Goal: Communication & Community: Answer question/provide support

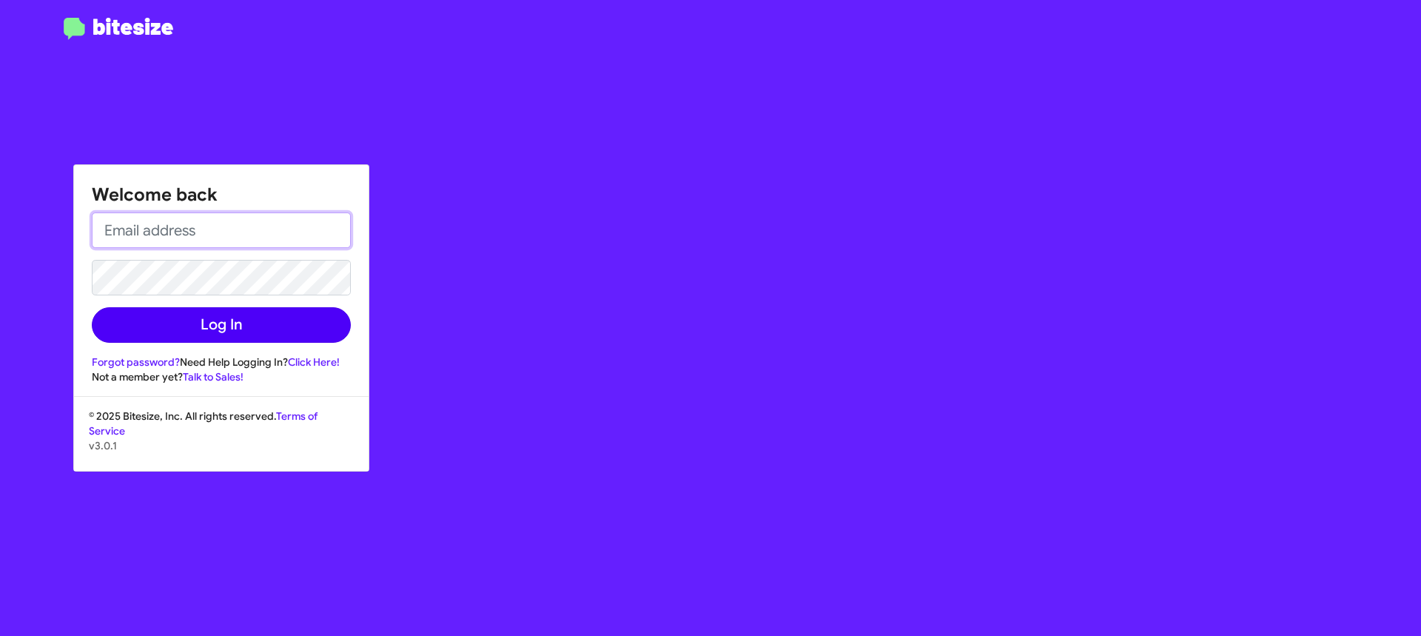
type input "[EMAIL_ADDRESS][DOMAIN_NAME]"
click at [300, 323] on button "Log In" at bounding box center [221, 325] width 259 height 36
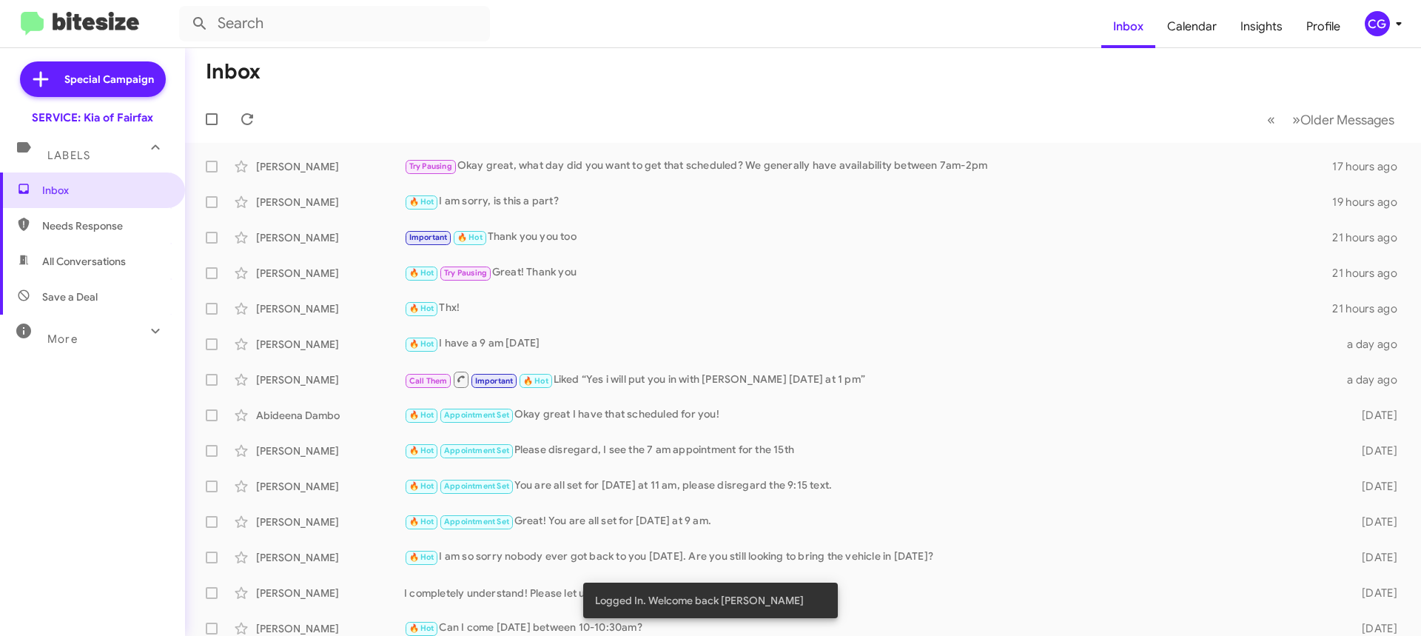
click at [1387, 21] on span "CG" at bounding box center [1386, 23] width 44 height 25
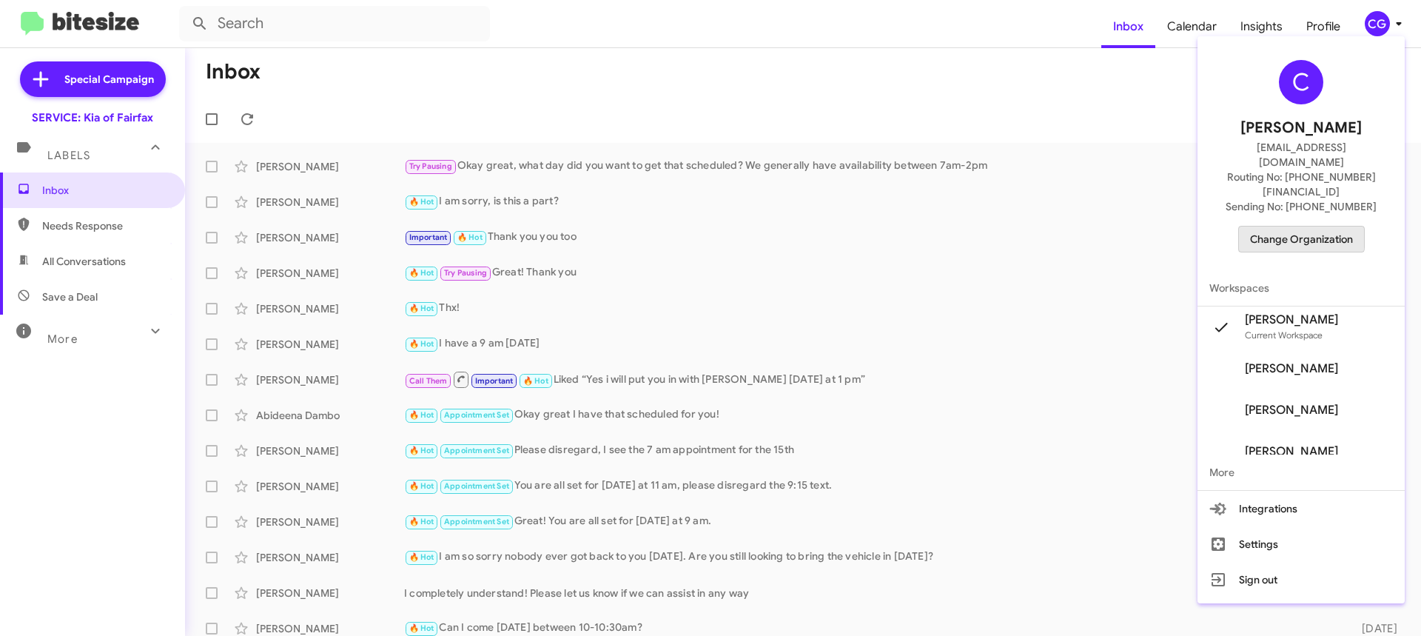
click at [1315, 227] on span "Change Organization" at bounding box center [1301, 239] width 103 height 25
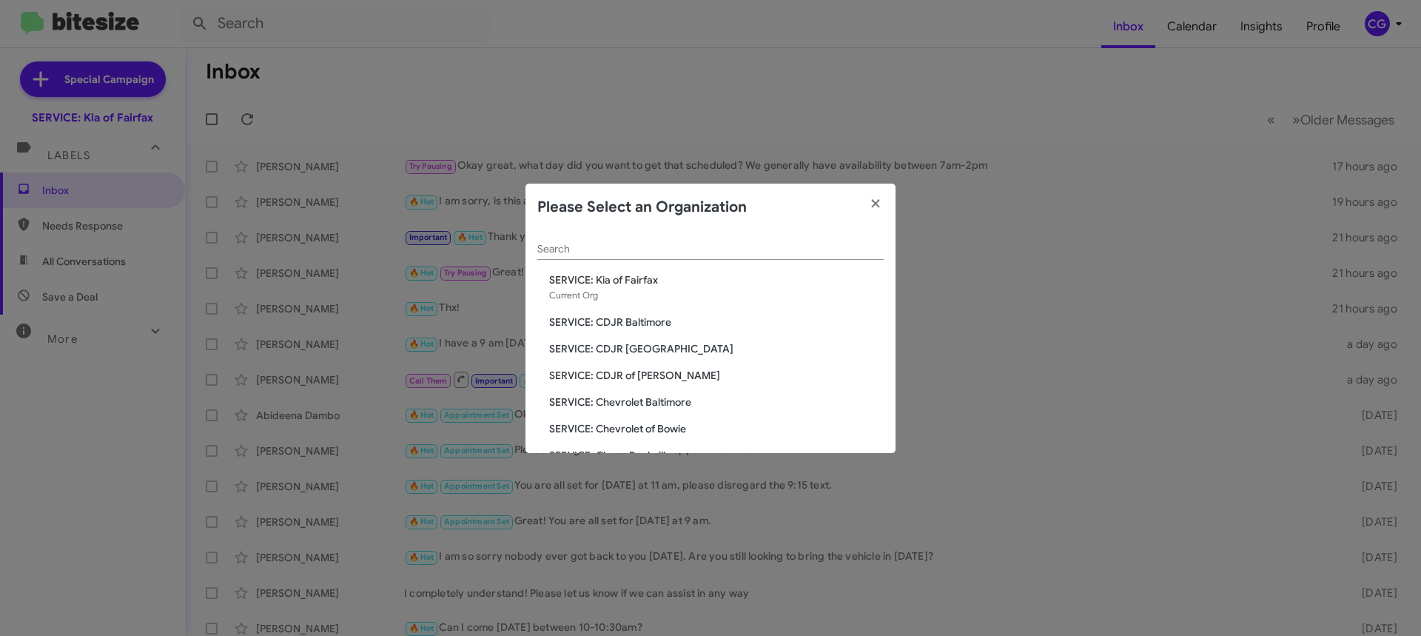
click at [651, 313] on div "Search SERVICE: Kia of Fairfax Current Org SERVICE: CDJR Baltimore SERVICE: CDJ…" at bounding box center [711, 342] width 370 height 222
click at [627, 316] on div "Search SERVICE: Kia of Fairfax Current Org SERVICE: CDJR Baltimore SERVICE: CDJ…" at bounding box center [711, 342] width 370 height 222
click at [626, 316] on span "SERVICE: CDJR Baltimore" at bounding box center [716, 322] width 335 height 15
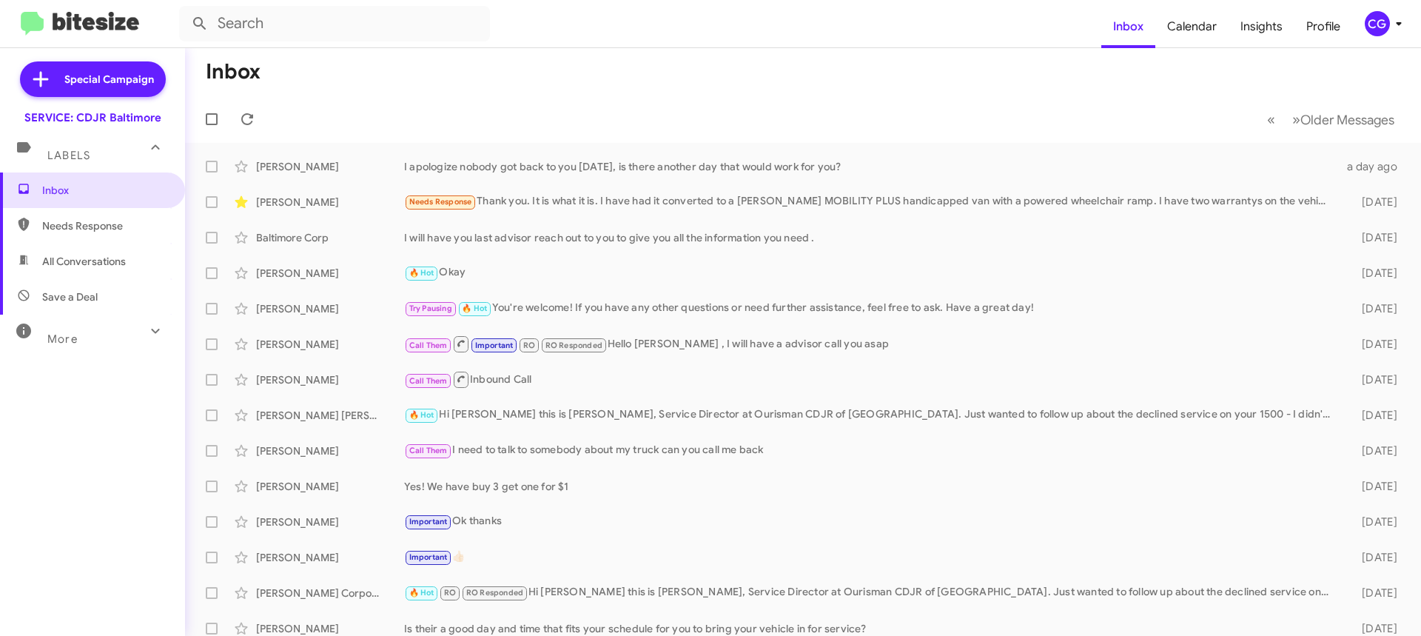
click at [1373, 27] on div "CG" at bounding box center [1377, 23] width 25 height 25
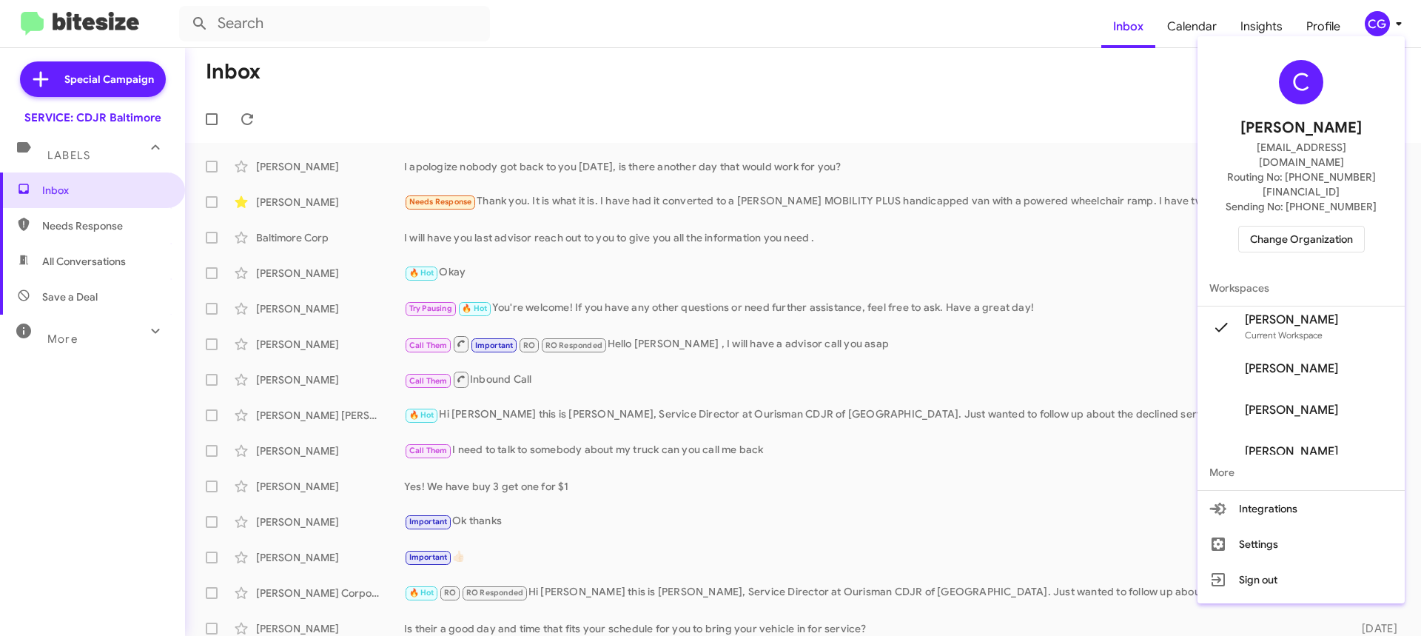
click at [1324, 224] on div "C Carmen Gast cgast@ourismancars.com Routing No: +1 (410) 288-3100 Sending No: …" at bounding box center [1301, 156] width 207 height 228
click at [1321, 227] on span "Change Organization" at bounding box center [1301, 239] width 103 height 25
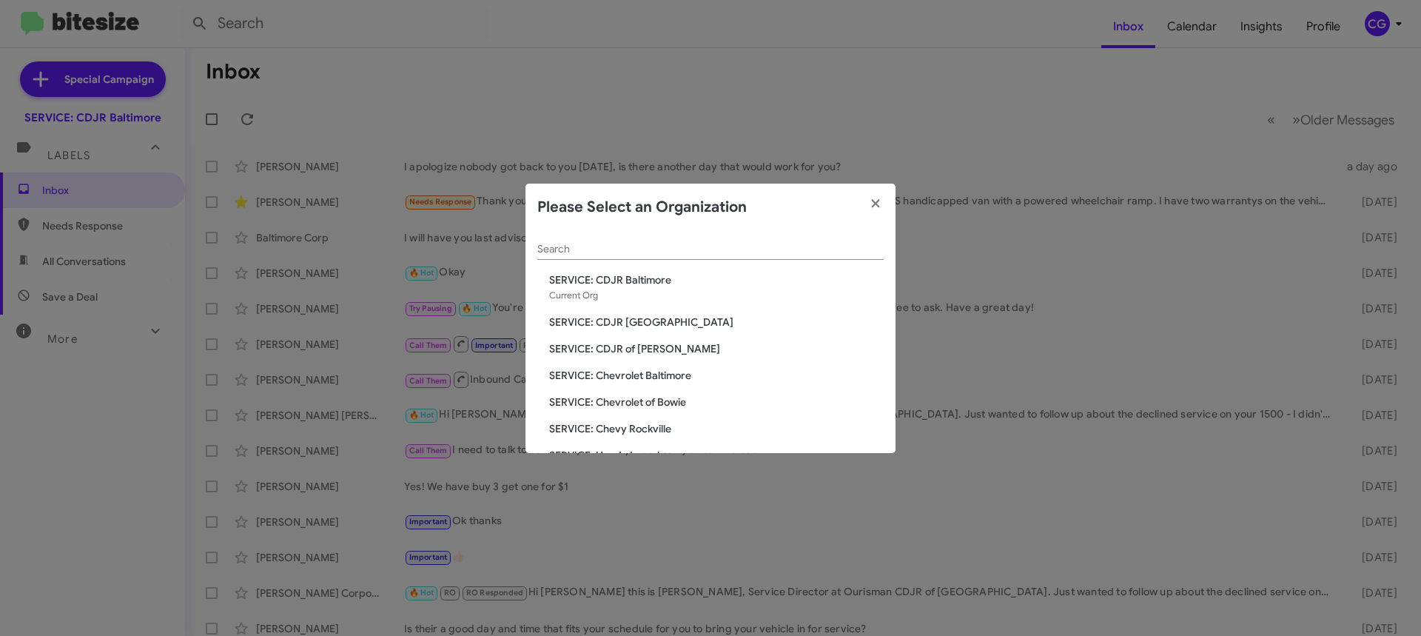
click at [656, 325] on span "SERVICE: CDJR [GEOGRAPHIC_DATA]" at bounding box center [716, 322] width 335 height 15
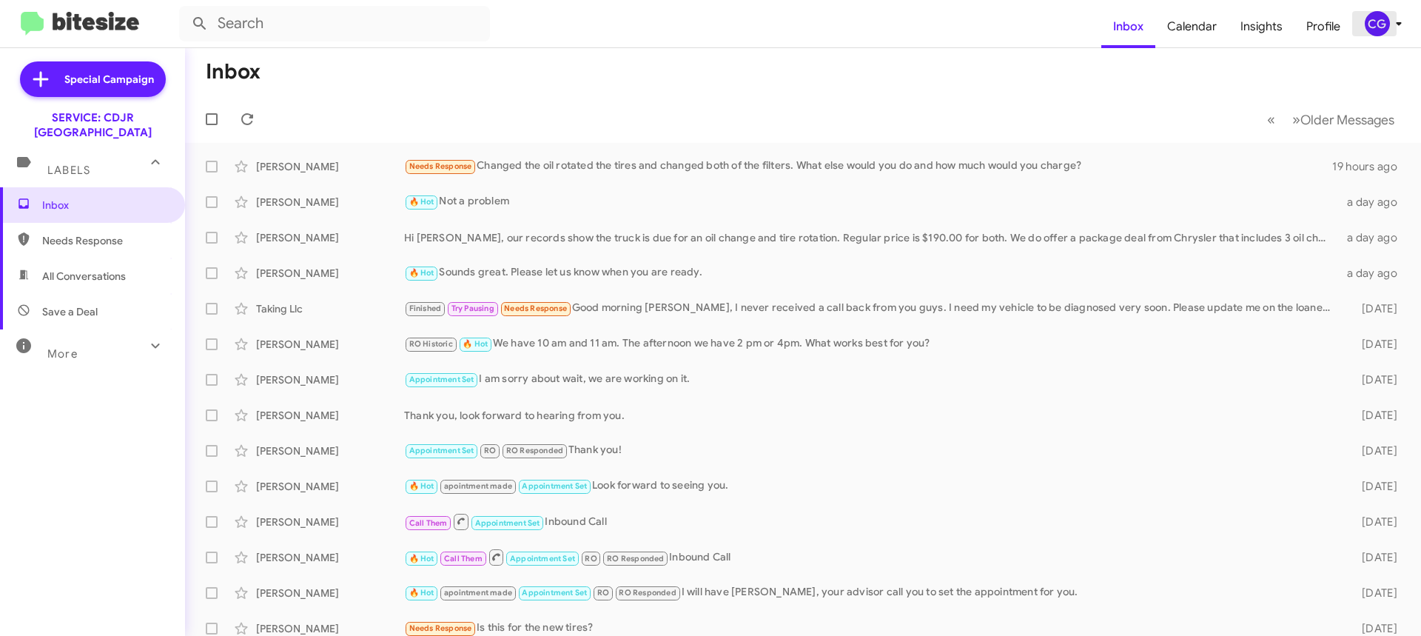
click at [1383, 27] on div "CG" at bounding box center [1377, 23] width 25 height 25
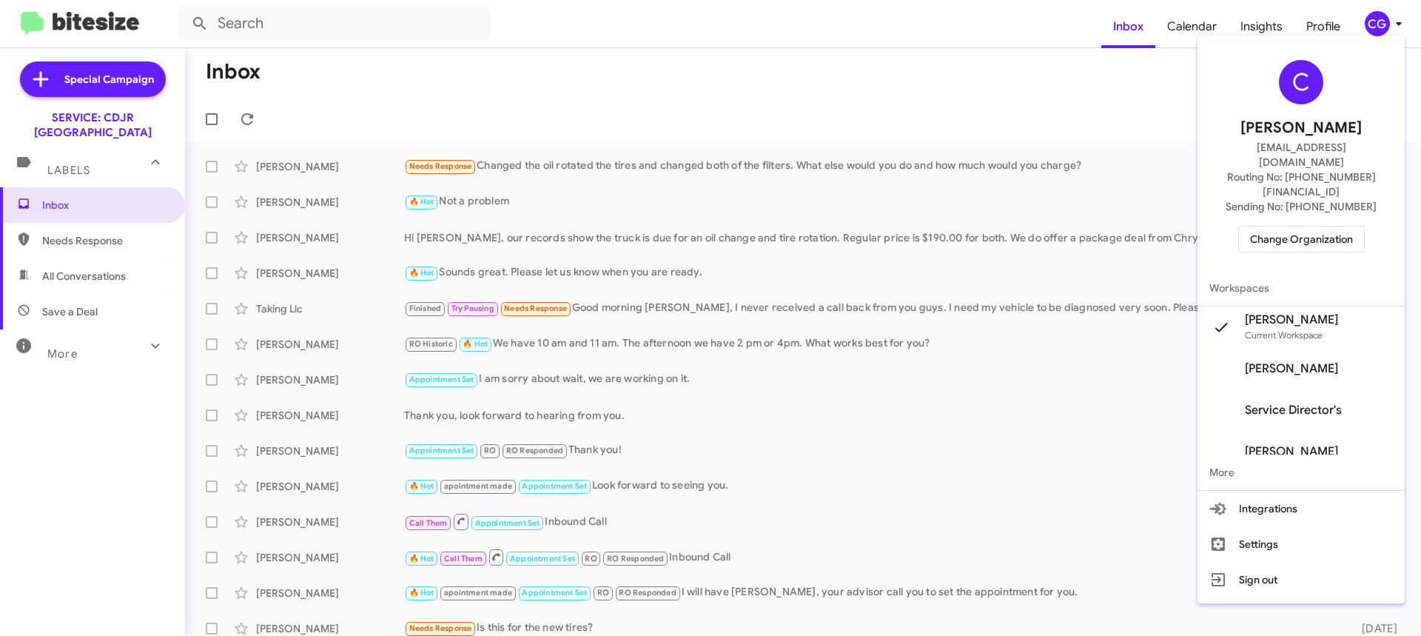
click at [1353, 227] on span "Change Organization" at bounding box center [1301, 239] width 103 height 25
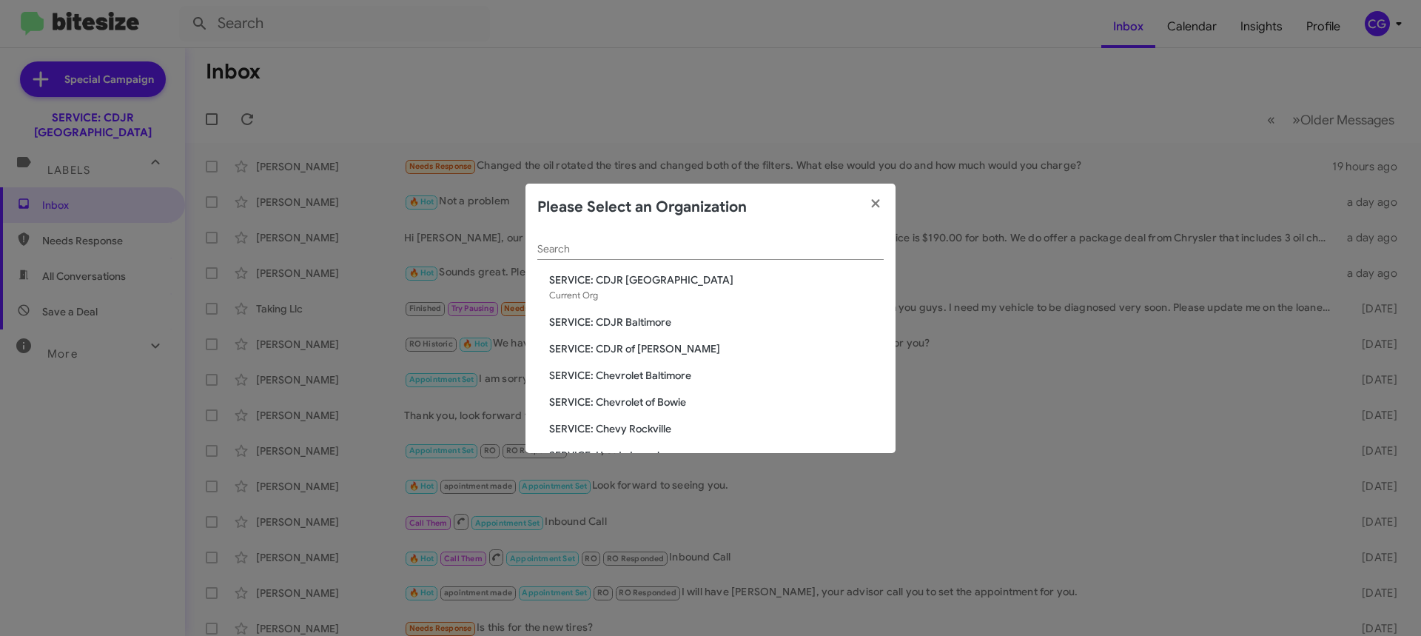
click at [634, 351] on span "SERVICE: CDJR of [PERSON_NAME]" at bounding box center [716, 348] width 335 height 15
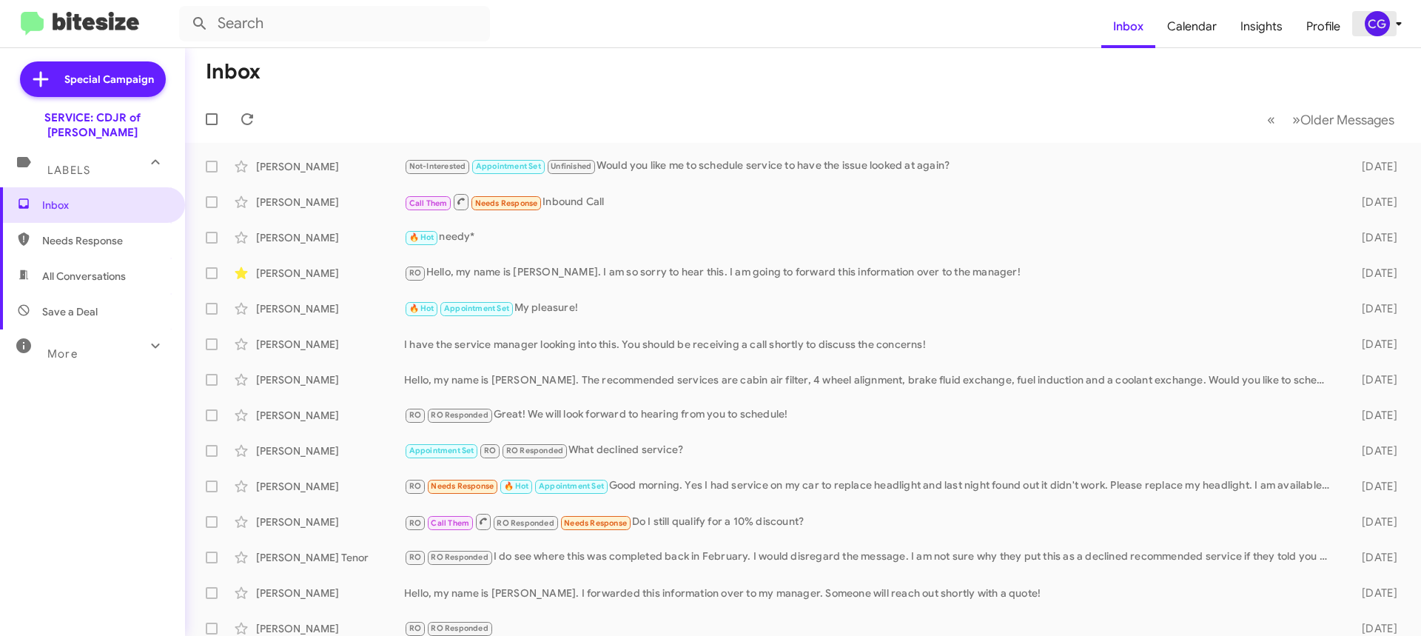
click at [1372, 29] on div "CG" at bounding box center [1377, 23] width 25 height 25
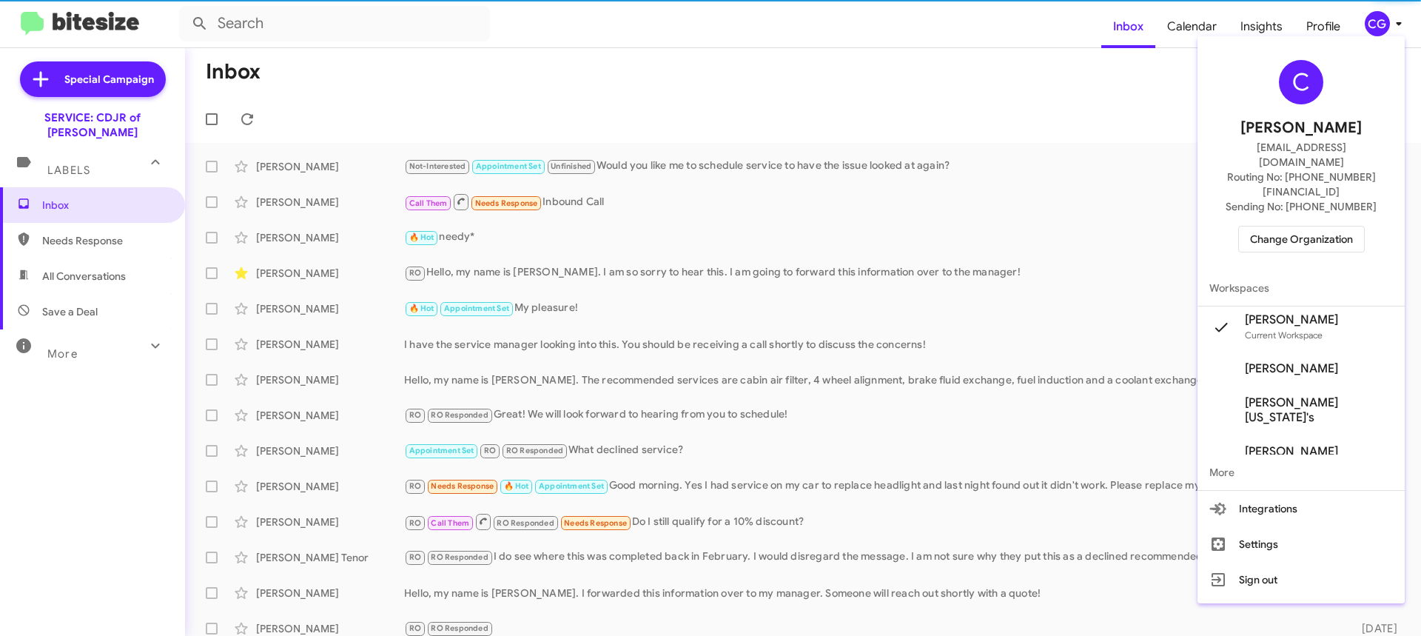
click at [1333, 227] on span "Change Organization" at bounding box center [1301, 239] width 103 height 25
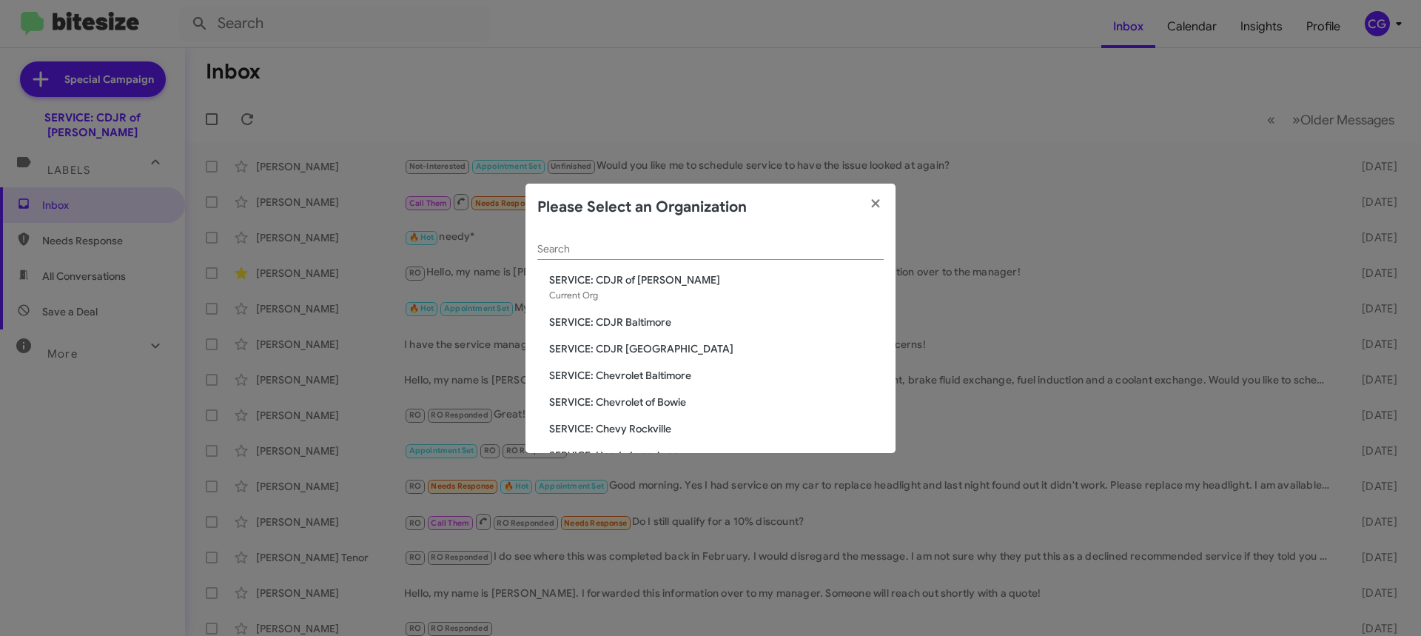
click at [649, 376] on span "SERVICE: Chevrolet Baltimore" at bounding box center [716, 375] width 335 height 15
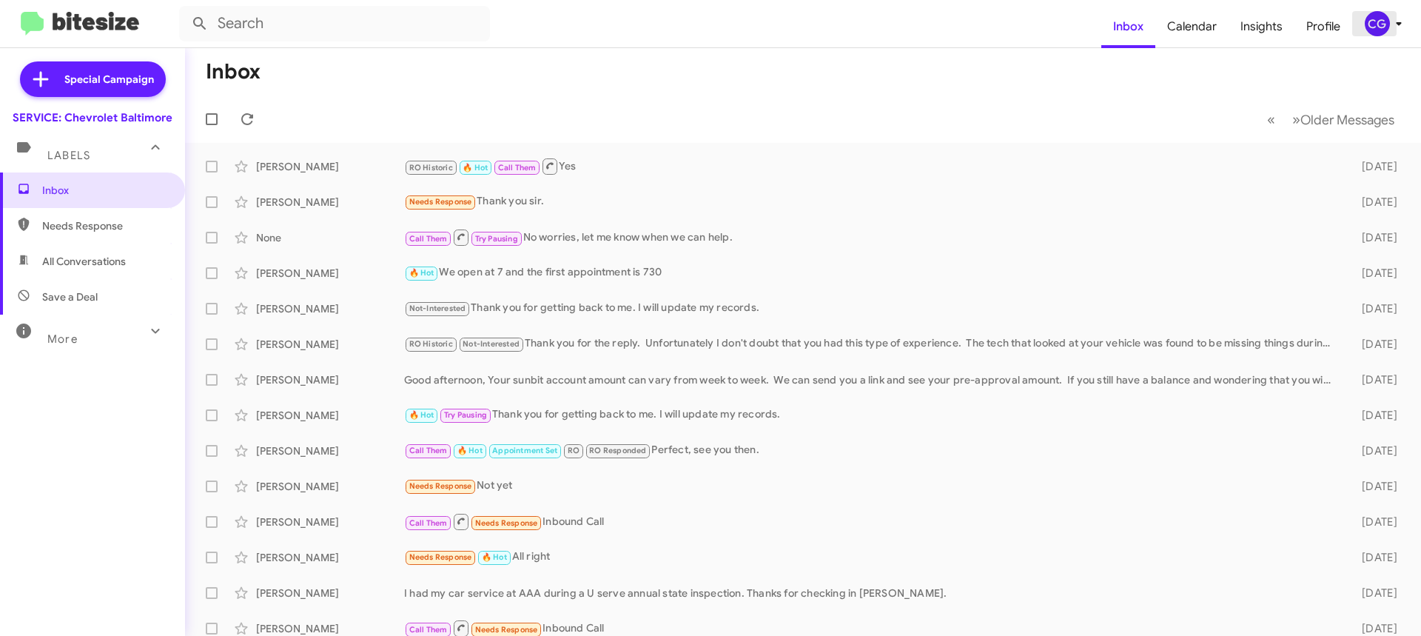
click at [1375, 33] on div "CG" at bounding box center [1377, 23] width 25 height 25
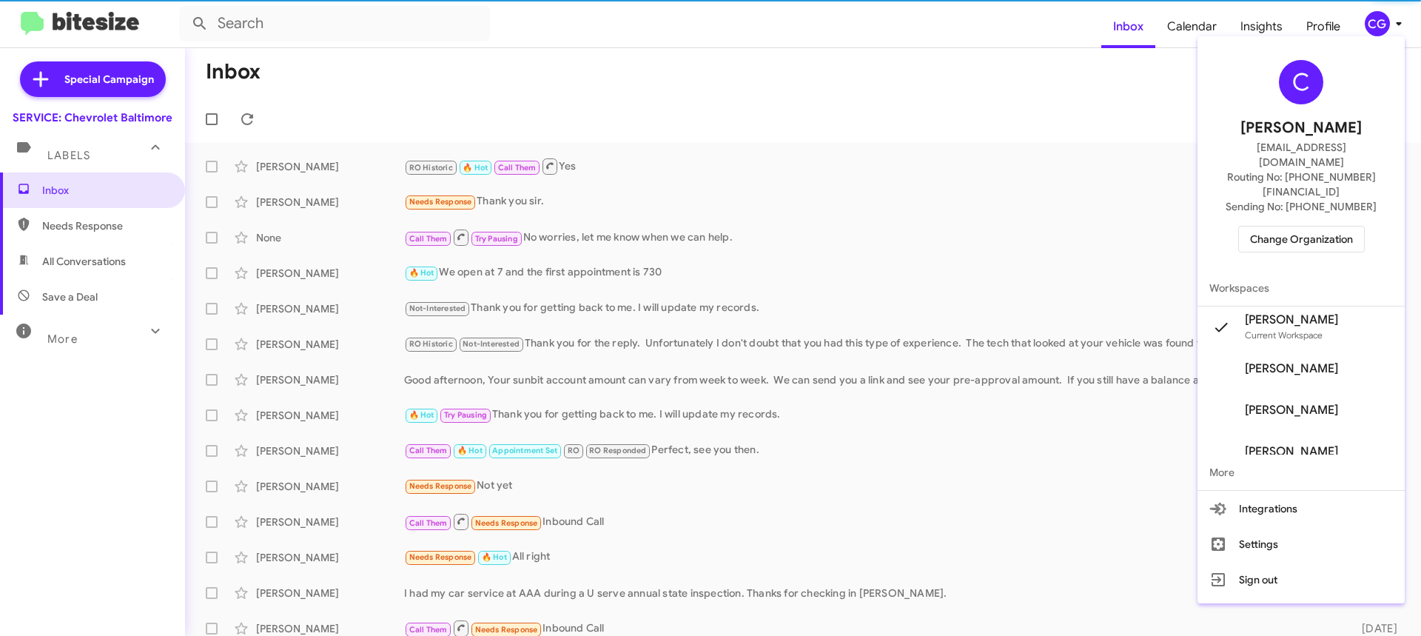
click at [1323, 227] on span "Change Organization" at bounding box center [1301, 239] width 103 height 25
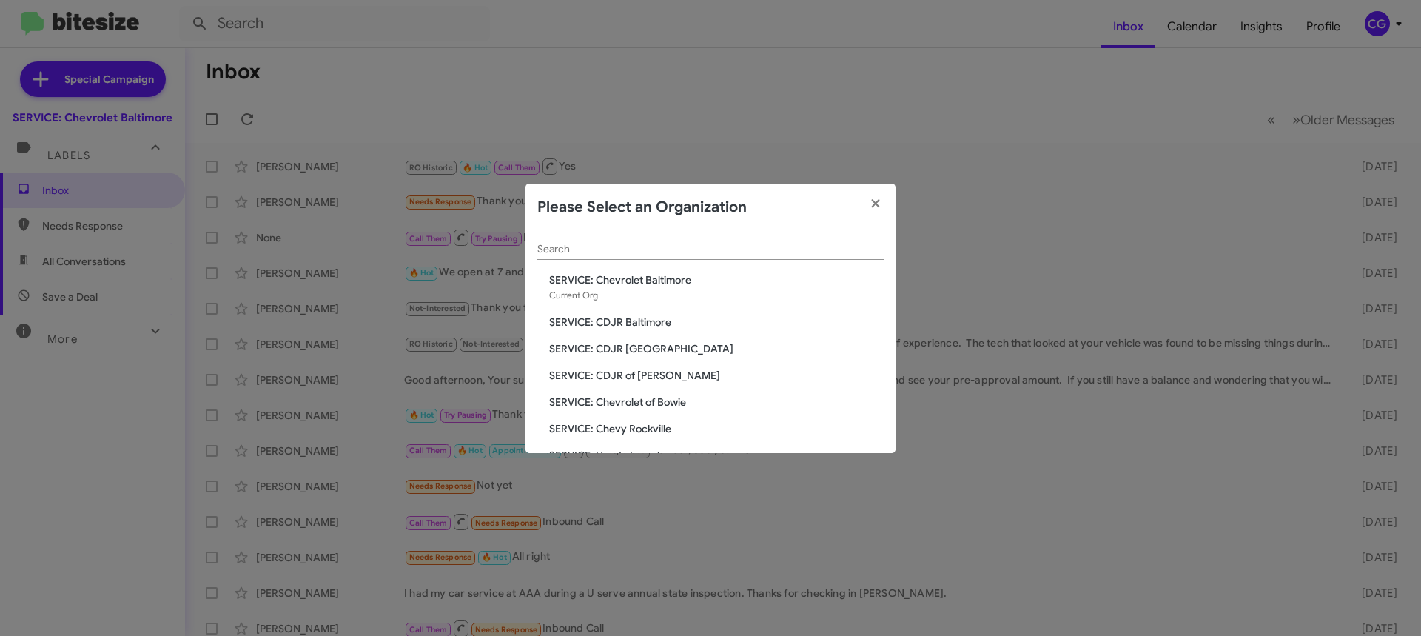
click at [631, 404] on span "SERVICE: Chevrolet of Bowie" at bounding box center [716, 402] width 335 height 15
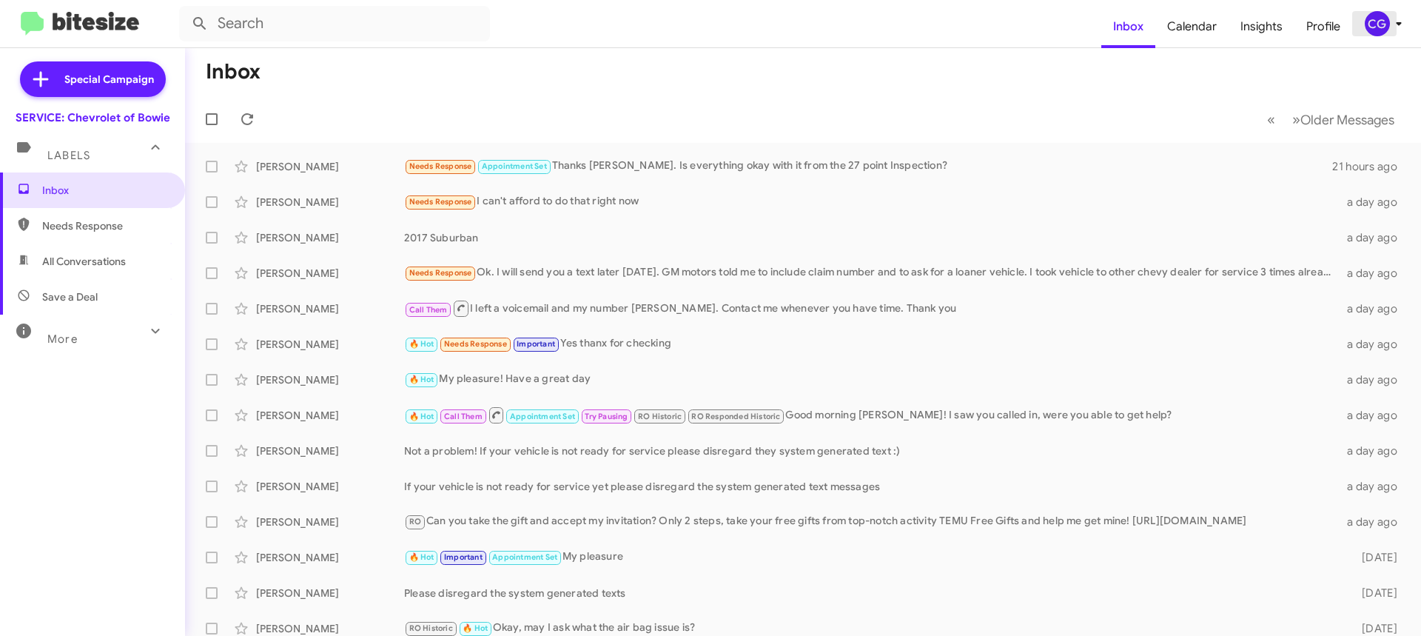
click at [1369, 14] on div "CG" at bounding box center [1377, 23] width 25 height 25
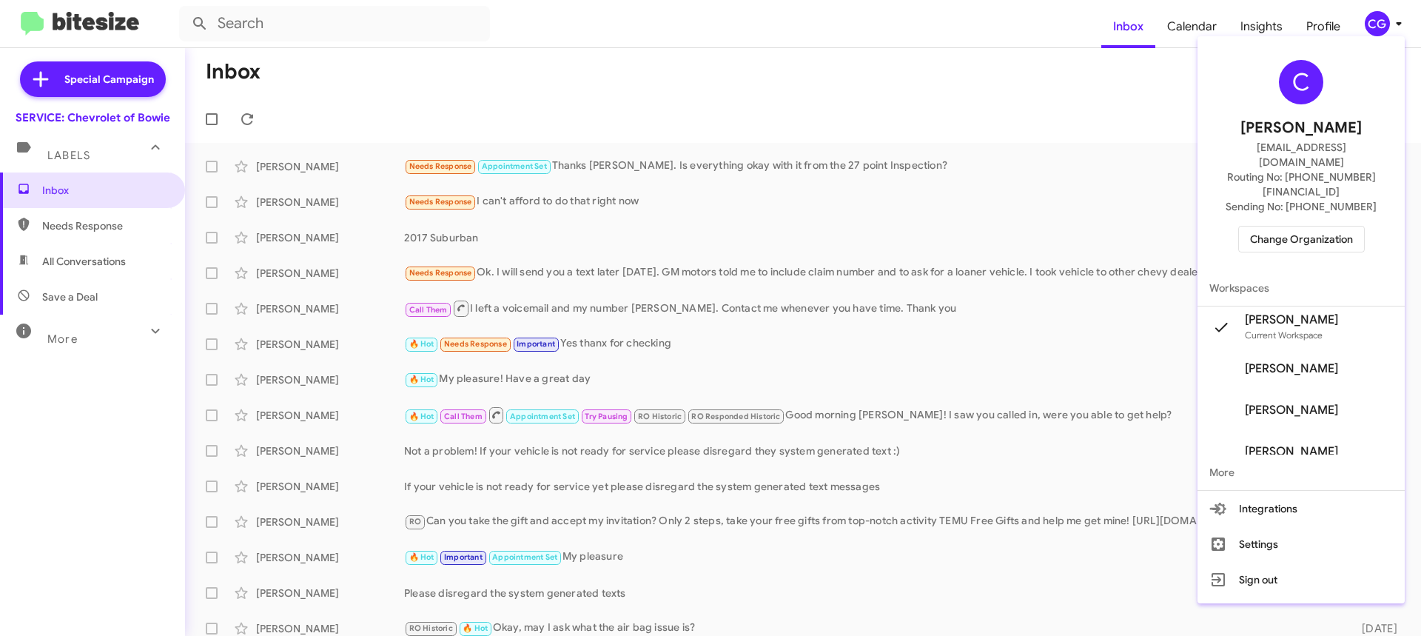
click at [1361, 231] on div "C Carmen Gast cgast@ourismancars.com Routing No: +1 (301) 262-7600 Sending No: …" at bounding box center [1301, 156] width 207 height 228
click at [1343, 227] on span "Change Organization" at bounding box center [1301, 239] width 103 height 25
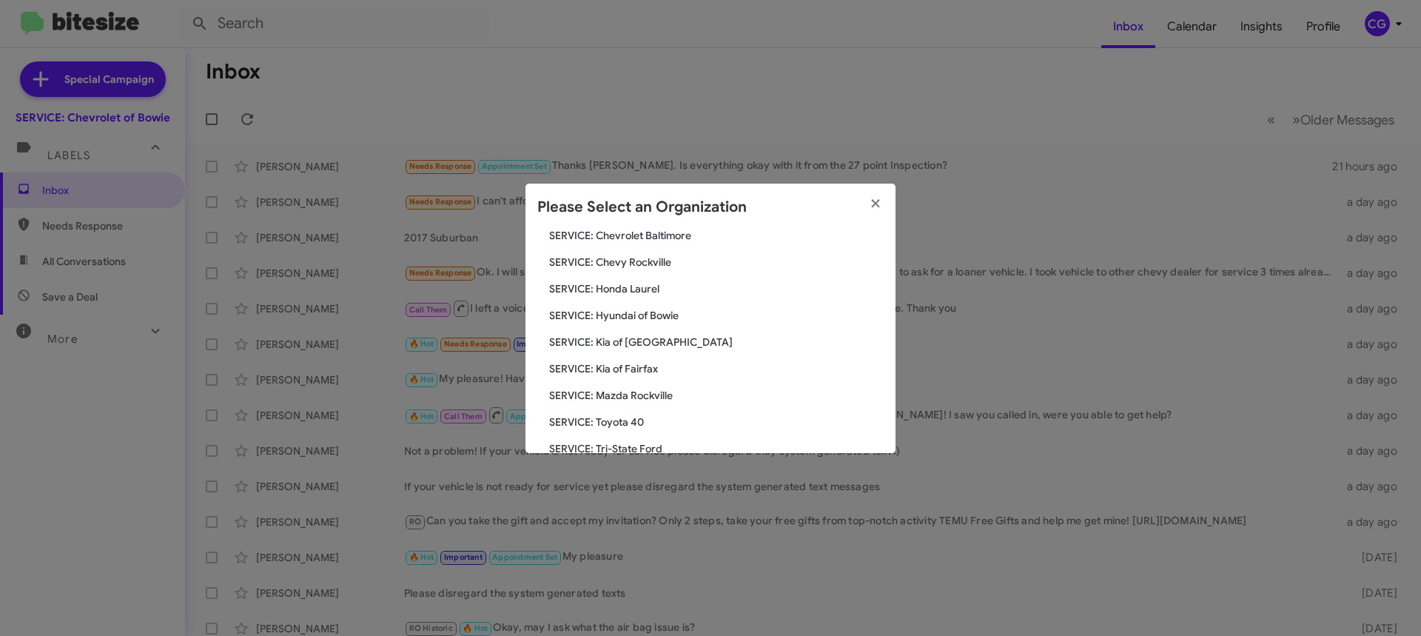
scroll to position [222, 0]
click at [651, 244] on div "Search SERVICE: Chevrolet of Bowie Current Org SERVICE: CDJR Baltimore SERVICE:…" at bounding box center [711, 342] width 370 height 222
click at [652, 265] on span "SERVICE: Hyundai of Bowie" at bounding box center [716, 259] width 335 height 15
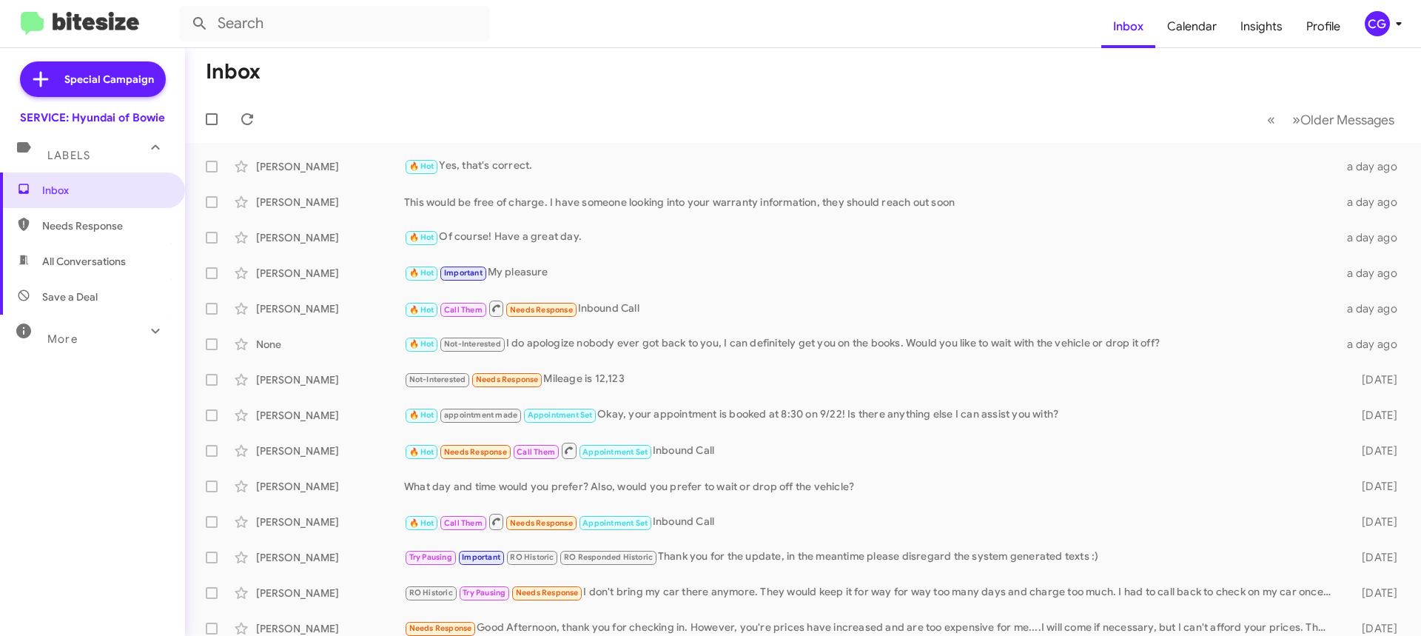
click at [1395, 29] on icon at bounding box center [1399, 24] width 18 height 18
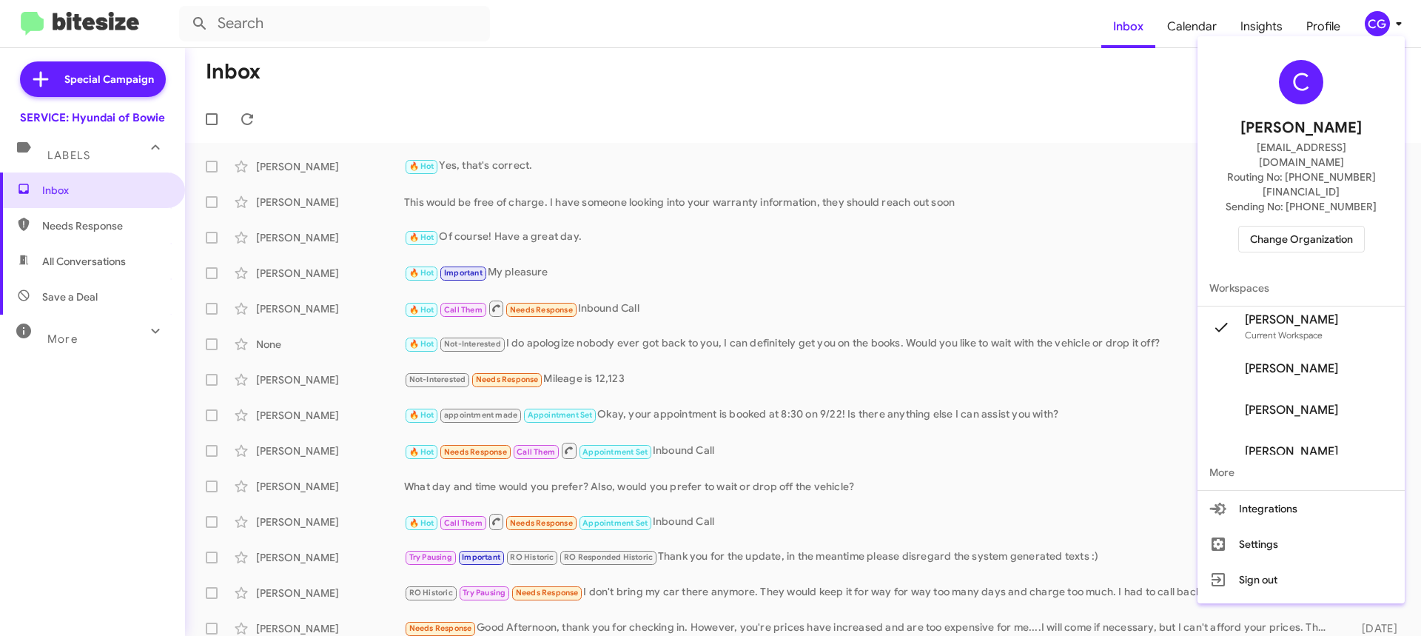
click at [1342, 188] on div "C Carmen Gast cgast@ourismancars.com Routing No: +1 (301) 249-4227 Sending No: …" at bounding box center [1301, 156] width 207 height 228
click at [1305, 227] on span "Change Organization" at bounding box center [1301, 239] width 103 height 25
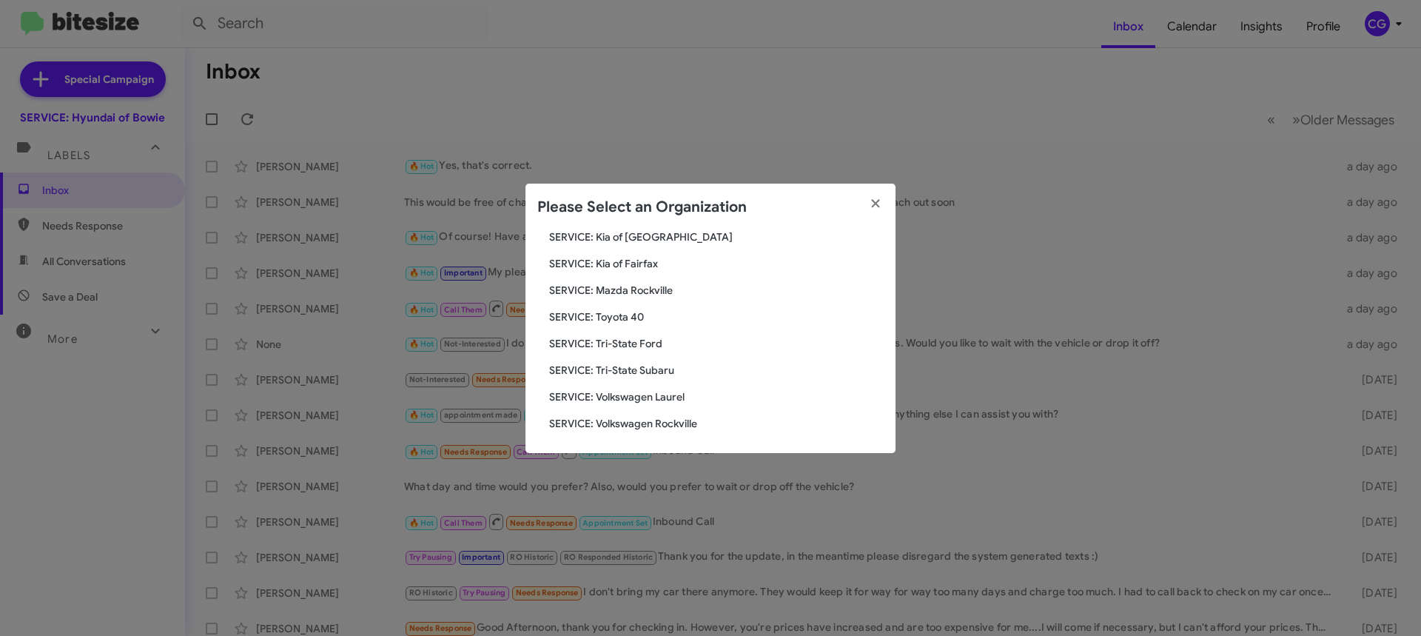
scroll to position [273, 0]
click at [625, 315] on span "SERVICE: Toyota 40" at bounding box center [716, 315] width 335 height 15
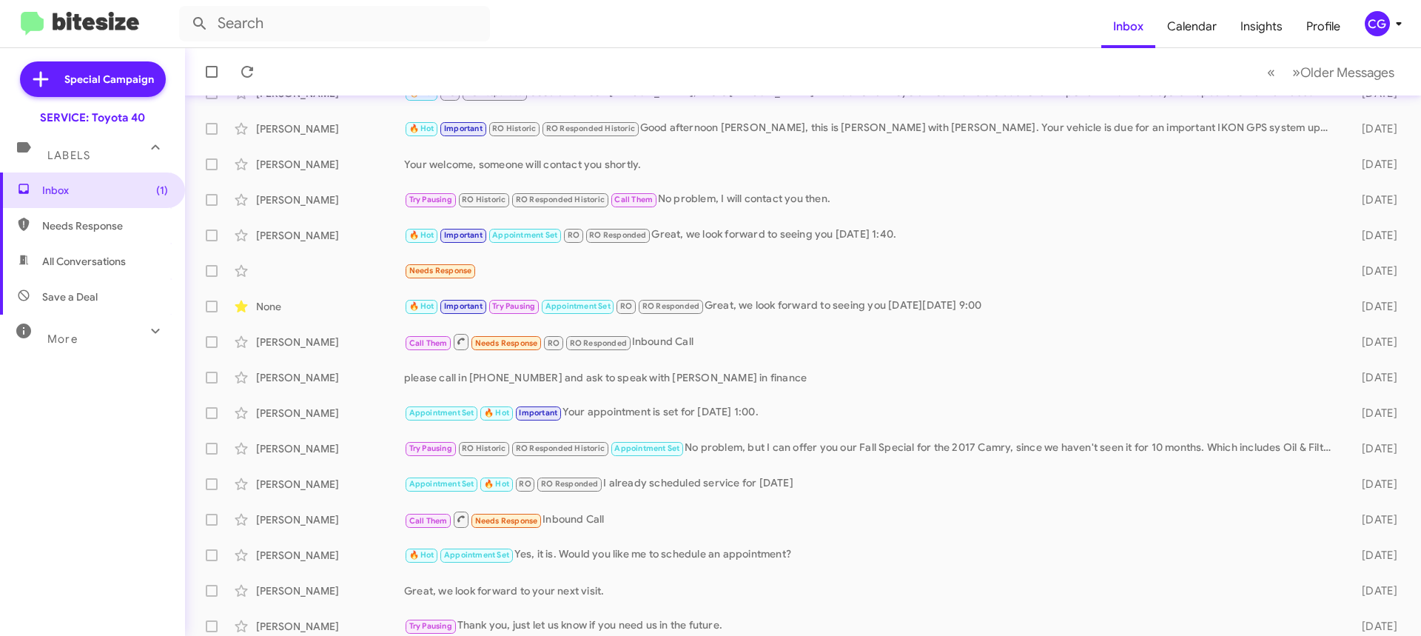
scroll to position [224, 0]
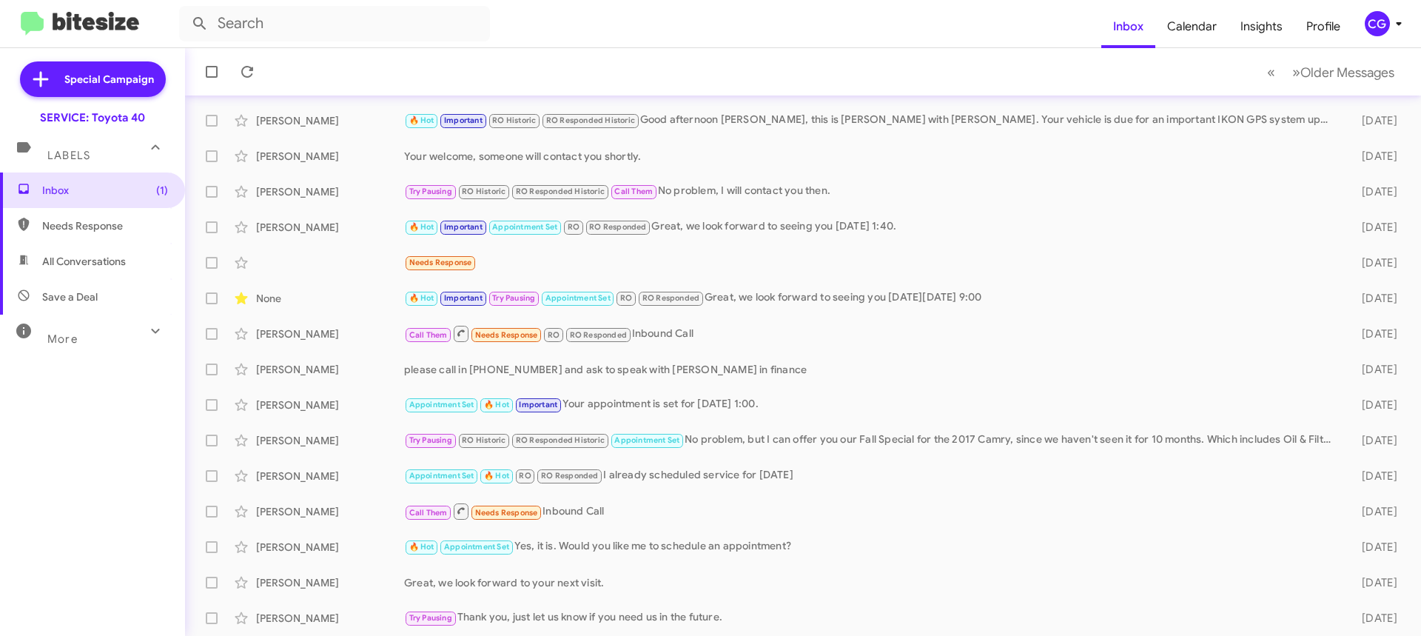
drag, startPoint x: 862, startPoint y: 270, endPoint x: 839, endPoint y: 671, distance: 401.1
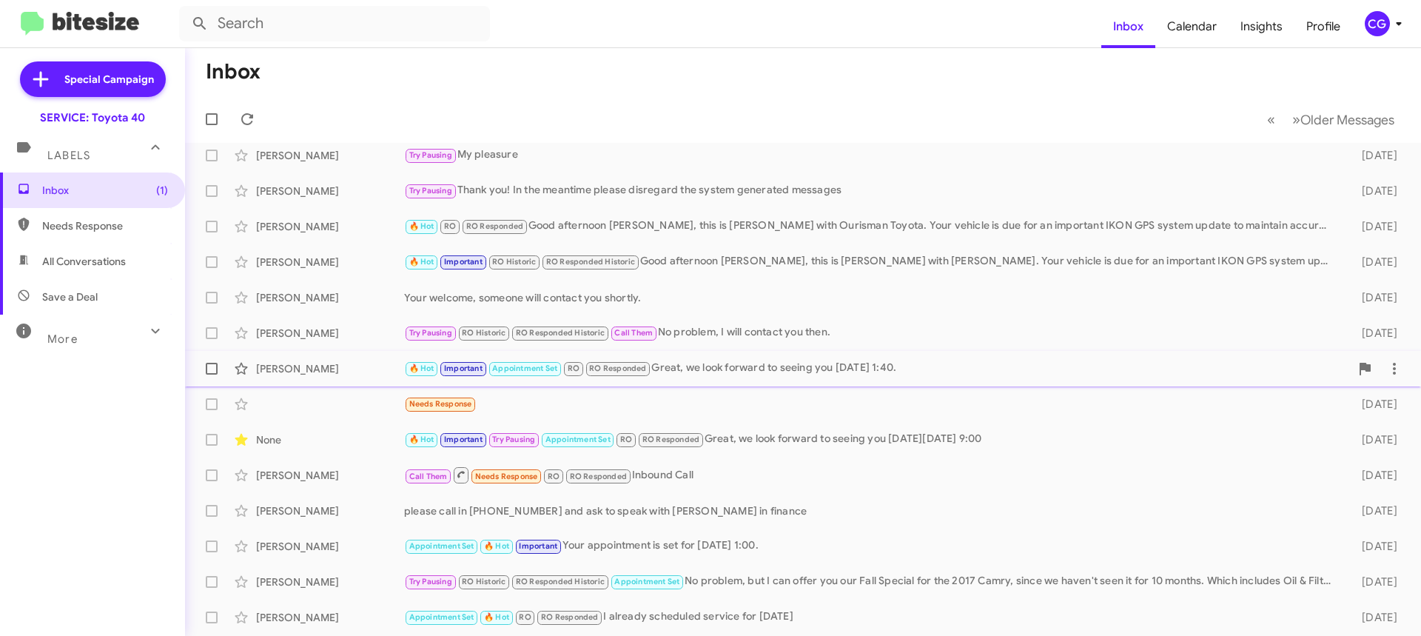
scroll to position [0, 0]
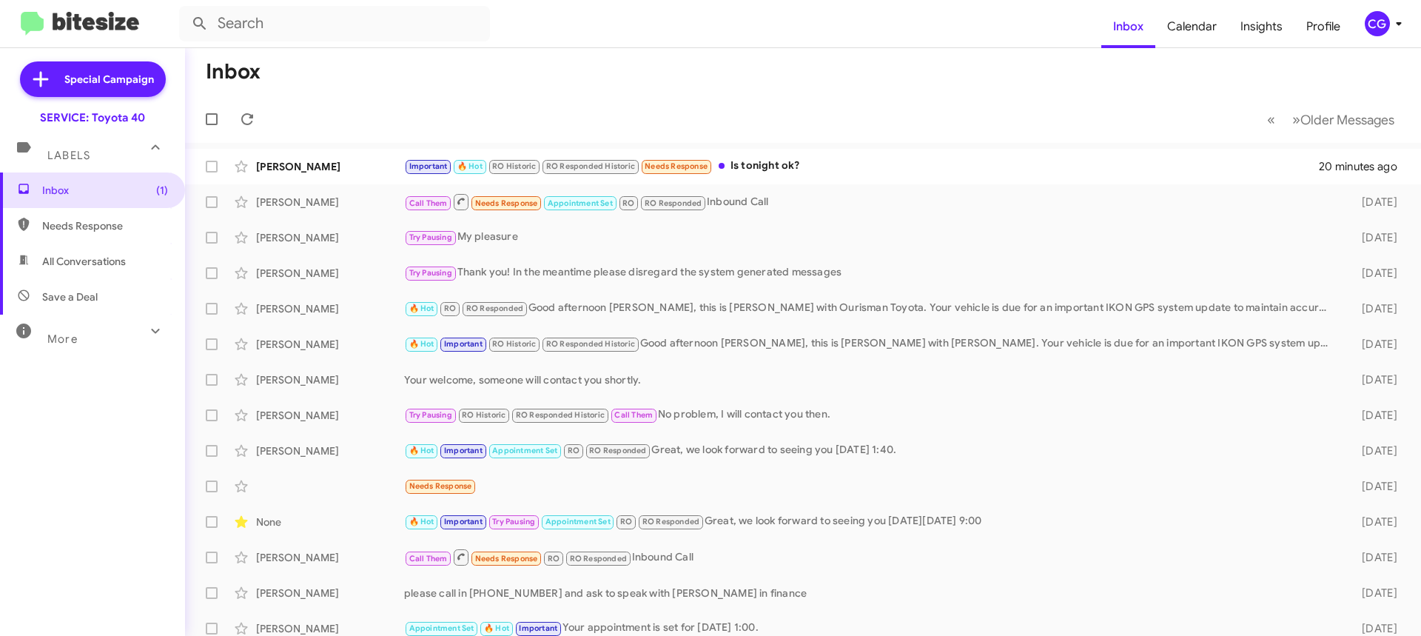
drag, startPoint x: 974, startPoint y: 170, endPoint x: 419, endPoint y: 44, distance: 569.3
click at [580, 84] on mat-toolbar-row "Inbox" at bounding box center [803, 71] width 1236 height 47
click at [1388, 34] on span "CG" at bounding box center [1386, 23] width 44 height 25
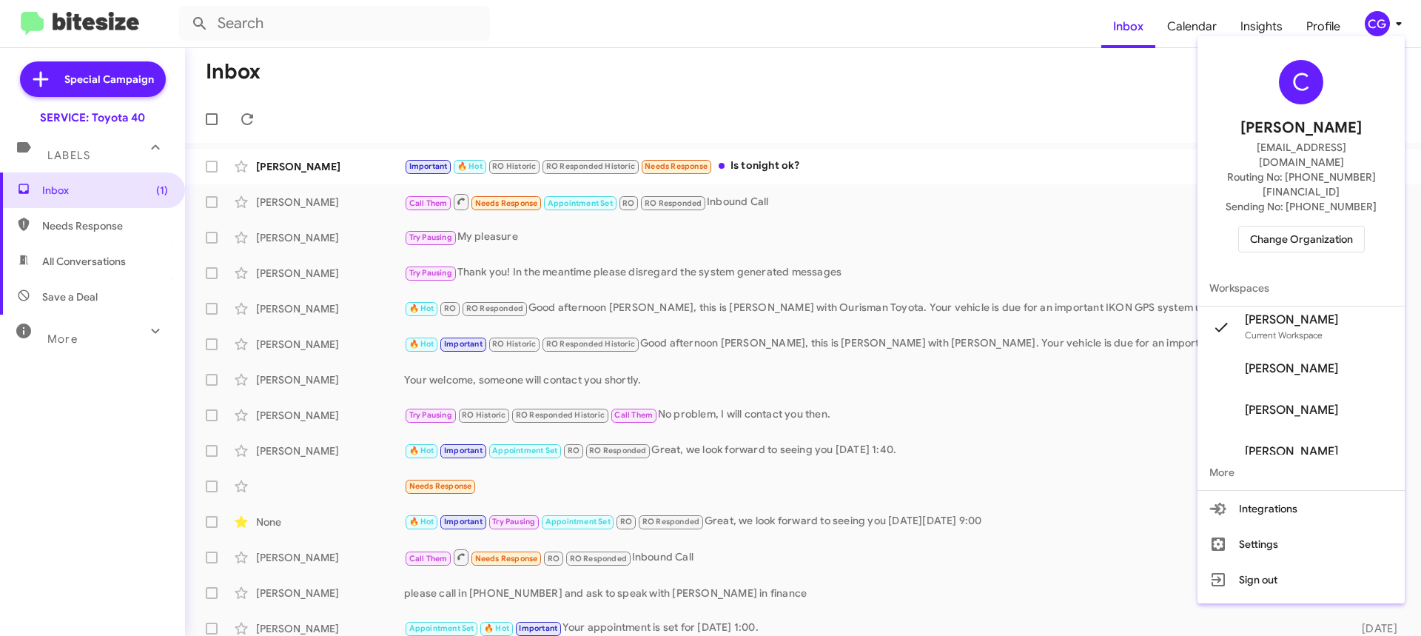
click at [1317, 227] on span "Change Organization" at bounding box center [1301, 239] width 103 height 25
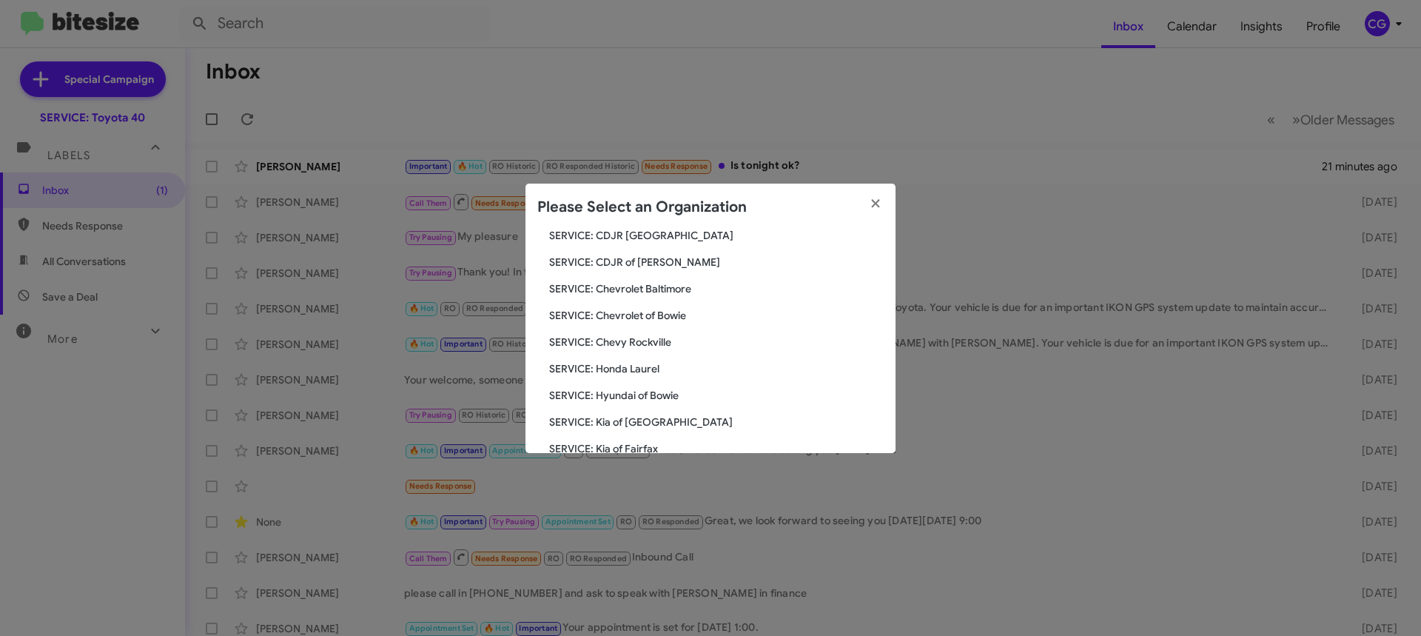
scroll to position [273, 0]
click at [651, 385] on div "Search SERVICE: Toyota 40 Current Org SERVICE: CDJR Baltimore SERVICE: CDJR Cla…" at bounding box center [711, 342] width 370 height 222
click at [651, 374] on span "SERVICE: Tri-State Subaru" at bounding box center [716, 368] width 335 height 15
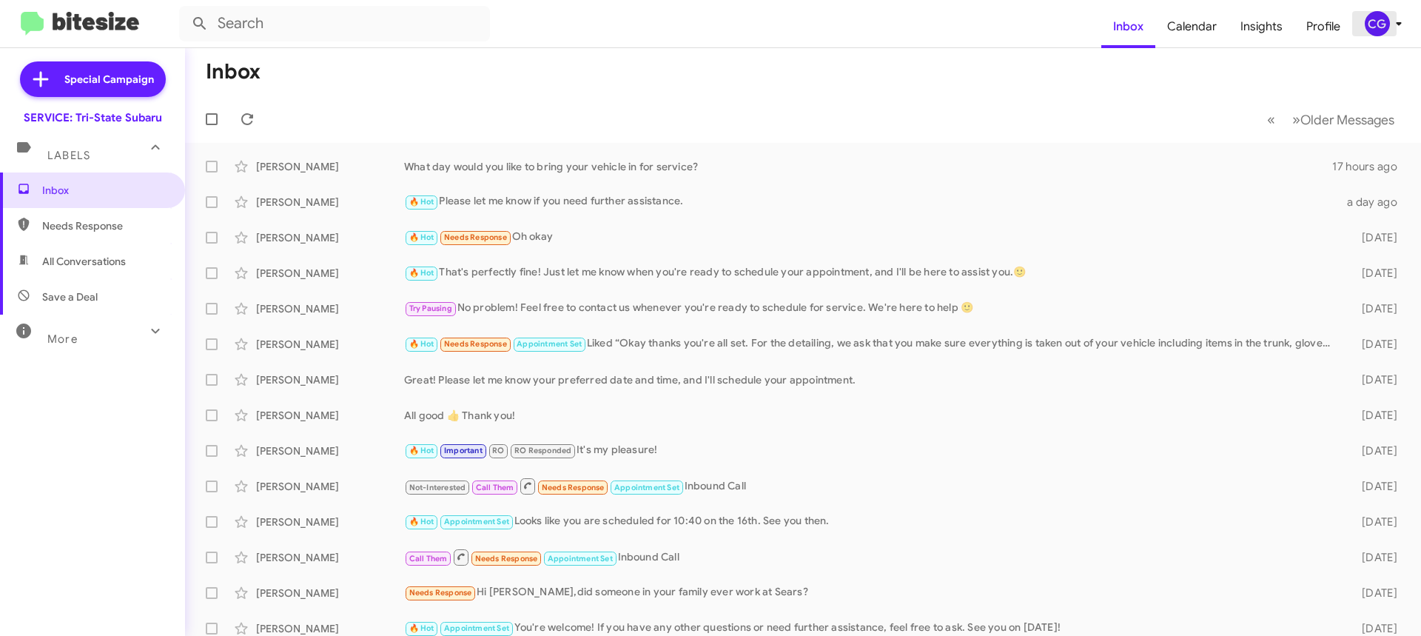
click at [1378, 24] on div "CG" at bounding box center [1377, 23] width 25 height 25
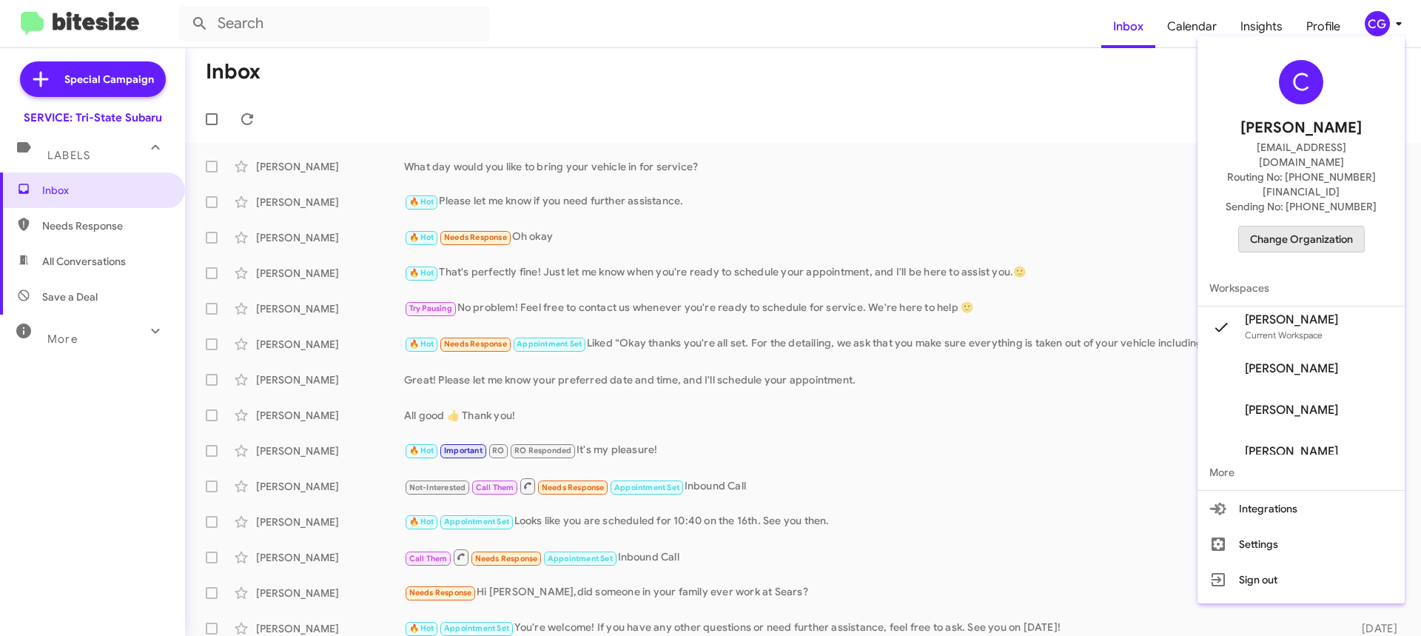
click at [1281, 227] on span "Change Organization" at bounding box center [1301, 239] width 103 height 25
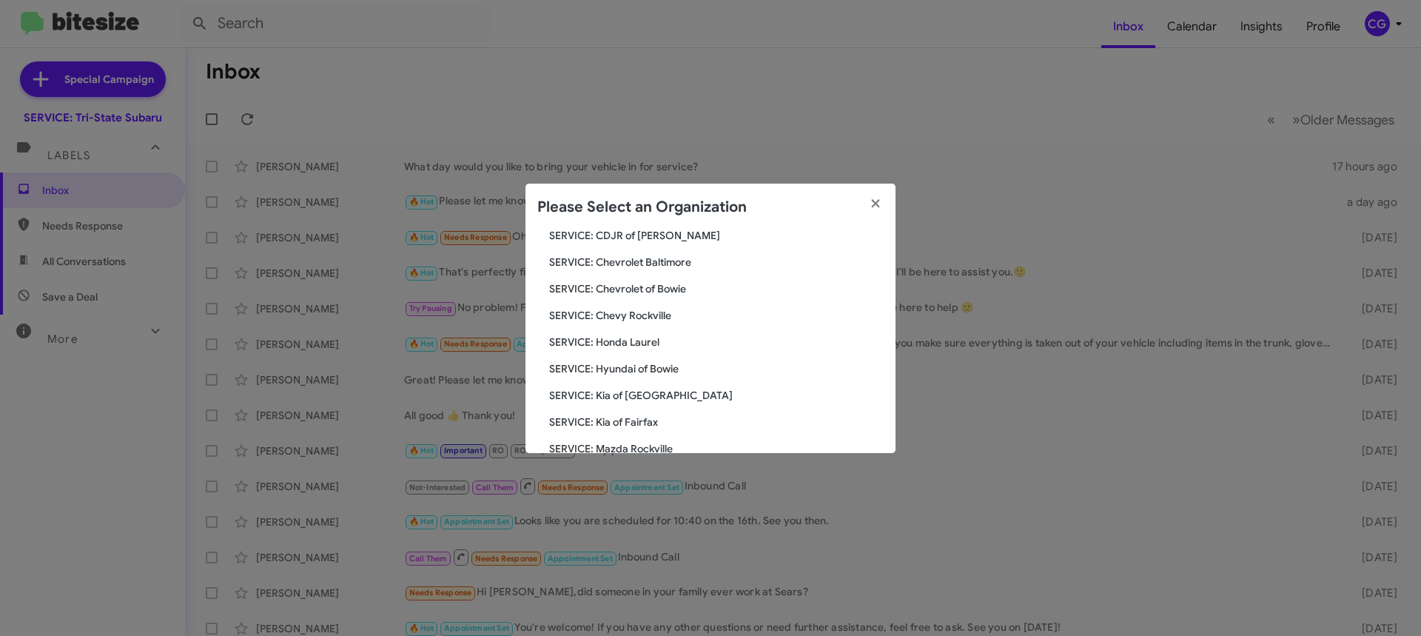
scroll to position [273, 0]
click at [669, 391] on span "SERVICE: Volkswagen Laurel" at bounding box center [716, 395] width 335 height 15
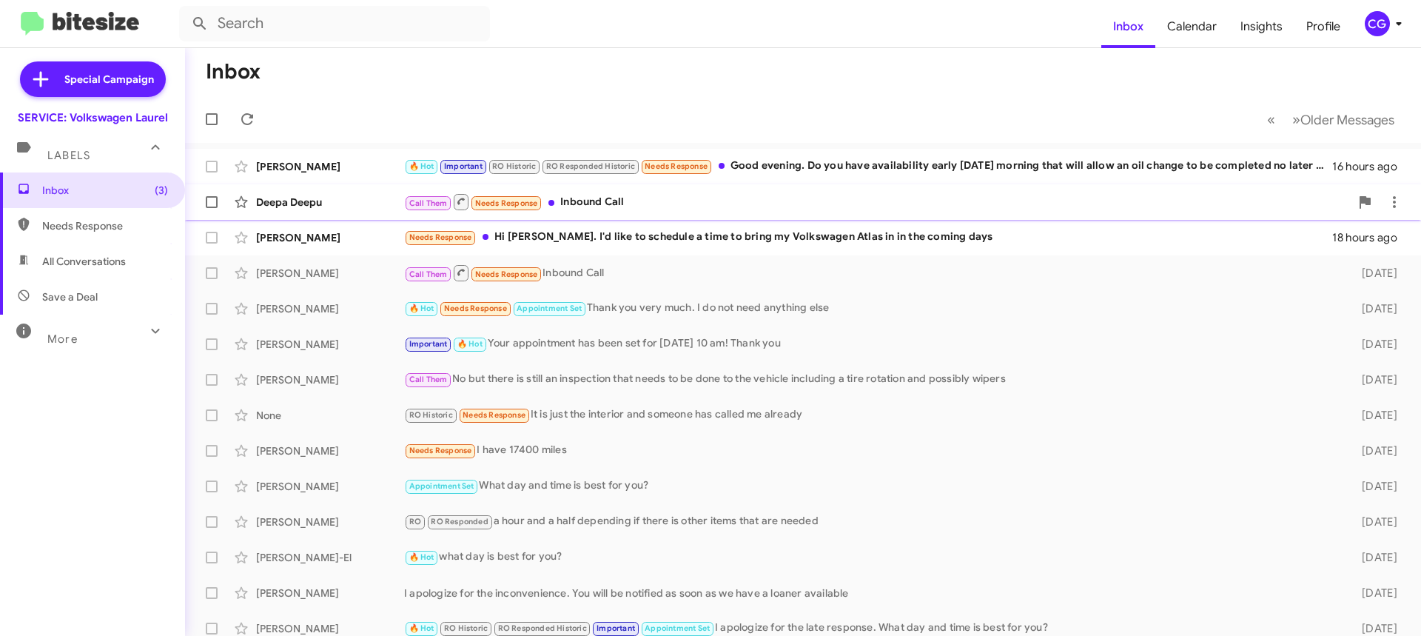
click at [1258, 197] on div "Call Them Needs Response Inbound Call" at bounding box center [877, 201] width 946 height 19
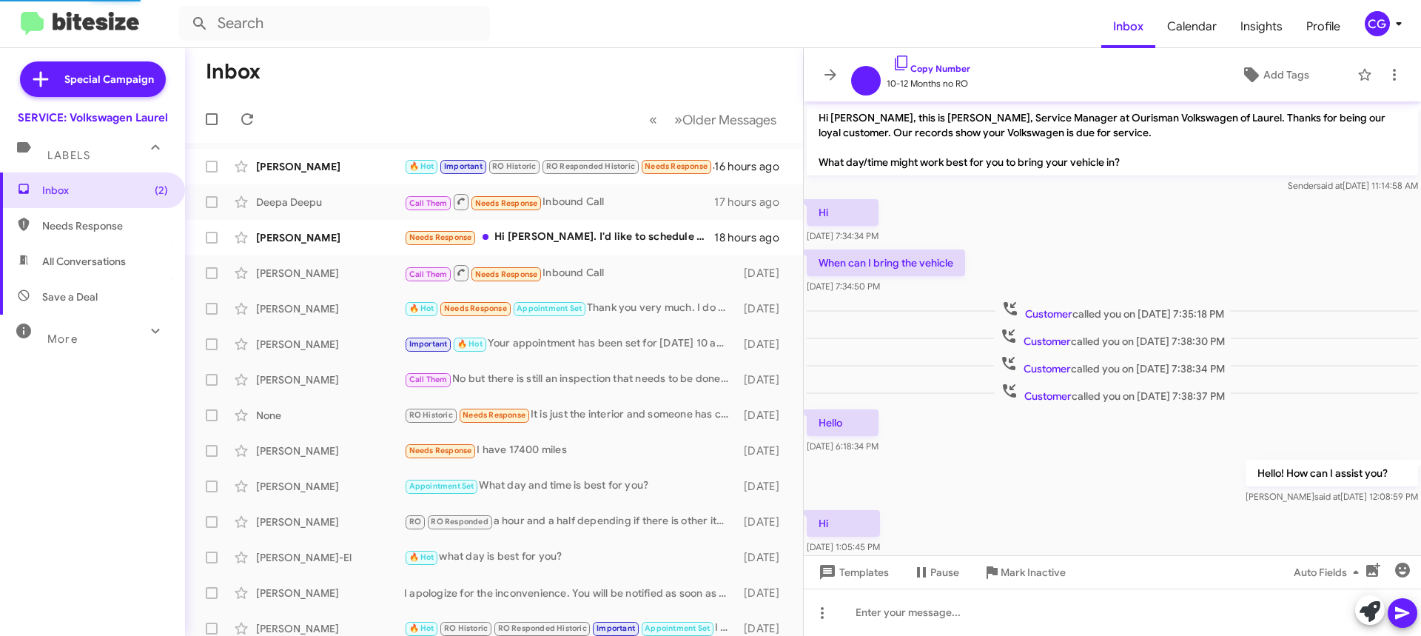
scroll to position [434, 0]
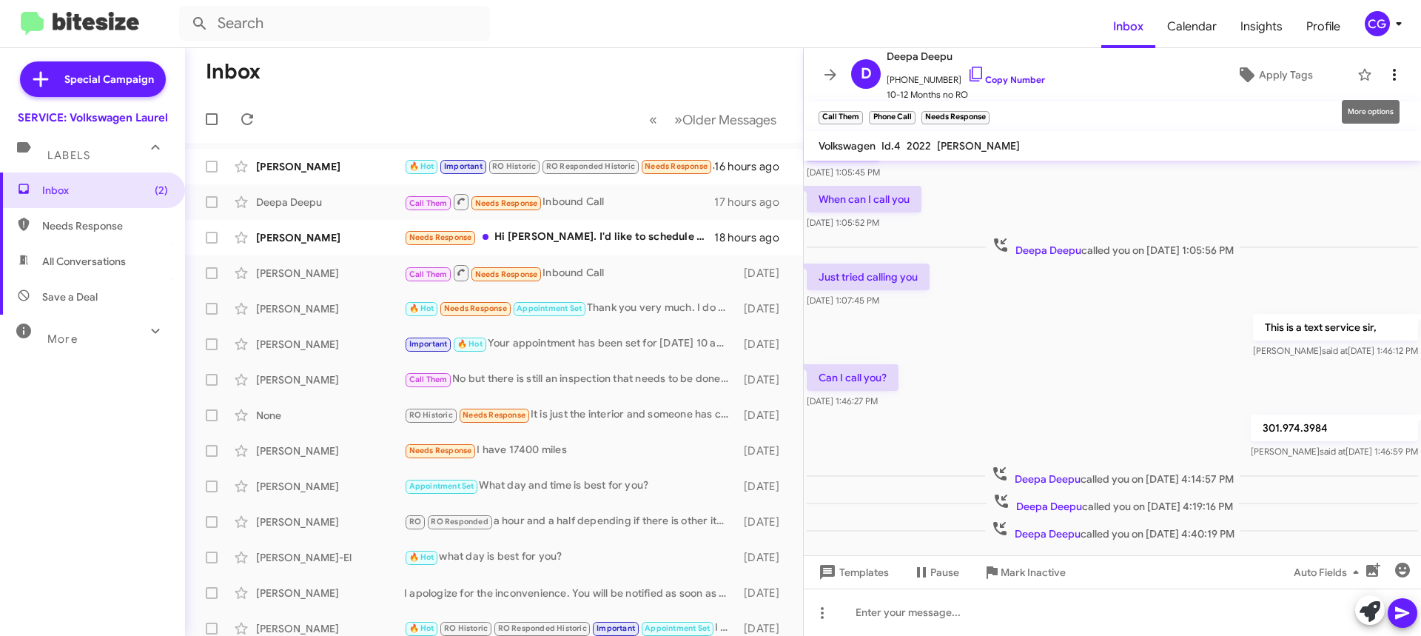
click at [1386, 84] on button at bounding box center [1395, 75] width 30 height 30
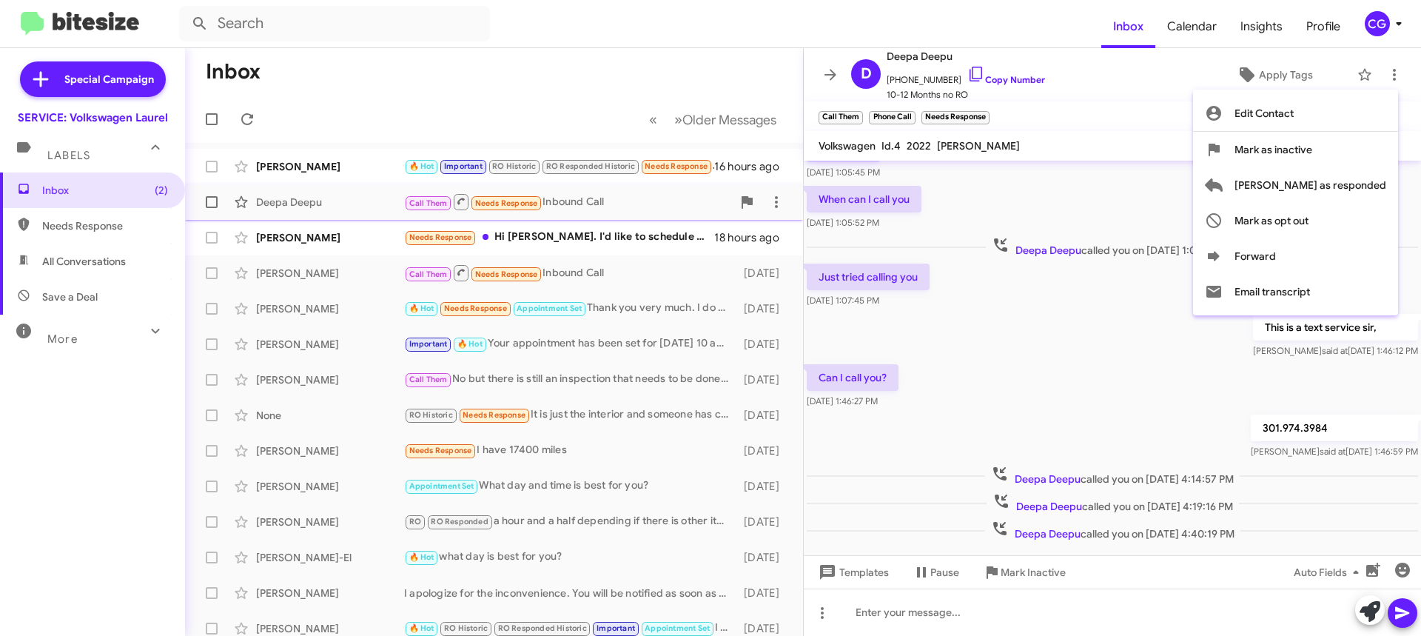
drag, startPoint x: 1381, startPoint y: 188, endPoint x: 1372, endPoint y: 189, distance: 9.7
click at [1378, 189] on span "Mark as responded" at bounding box center [1311, 185] width 152 height 36
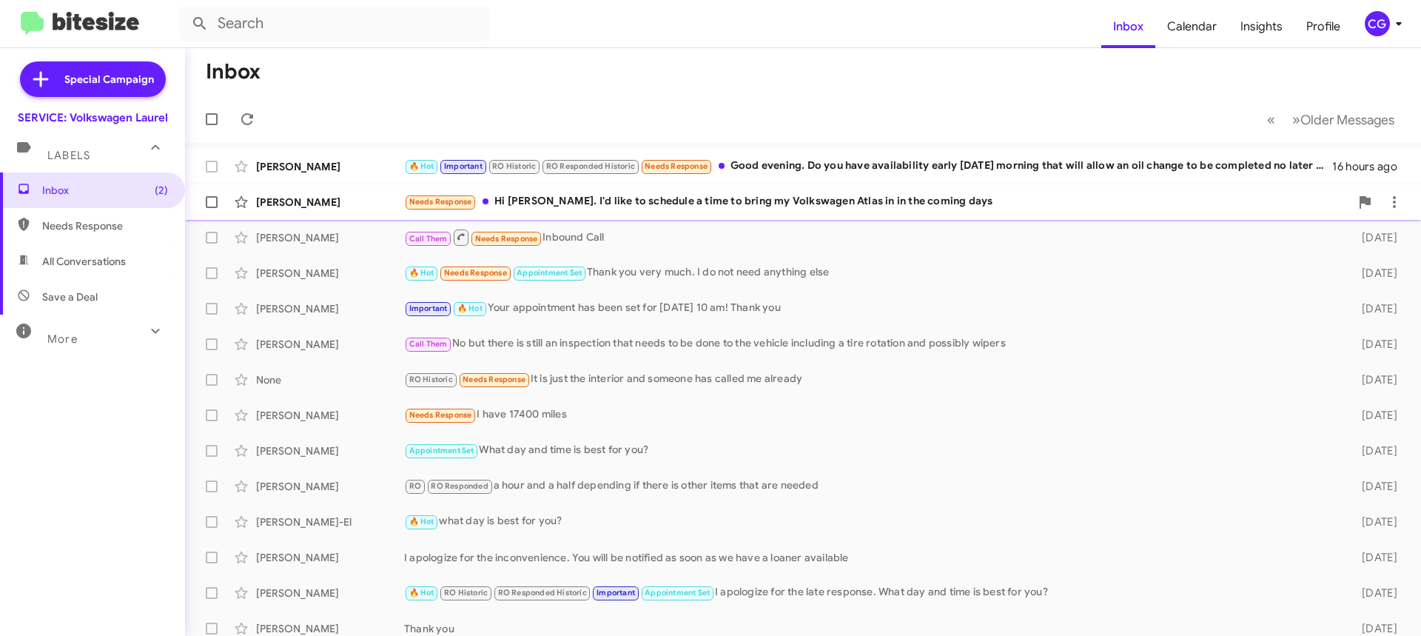
click at [729, 209] on div "Needs Response Hi Marvin. I'd like to schedule a time to bring my Volkswagen At…" at bounding box center [877, 201] width 946 height 17
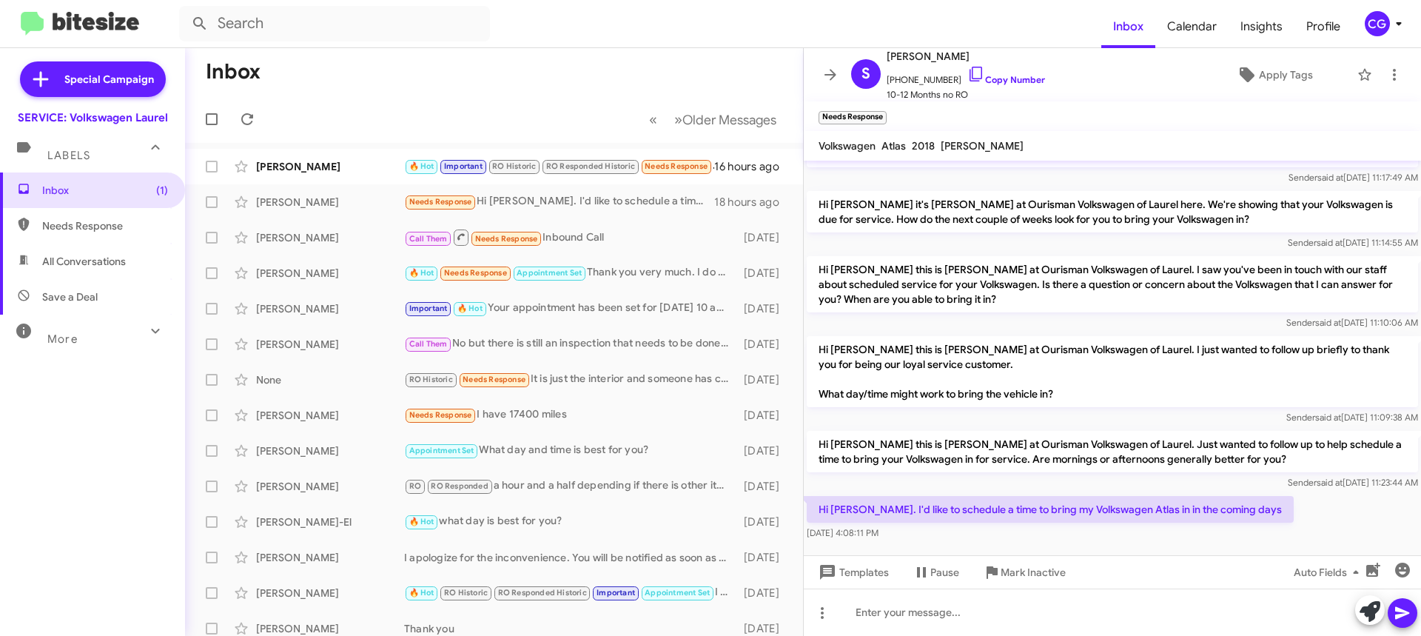
scroll to position [78, 0]
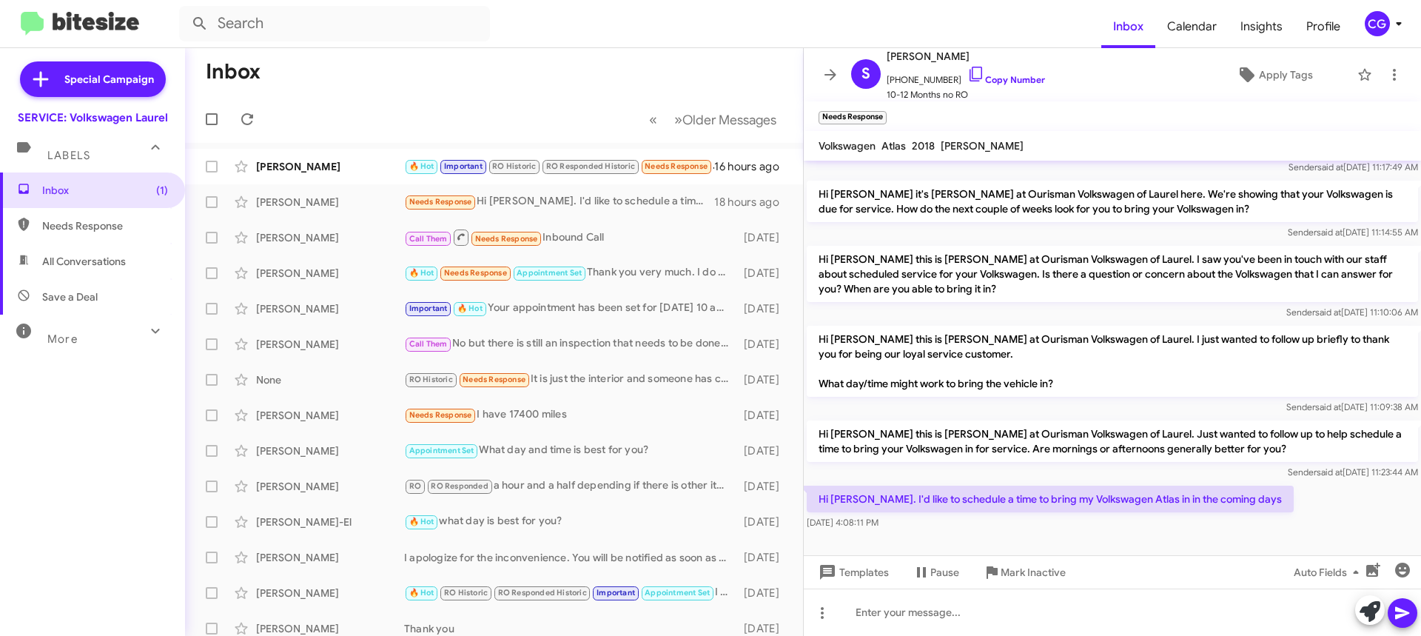
click at [1150, 587] on div "Templates Pause Mark Inactive Auto Fields" at bounding box center [1112, 571] width 617 height 33
click at [1157, 613] on div at bounding box center [1112, 611] width 617 height 47
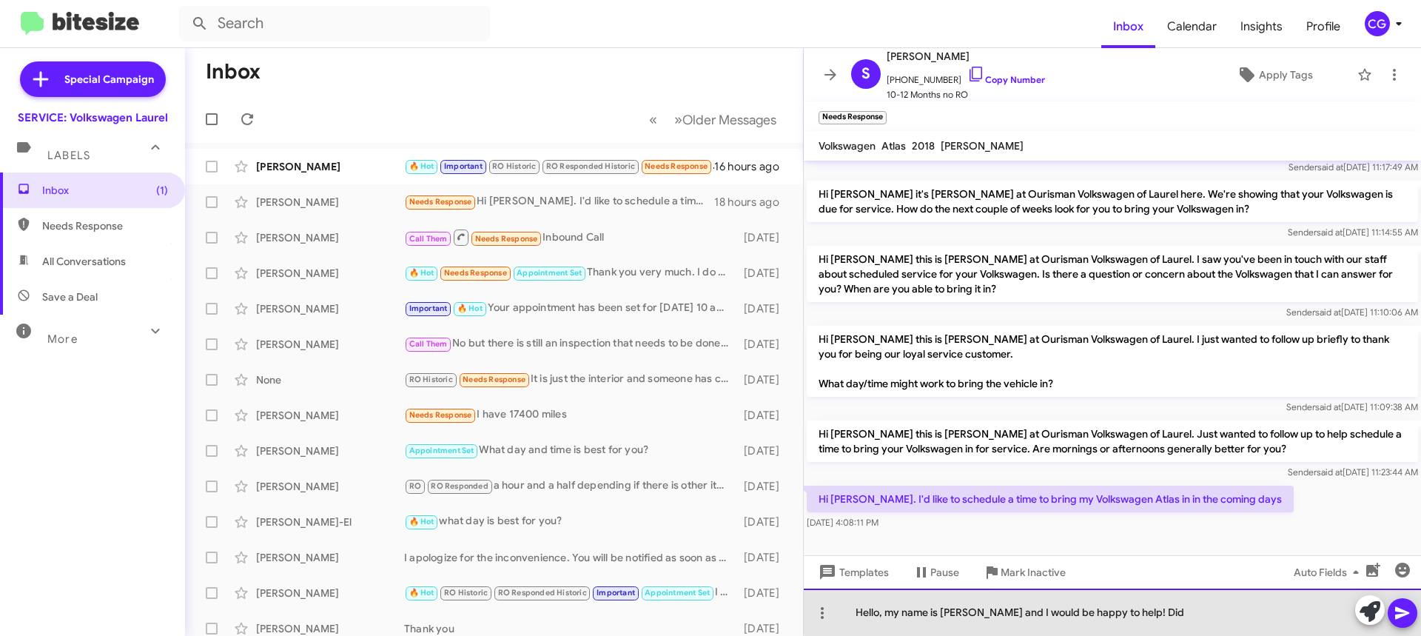
click at [1161, 608] on div "Hello, my name is Carmen and I would be happy to help! Did" at bounding box center [1112, 611] width 617 height 47
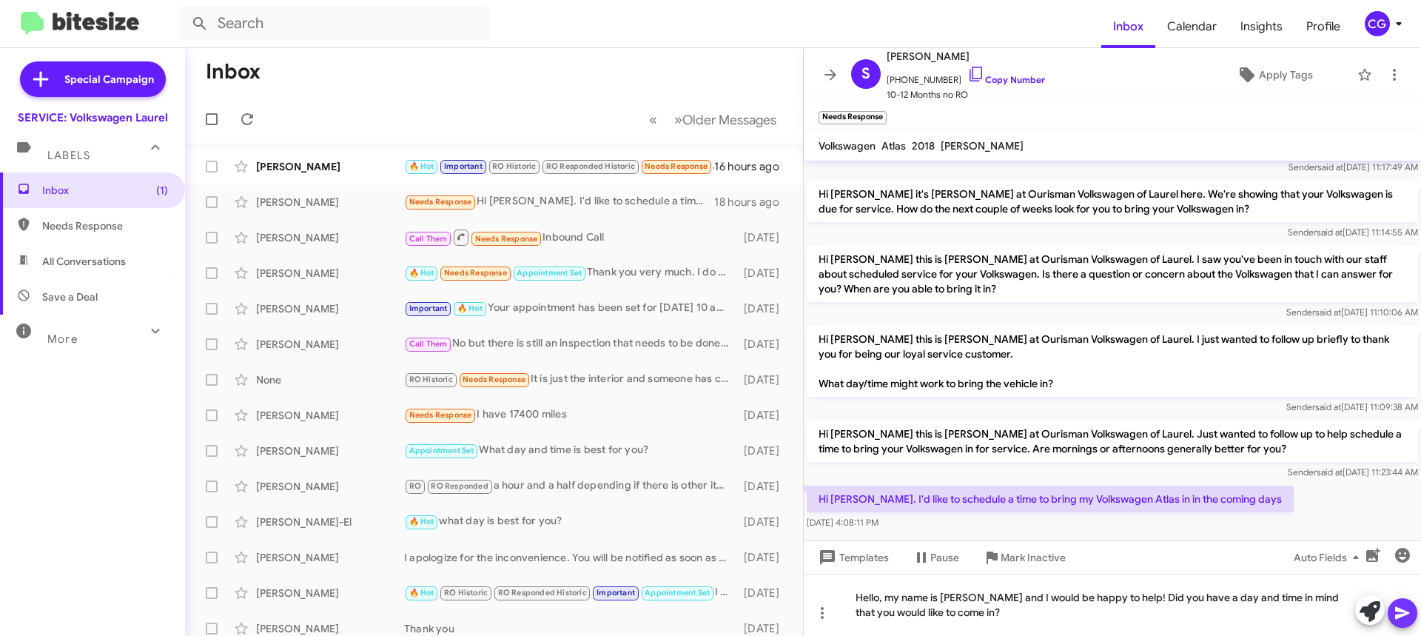
click at [1404, 626] on span at bounding box center [1403, 613] width 18 height 30
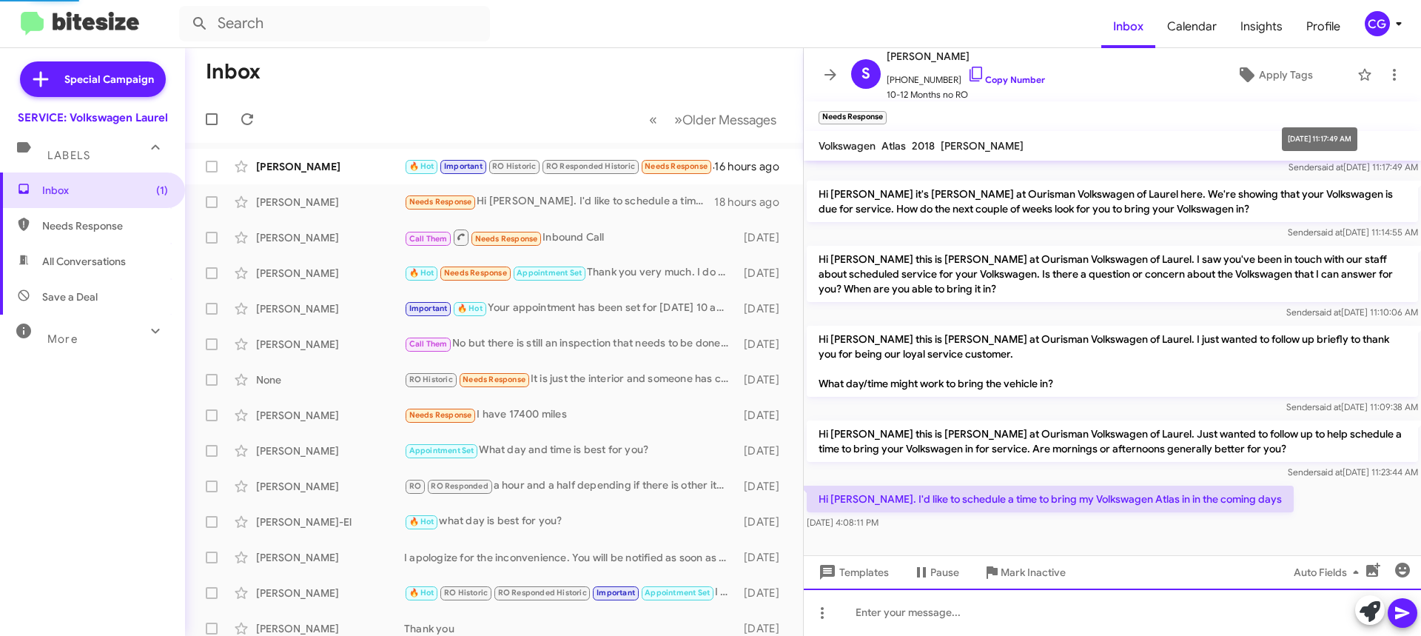
scroll to position [52, 0]
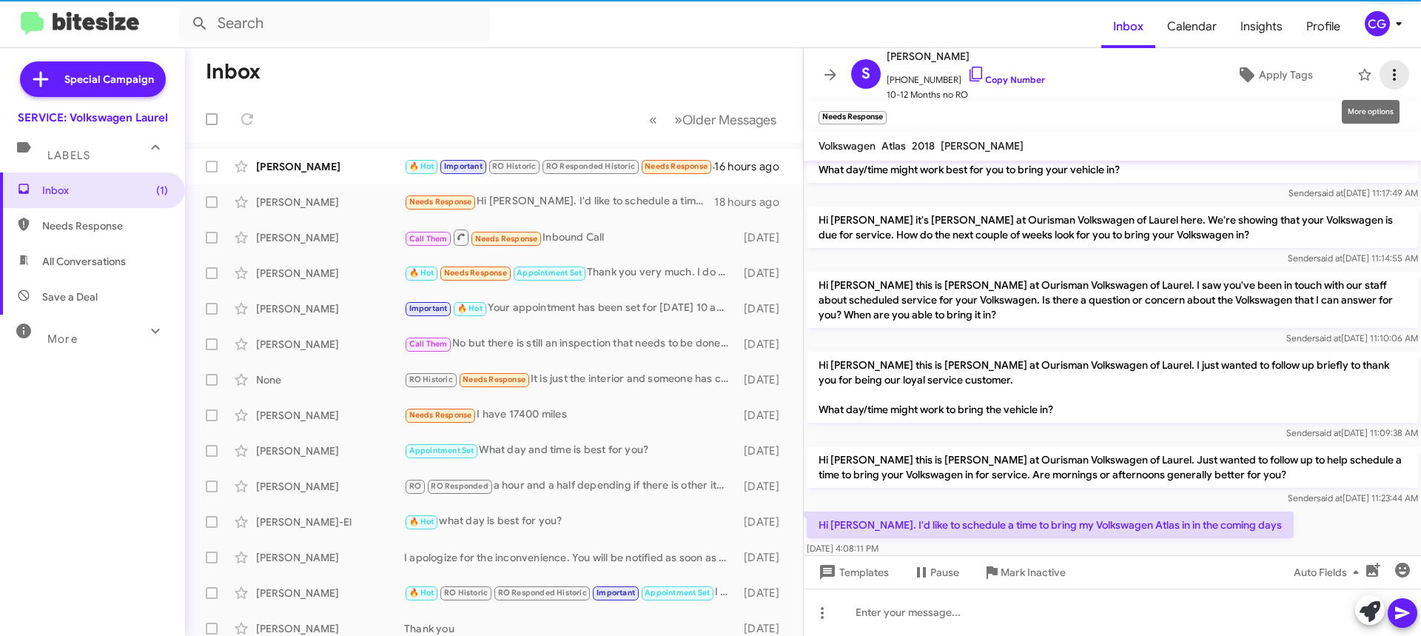
click at [1393, 79] on span at bounding box center [1395, 75] width 30 height 18
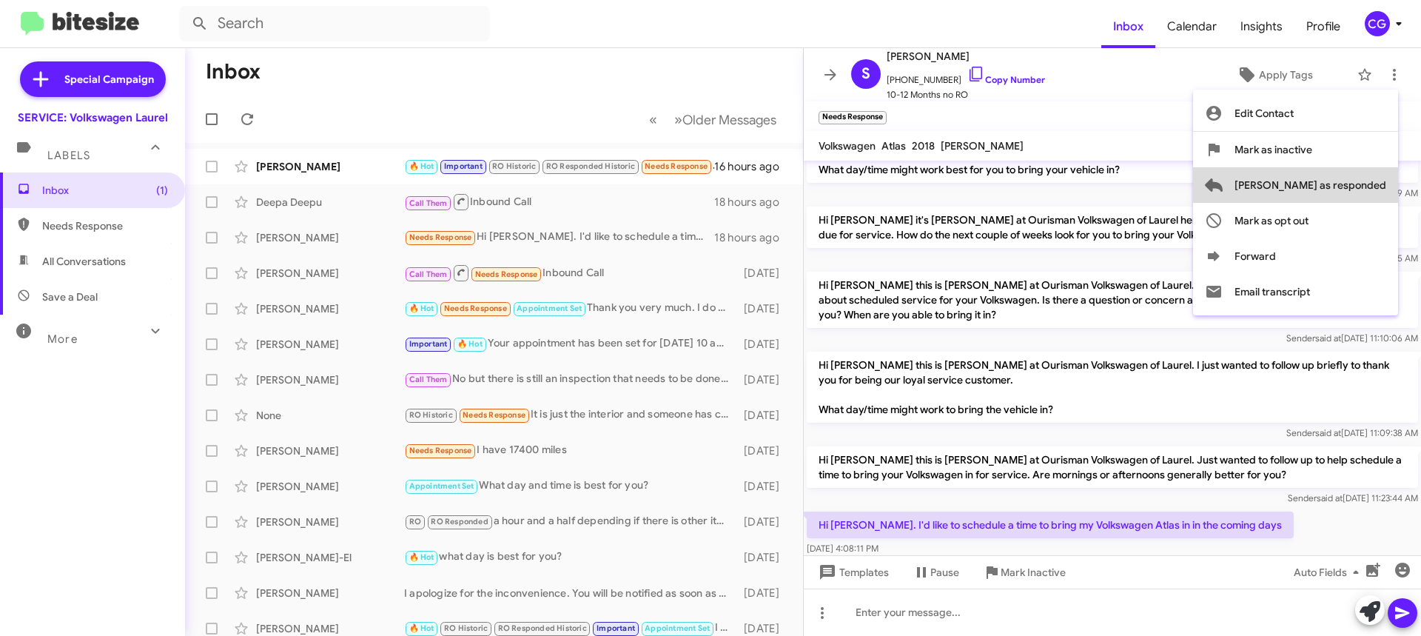
click at [1369, 177] on span "[PERSON_NAME] as responded" at bounding box center [1311, 185] width 152 height 36
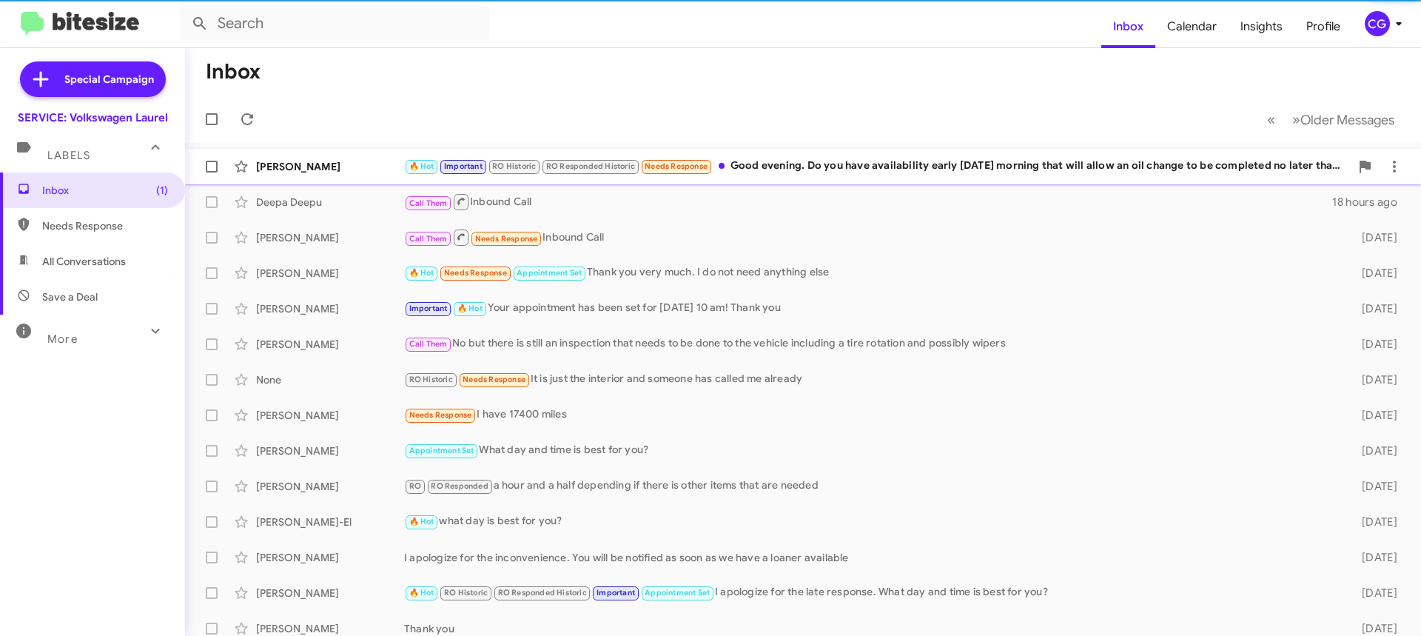
click at [777, 172] on div "🔥 Hot Important RO Historic RO Responded Historic Needs Response Good evening. …" at bounding box center [877, 166] width 946 height 17
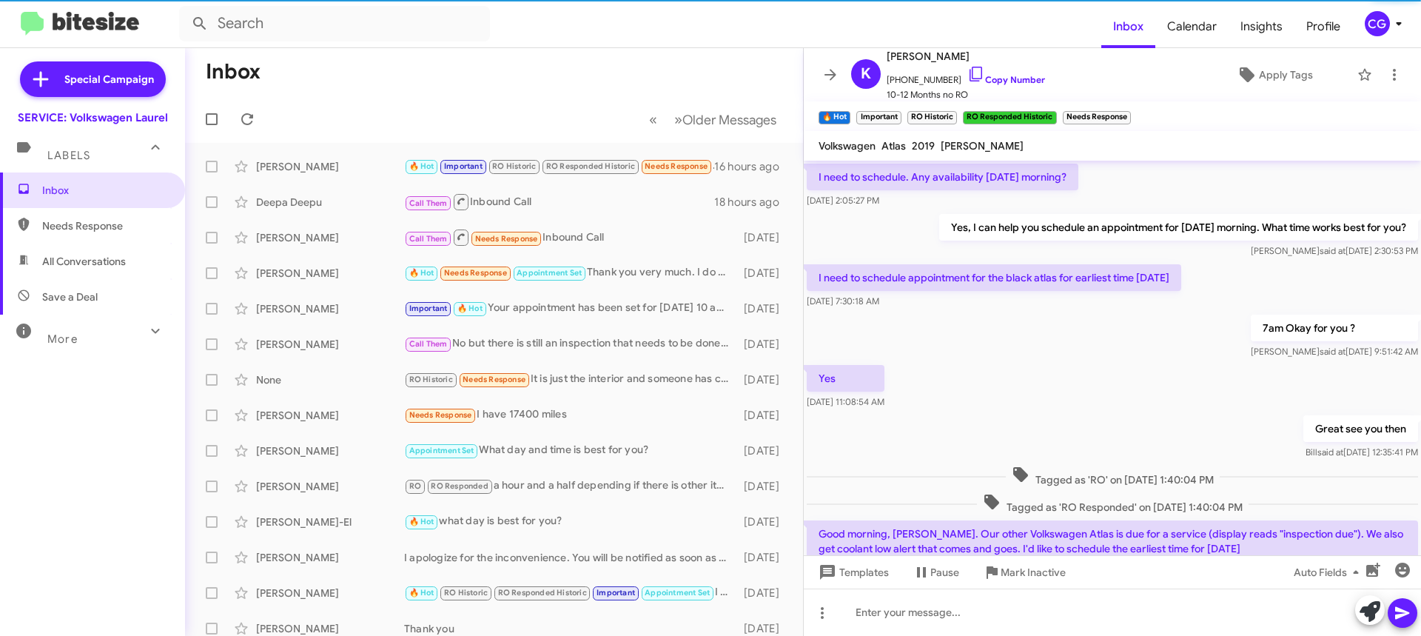
scroll to position [818, 0]
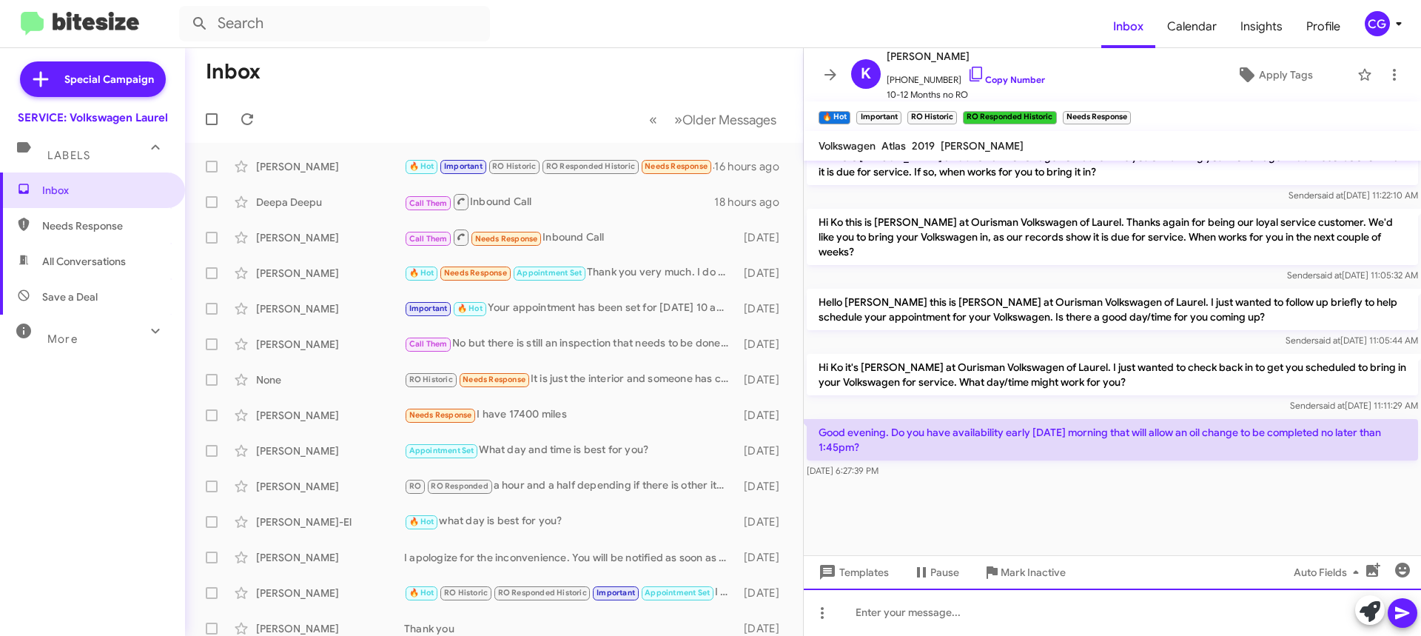
click at [967, 628] on div at bounding box center [1112, 611] width 617 height 47
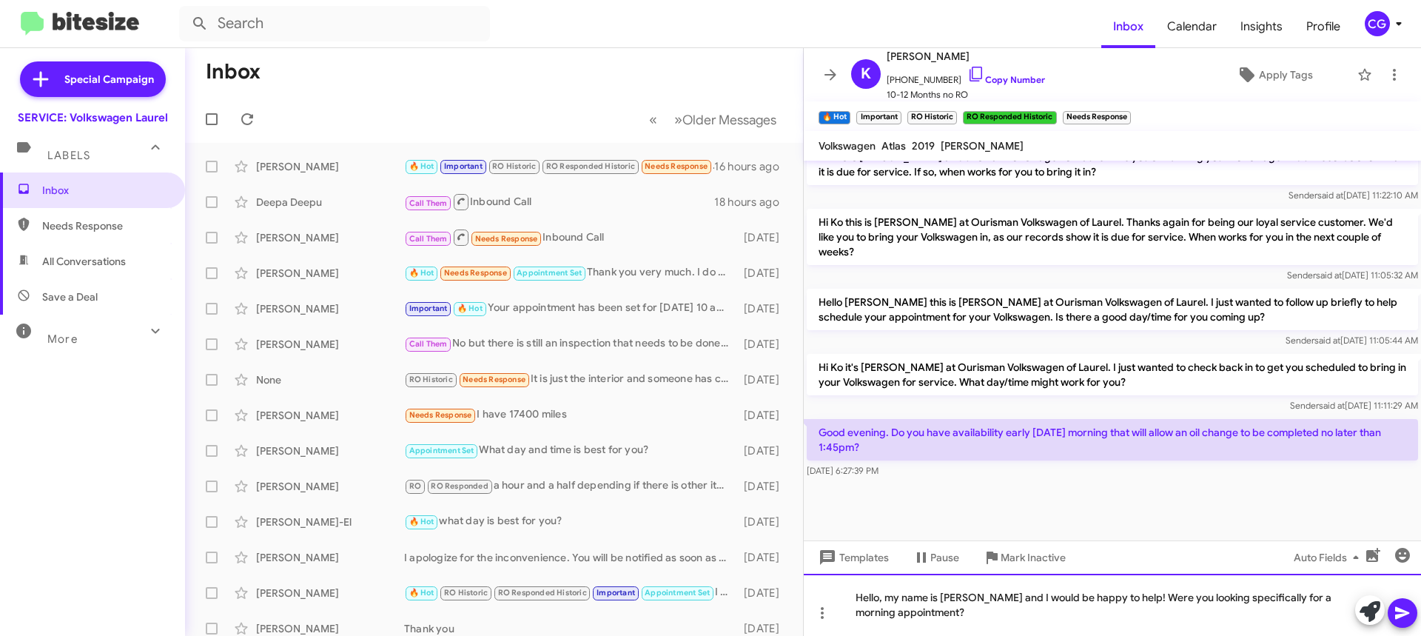
click at [1421, 621] on div "Hello, my name is Carmen and I would be happy to help! Were you looking specifi…" at bounding box center [1112, 605] width 617 height 62
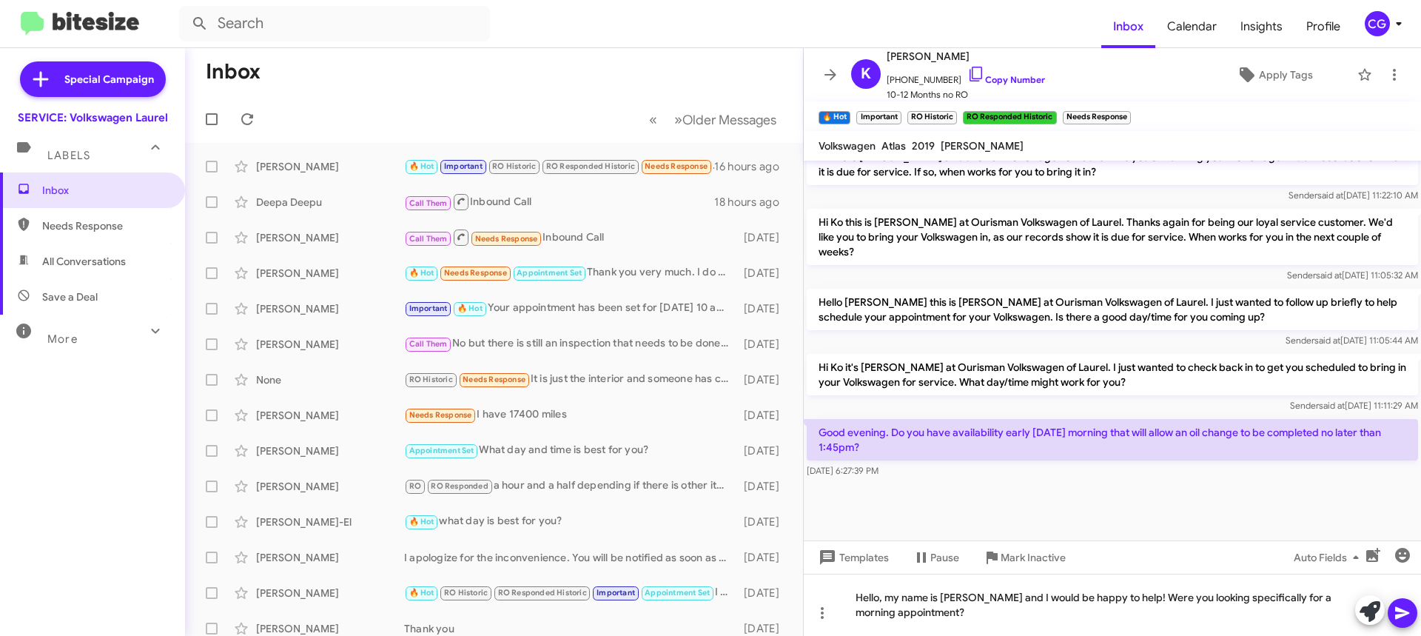
click at [1403, 614] on icon at bounding box center [1402, 613] width 14 height 13
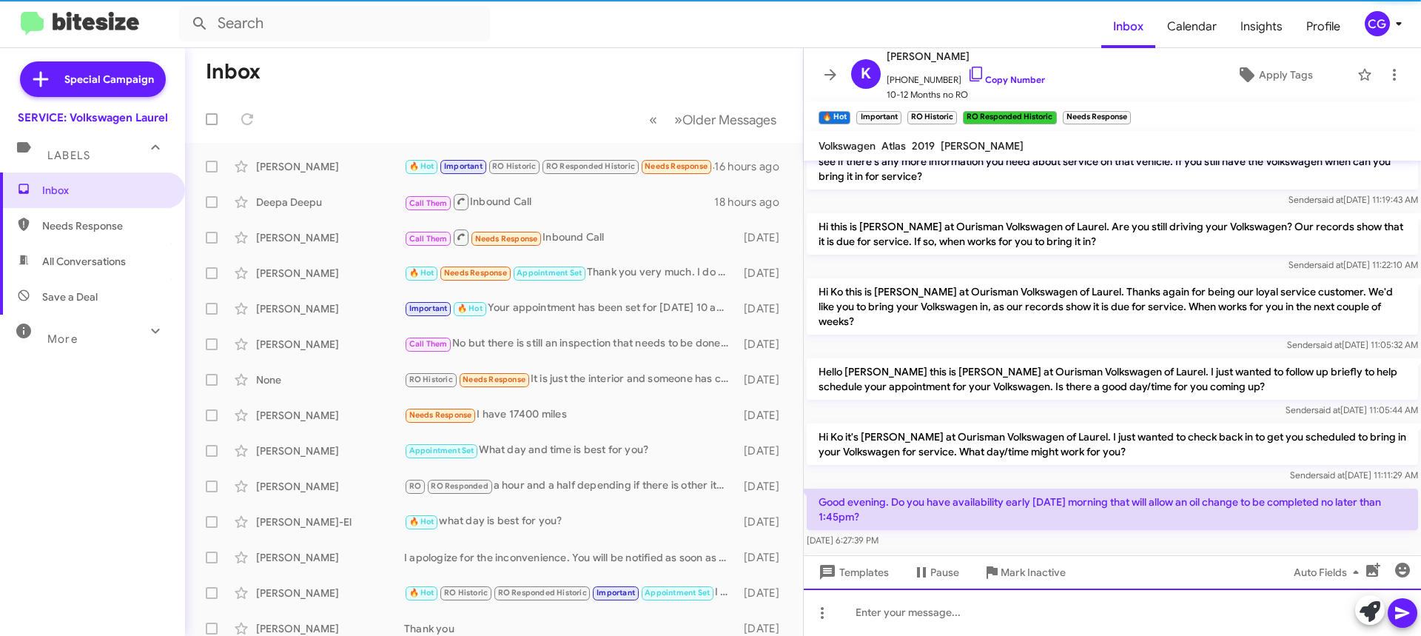
scroll to position [0, 0]
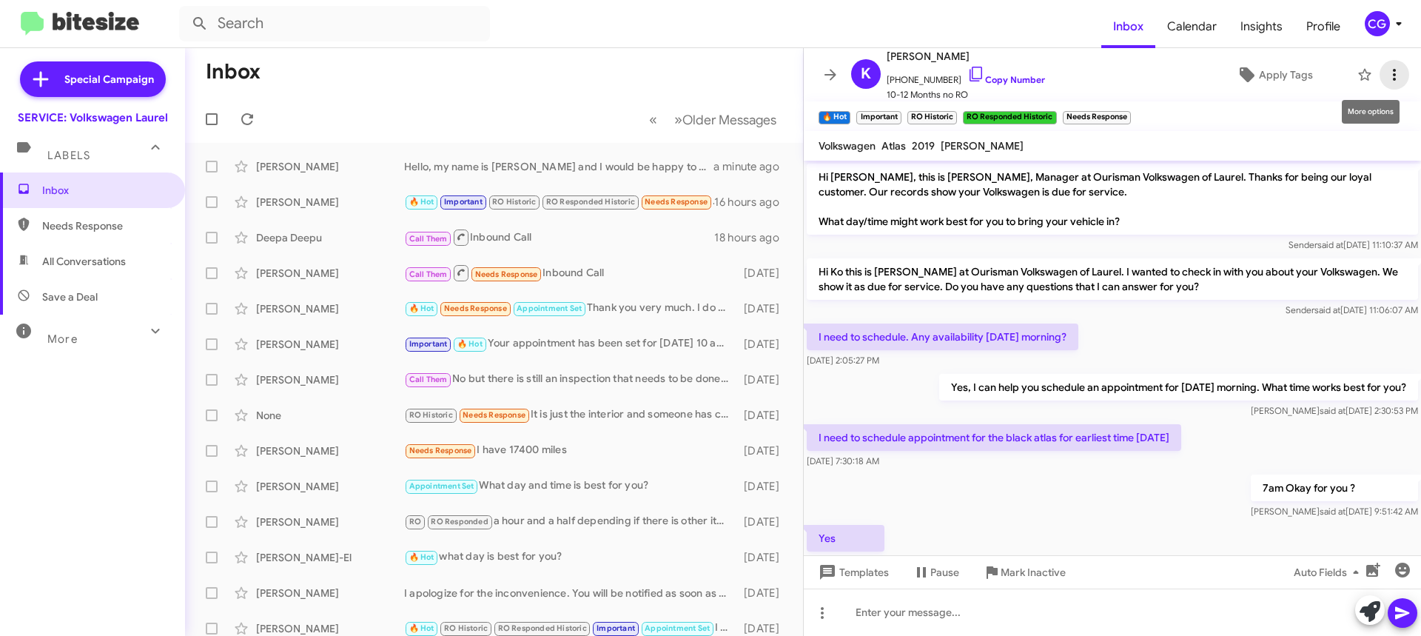
click at [1386, 76] on icon at bounding box center [1395, 75] width 18 height 18
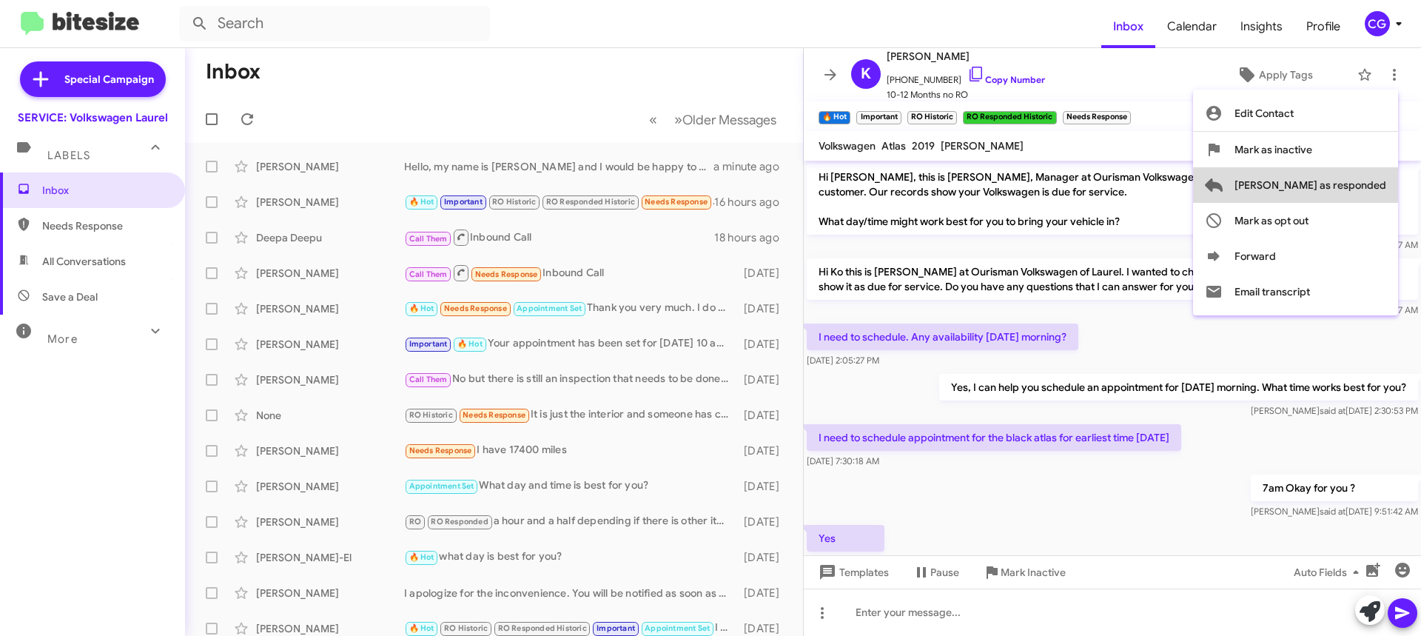
click at [1378, 188] on span "Mark as responded" at bounding box center [1311, 185] width 152 height 36
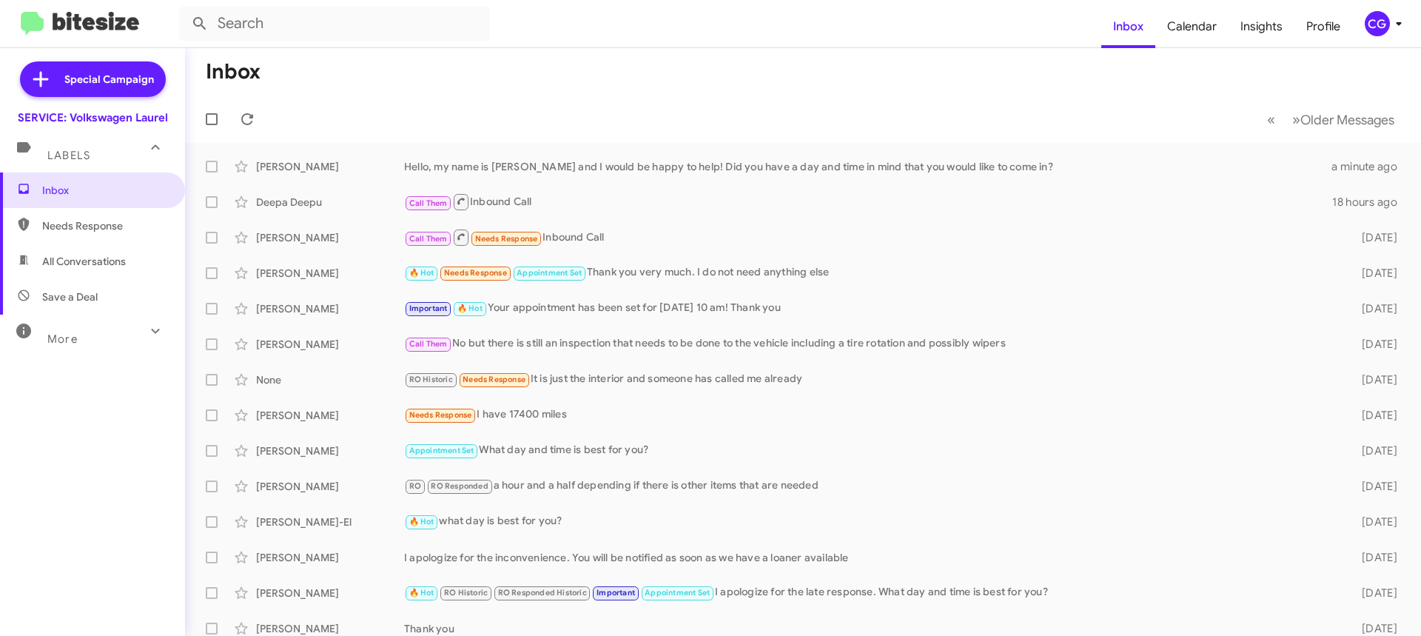
click at [1364, 23] on span "CG" at bounding box center [1386, 23] width 44 height 25
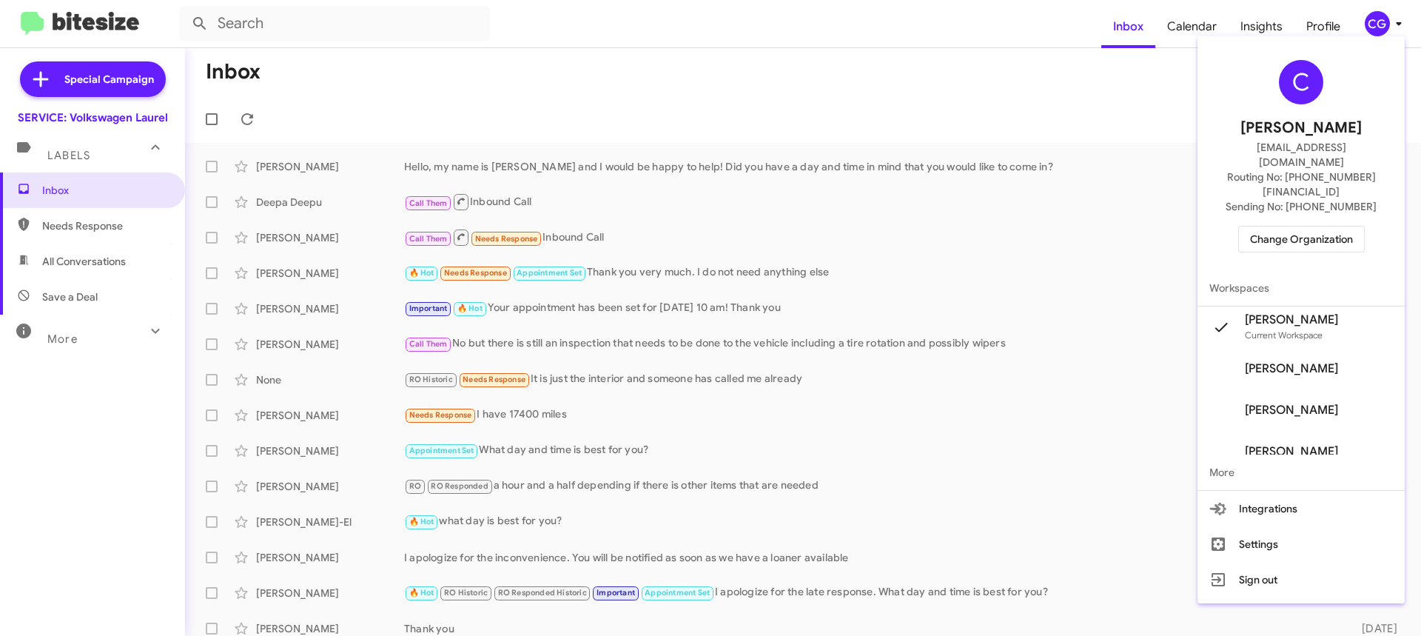
click at [1329, 227] on span "Change Organization" at bounding box center [1301, 239] width 103 height 25
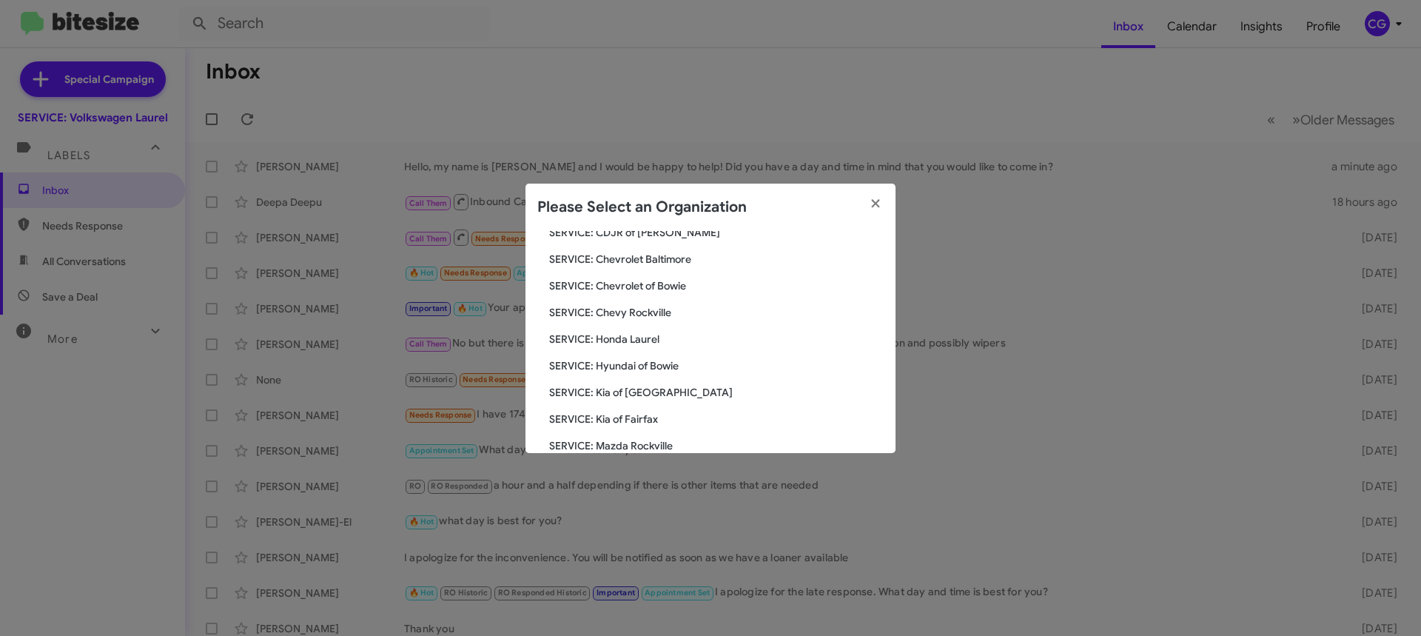
scroll to position [273, 0]
click at [659, 429] on span "SERVICE: Volkswagen Rockville" at bounding box center [716, 422] width 335 height 15
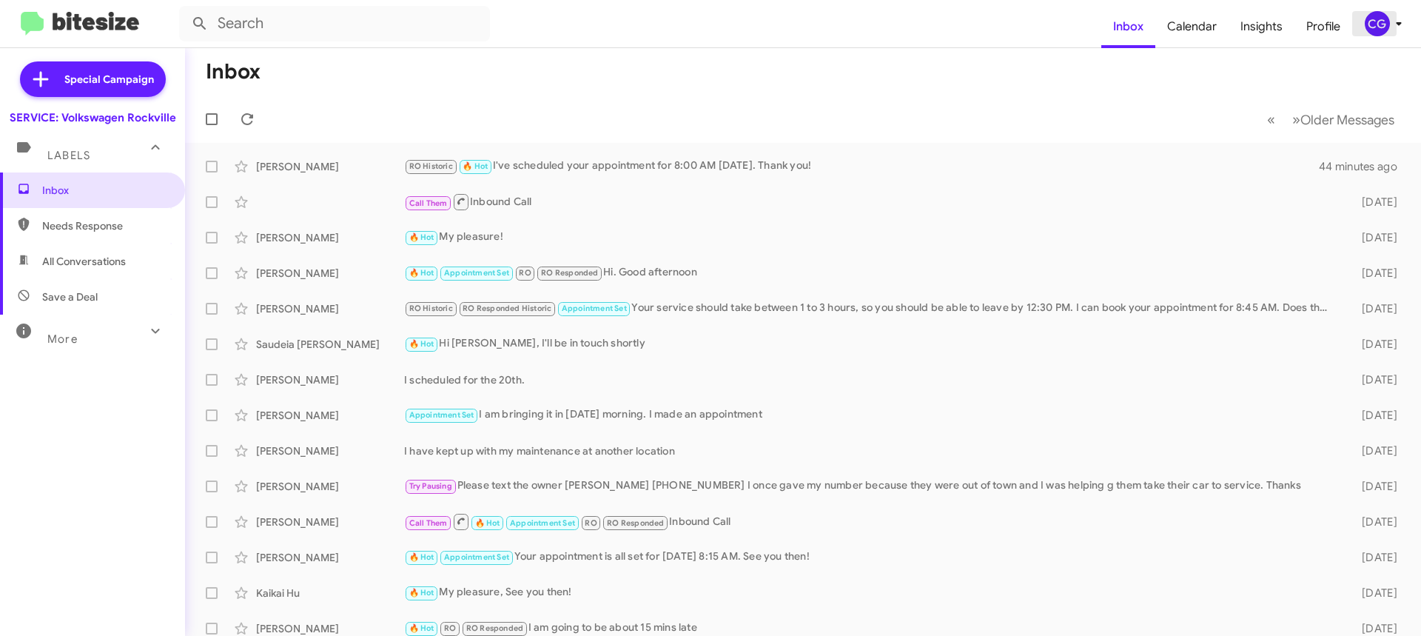
click at [1395, 29] on icon at bounding box center [1399, 24] width 18 height 18
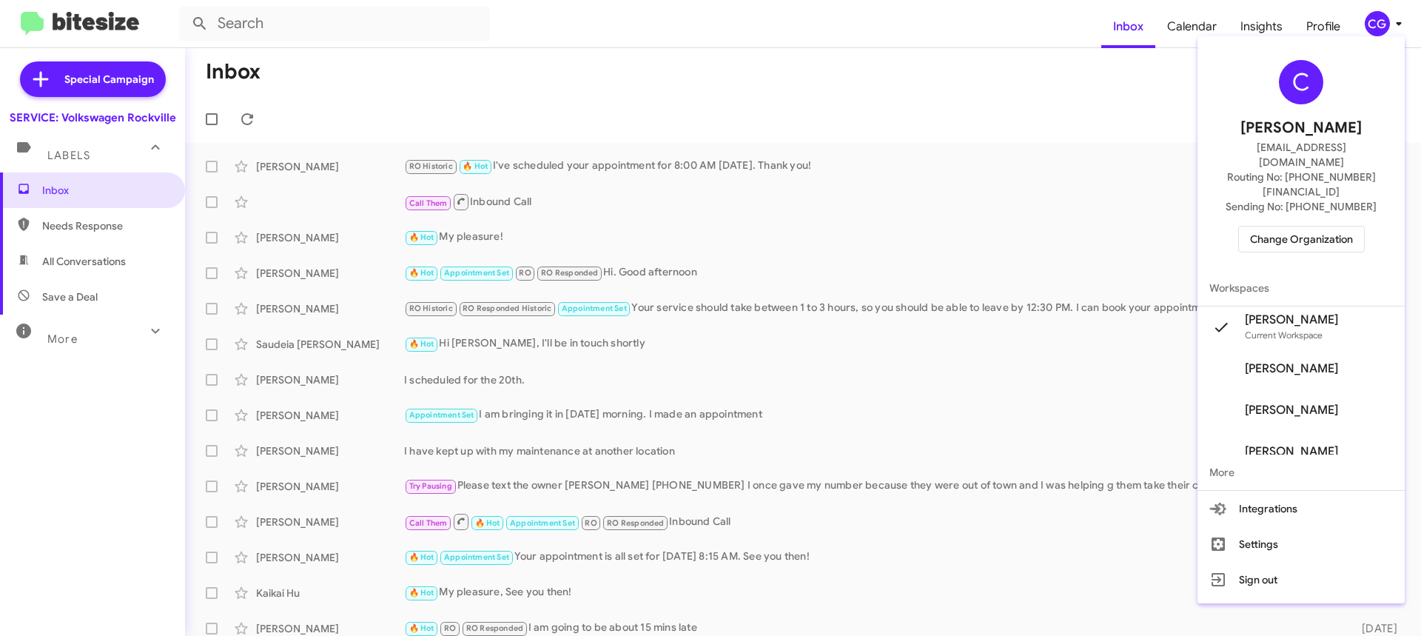
click at [1307, 227] on span "Change Organization" at bounding box center [1301, 239] width 103 height 25
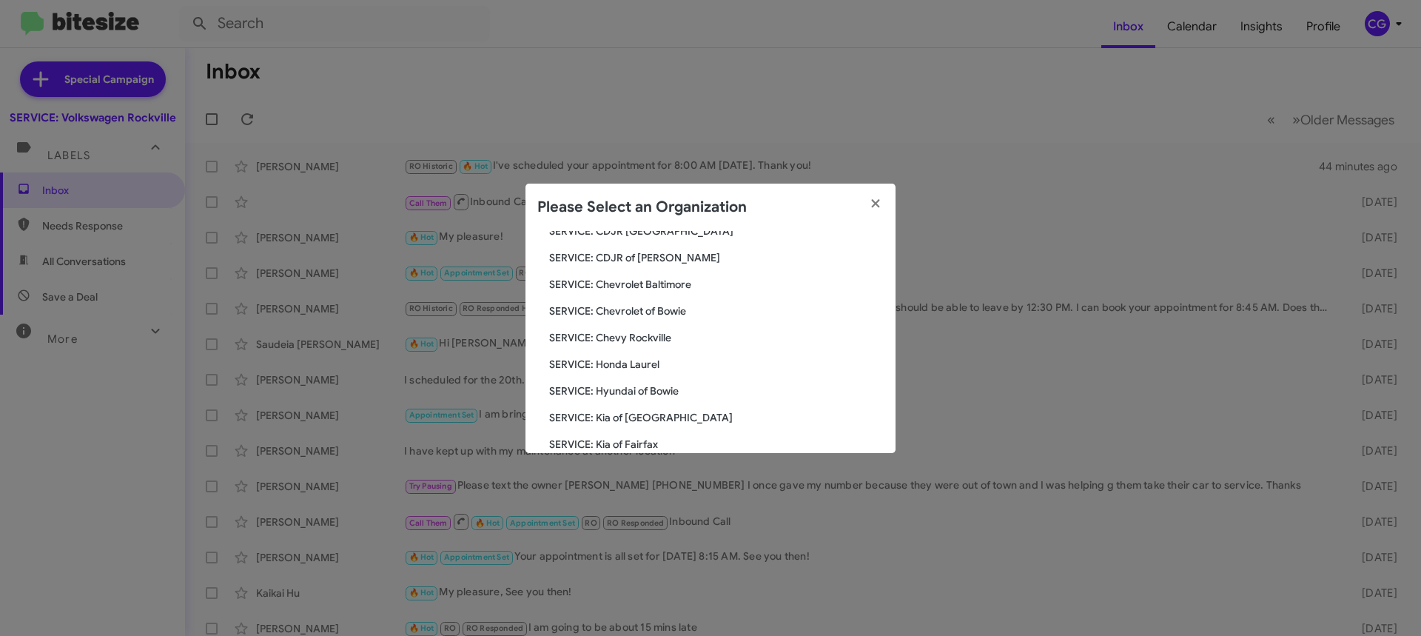
scroll to position [273, 0]
click at [651, 400] on span "SERVICE: Tri-State Subaru" at bounding box center [716, 395] width 335 height 15
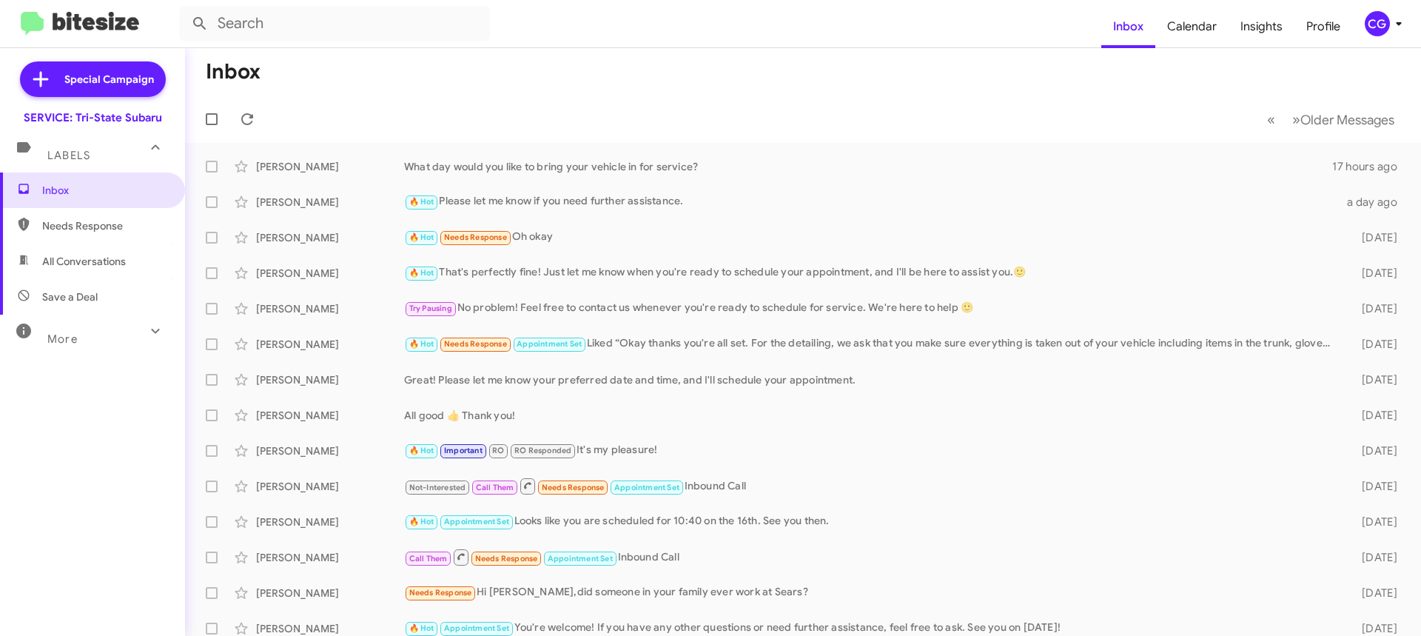
click at [1369, 12] on div "CG" at bounding box center [1377, 23] width 25 height 25
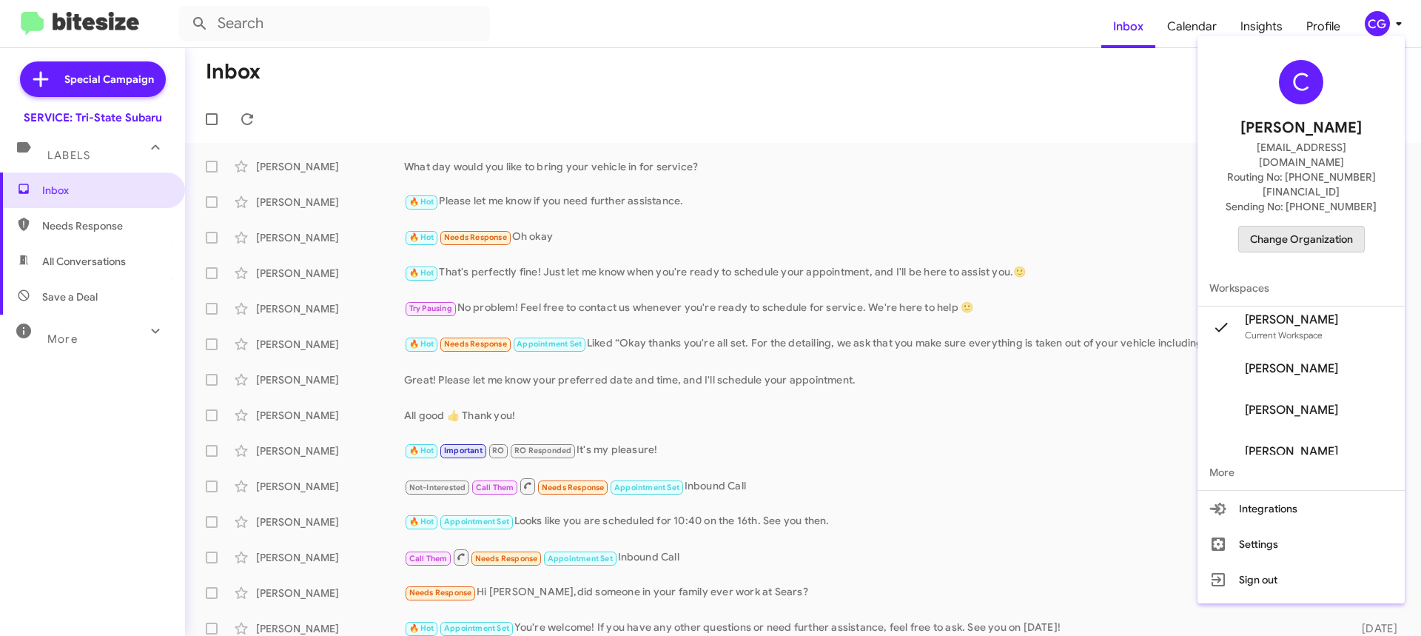
click at [1352, 227] on span "Change Organization" at bounding box center [1301, 239] width 103 height 25
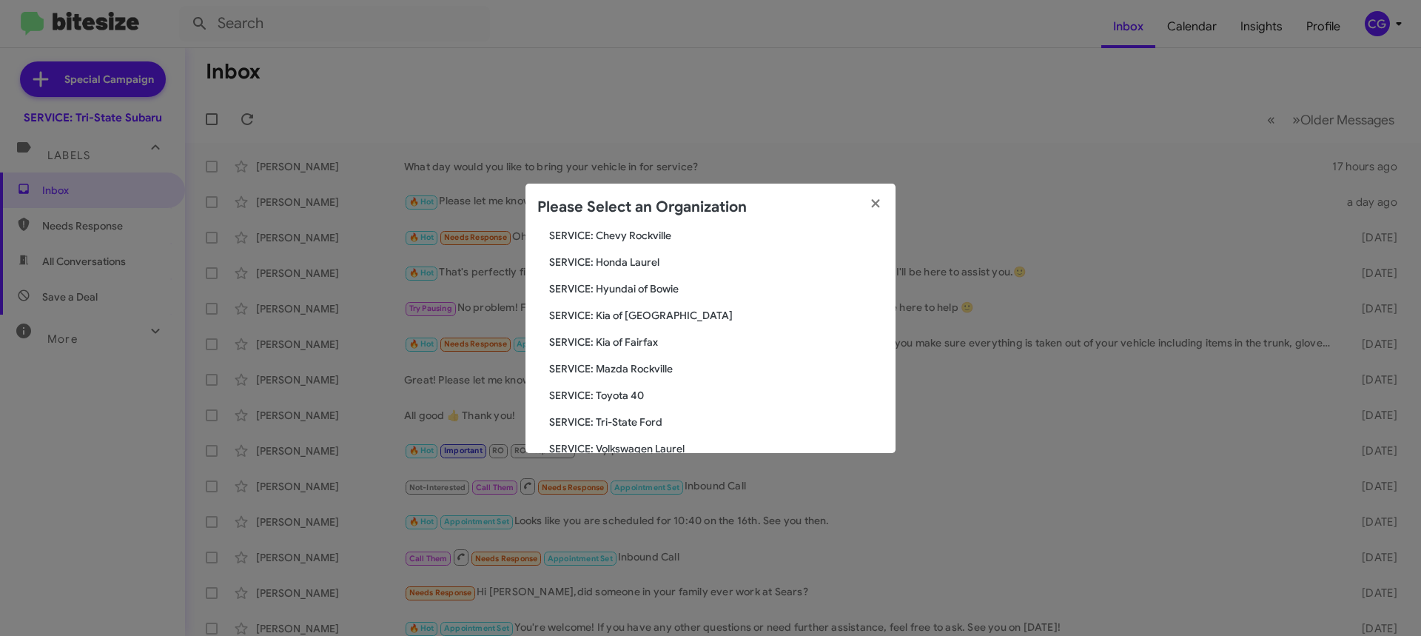
scroll to position [273, 0]
click at [647, 284] on span "SERVICE: Kia of Fairfax" at bounding box center [716, 288] width 335 height 15
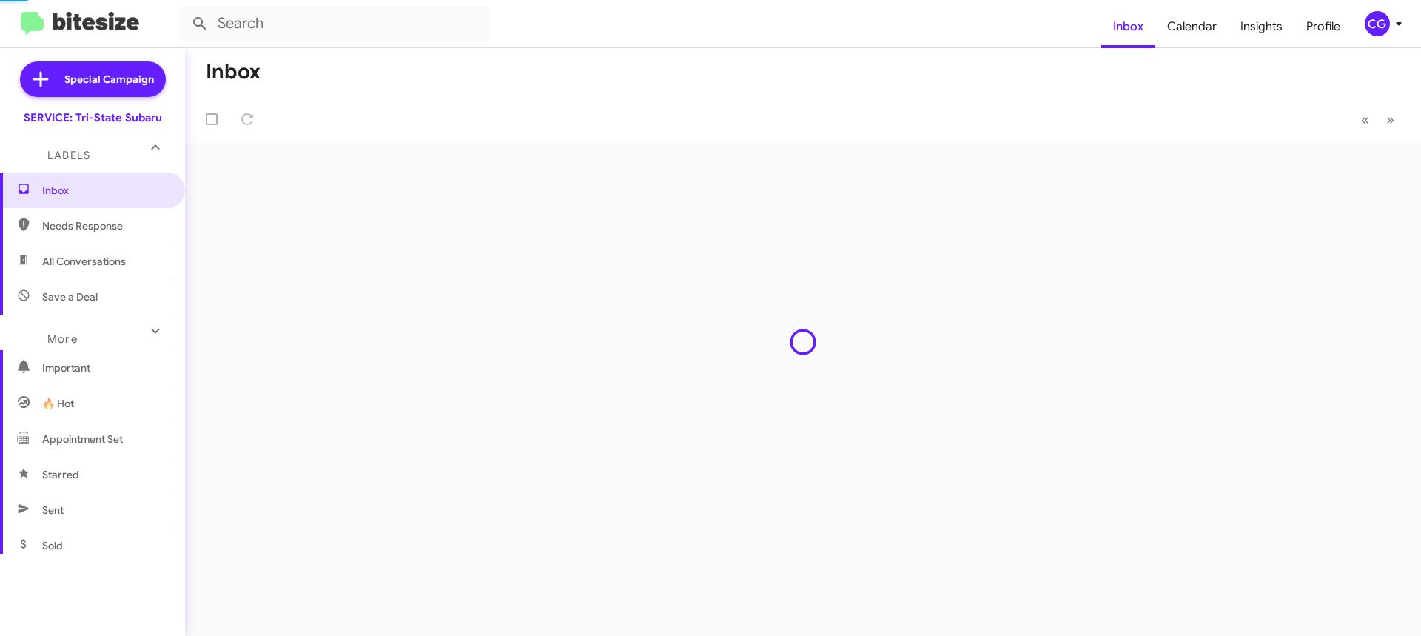
click at [645, 255] on div "Inbox « Previous » Next" at bounding box center [803, 342] width 1236 height 588
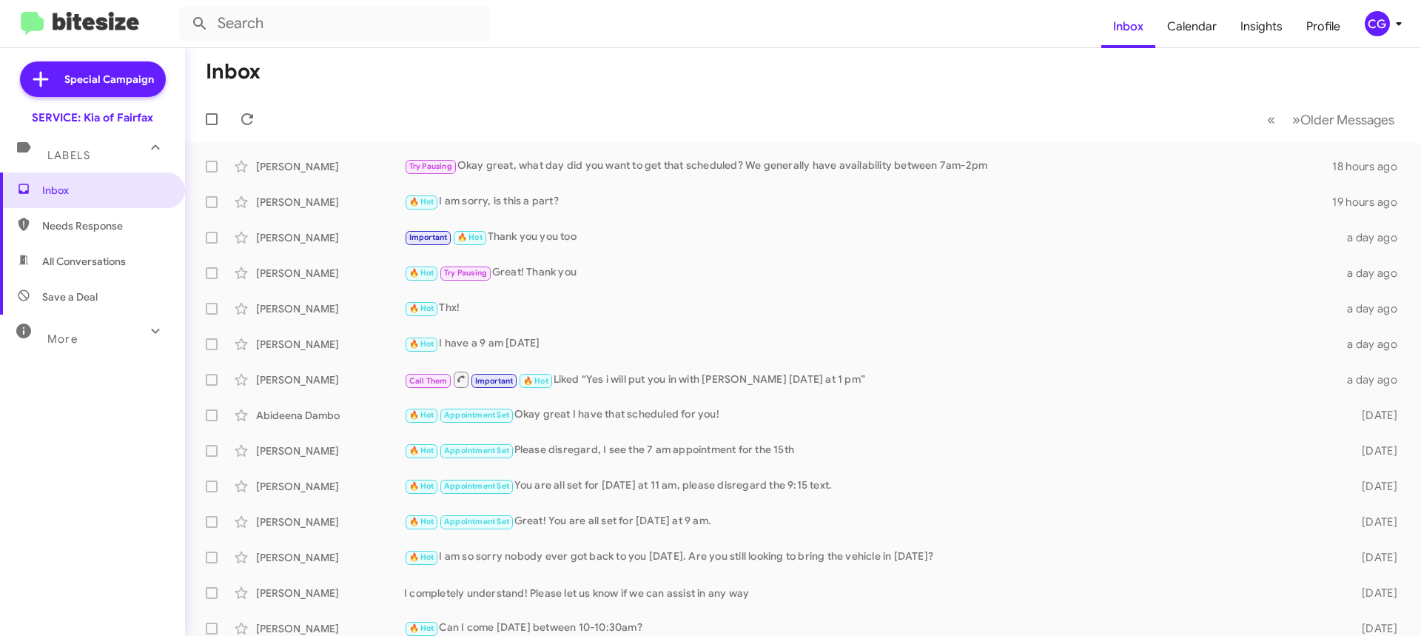
click at [1378, 21] on div "CG" at bounding box center [1377, 23] width 25 height 25
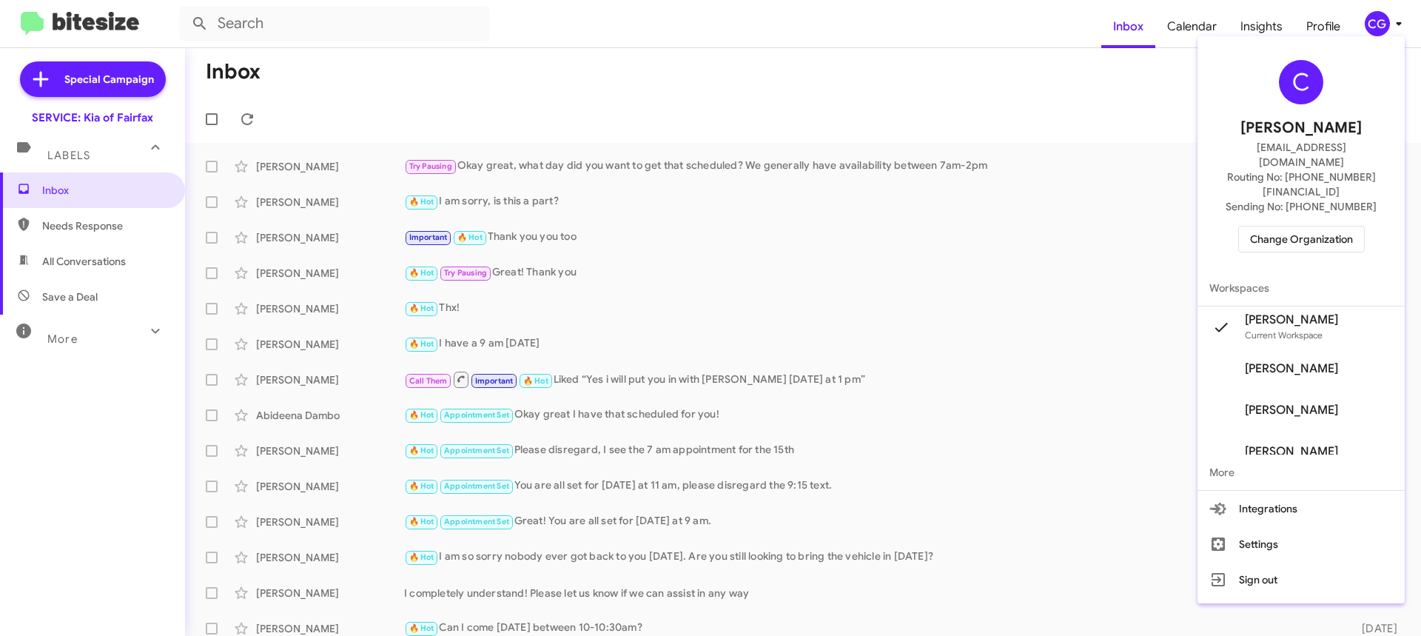
click at [1313, 227] on span "Change Organization" at bounding box center [1301, 239] width 103 height 25
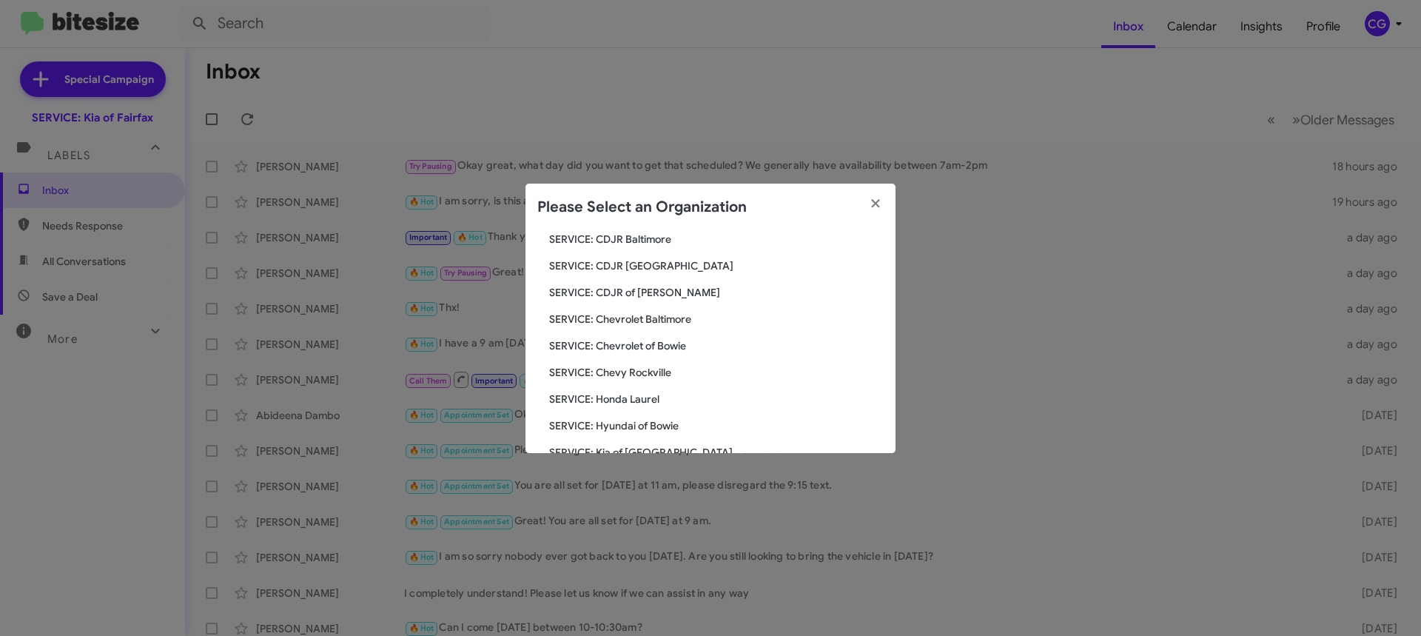
scroll to position [273, 0]
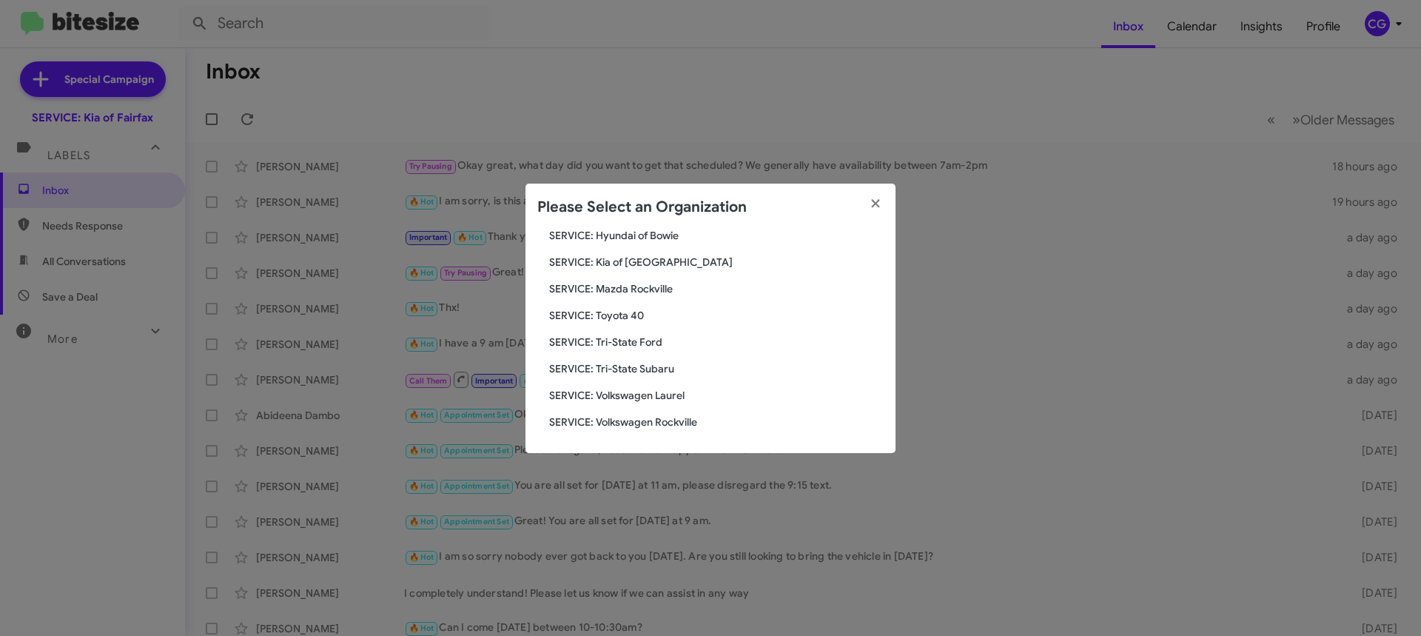
click at [631, 315] on span "SERVICE: Toyota 40" at bounding box center [716, 315] width 335 height 15
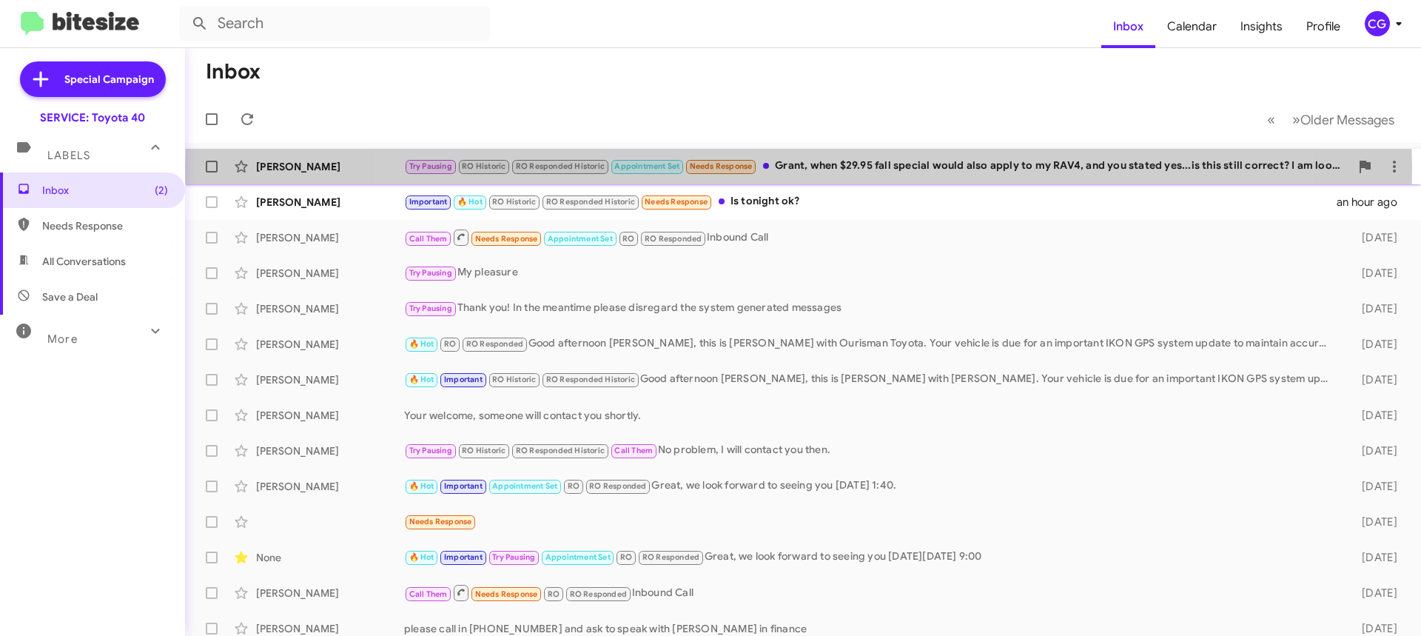
click at [799, 167] on div "Try Pausing RO Historic RO Responded Historic Appointment Set Needs Response Gr…" at bounding box center [877, 166] width 946 height 17
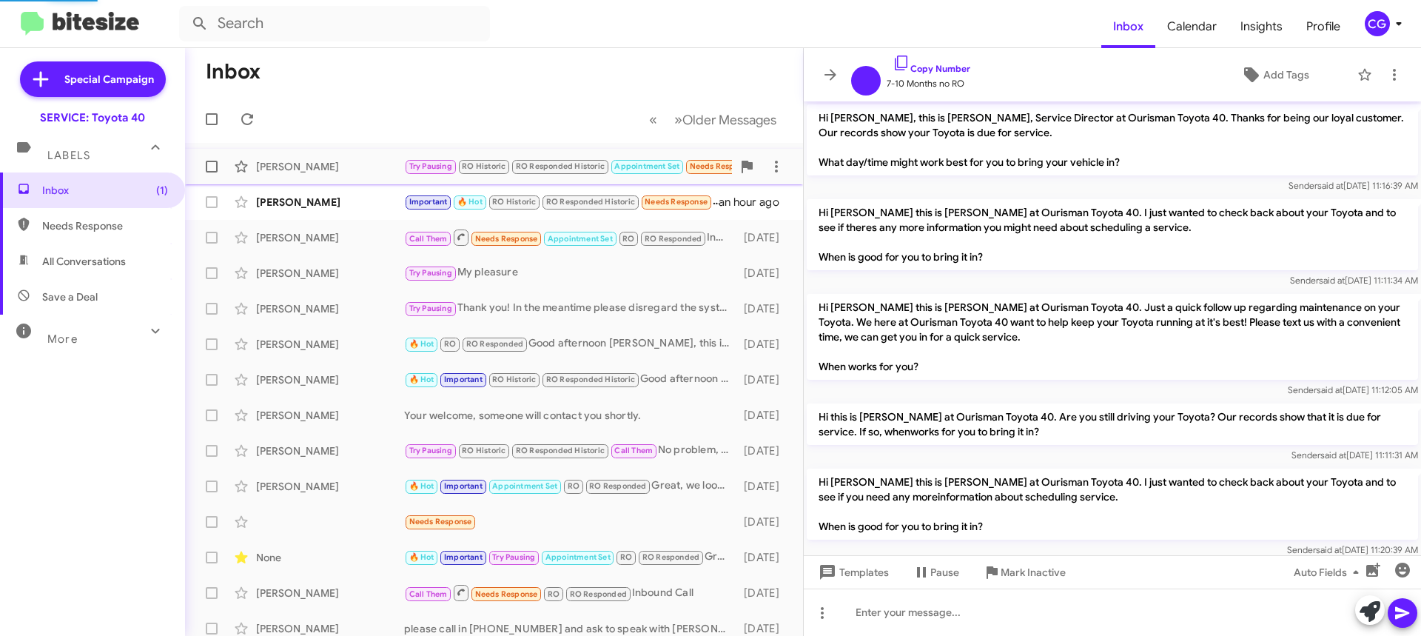
scroll to position [712, 0]
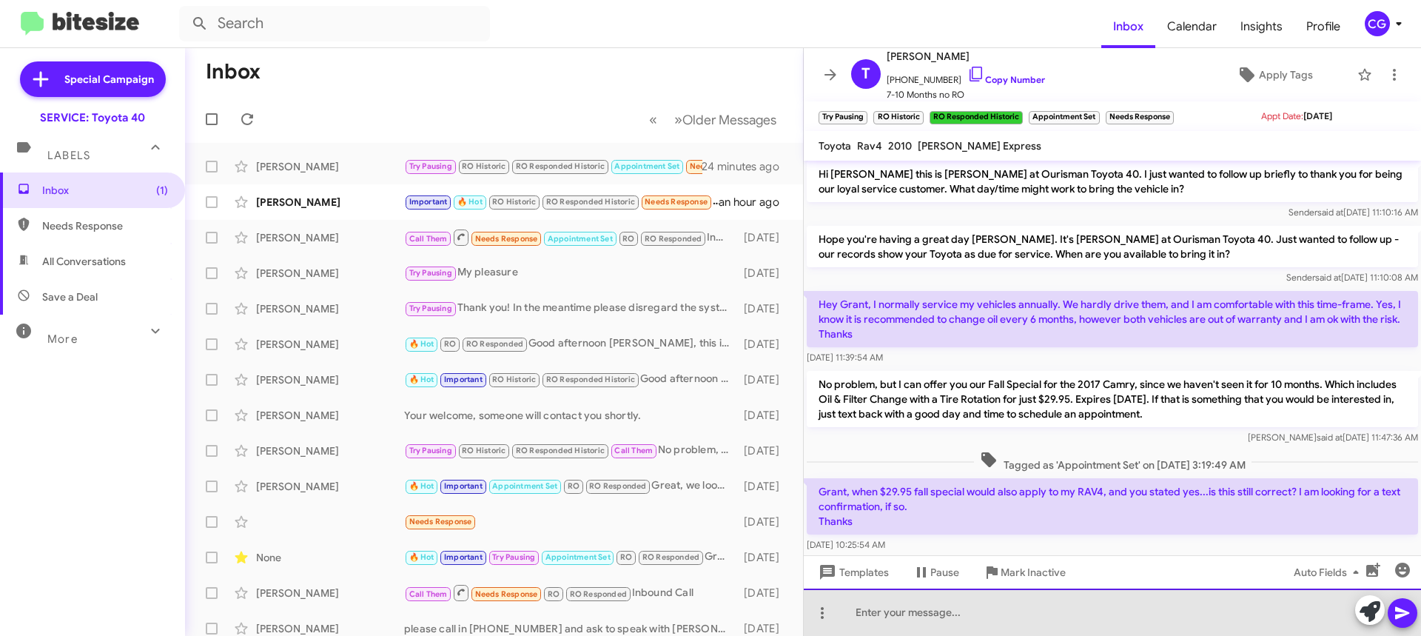
click at [990, 616] on div at bounding box center [1112, 611] width 617 height 47
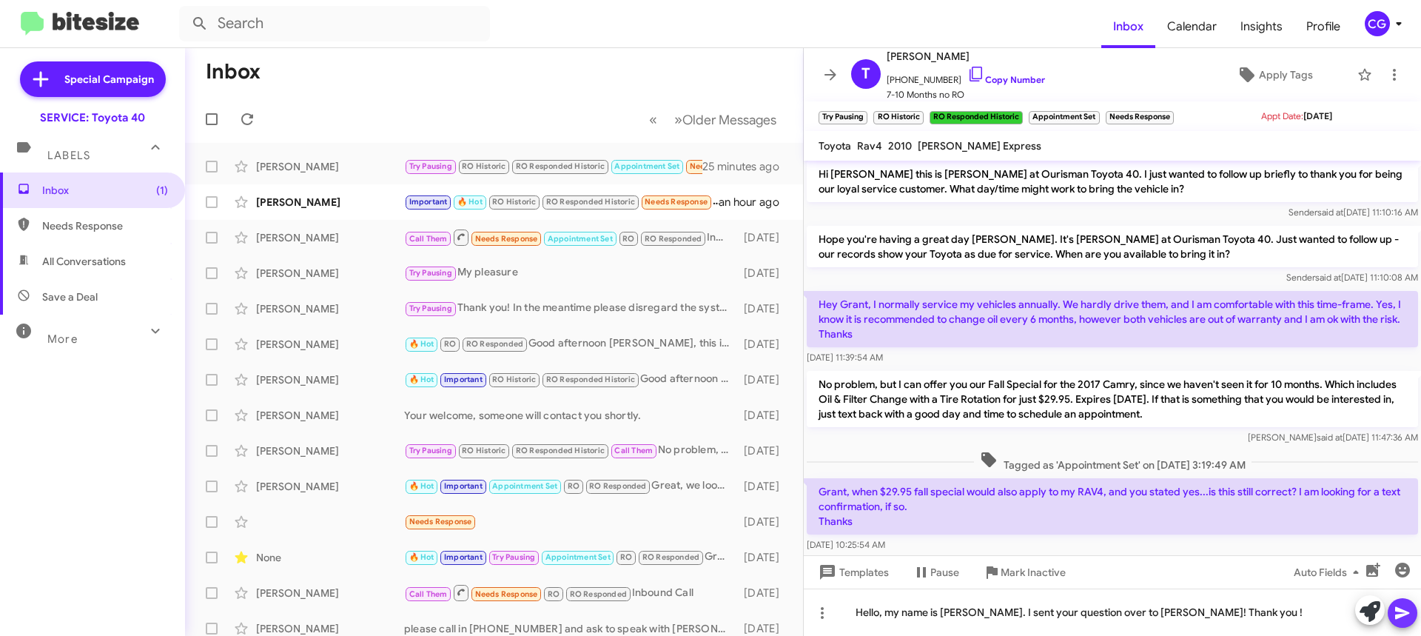
click at [1406, 616] on icon at bounding box center [1403, 613] width 18 height 18
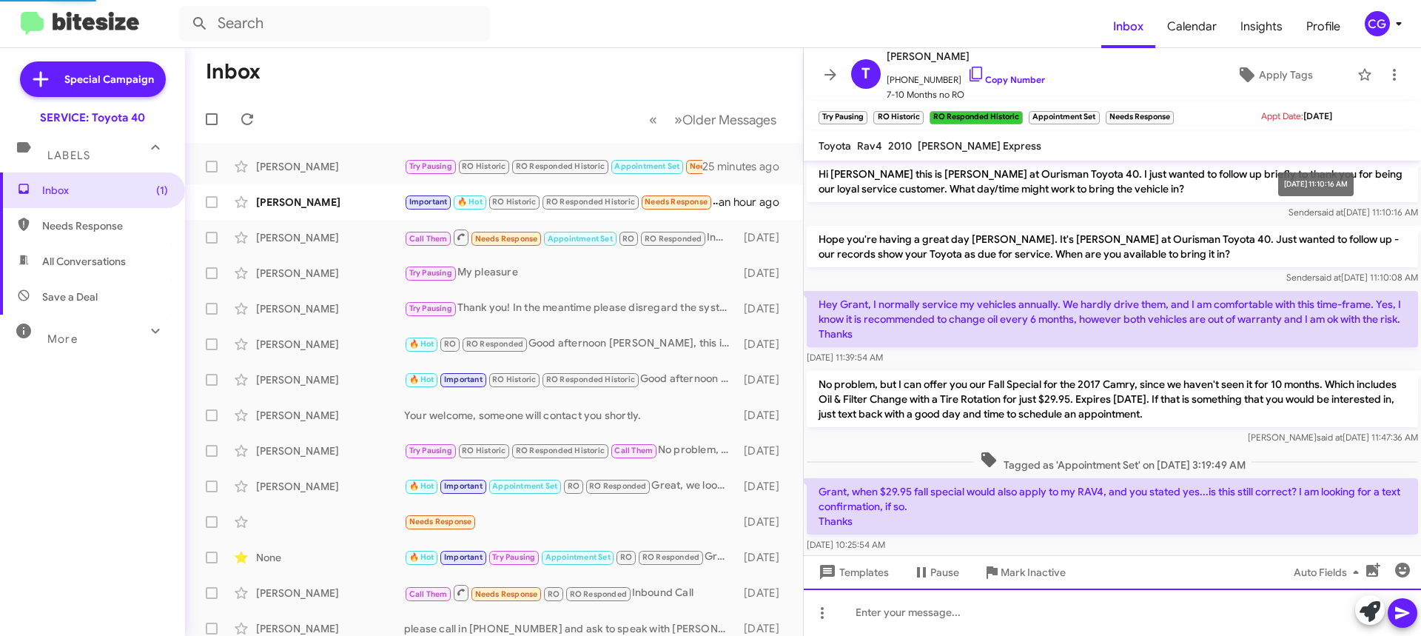
scroll to position [0, 0]
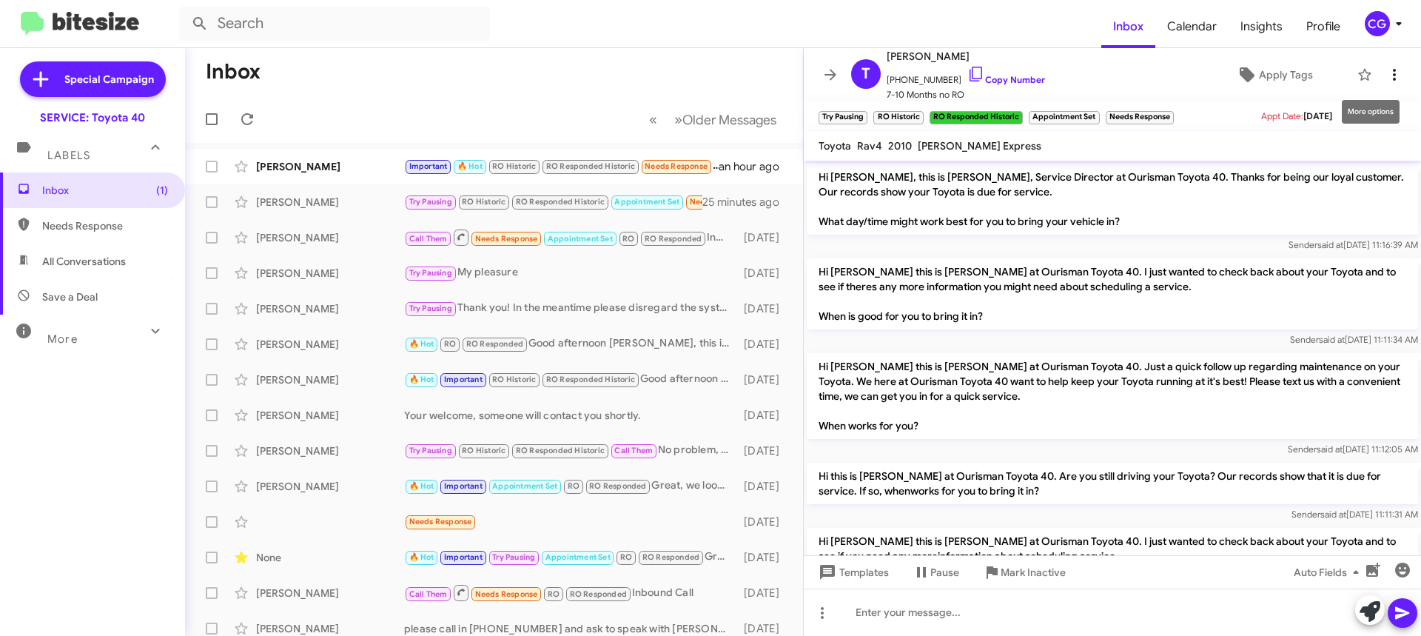
click at [1386, 80] on icon at bounding box center [1395, 75] width 18 height 18
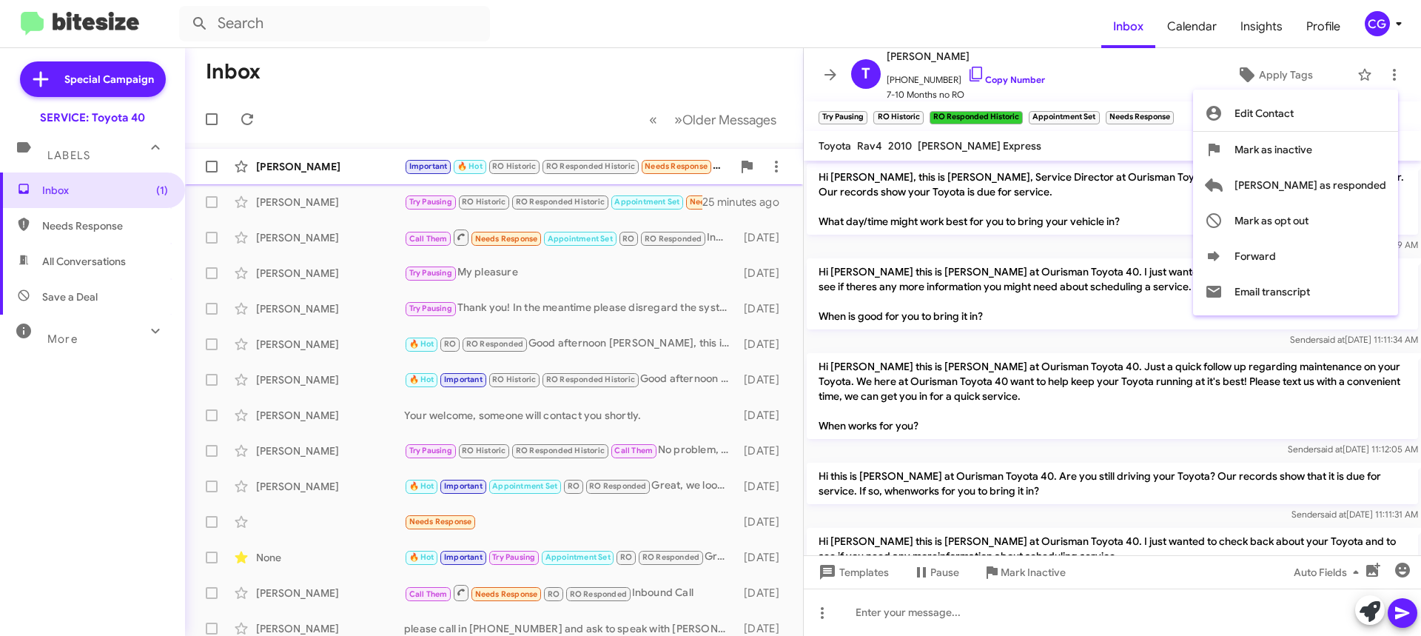
click at [1374, 180] on span "Mark as responded" at bounding box center [1311, 185] width 152 height 36
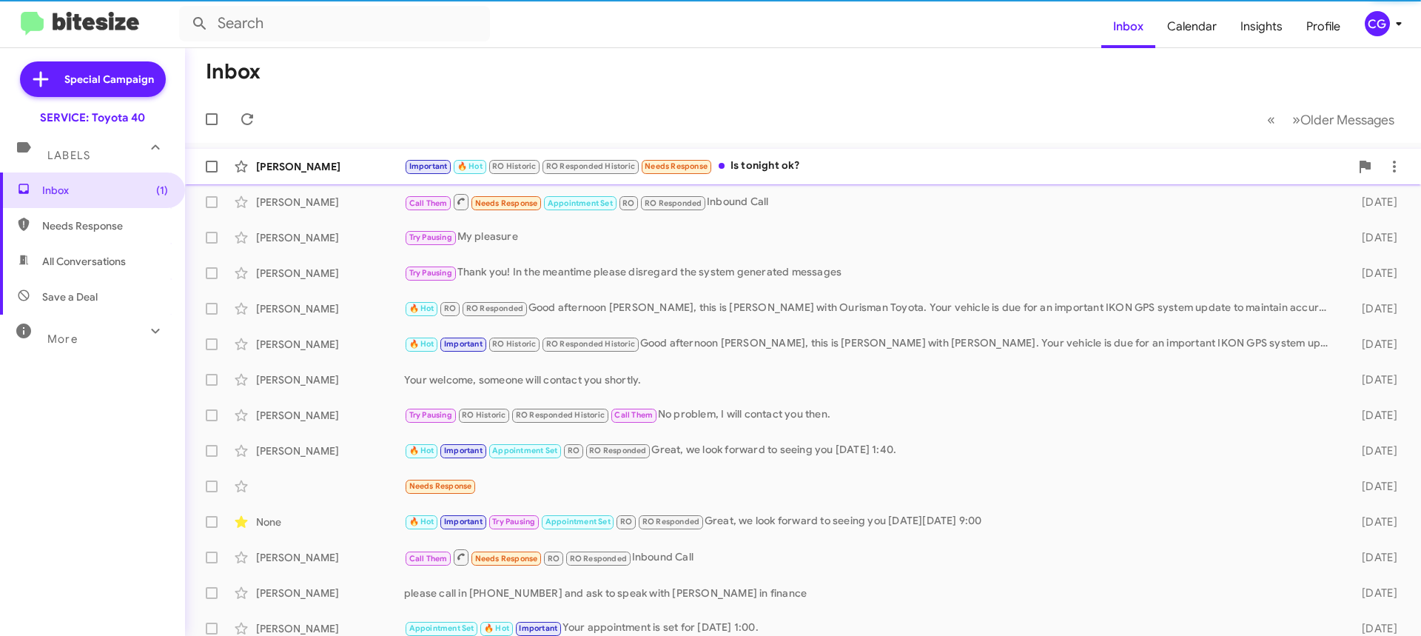
click at [748, 154] on div "Michelle Bedler Important 🔥 Hot RO Historic RO Responded Historic Needs Respons…" at bounding box center [803, 167] width 1212 height 30
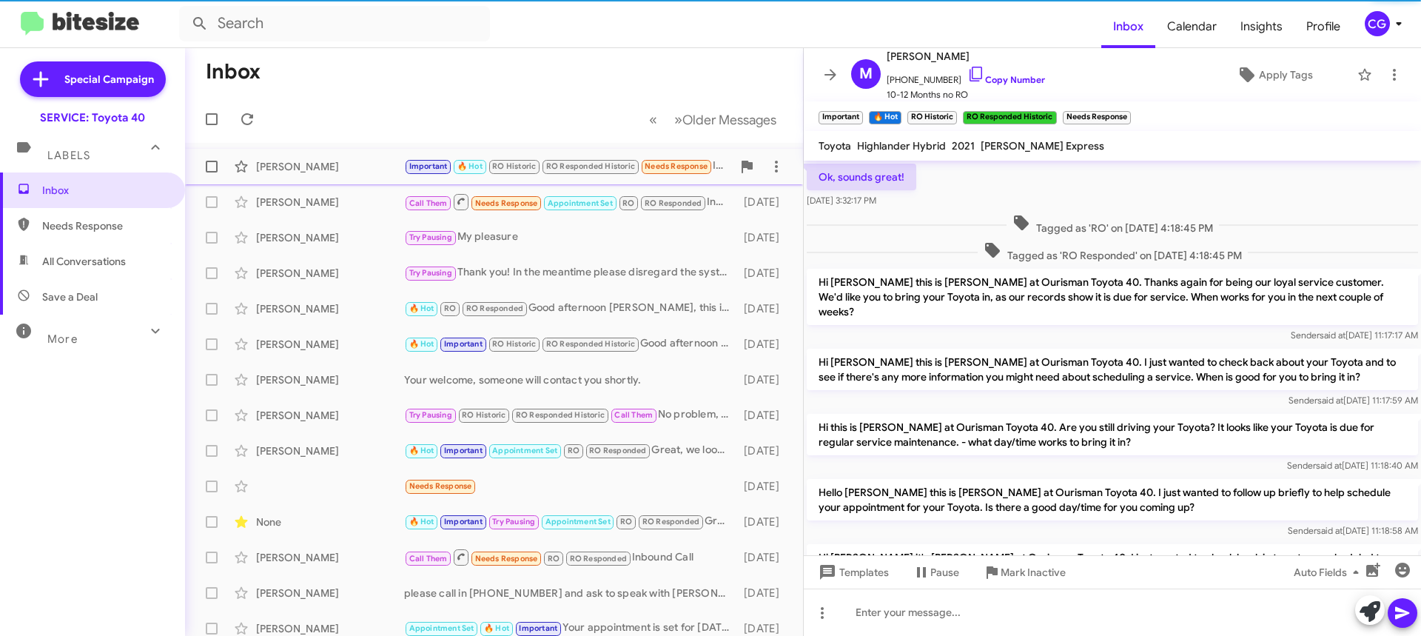
scroll to position [833, 0]
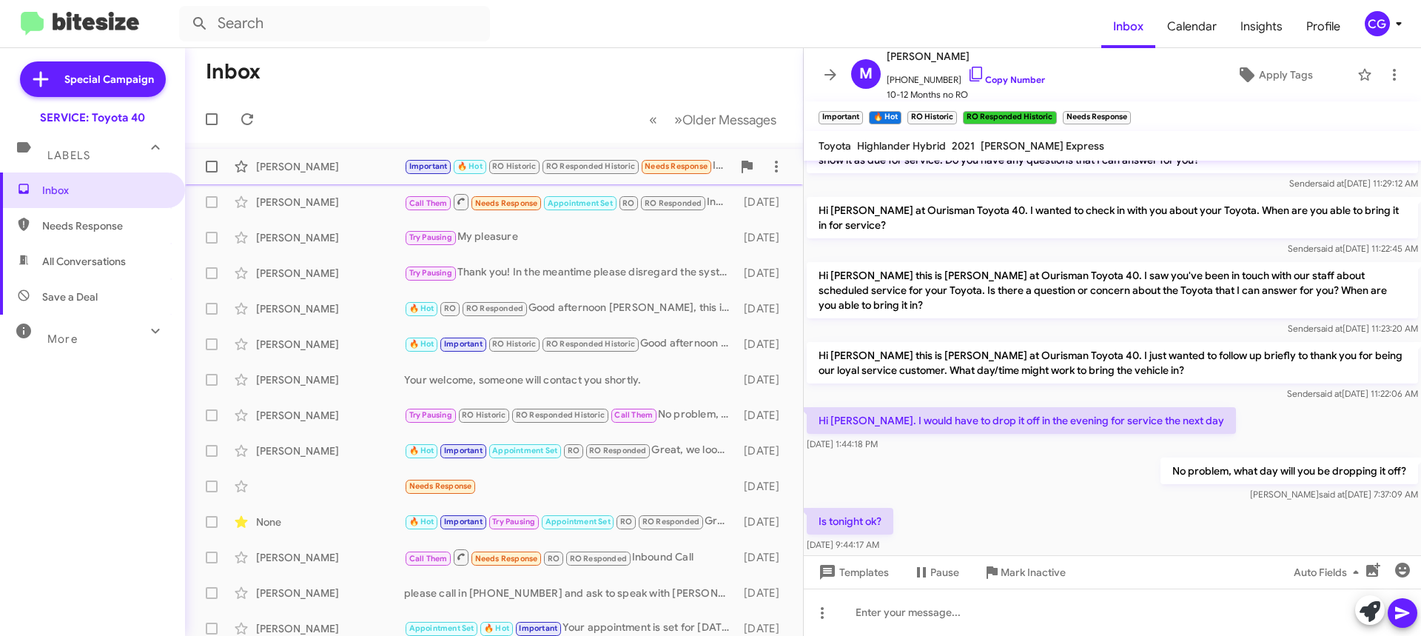
click at [209, 165] on span at bounding box center [212, 167] width 12 height 12
click at [211, 172] on input "checkbox" at bounding box center [211, 172] width 1 height 1
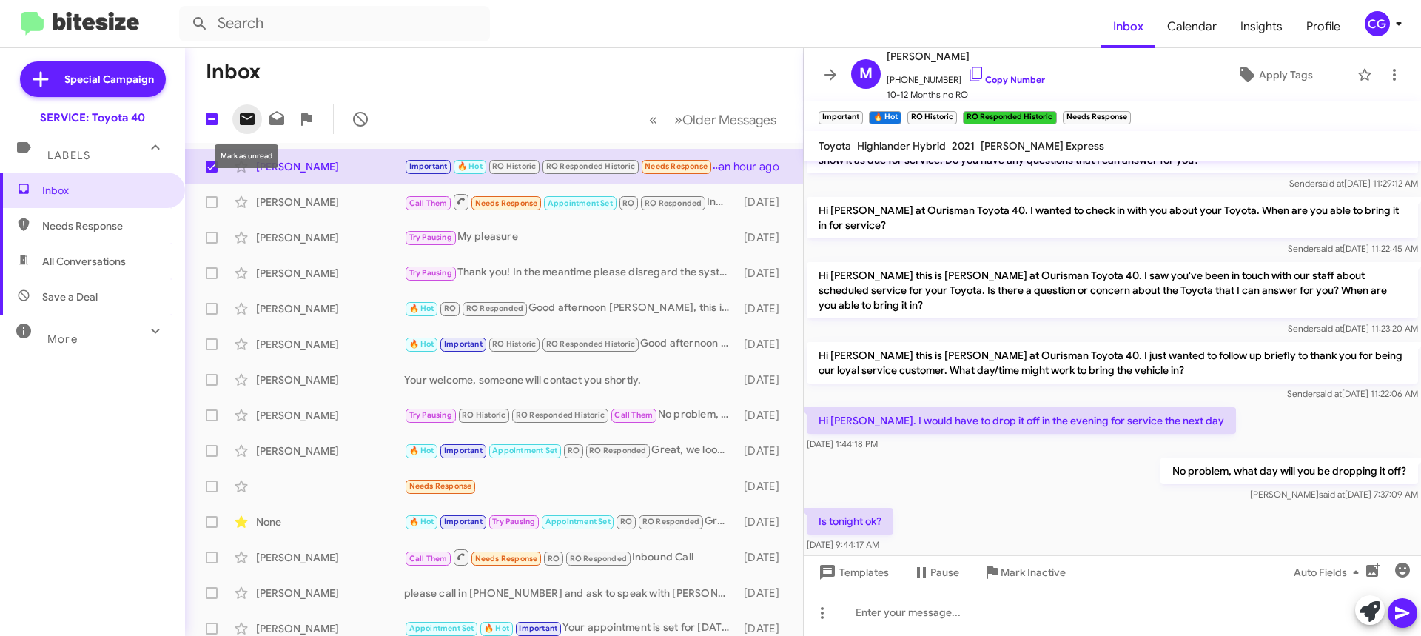
click at [247, 121] on icon at bounding box center [247, 119] width 15 height 12
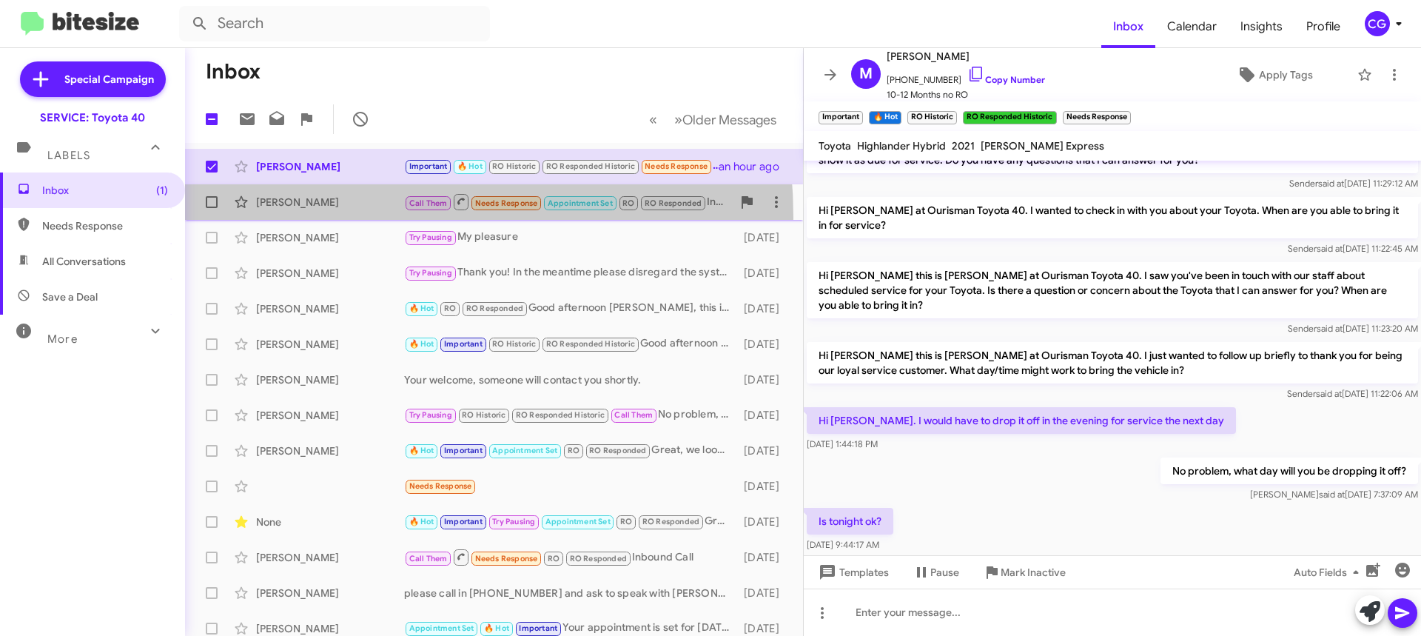
click at [312, 218] on span "Alice Moore Call Them Needs Response Appointment Set RO RO Responded Inbound Ca…" at bounding box center [494, 202] width 618 height 36
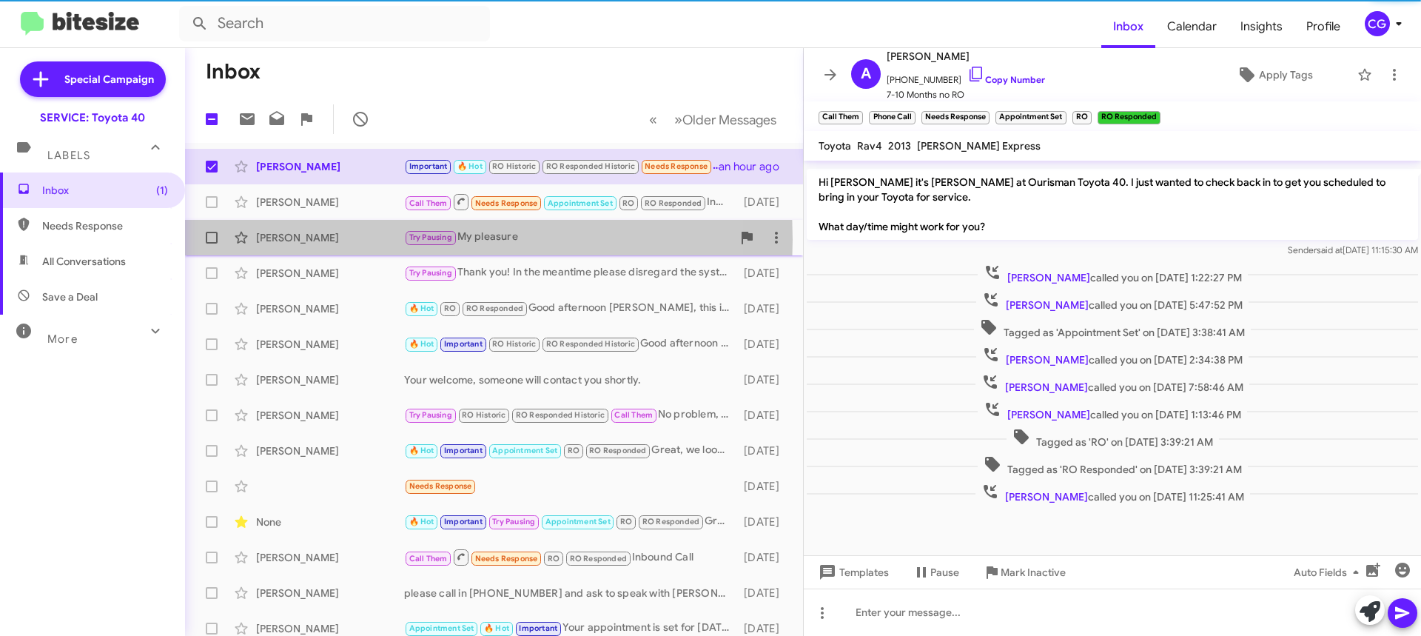
click at [298, 240] on div "[PERSON_NAME]" at bounding box center [330, 237] width 148 height 15
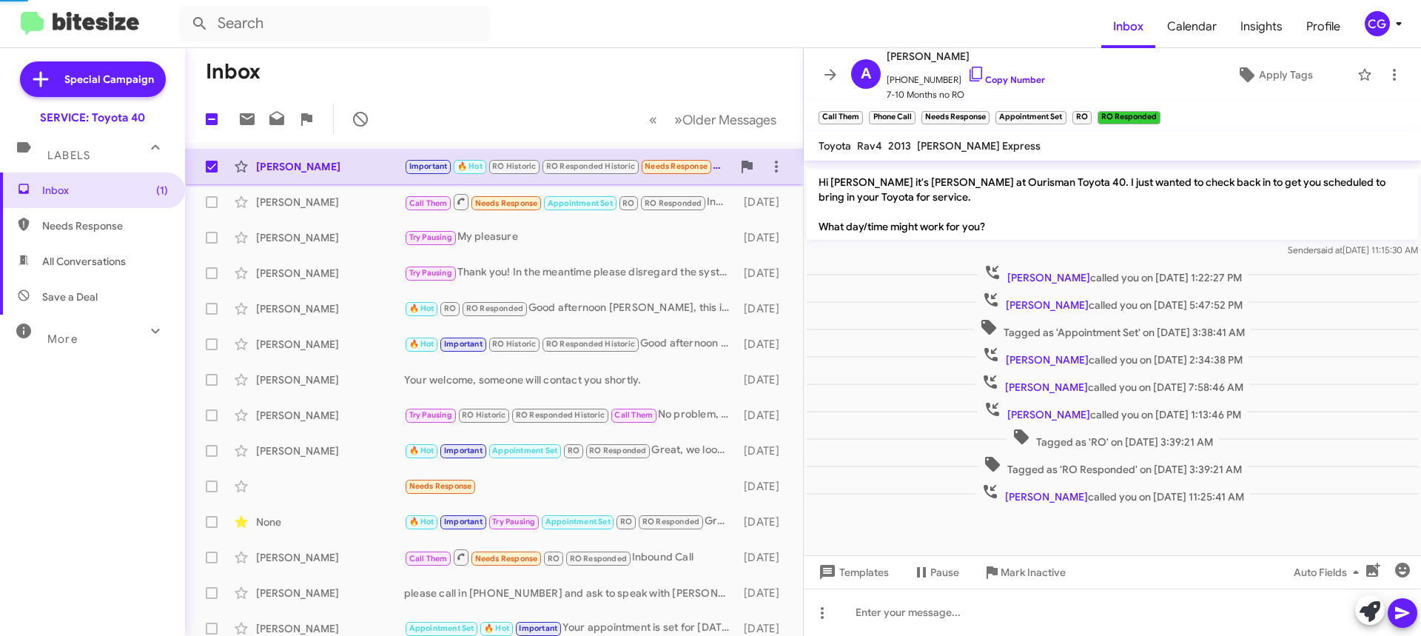
scroll to position [811, 0]
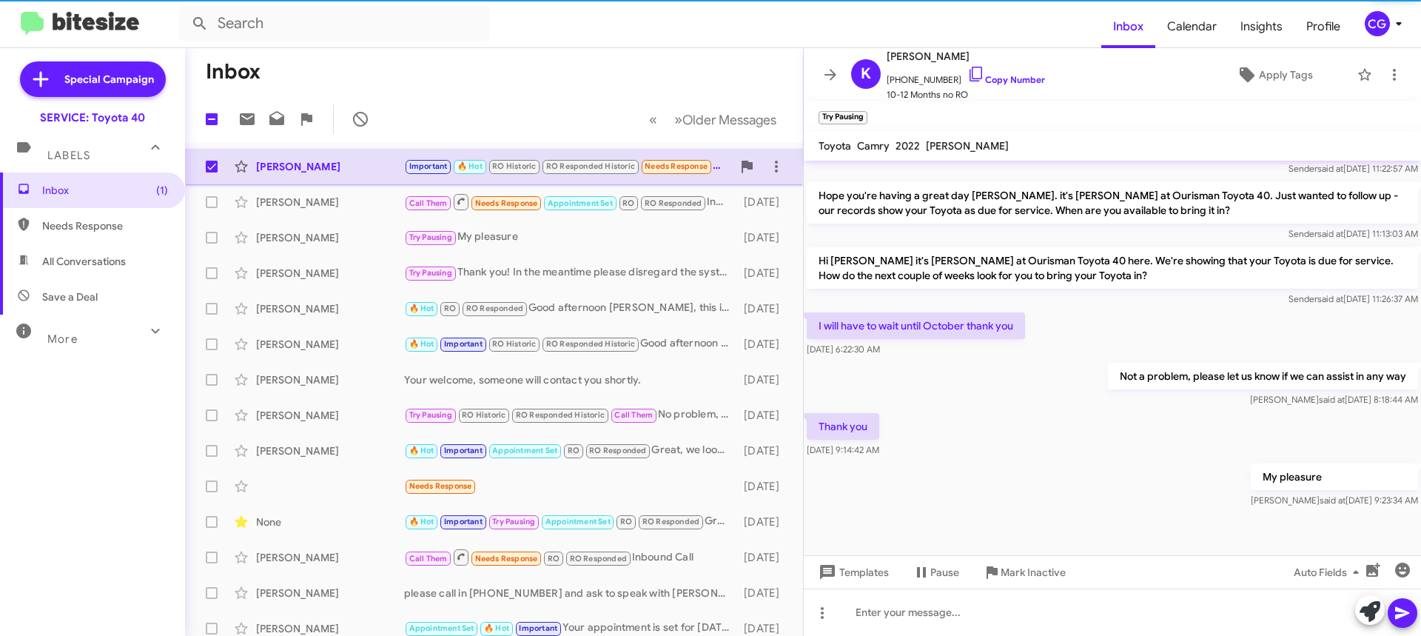
click at [218, 175] on label at bounding box center [212, 167] width 30 height 30
click at [212, 173] on input "checkbox" at bounding box center [211, 172] width 1 height 1
checkbox input "false"
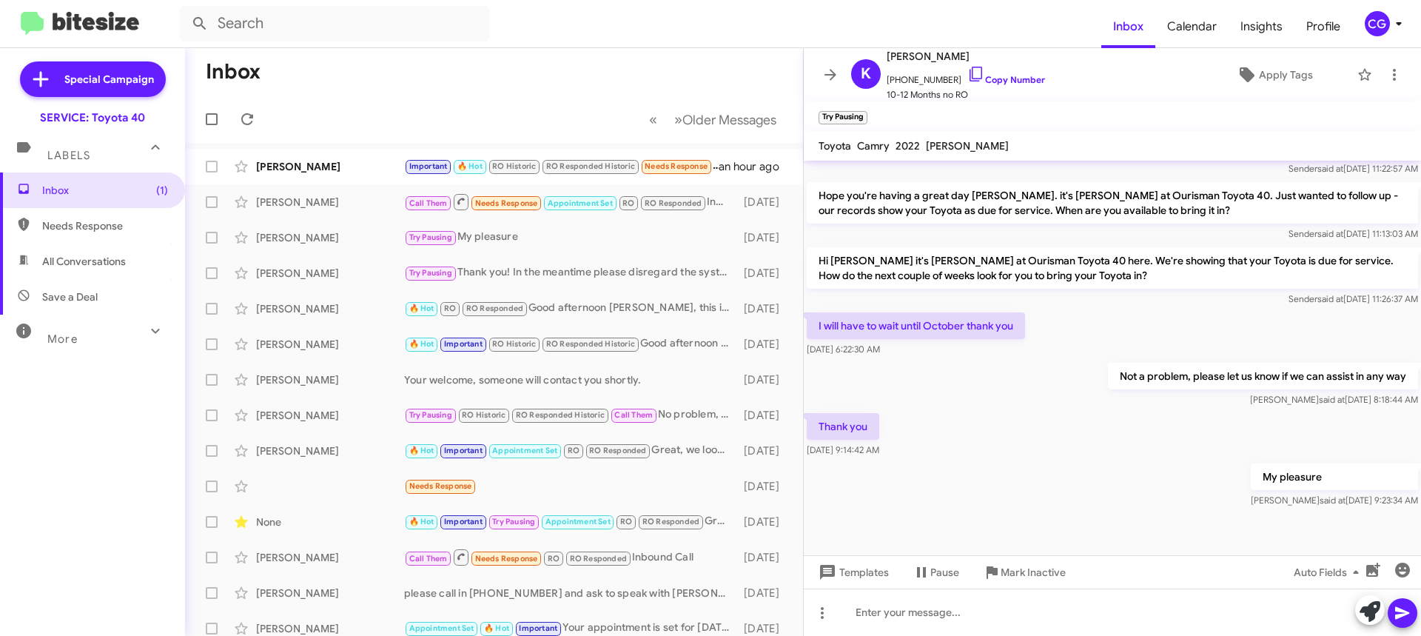
drag, startPoint x: 1381, startPoint y: 27, endPoint x: 1375, endPoint y: 34, distance: 9.5
click at [1379, 27] on div "CG" at bounding box center [1377, 23] width 25 height 25
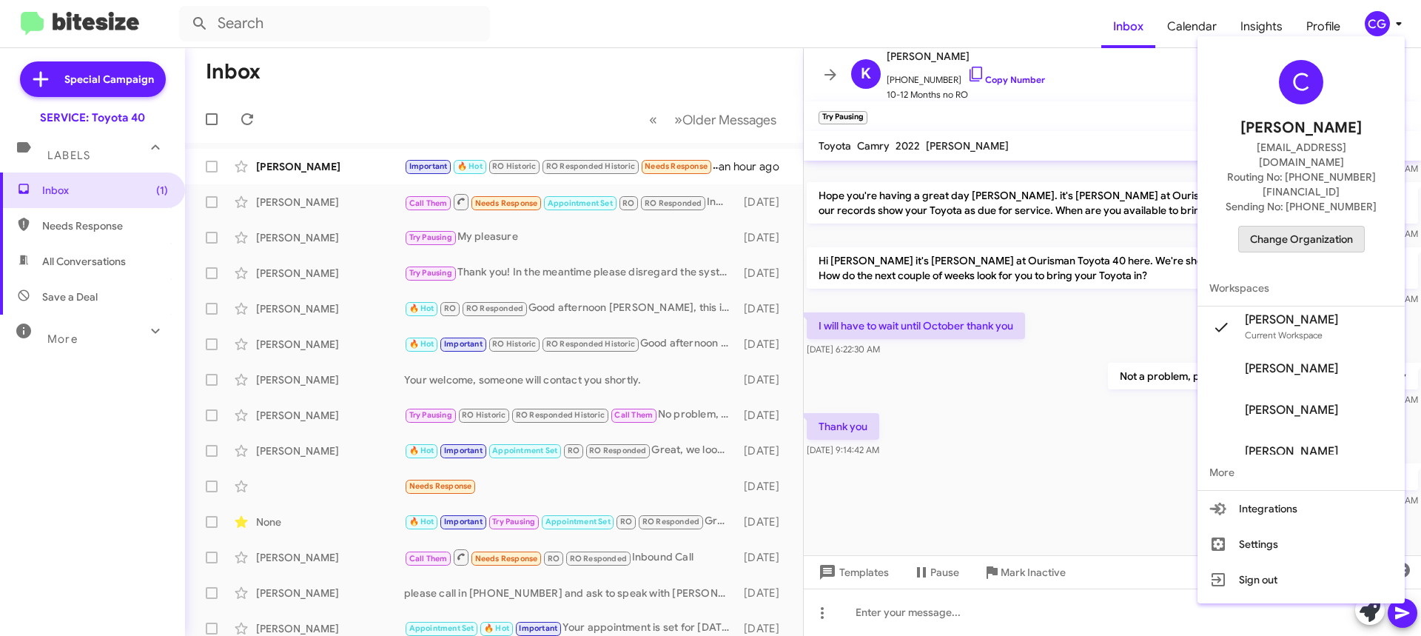
click at [1344, 227] on span "Change Organization" at bounding box center [1301, 239] width 103 height 25
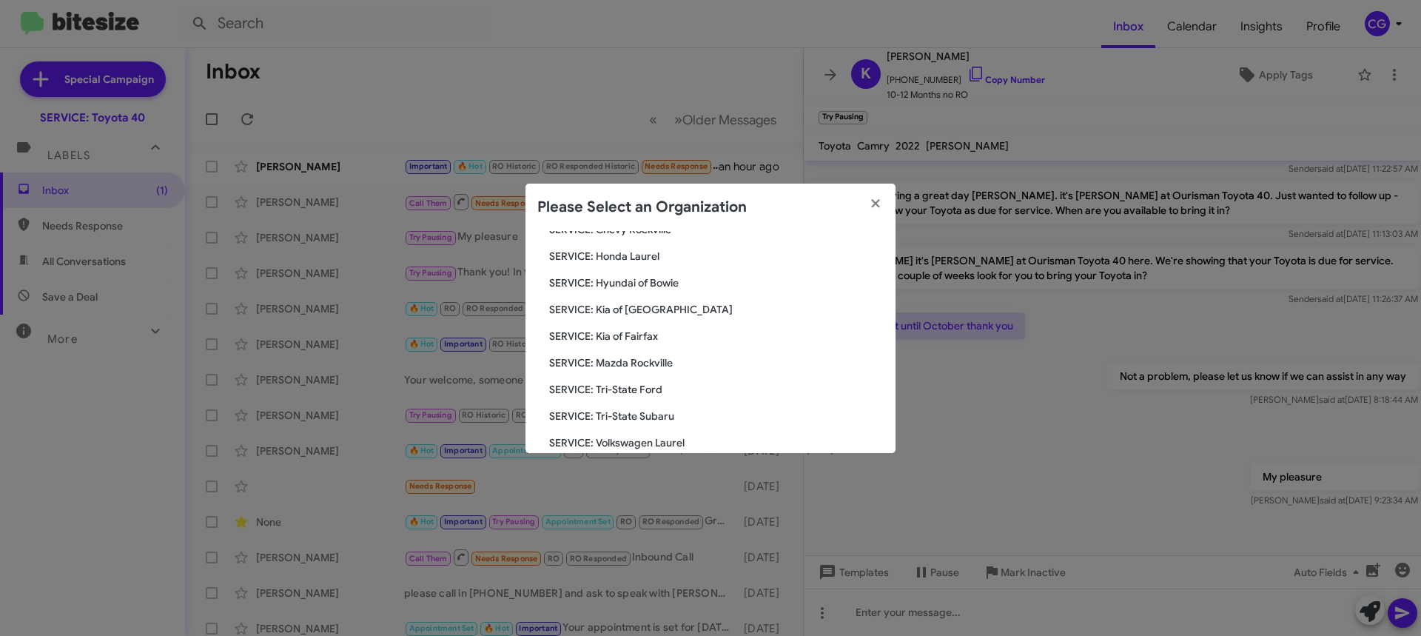
scroll to position [199, 0]
click at [643, 309] on span "SERVICE: Hyundai of Bowie" at bounding box center [716, 309] width 335 height 15
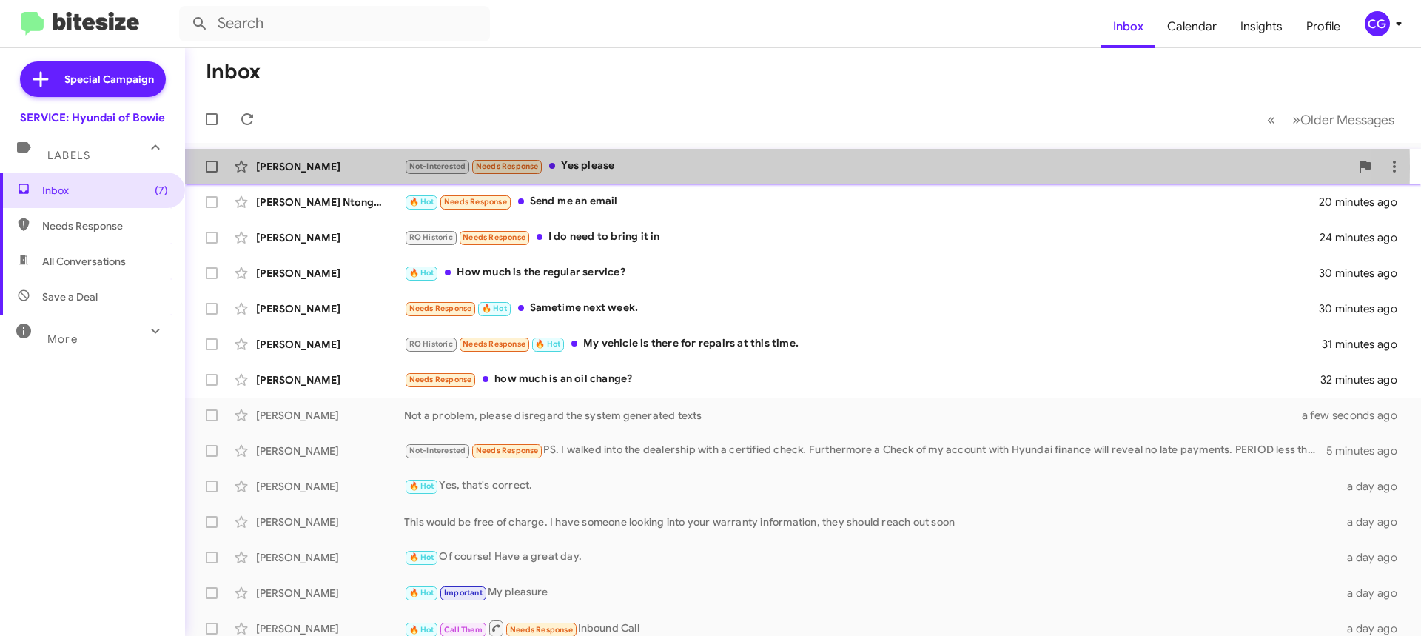
click at [638, 168] on div "Not-Interested Needs Response Yes please" at bounding box center [877, 166] width 946 height 17
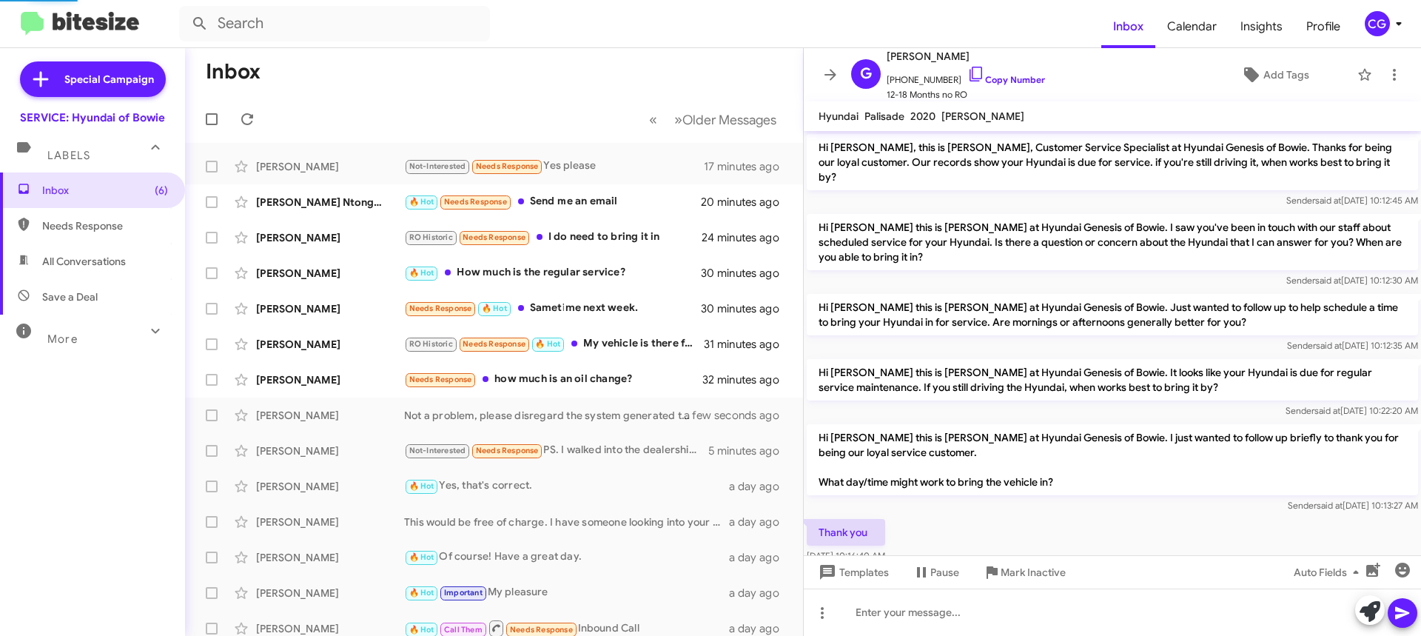
scroll to position [335, 0]
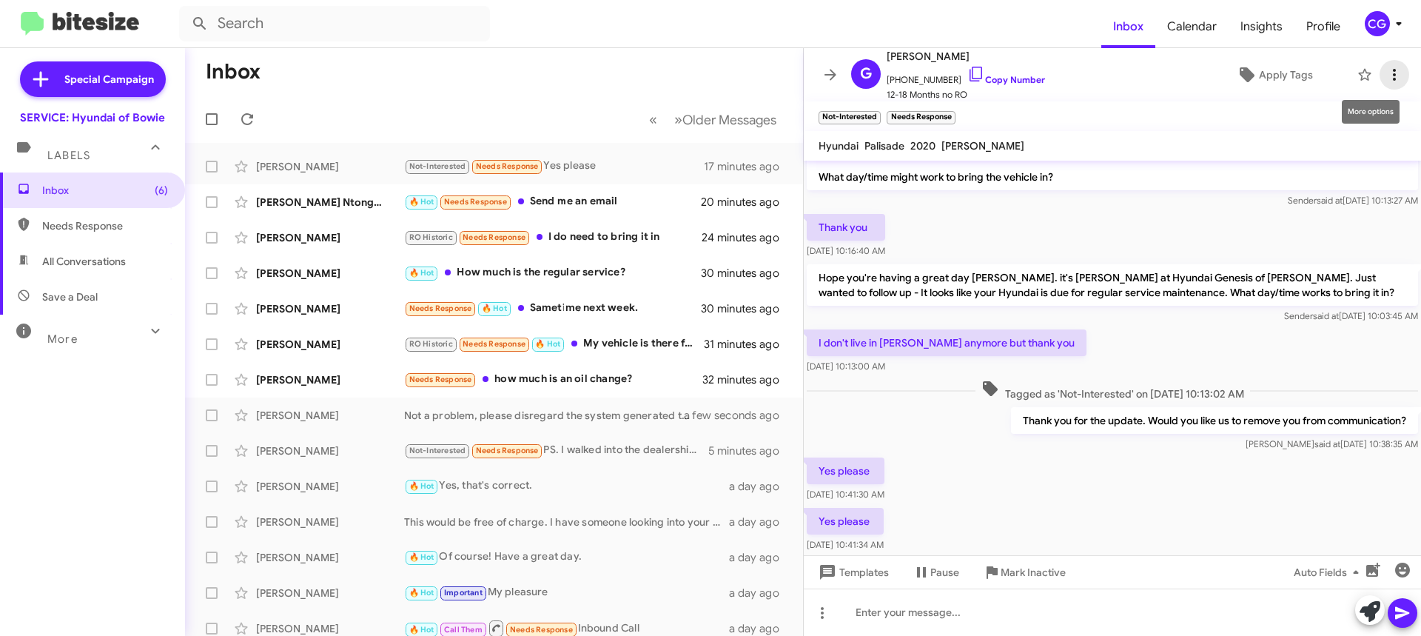
click at [1392, 76] on icon at bounding box center [1395, 75] width 18 height 18
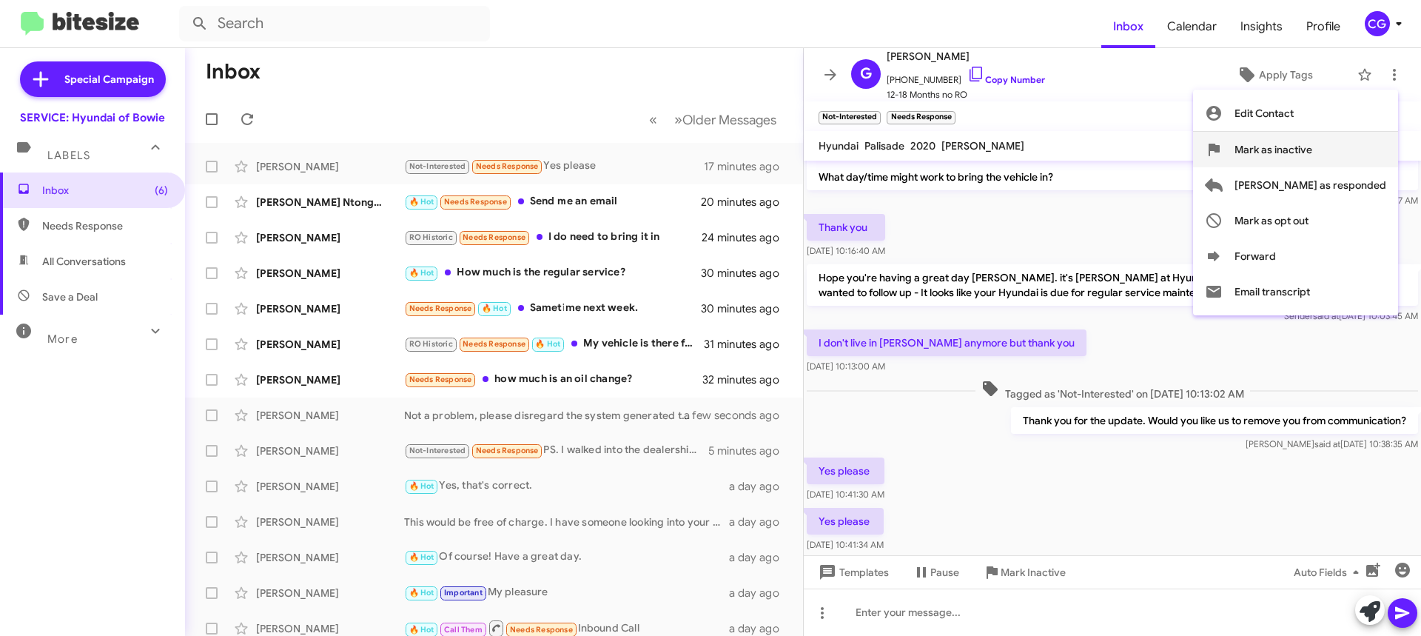
click at [1386, 152] on button "Mark as inactive" at bounding box center [1295, 150] width 205 height 36
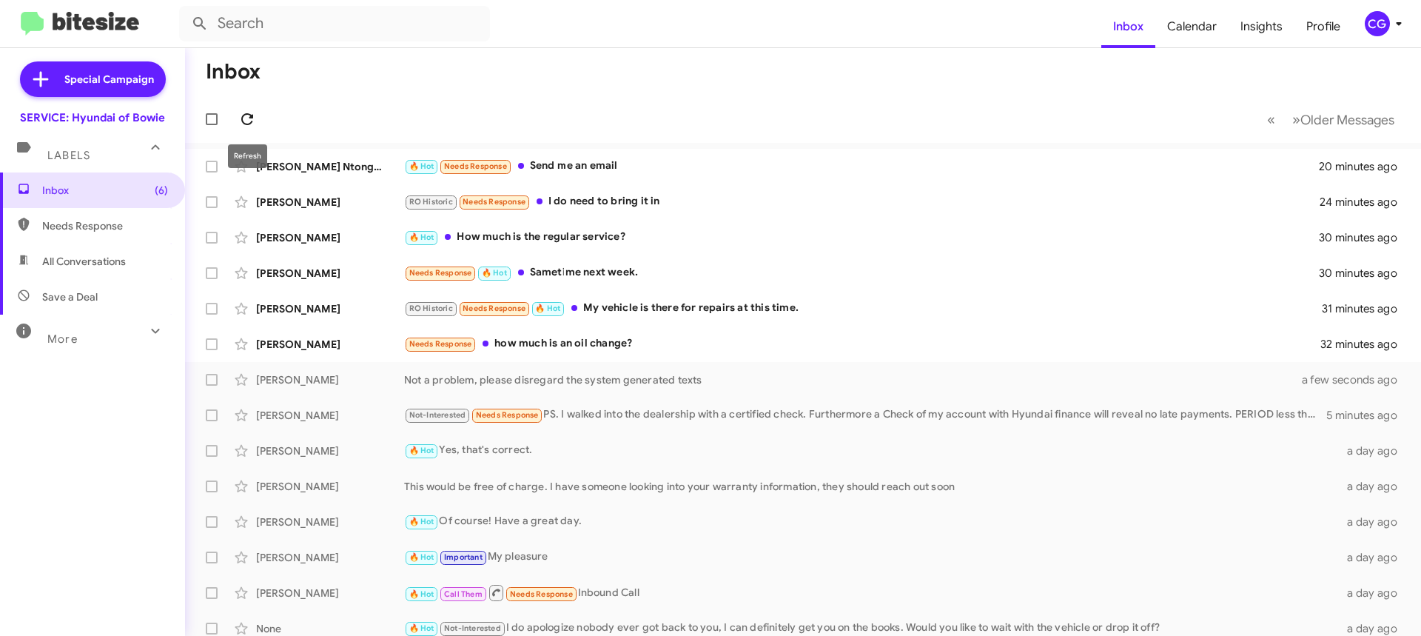
click at [258, 121] on span at bounding box center [247, 119] width 30 height 18
click at [777, 321] on div "Linda Lawson RO Historic Needs Response 🔥 Hot My vehicle is there for repairs a…" at bounding box center [803, 309] width 1212 height 30
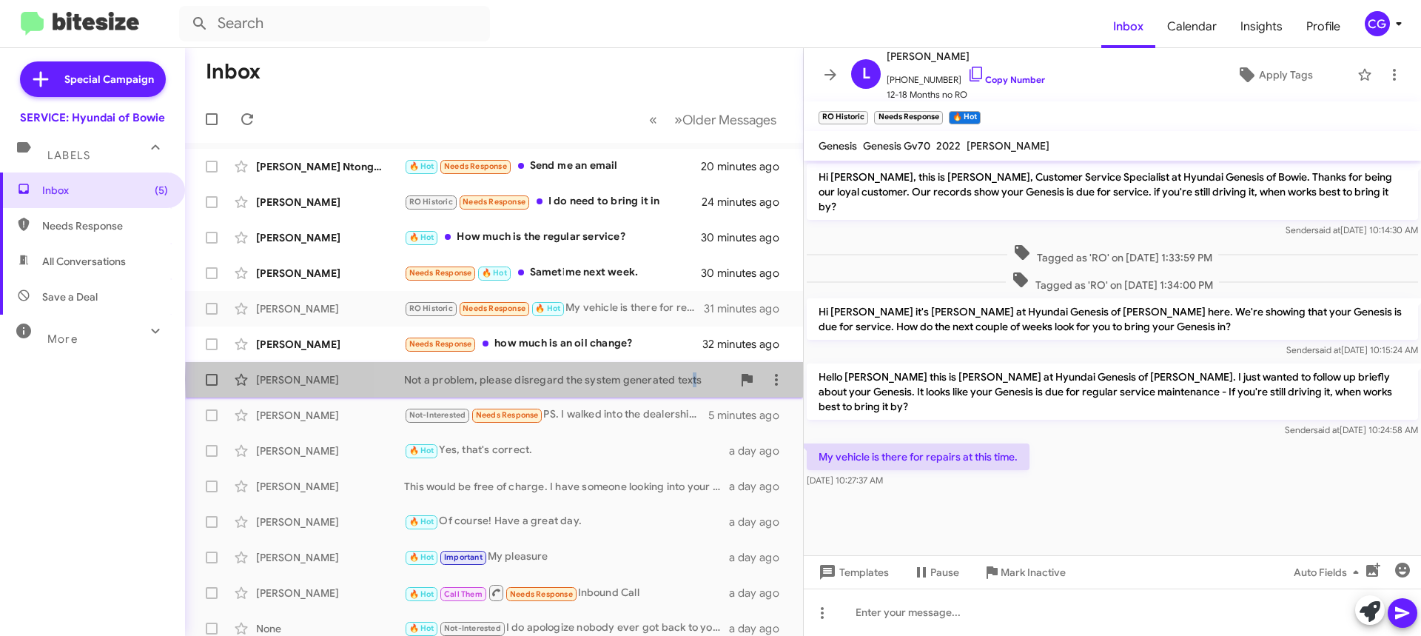
click at [685, 380] on div "Not a problem, please disregard the system generated texts" at bounding box center [568, 379] width 328 height 15
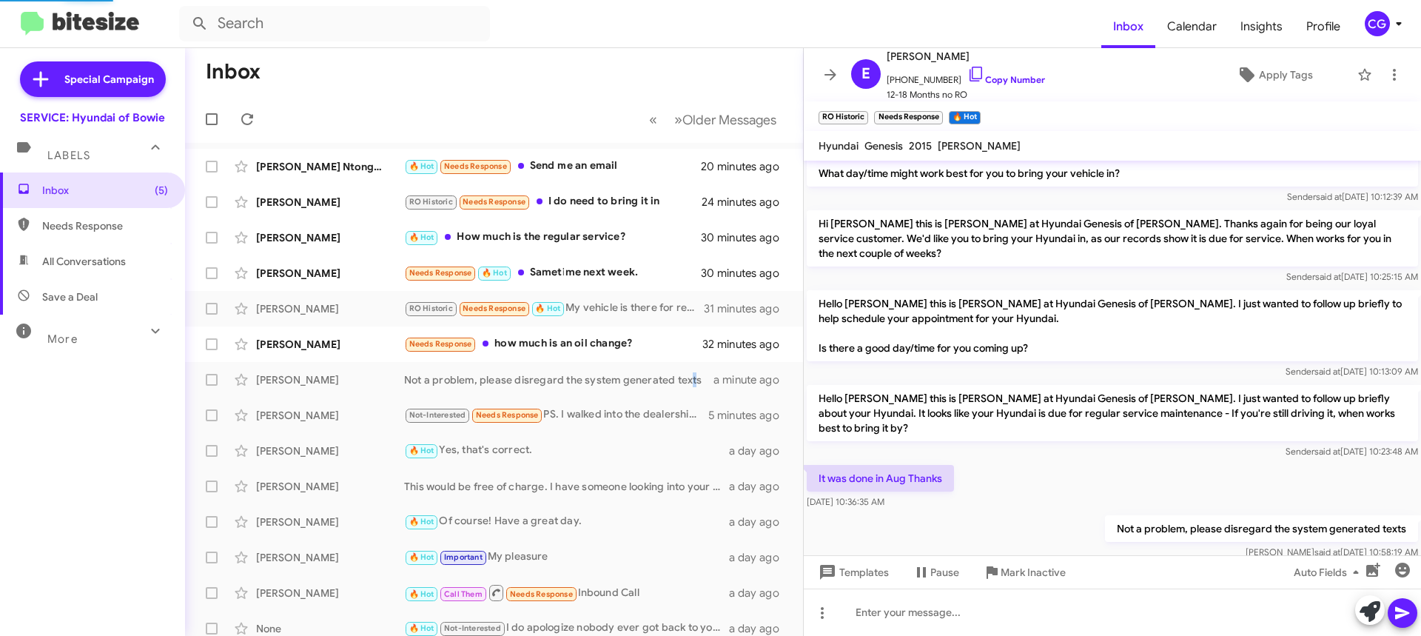
scroll to position [19, 0]
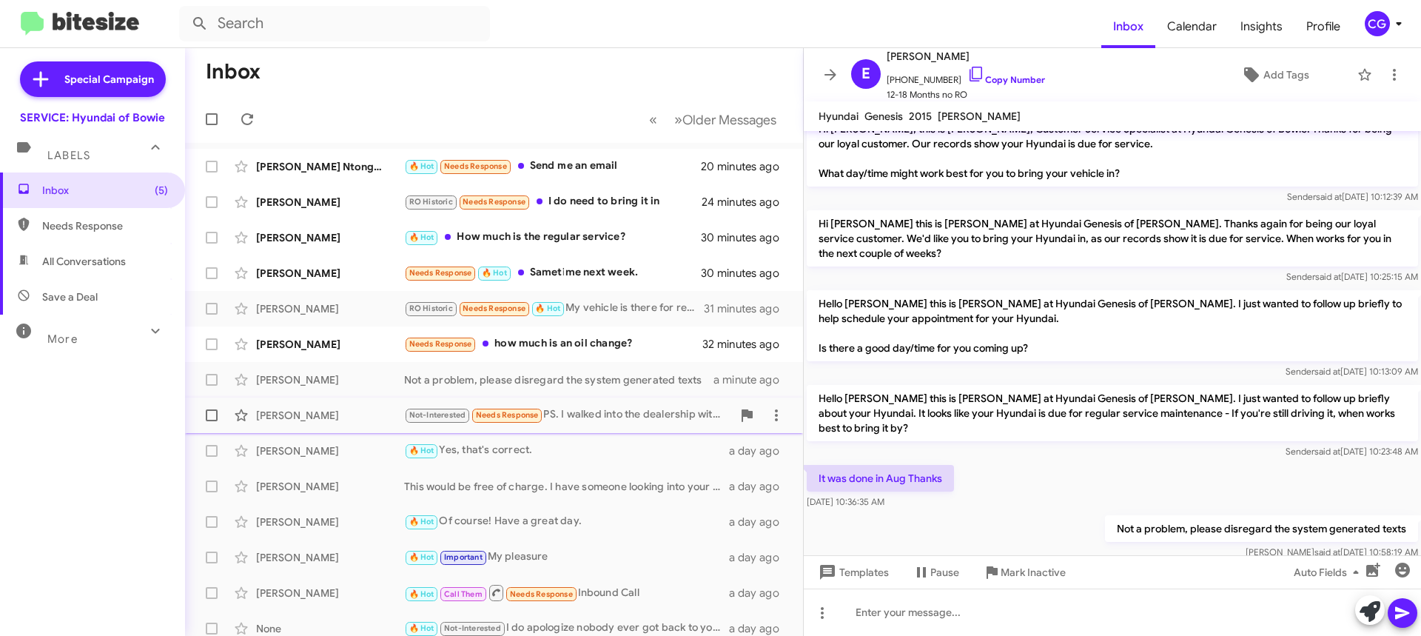
click at [686, 426] on div "Joan Hill Not-Interested Needs Response PS. I walked into the dealership with a…" at bounding box center [494, 415] width 594 height 30
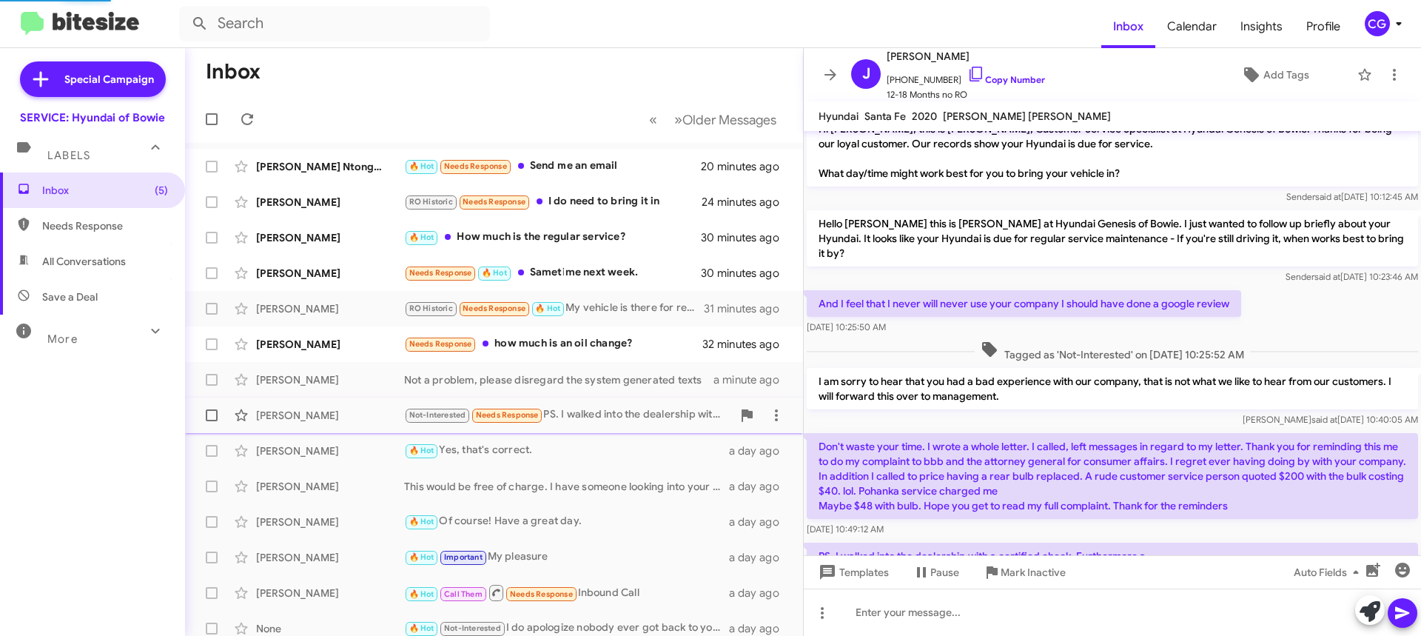
scroll to position [94, 0]
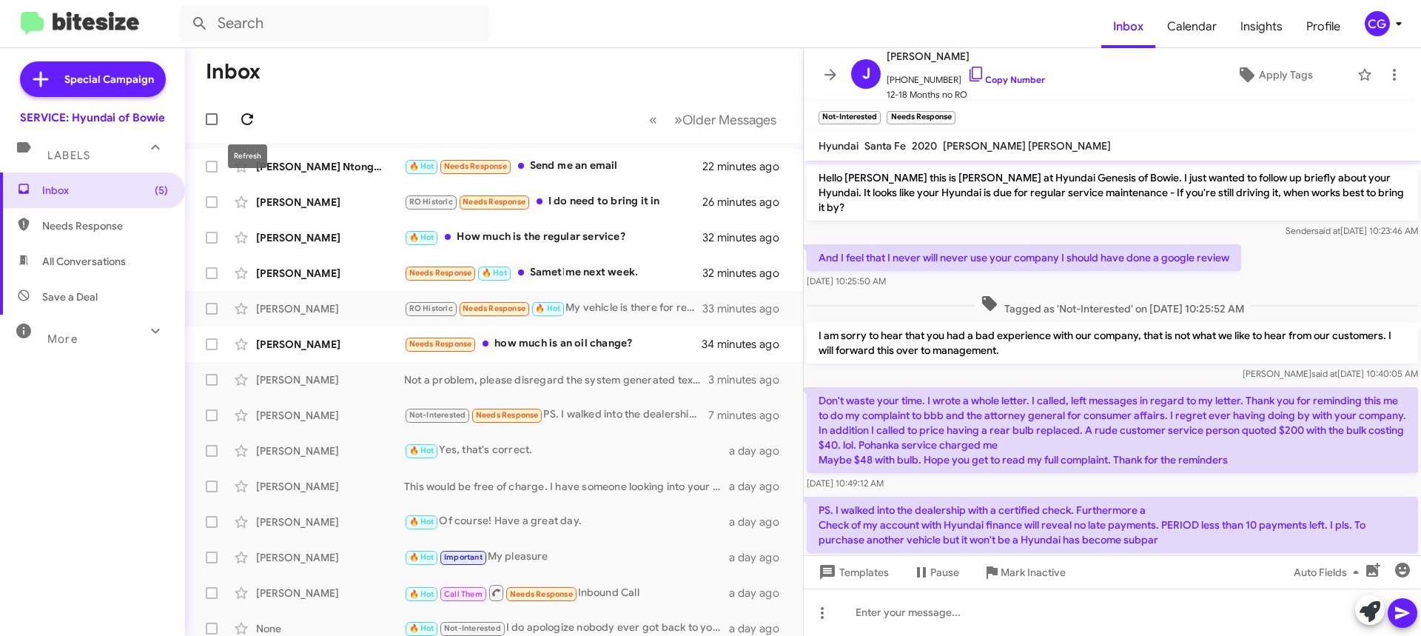
click at [245, 113] on icon at bounding box center [247, 119] width 18 height 18
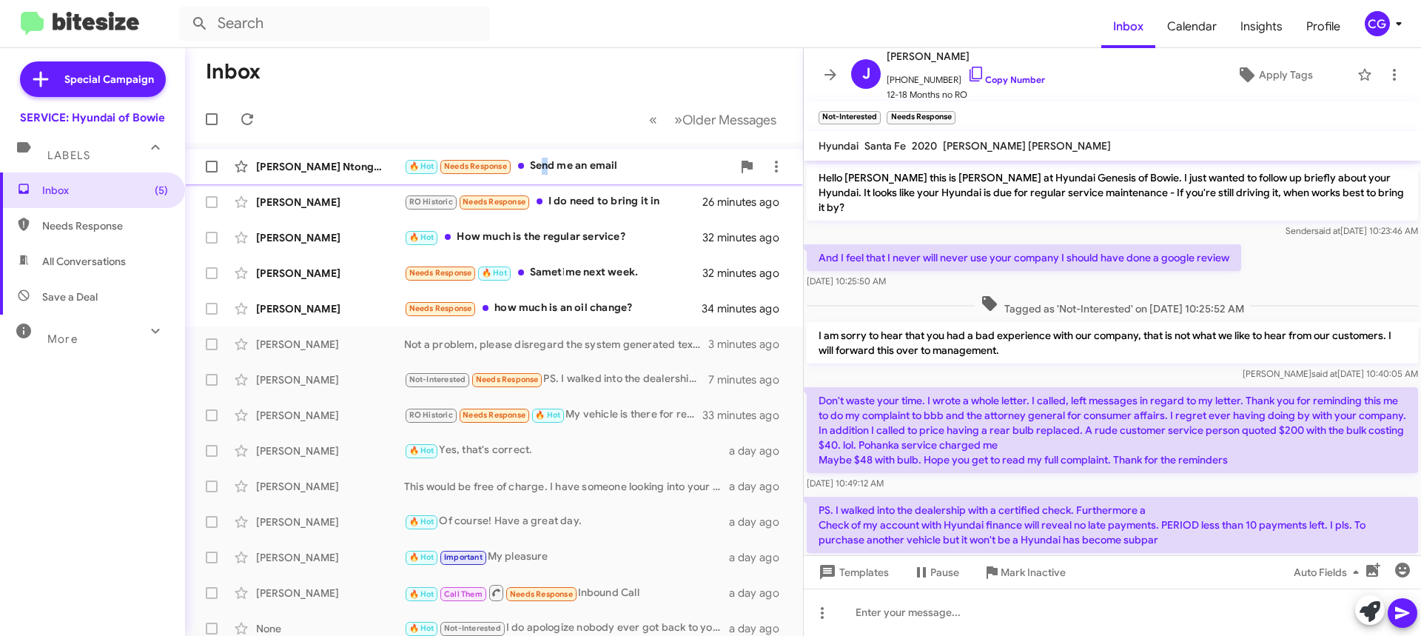
click at [524, 159] on div "Nkengasong Ntonghanwah 🔥 Hot Needs Response Send me an email 22 minutes ago" at bounding box center [494, 167] width 594 height 30
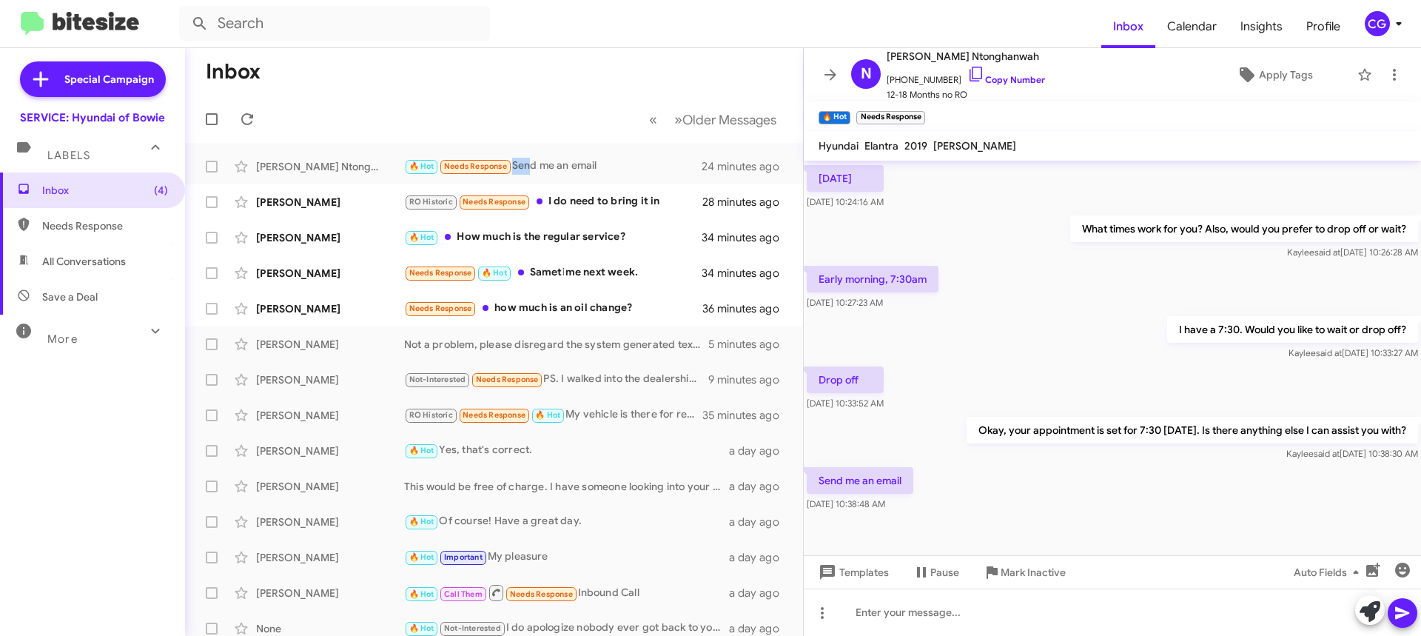
drag, startPoint x: 1366, startPoint y: 15, endPoint x: 1370, endPoint y: 24, distance: 10.3
click at [1368, 21] on button "CG" at bounding box center [1378, 23] width 53 height 25
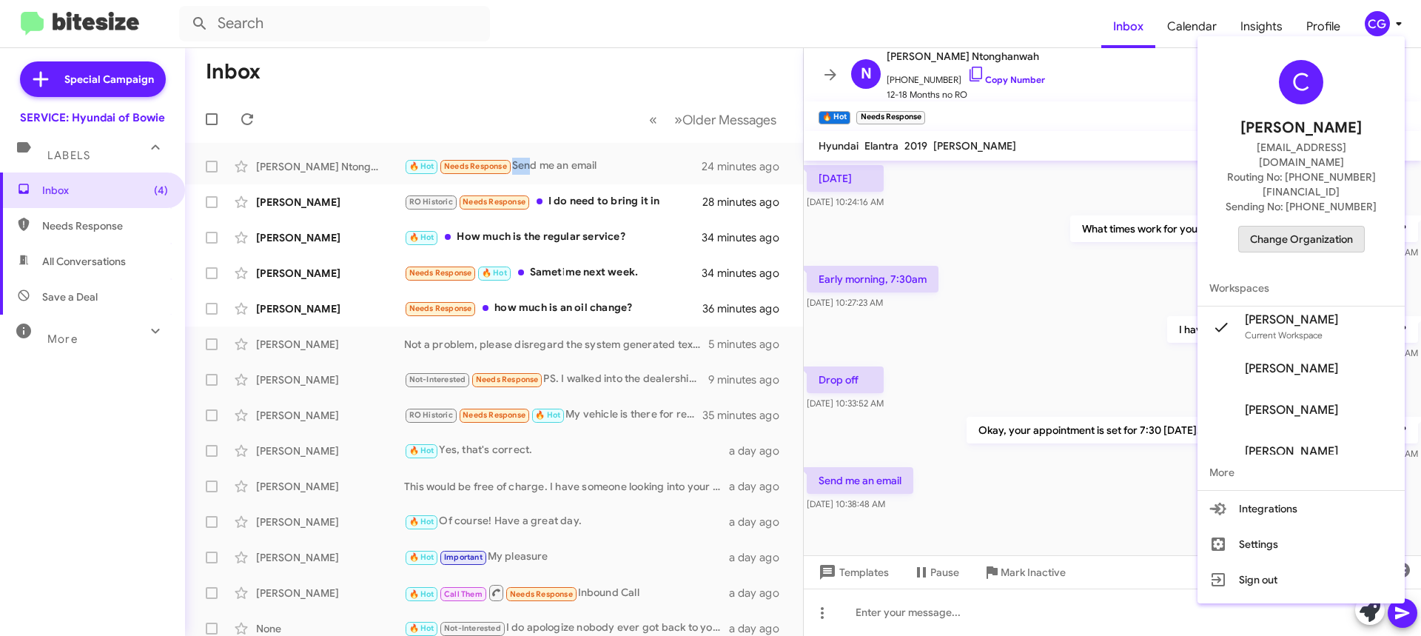
click at [1318, 227] on span "Change Organization" at bounding box center [1301, 239] width 103 height 25
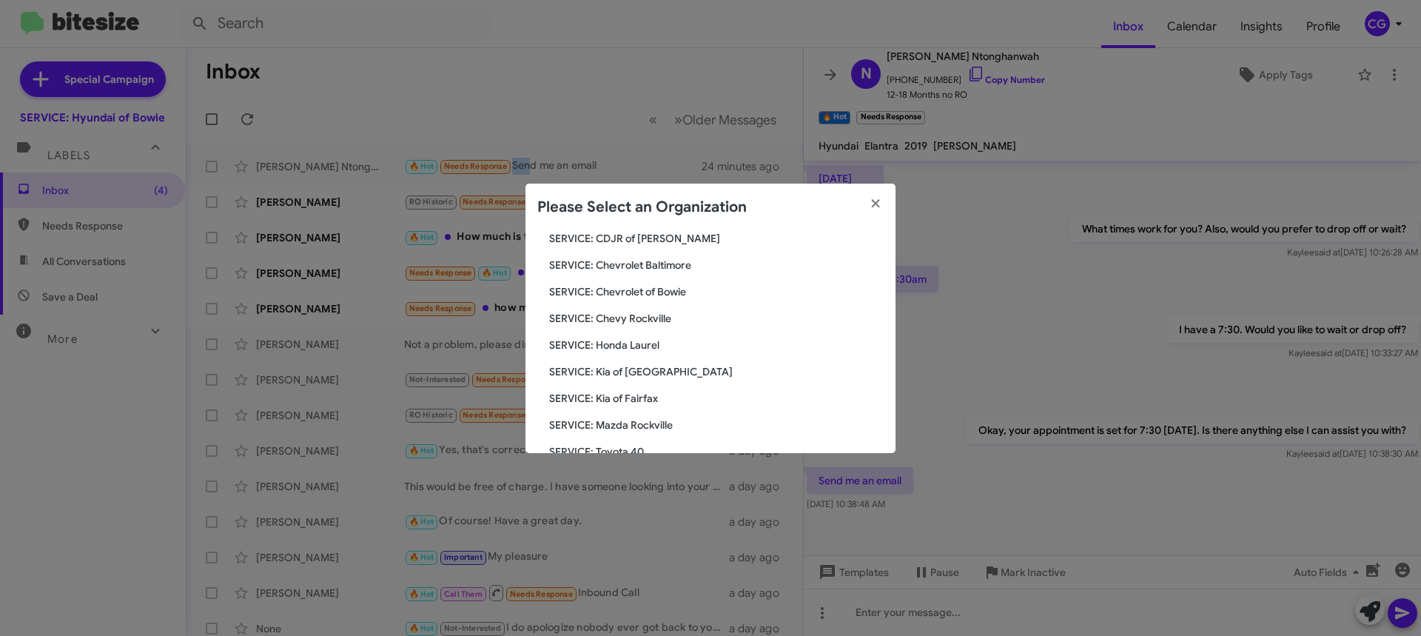
scroll to position [273, 0]
click at [622, 318] on span "SERVICE: Toyota 40" at bounding box center [716, 315] width 335 height 15
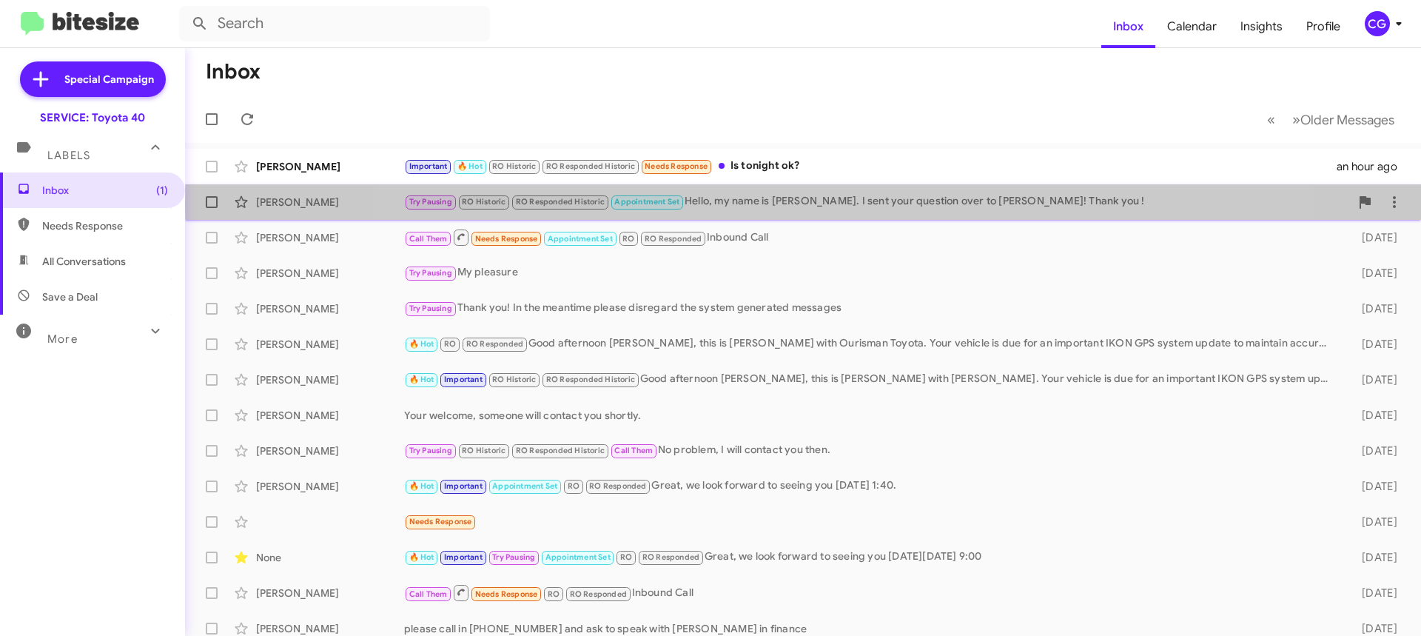
click at [836, 208] on div "Try Pausing RO Historic RO Responded Historic Appointment Set Hello, my name is…" at bounding box center [877, 201] width 946 height 17
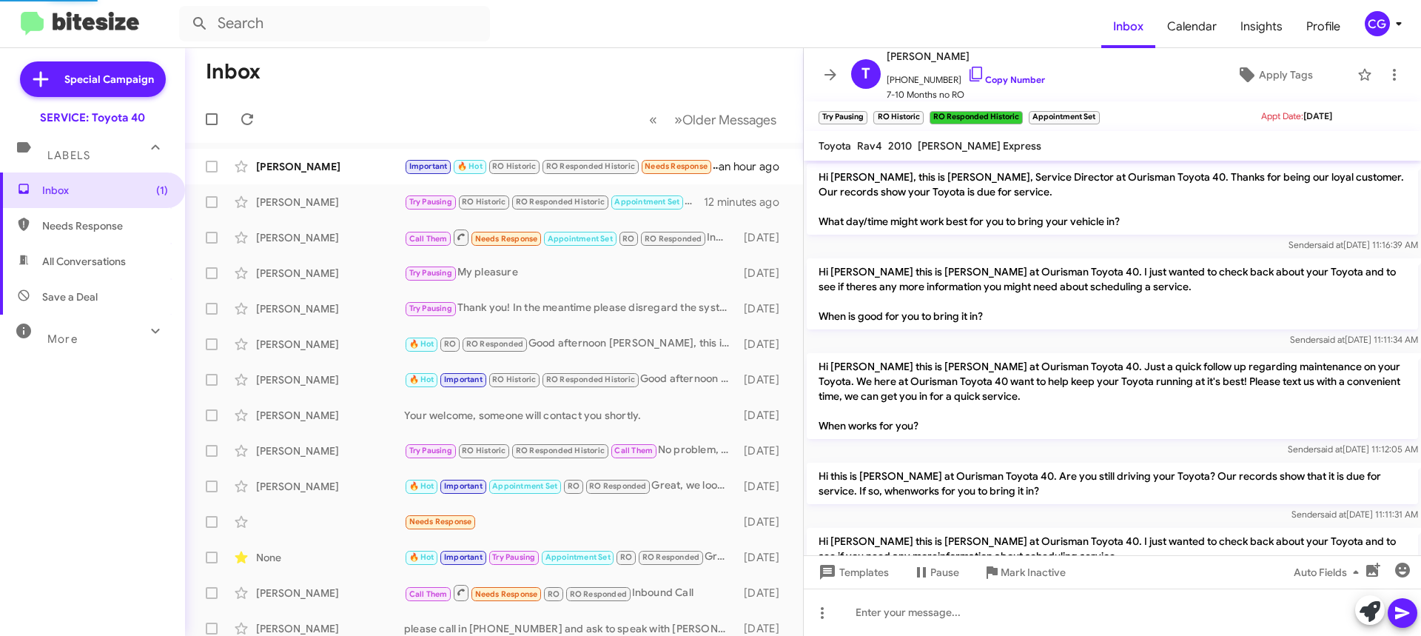
scroll to position [796, 0]
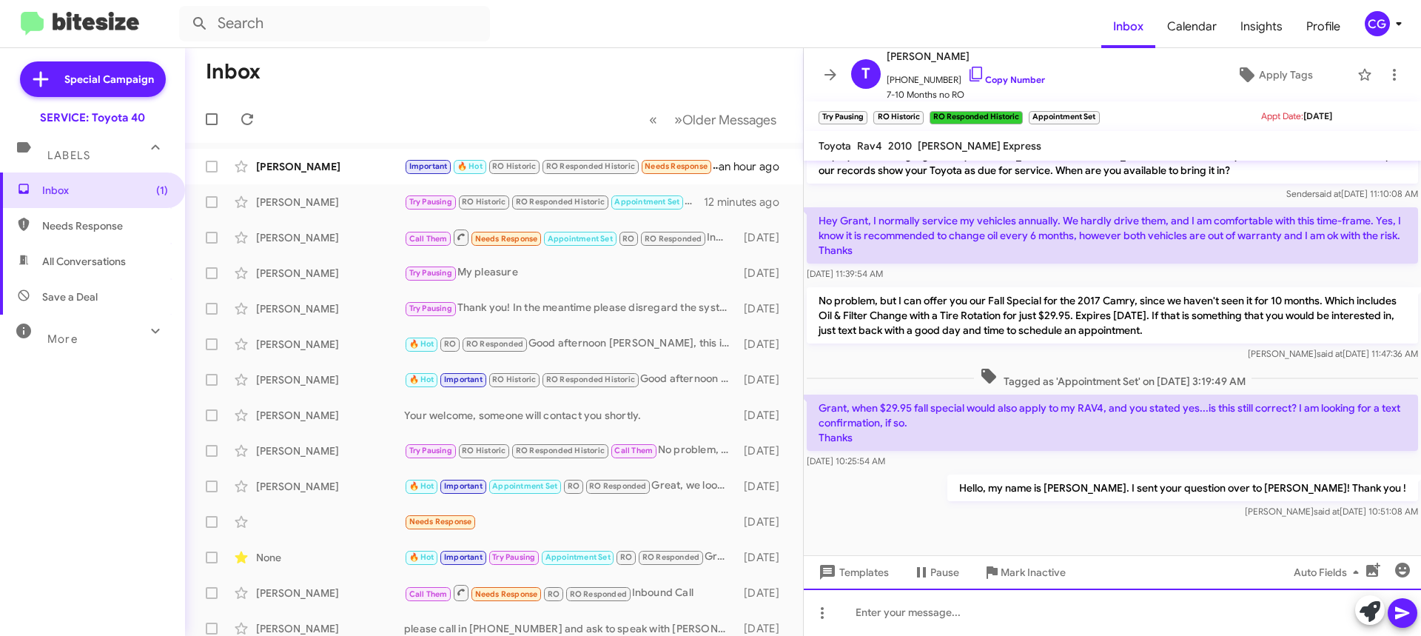
click at [939, 618] on div at bounding box center [1112, 611] width 617 height 47
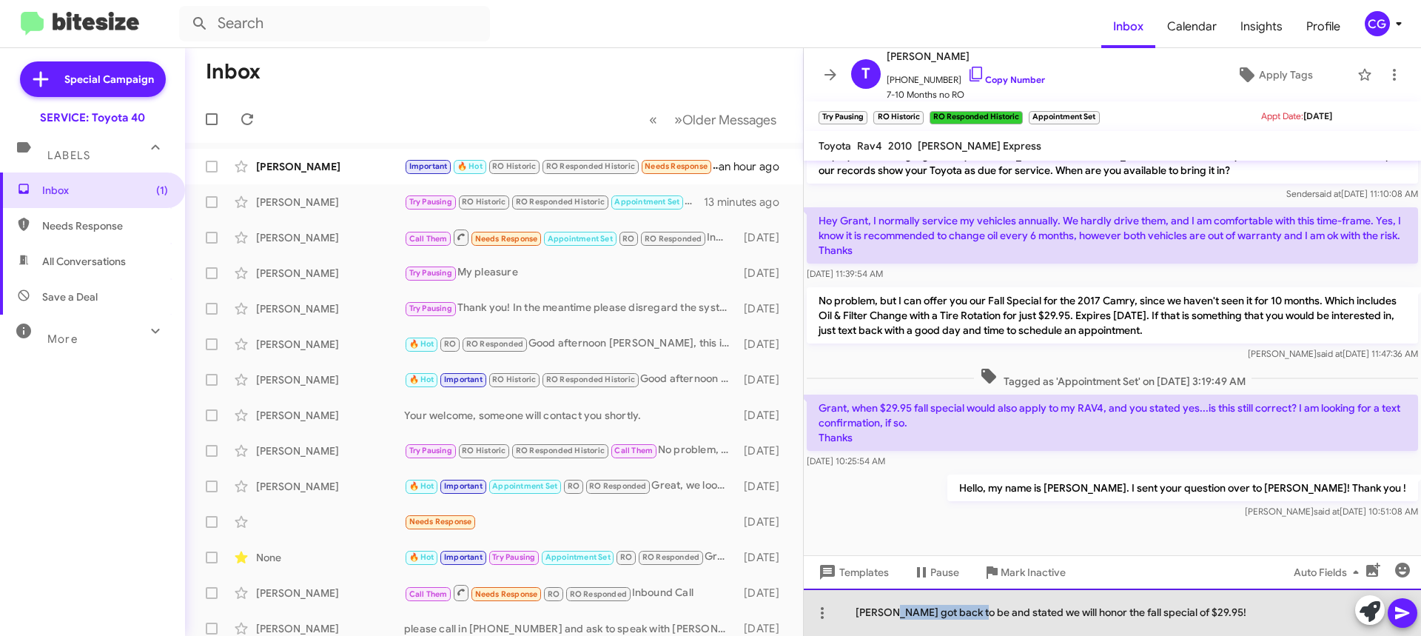
drag, startPoint x: 975, startPoint y: 615, endPoint x: 884, endPoint y: 623, distance: 91.4
click at [889, 625] on div "Grant got back to be and stated we will honor the fall special of $29.95!" at bounding box center [1112, 611] width 617 height 47
click at [917, 614] on div "Grant stated we will honor the fall special of $29.95!" at bounding box center [1112, 611] width 617 height 47
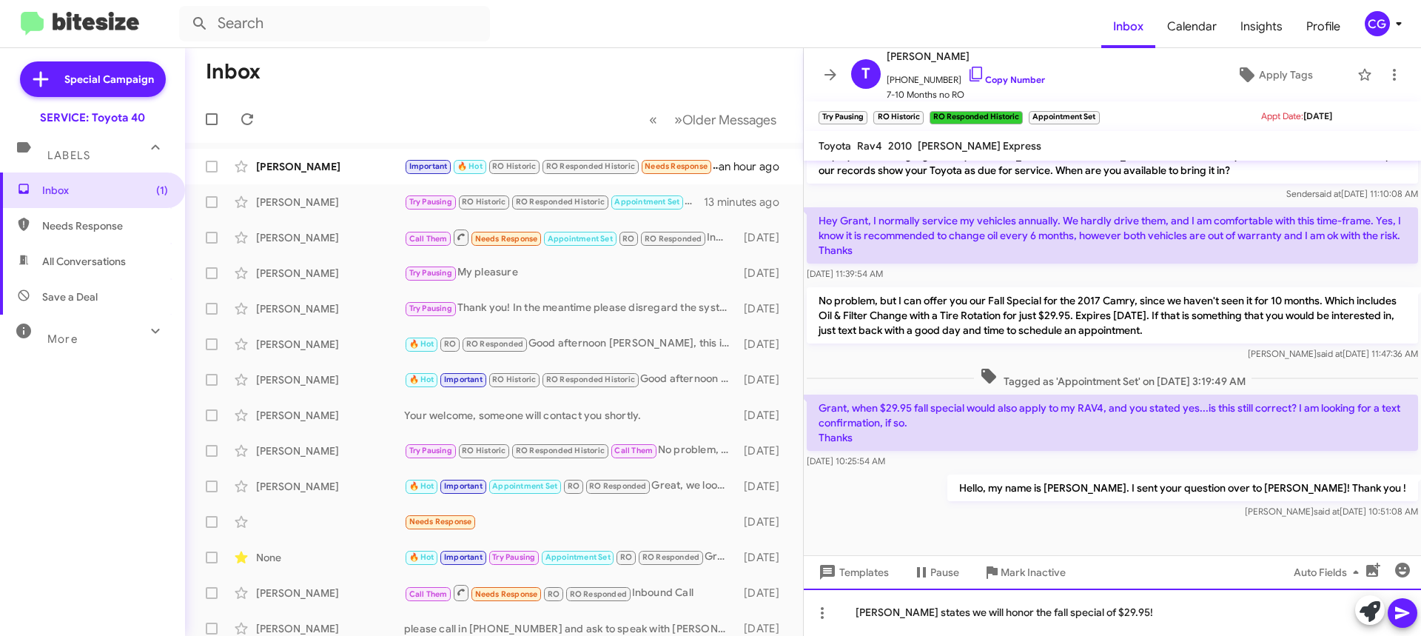
click at [1127, 619] on div "Grant states we will honor the fall special of $29.95!" at bounding box center [1112, 611] width 617 height 47
click at [1402, 608] on icon at bounding box center [1403, 613] width 18 height 18
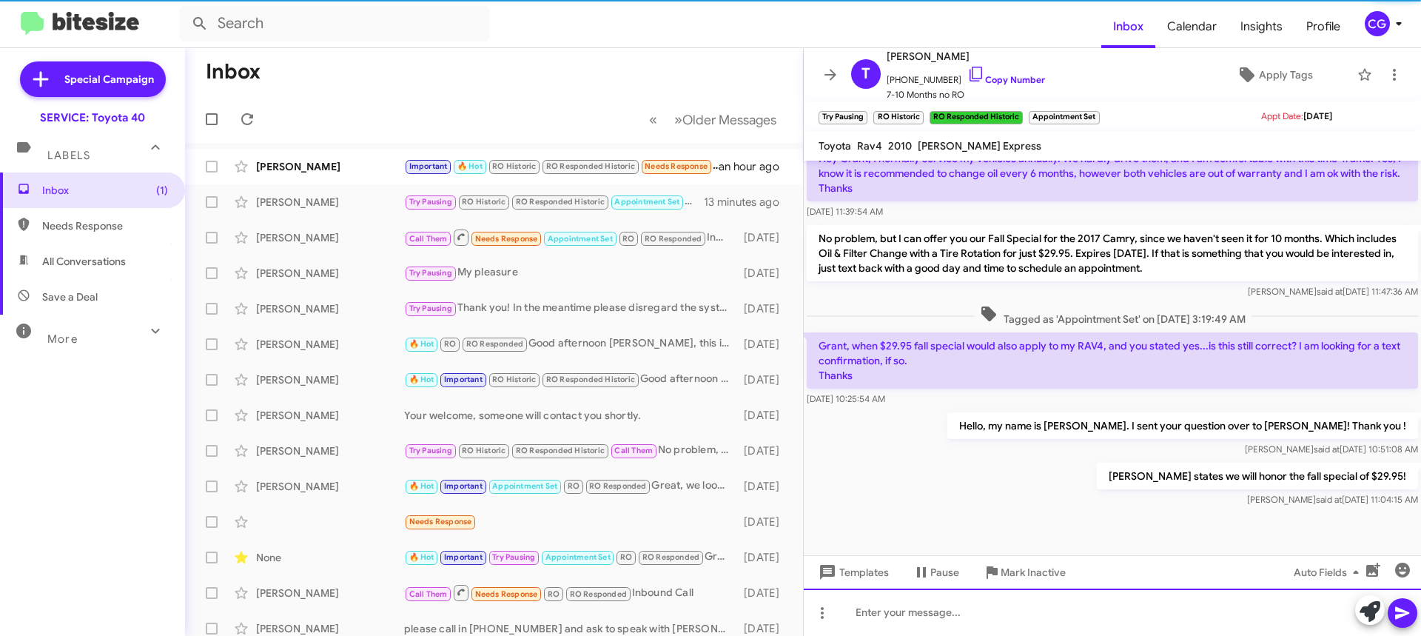
scroll to position [879, 0]
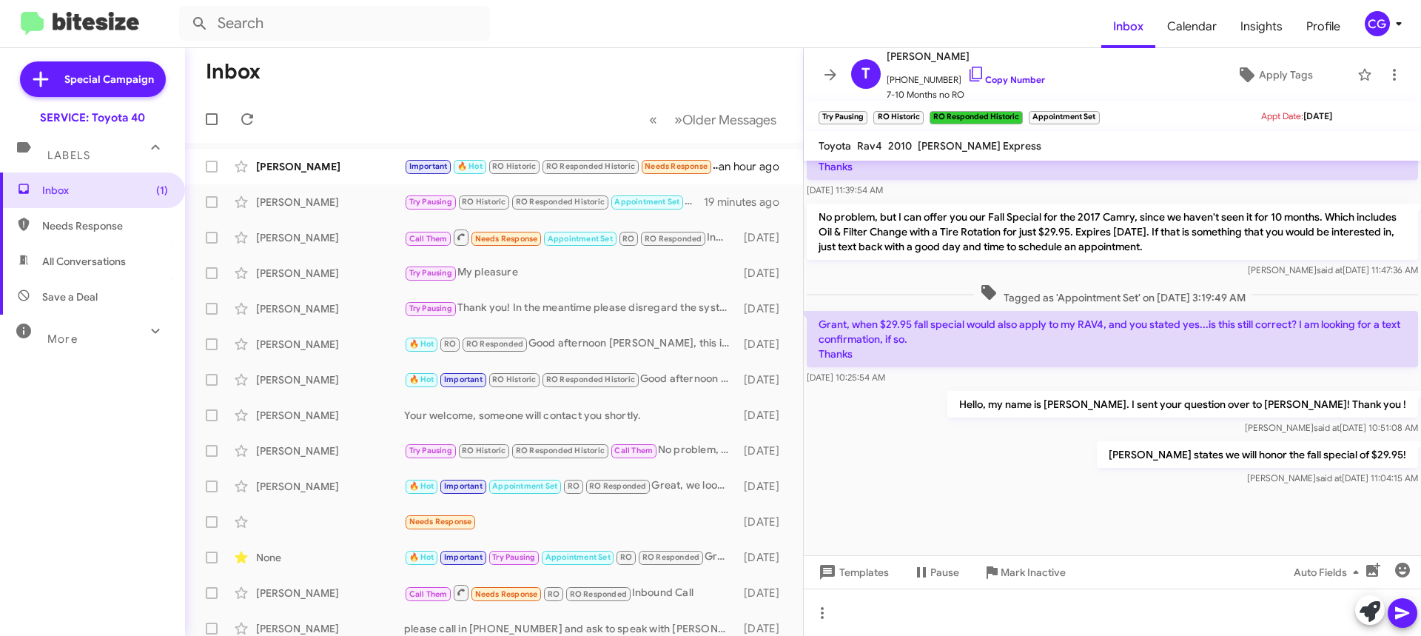
click at [1386, 30] on div "CG" at bounding box center [1377, 23] width 25 height 25
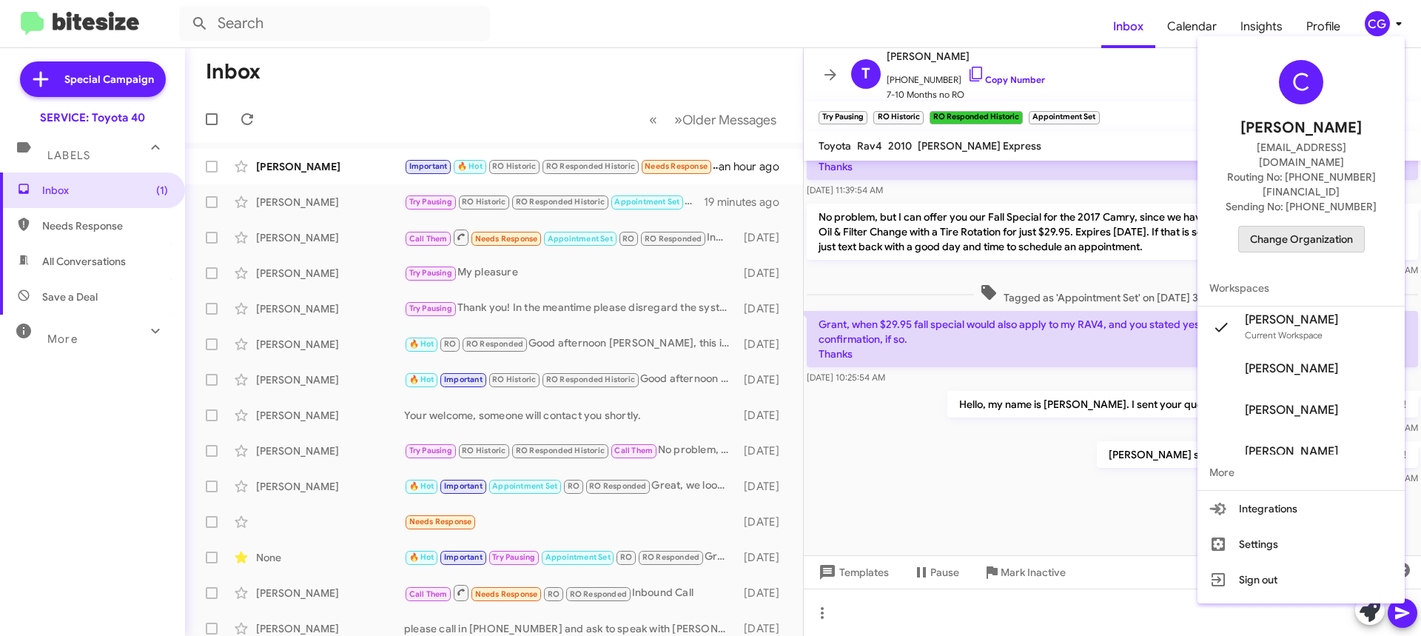
click at [1314, 227] on span "Change Organization" at bounding box center [1301, 239] width 103 height 25
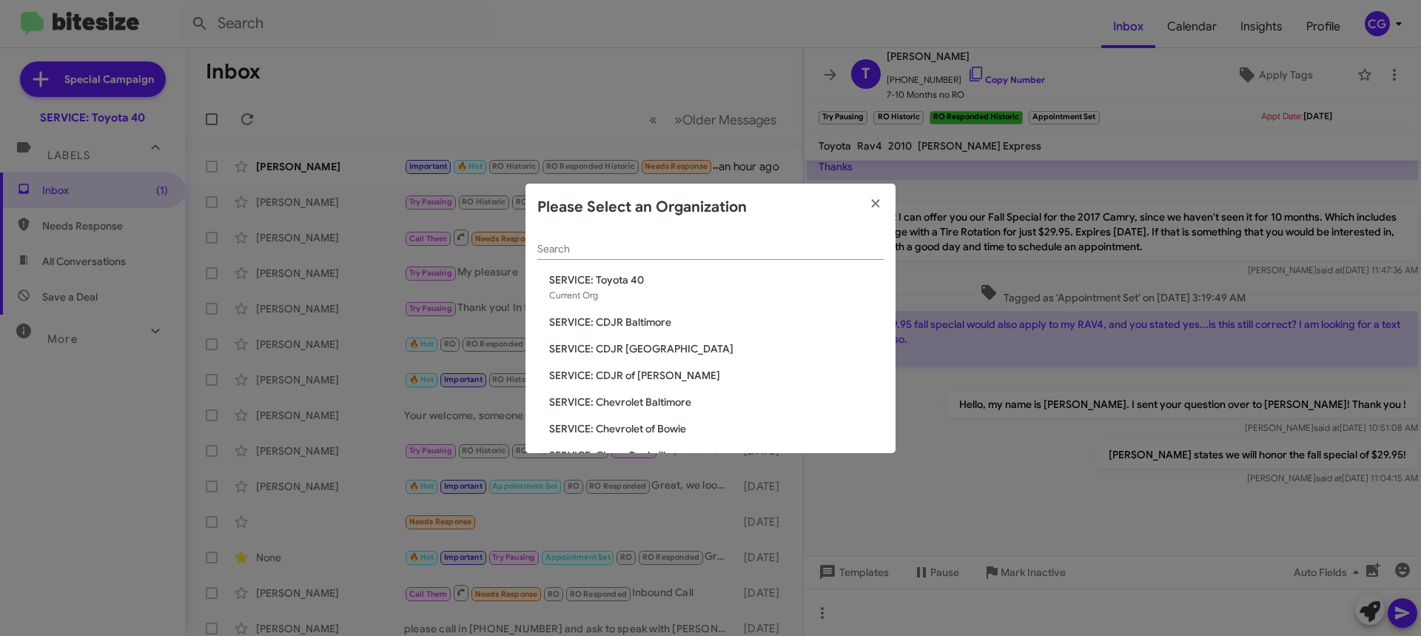
click at [626, 370] on span "SERVICE: CDJR of Bowie" at bounding box center [716, 375] width 335 height 15
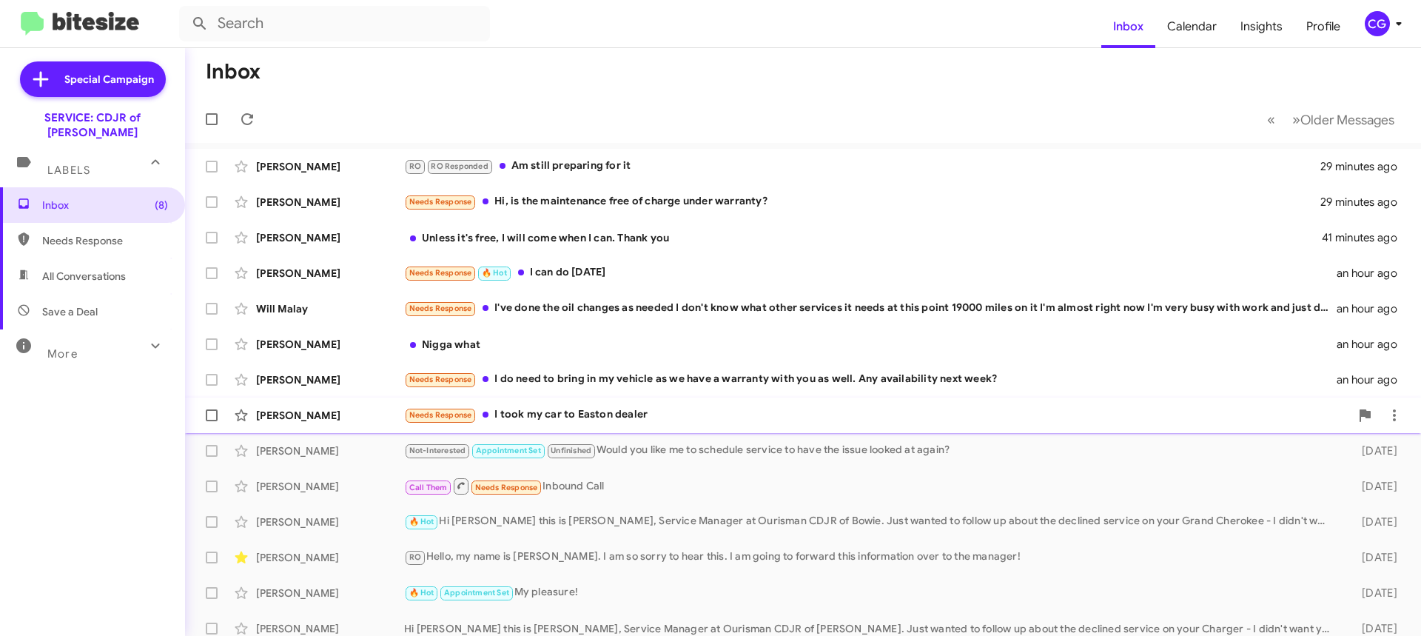
click at [721, 415] on div "Needs Response I took my car to Easton dealer" at bounding box center [877, 414] width 946 height 17
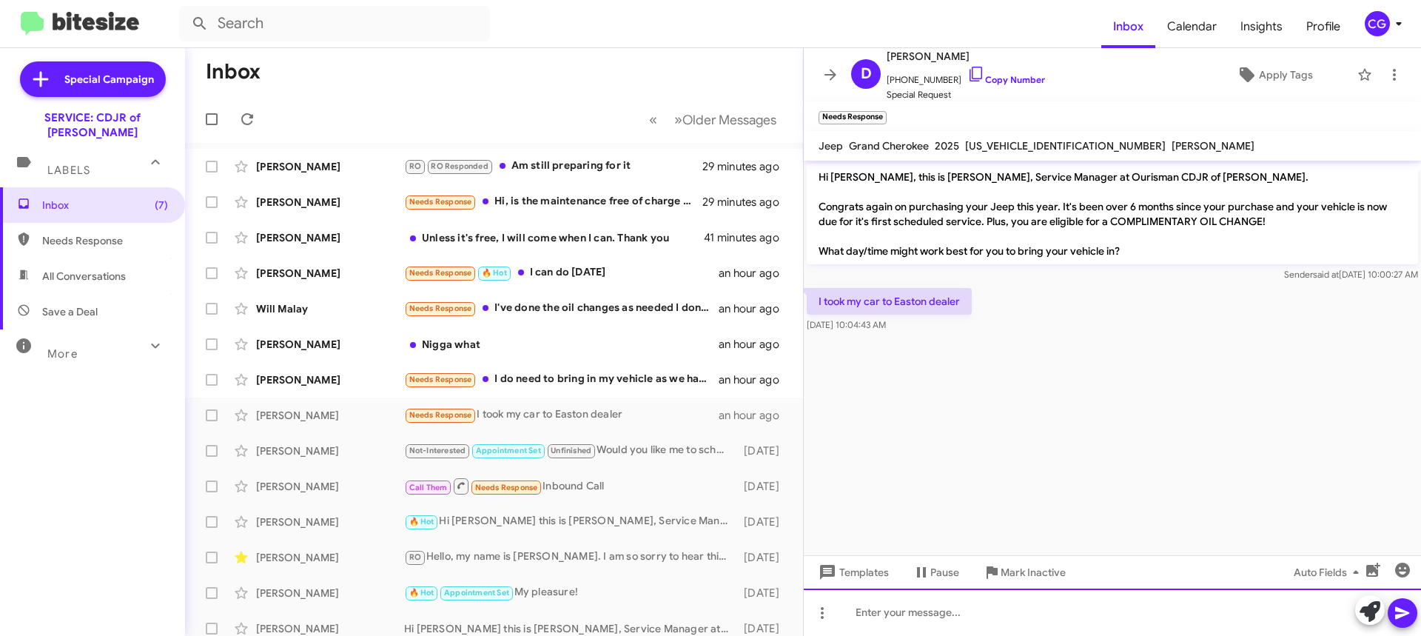
click at [984, 614] on div at bounding box center [1112, 611] width 617 height 47
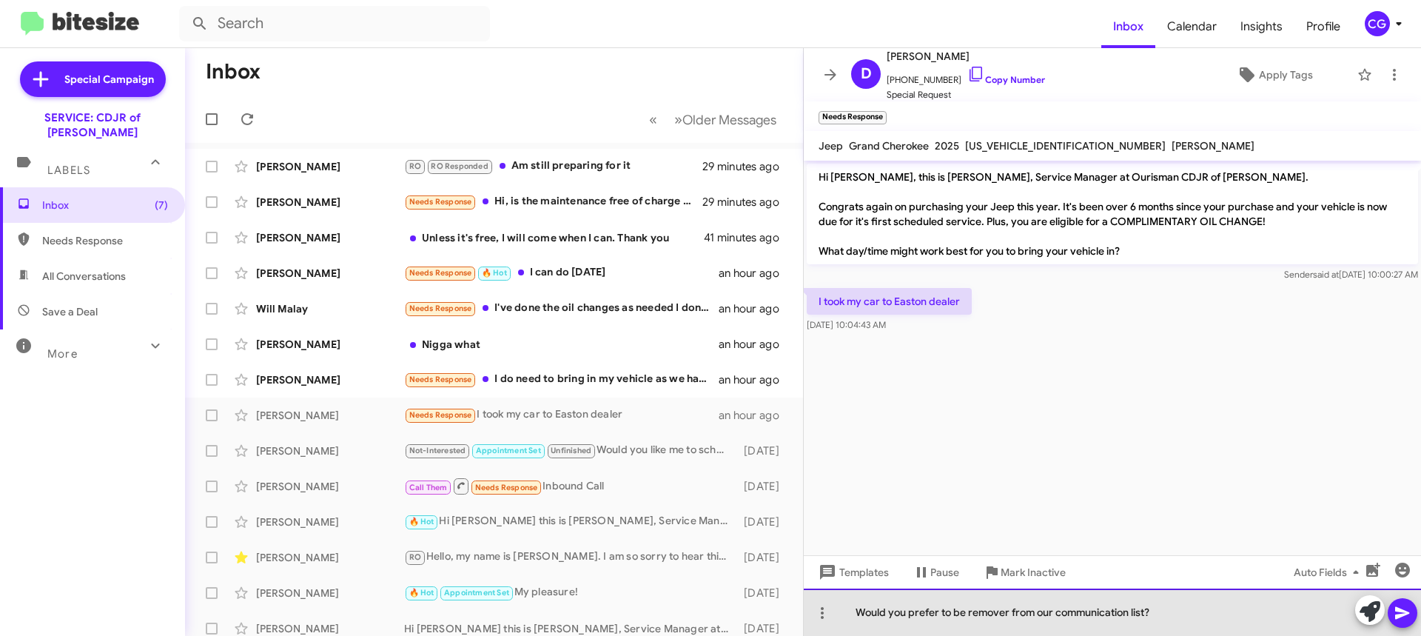
drag, startPoint x: 1001, startPoint y: 615, endPoint x: 1102, endPoint y: 635, distance: 103.4
click at [1002, 615] on div "Would you prefer to be remover from our communication list?" at bounding box center [1112, 611] width 617 height 47
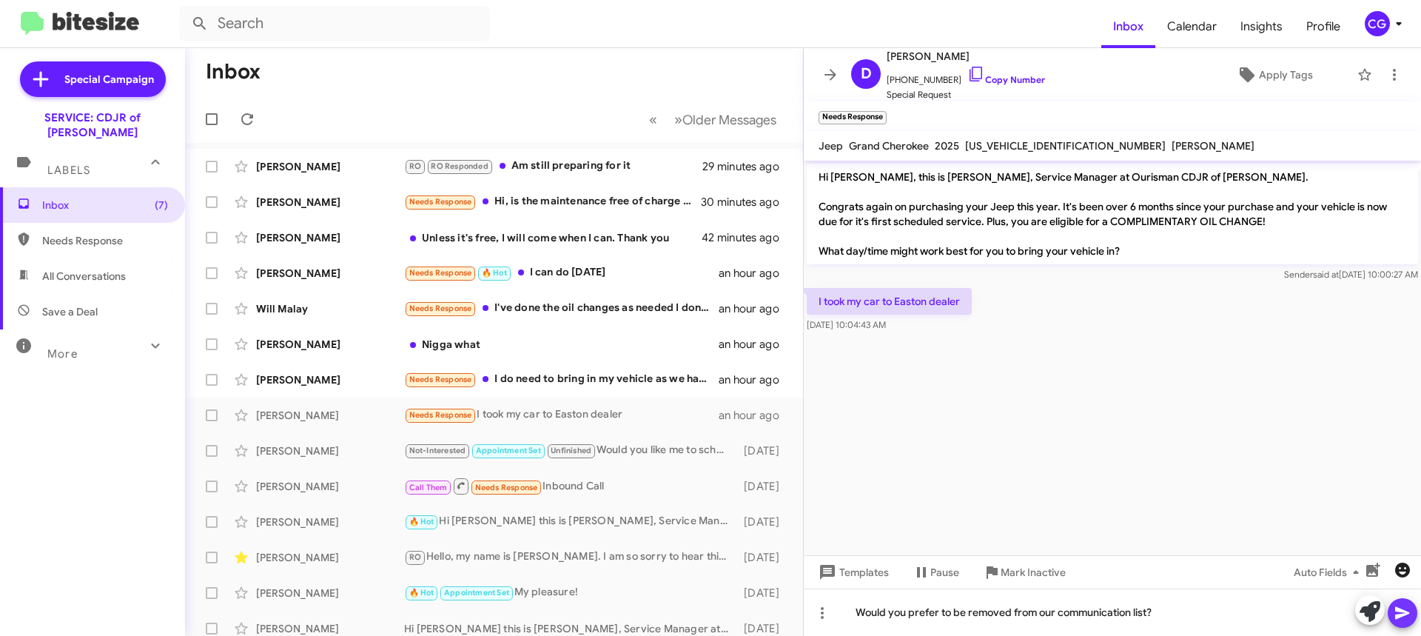
drag, startPoint x: 1401, startPoint y: 617, endPoint x: 1401, endPoint y: 576, distance: 40.7
click at [1401, 614] on icon at bounding box center [1402, 613] width 14 height 13
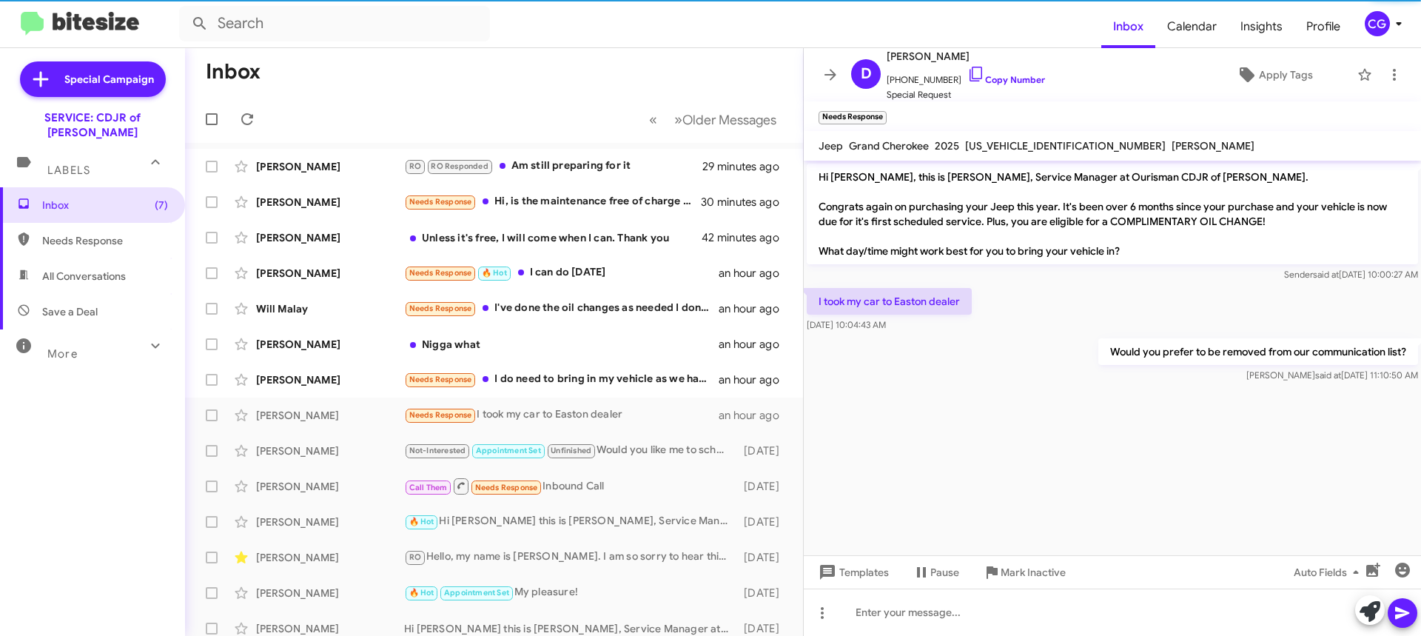
click at [1376, 12] on div "CG" at bounding box center [1377, 23] width 25 height 25
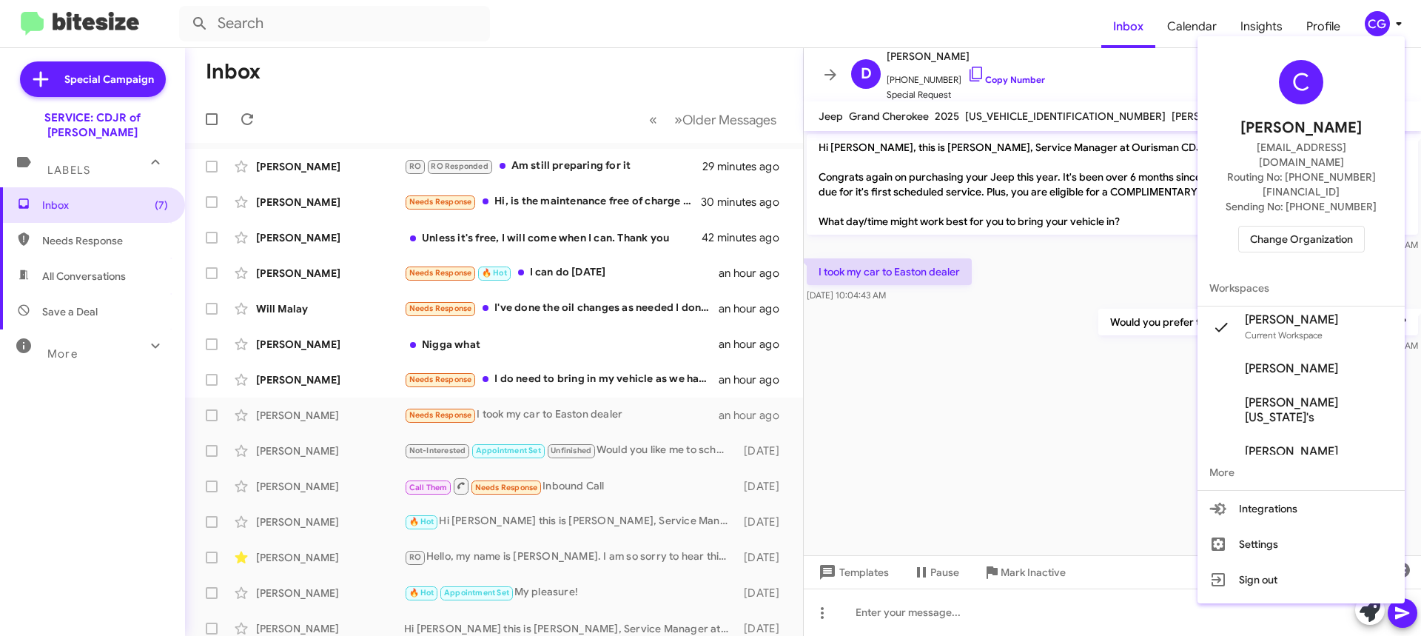
drag, startPoint x: 1094, startPoint y: 335, endPoint x: 1108, endPoint y: 291, distance: 46.6
click at [1094, 333] on div at bounding box center [710, 318] width 1421 height 636
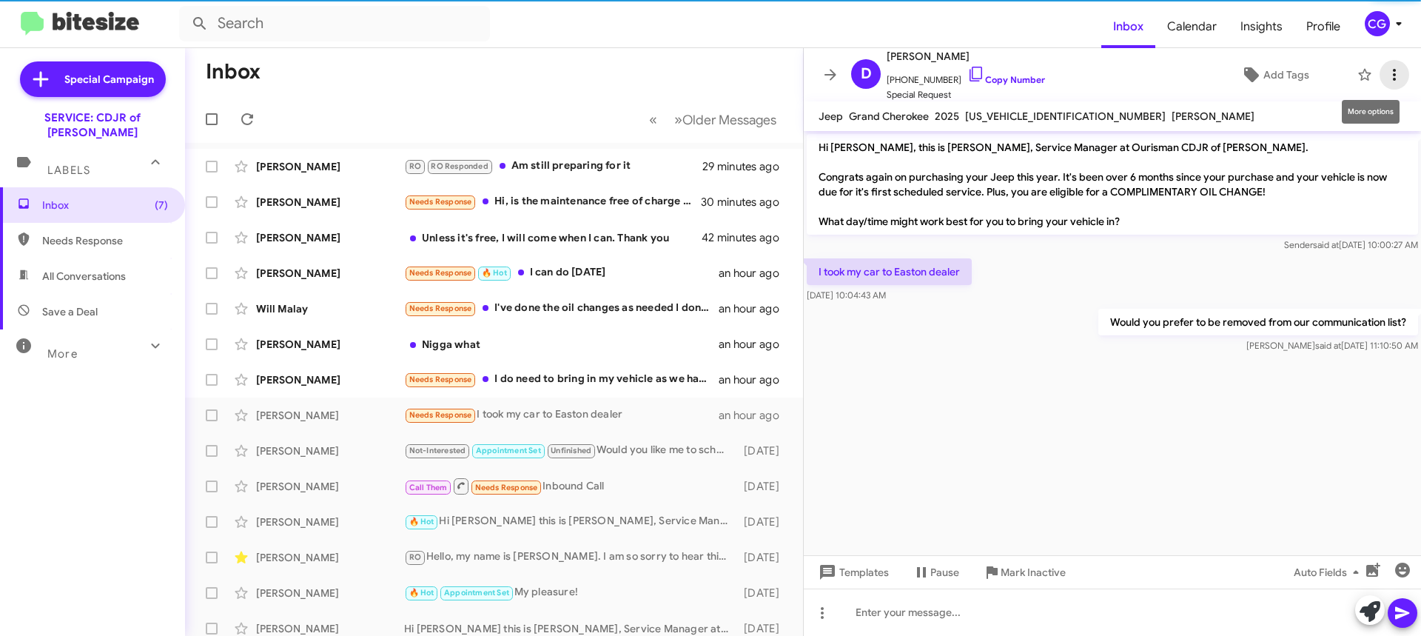
click at [1386, 72] on icon at bounding box center [1395, 75] width 18 height 18
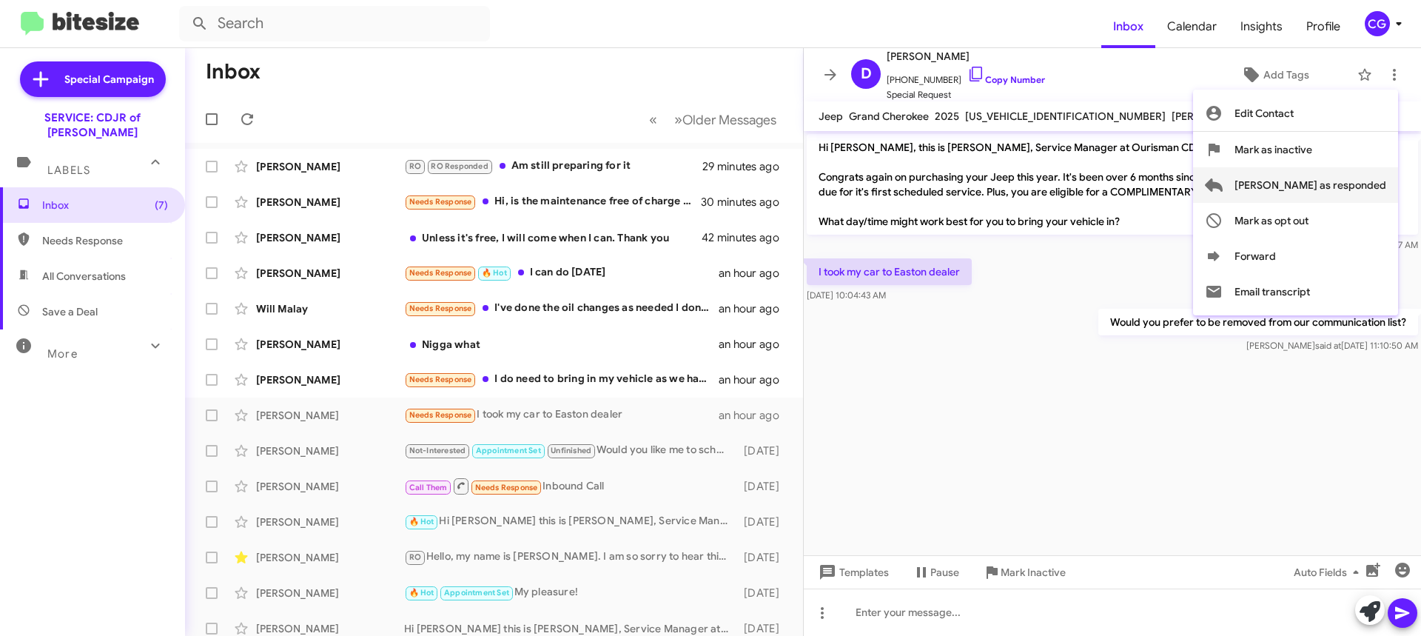
click at [1370, 185] on span "[PERSON_NAME] as responded" at bounding box center [1311, 185] width 152 height 36
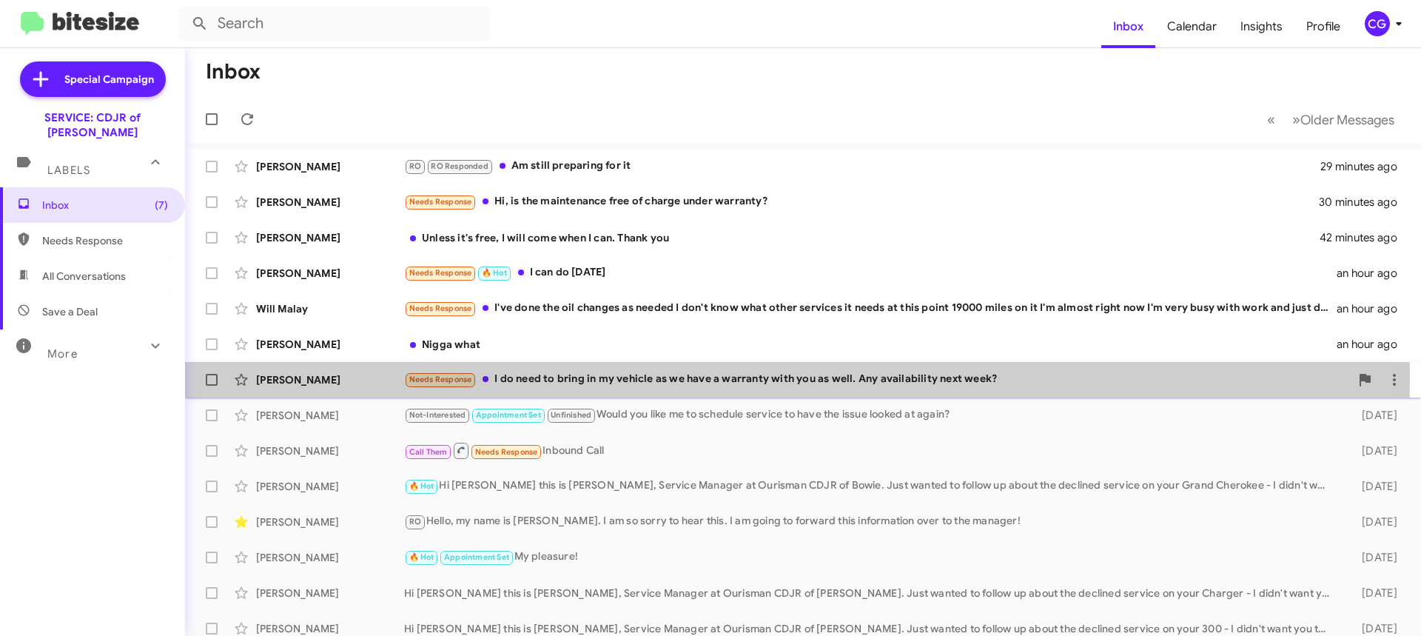
click at [552, 376] on div "Needs Response I do need to bring in my vehicle as we have a warranty with you …" at bounding box center [877, 379] width 946 height 17
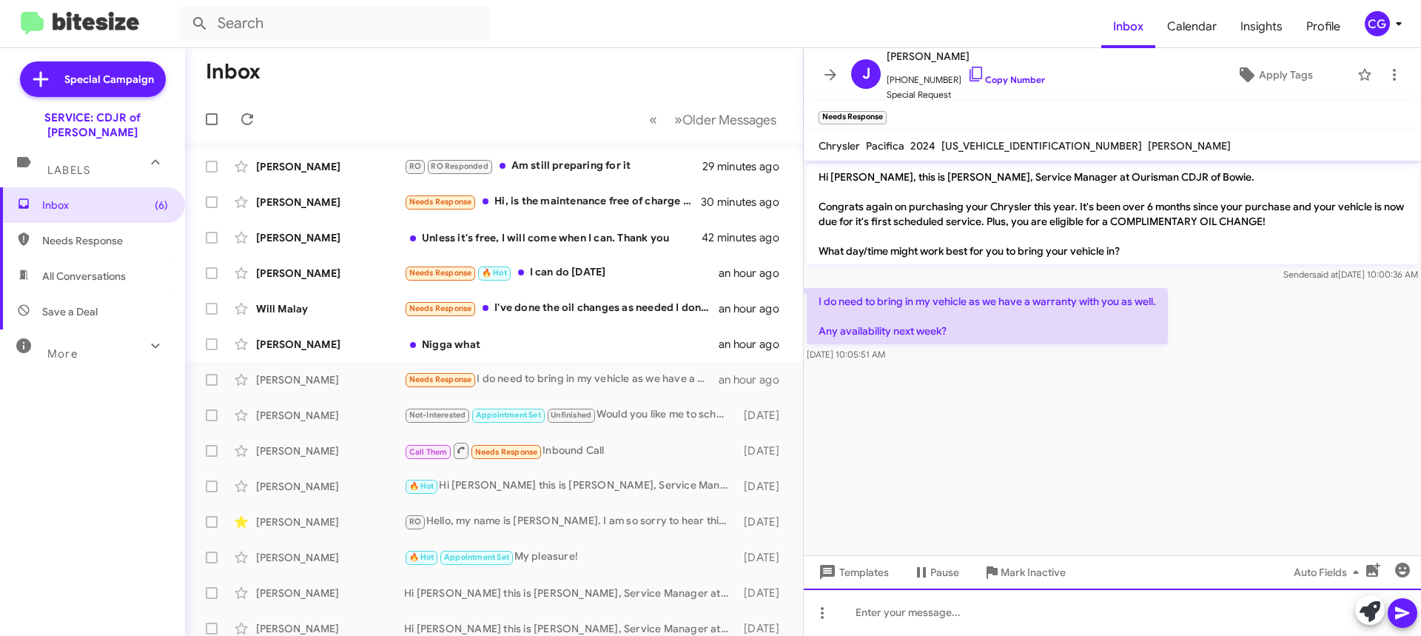
click at [927, 615] on div at bounding box center [1112, 611] width 617 height 47
drag, startPoint x: 934, startPoint y: 617, endPoint x: 948, endPoint y: 608, distance: 16.3
click at [948, 608] on div "Hello" at bounding box center [1112, 611] width 617 height 47
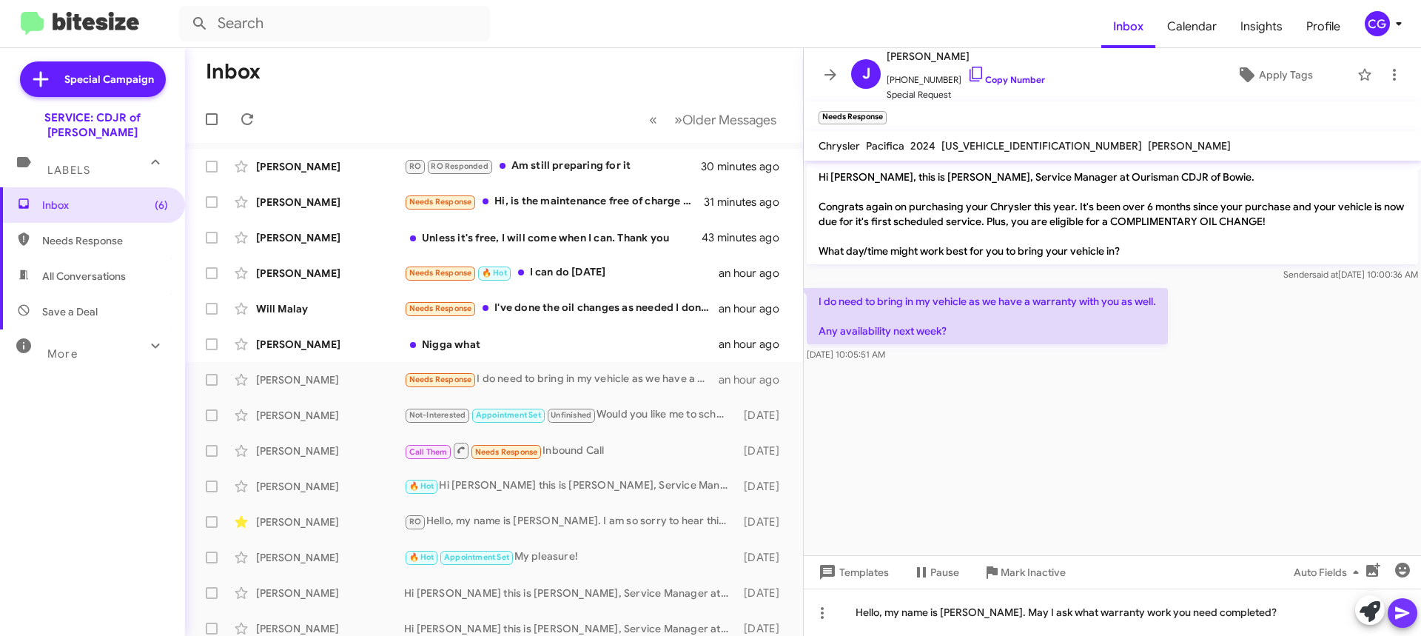
drag, startPoint x: 1403, startPoint y: 623, endPoint x: 1402, endPoint y: 611, distance: 12.6
click at [1402, 623] on span at bounding box center [1403, 613] width 18 height 30
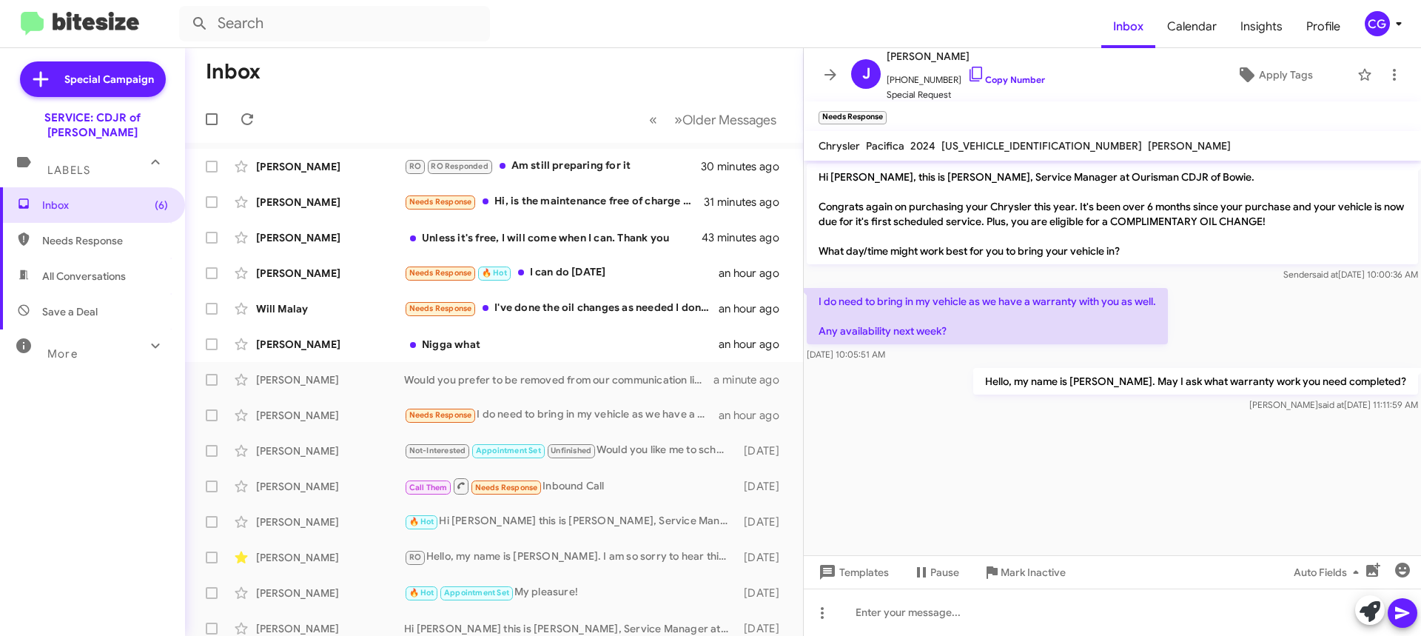
click at [1386, 21] on div "CG" at bounding box center [1377, 23] width 25 height 25
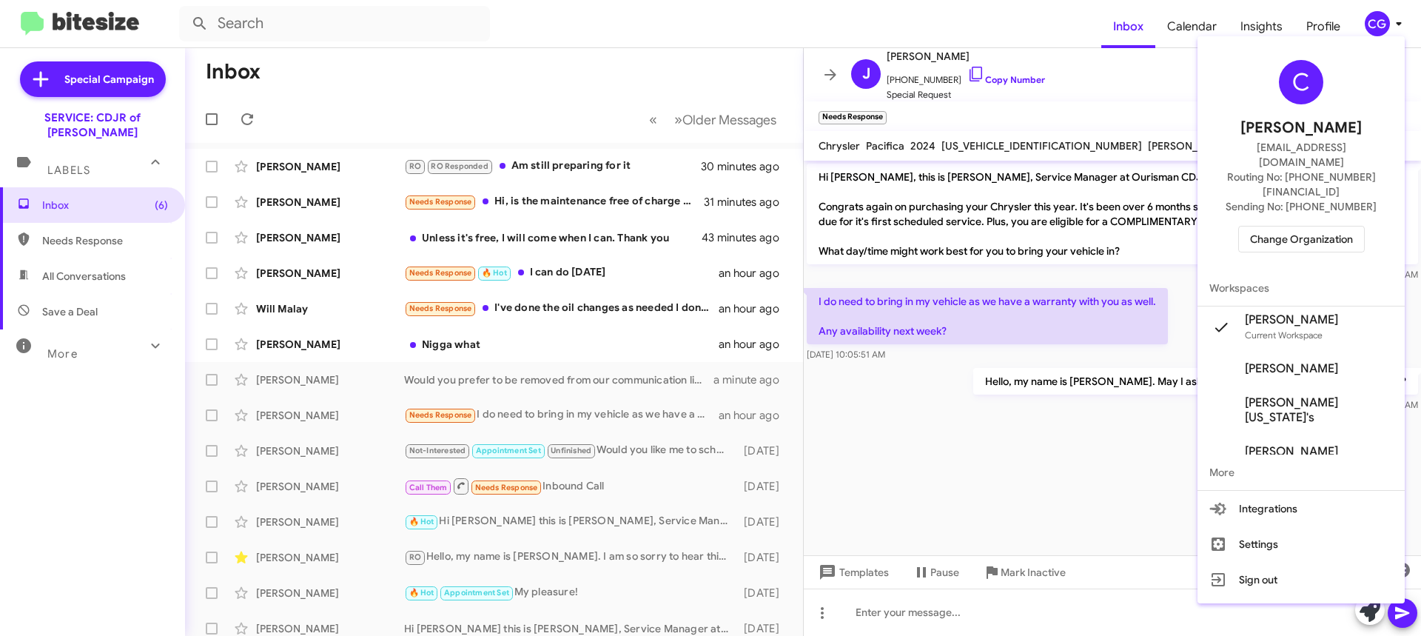
click at [1118, 416] on div at bounding box center [710, 318] width 1421 height 636
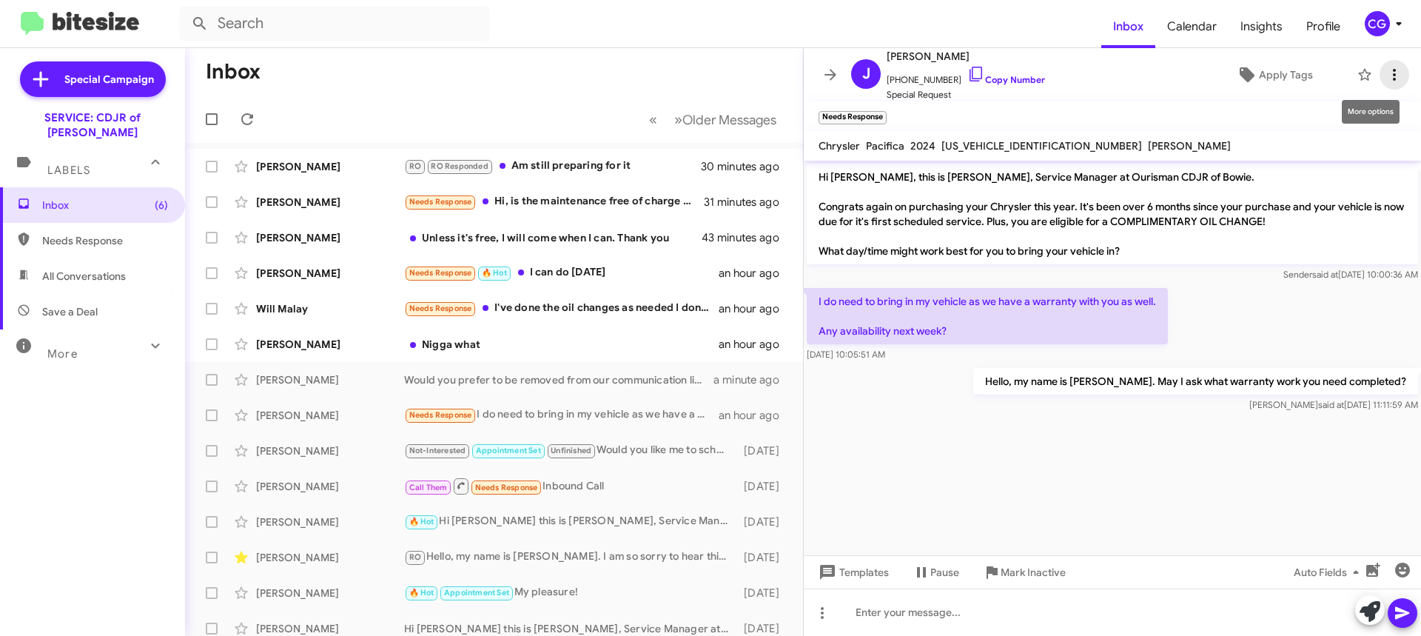
click at [1386, 72] on icon at bounding box center [1395, 75] width 18 height 18
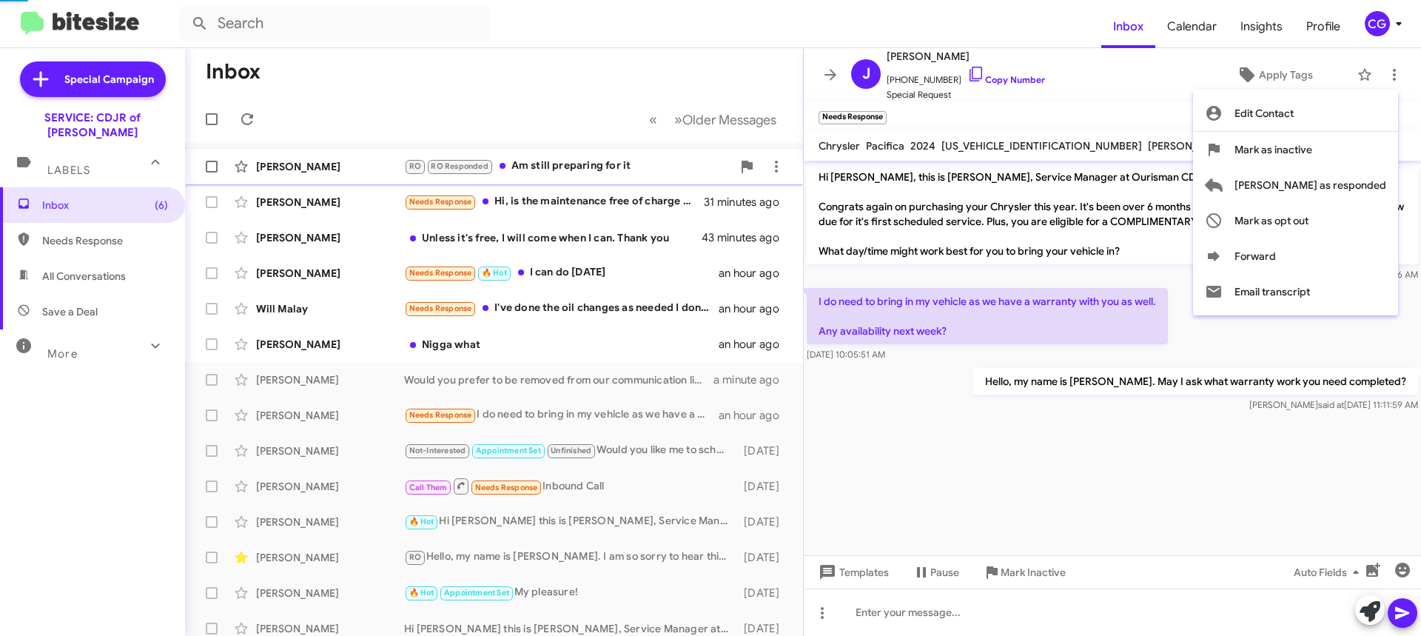
click at [1355, 183] on span "[PERSON_NAME] as responded" at bounding box center [1311, 185] width 152 height 36
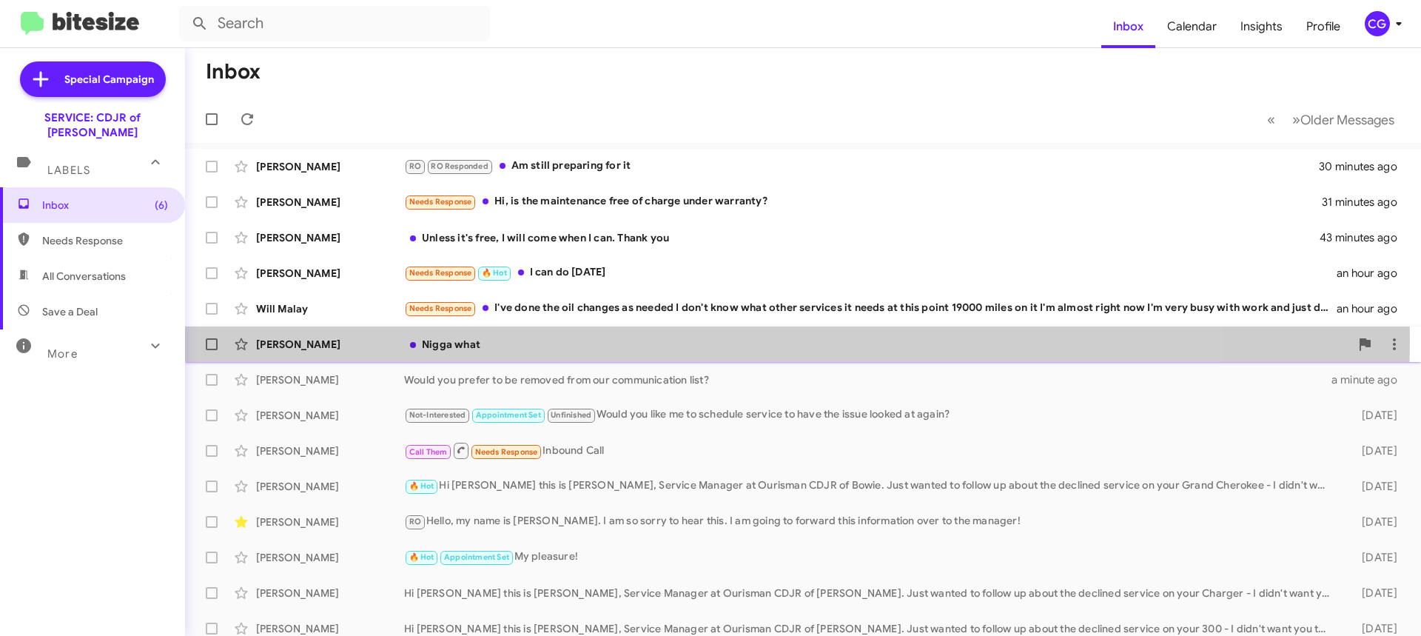
click at [563, 339] on div "Nigga what" at bounding box center [877, 344] width 946 height 15
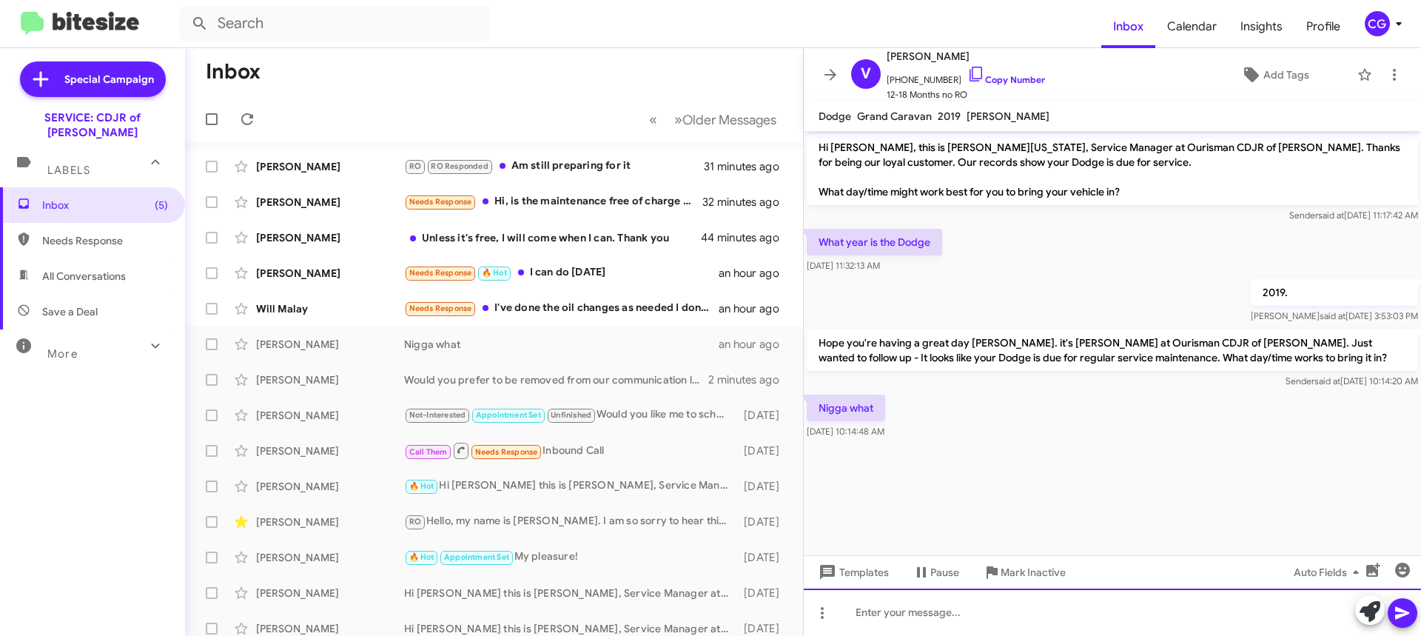
click at [1110, 614] on div at bounding box center [1112, 611] width 617 height 47
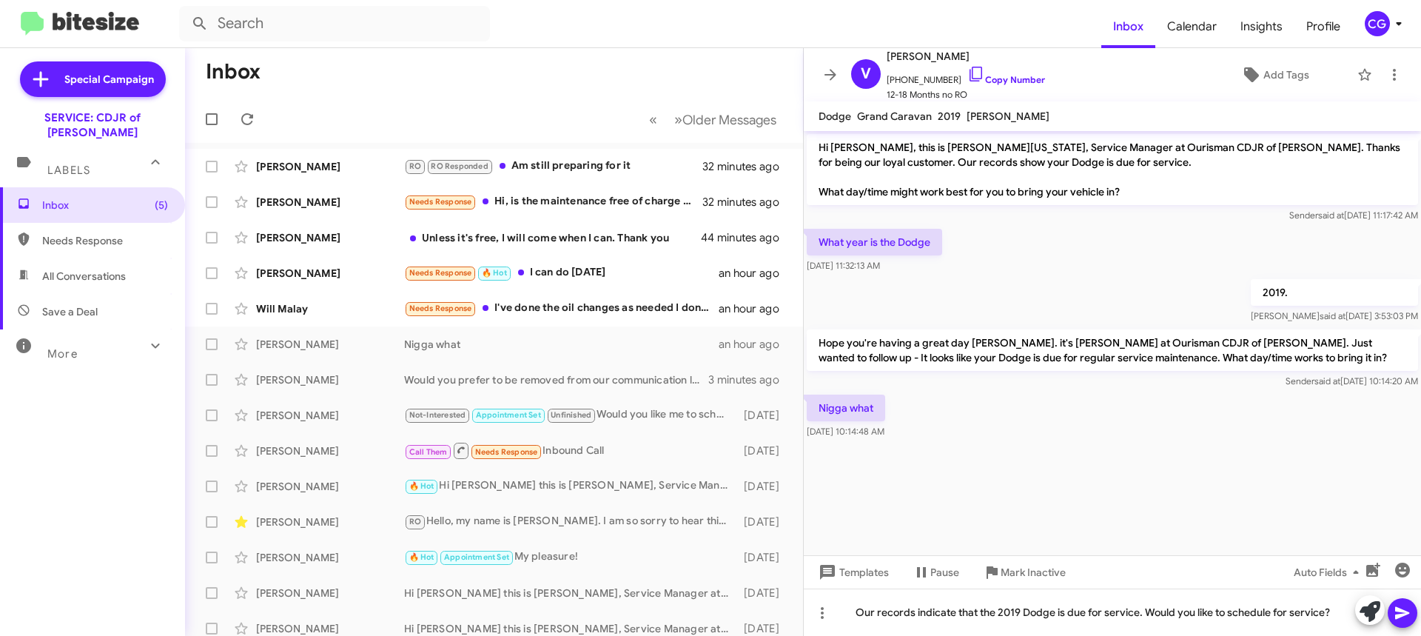
click at [1410, 618] on icon at bounding box center [1403, 613] width 18 height 18
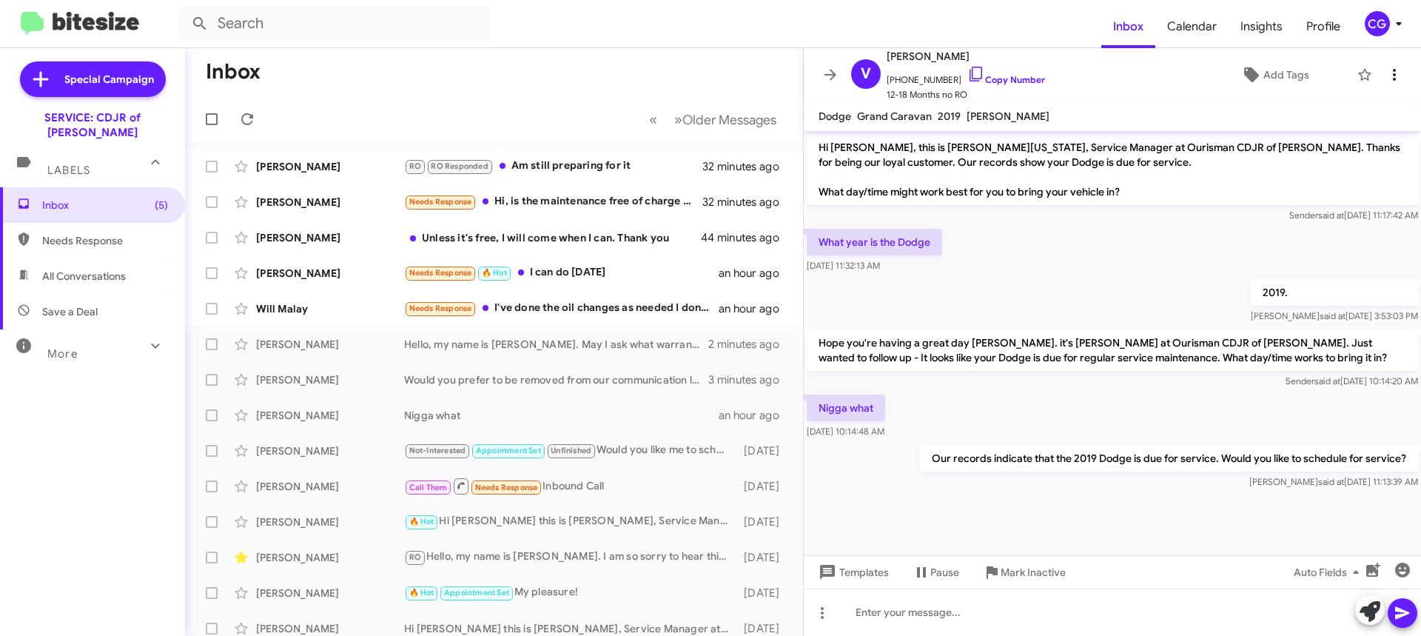
click at [1380, 67] on span at bounding box center [1395, 75] width 30 height 18
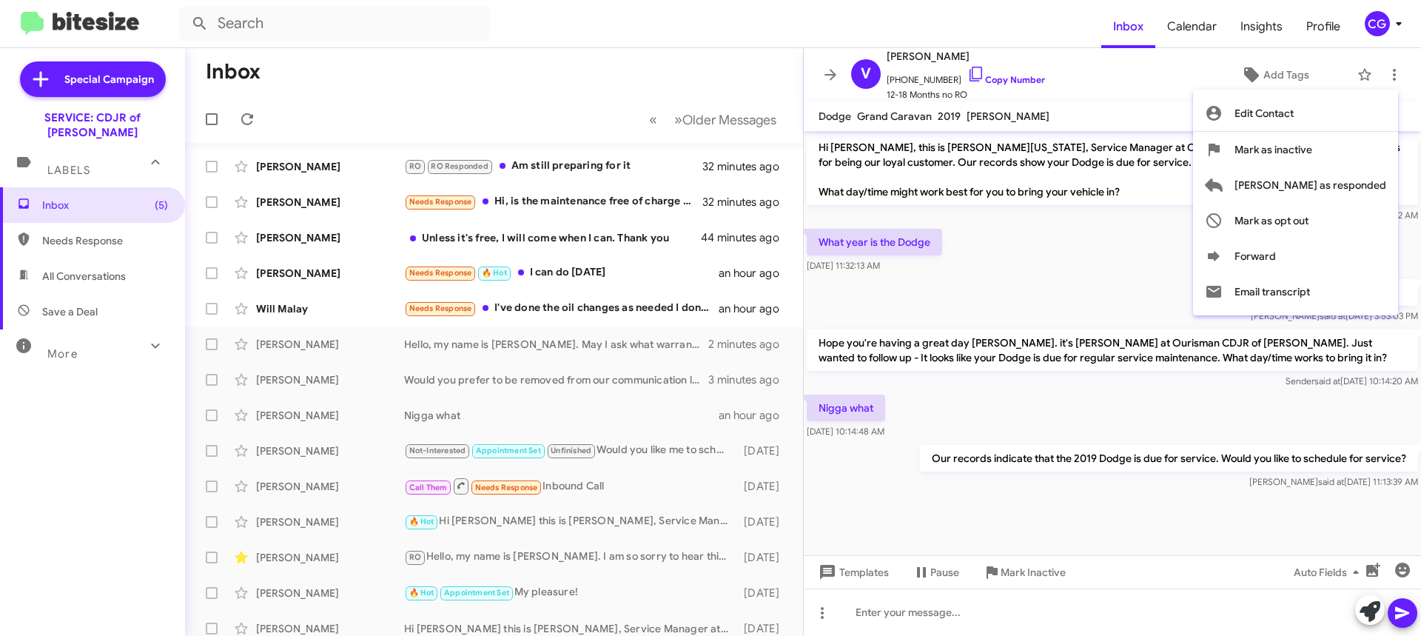
drag, startPoint x: 992, startPoint y: 218, endPoint x: 979, endPoint y: 224, distance: 14.9
click at [991, 219] on div at bounding box center [710, 318] width 1421 height 636
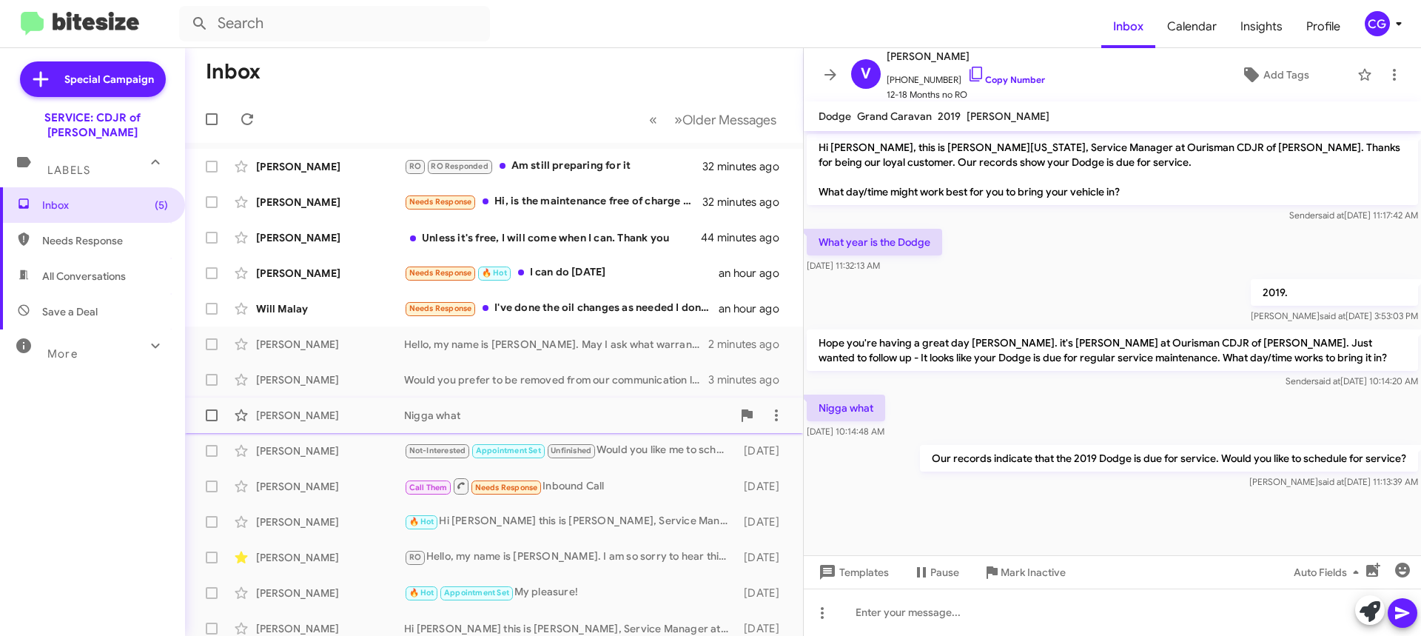
click at [215, 410] on span at bounding box center [212, 415] width 12 height 12
click at [212, 421] on input "checkbox" at bounding box center [211, 421] width 1 height 1
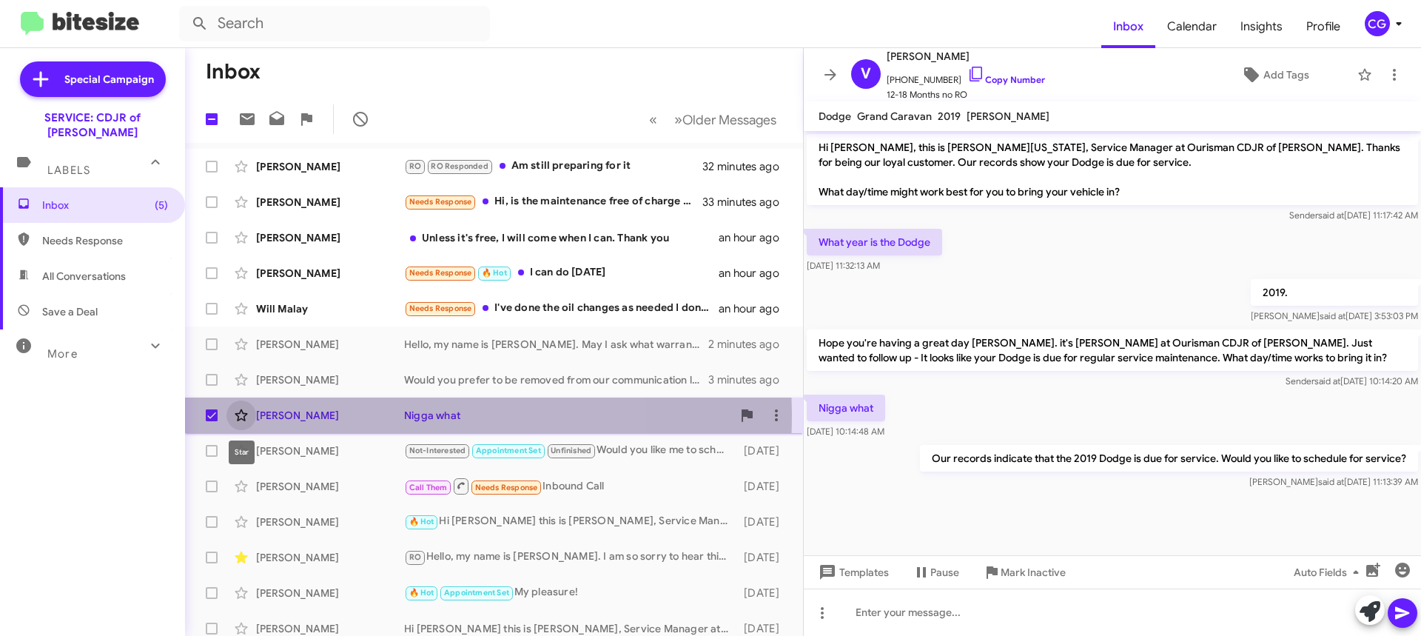
click at [249, 414] on icon at bounding box center [241, 415] width 18 height 18
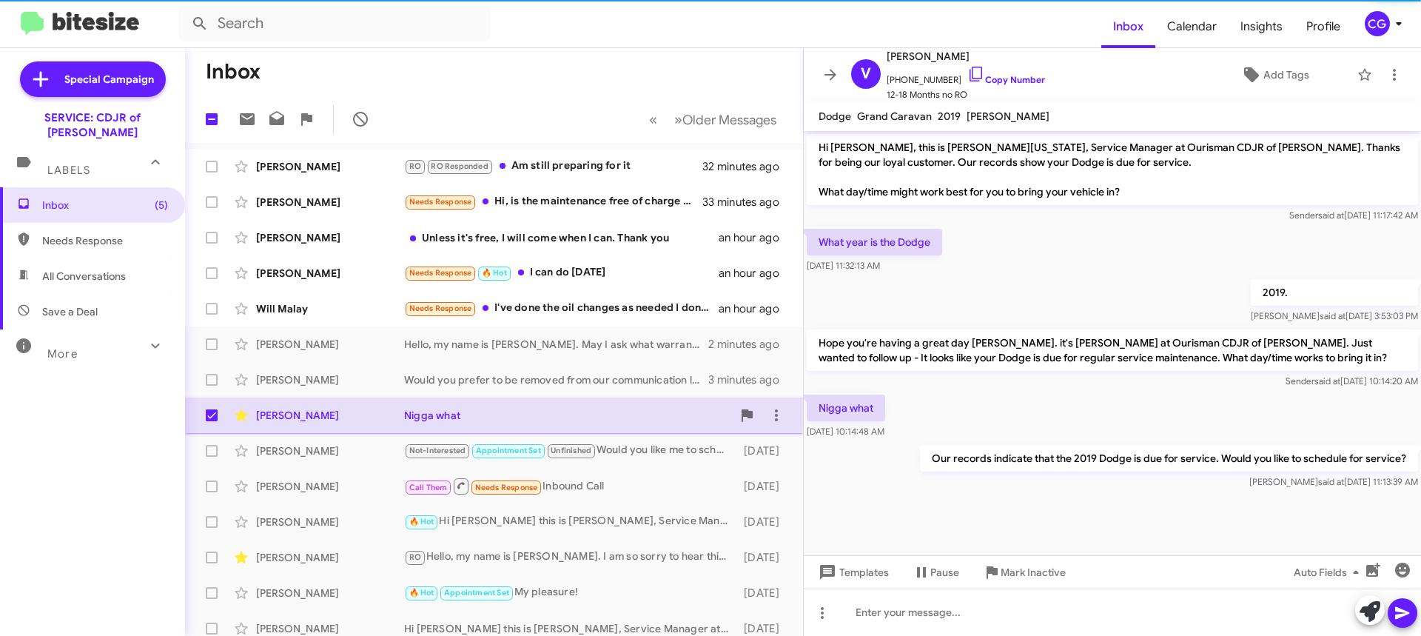
click at [196, 416] on span "Vanessa Fields Nigga what an hour ago" at bounding box center [494, 416] width 618 height 36
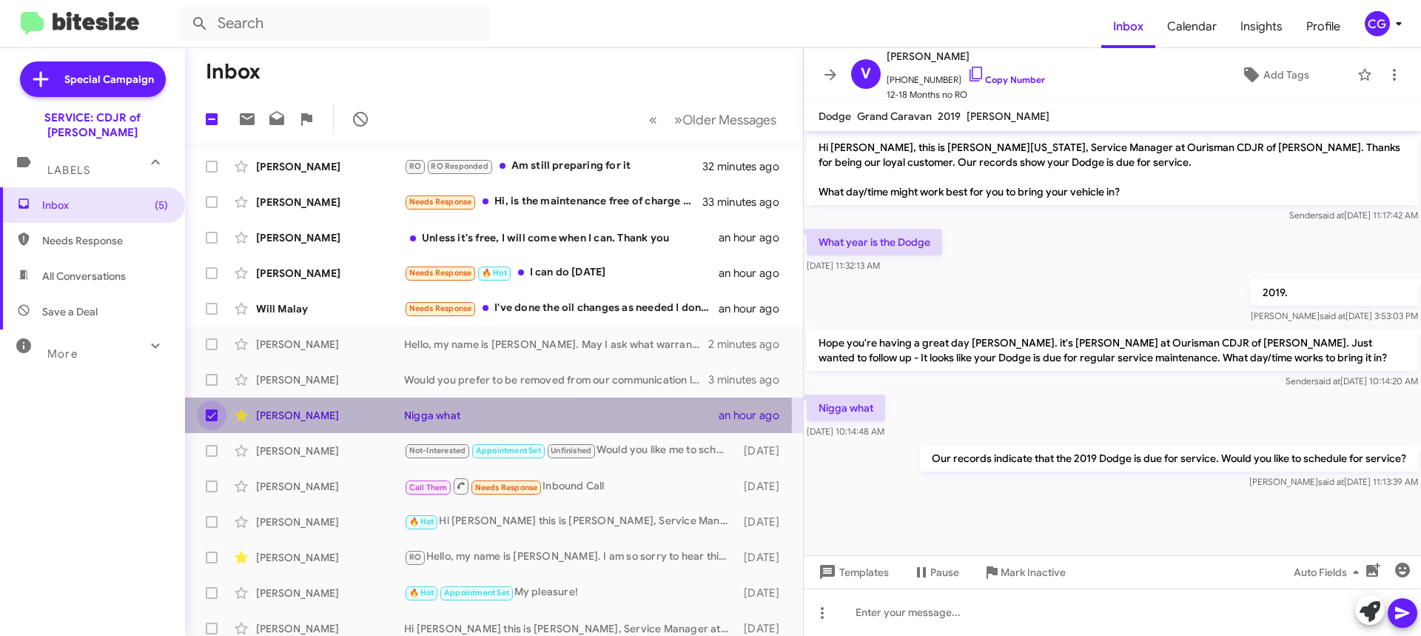
click at [214, 416] on span at bounding box center [212, 415] width 12 height 12
click at [212, 421] on input "checkbox" at bounding box center [211, 421] width 1 height 1
checkbox input "false"
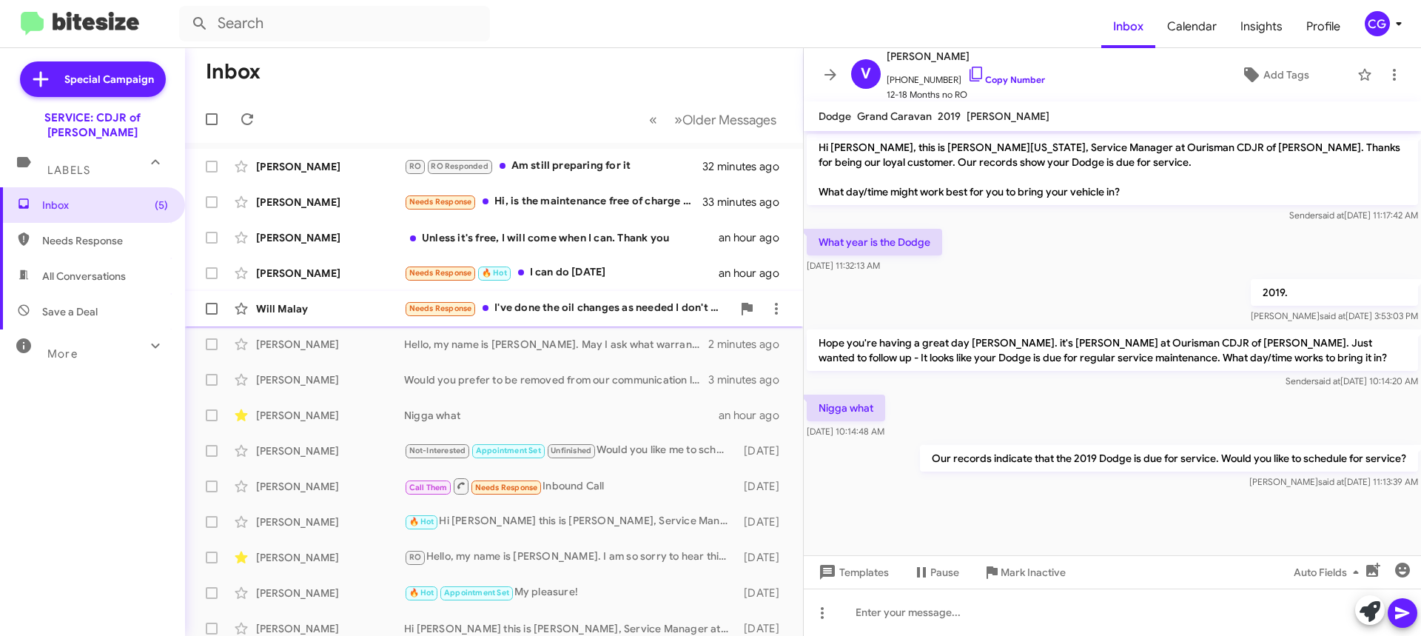
click at [537, 311] on div "Needs Response I've done the oil changes as needed I don't know what other serv…" at bounding box center [568, 308] width 328 height 17
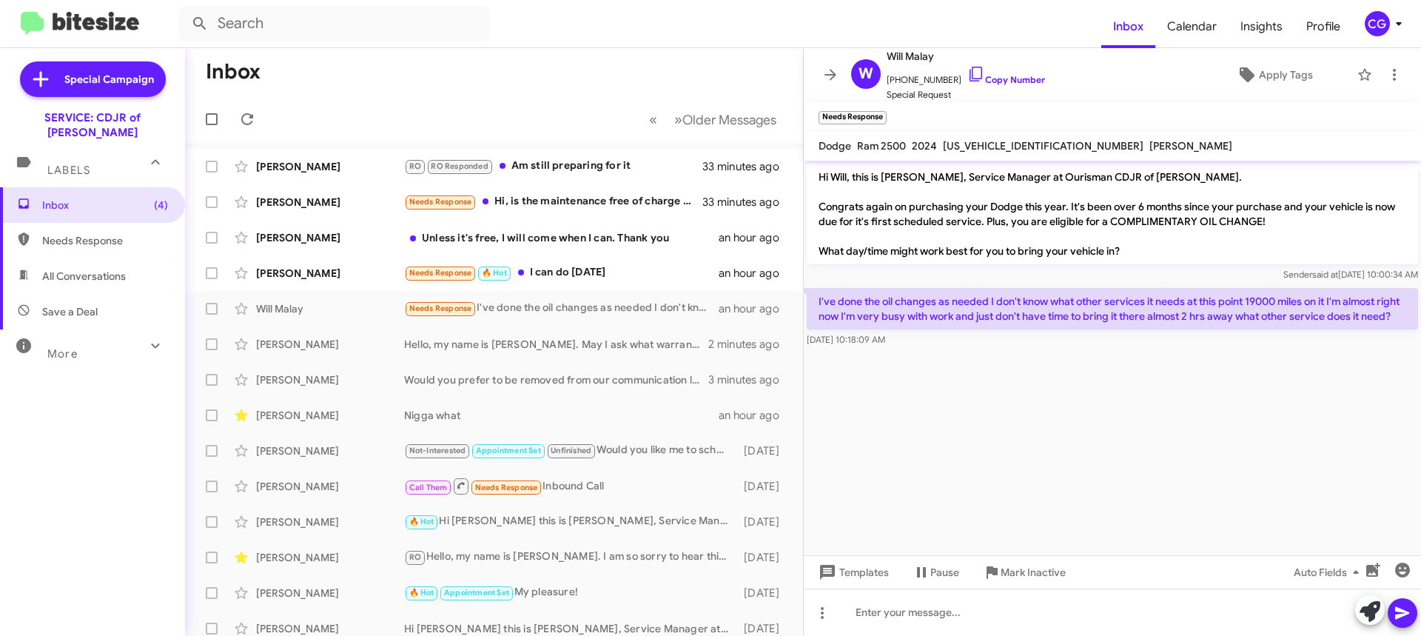
click at [992, 150] on span "3C6UR5HJ0RG172403" at bounding box center [1043, 145] width 201 height 13
copy span "3C6UR5HJ0RG172403"
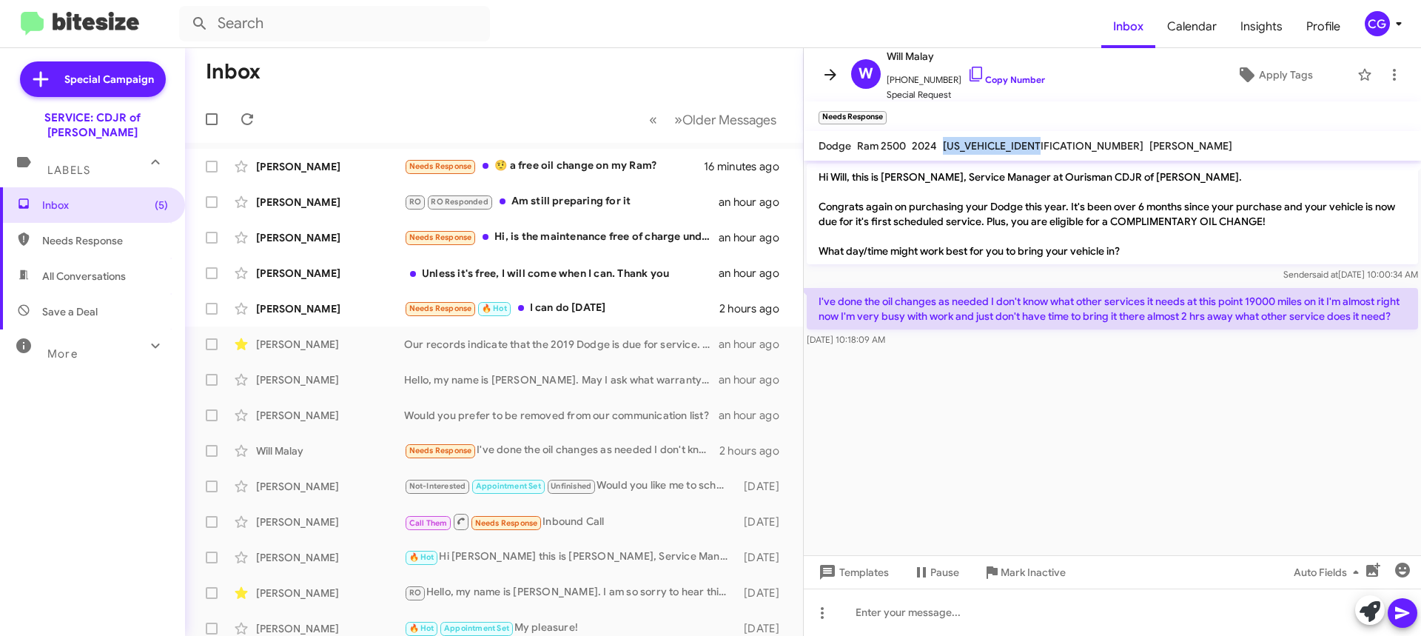
click at [834, 79] on icon at bounding box center [831, 75] width 18 height 18
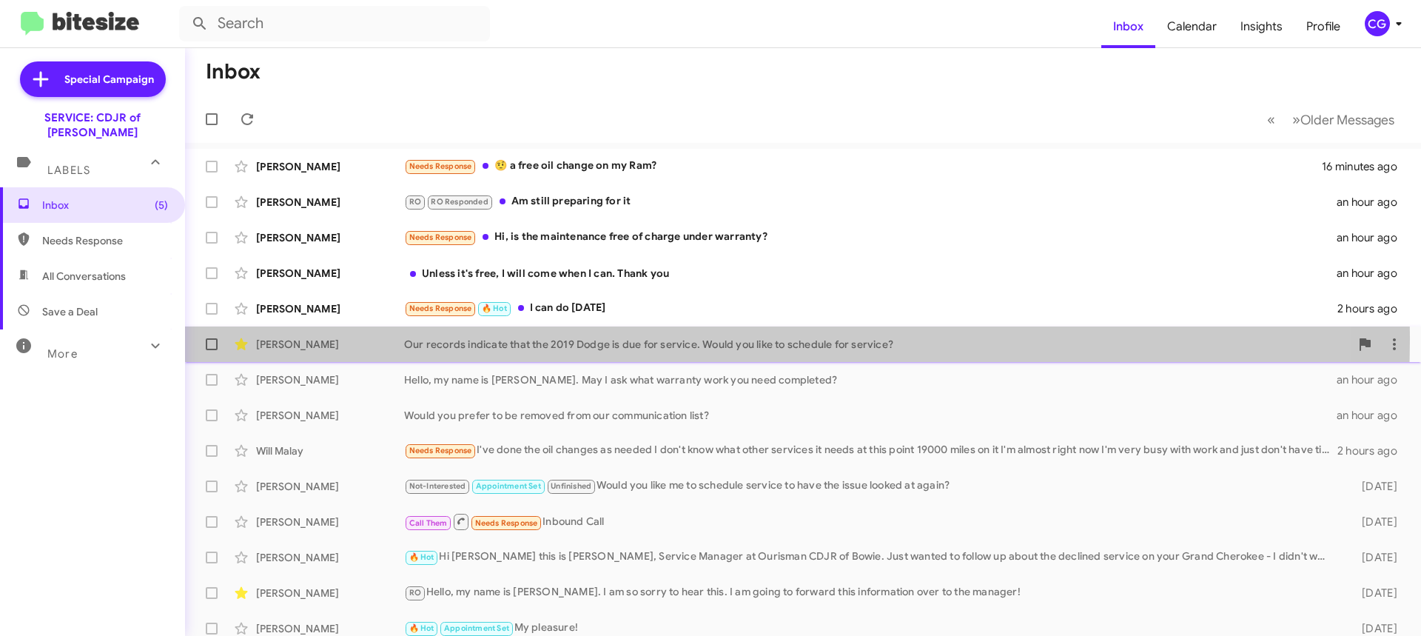
click at [628, 339] on div "Our records indicate that the 2019 Dodge is due for service. Would you like to …" at bounding box center [877, 344] width 946 height 15
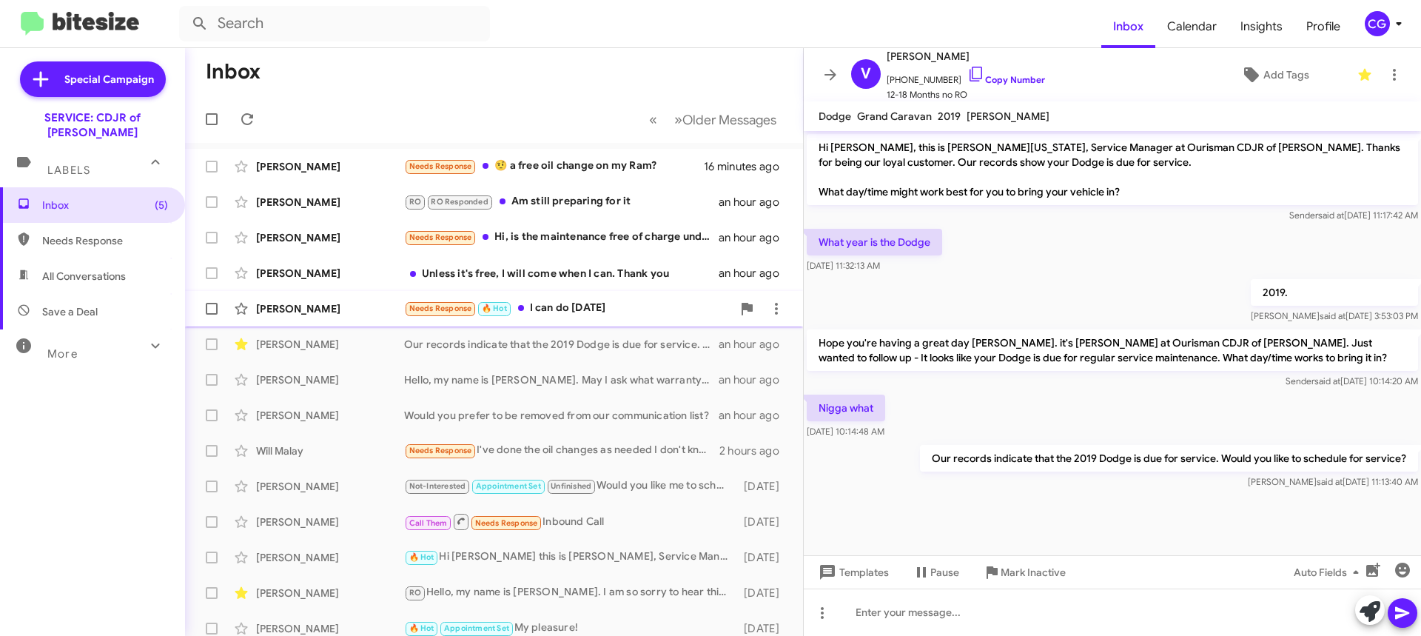
click at [607, 310] on div "Needs Response 🔥 Hot I can do Friday this week" at bounding box center [568, 308] width 328 height 17
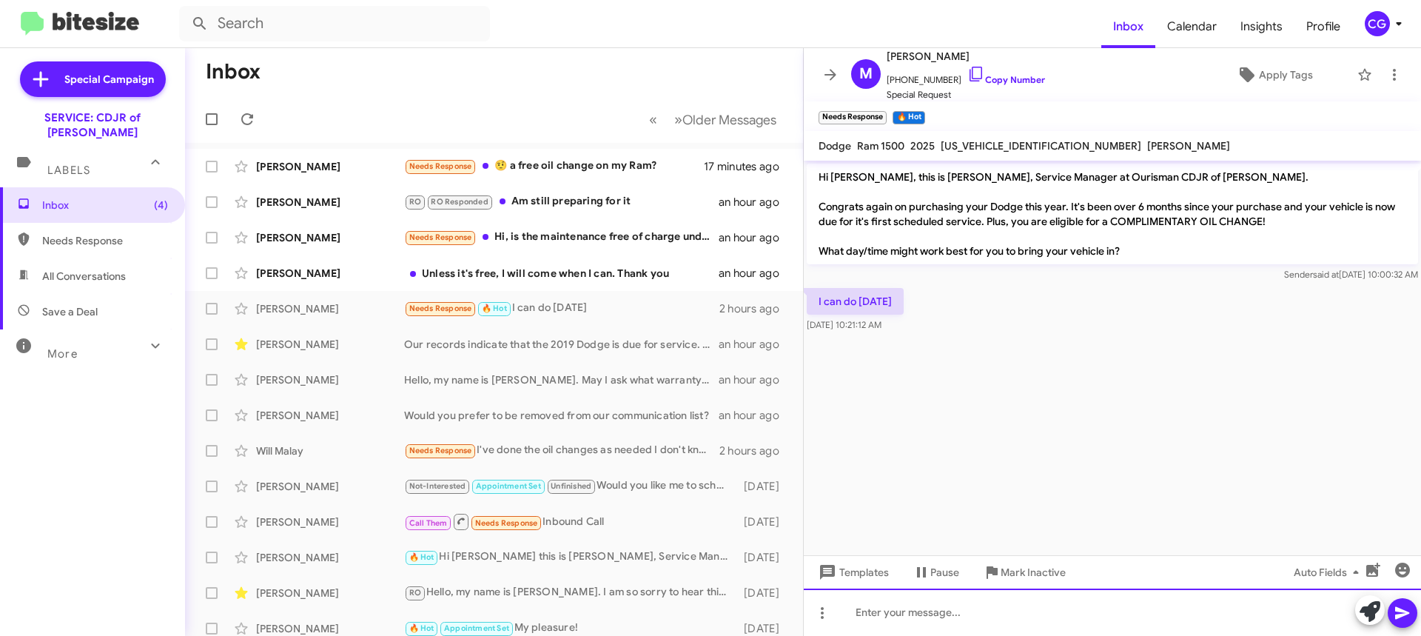
drag, startPoint x: 1031, startPoint y: 609, endPoint x: 1036, endPoint y: 616, distance: 8.0
click at [1033, 611] on div at bounding box center [1112, 611] width 617 height 47
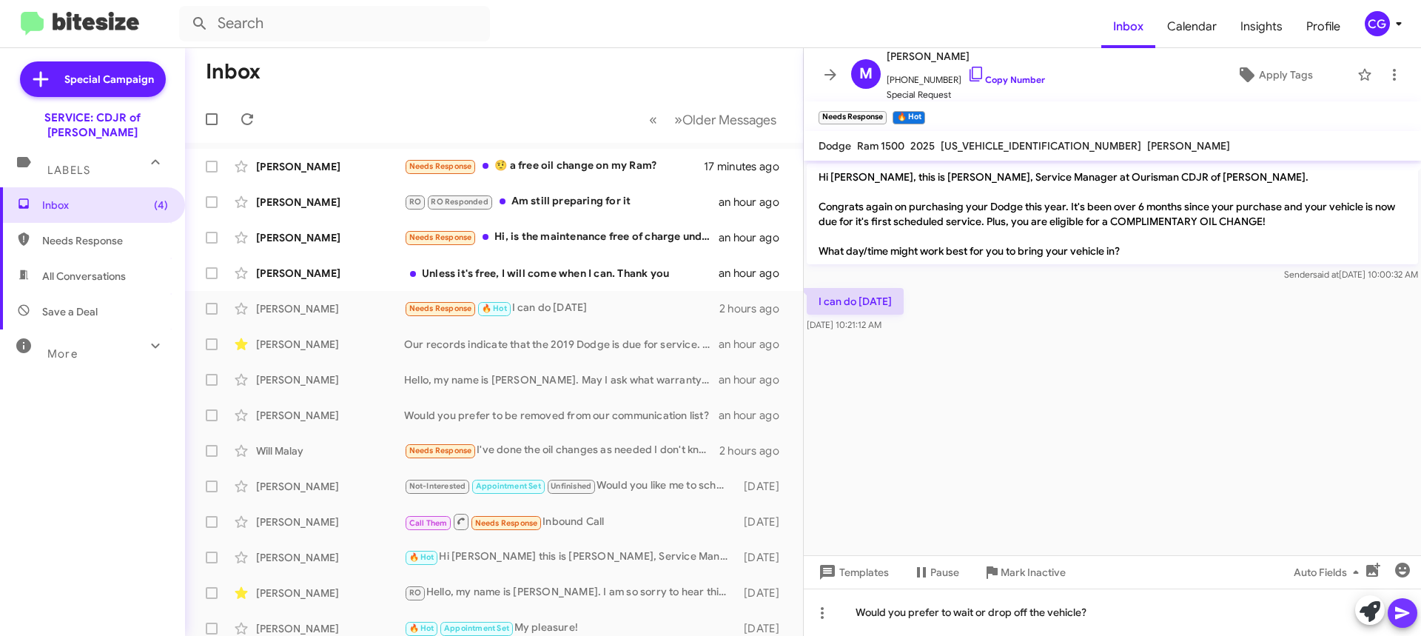
click at [1406, 616] on icon at bounding box center [1403, 613] width 18 height 18
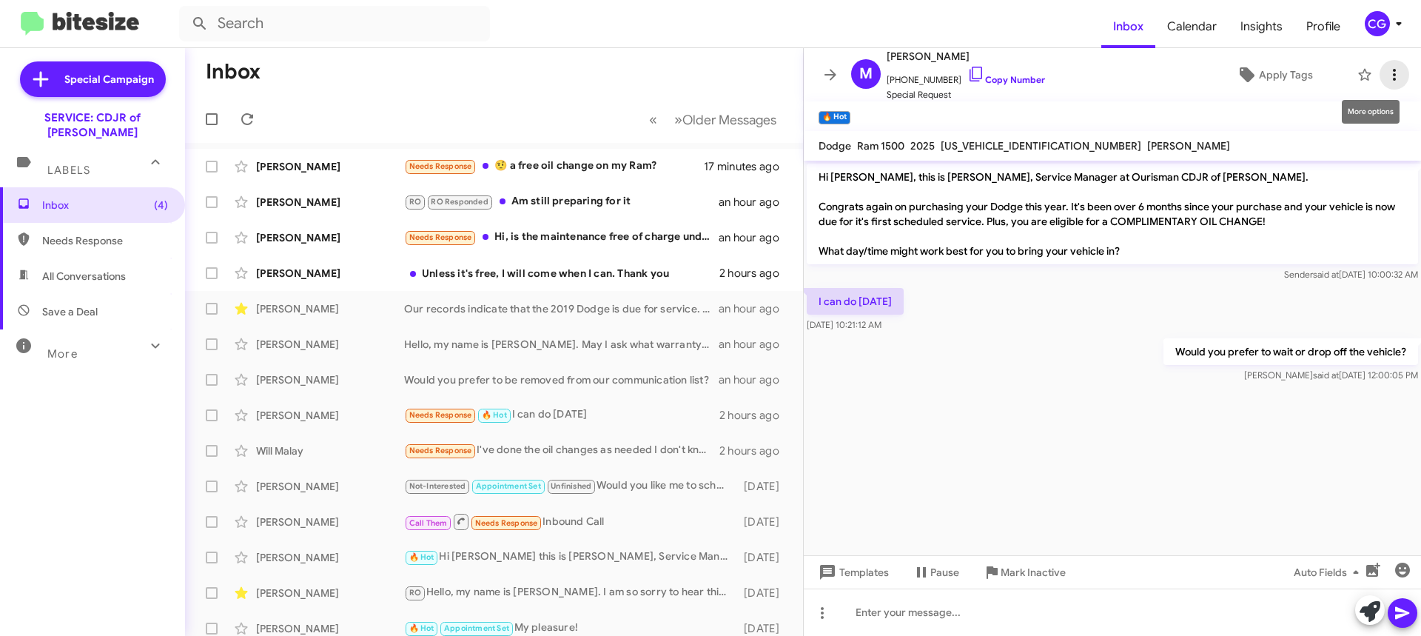
click at [1386, 78] on icon at bounding box center [1395, 75] width 18 height 18
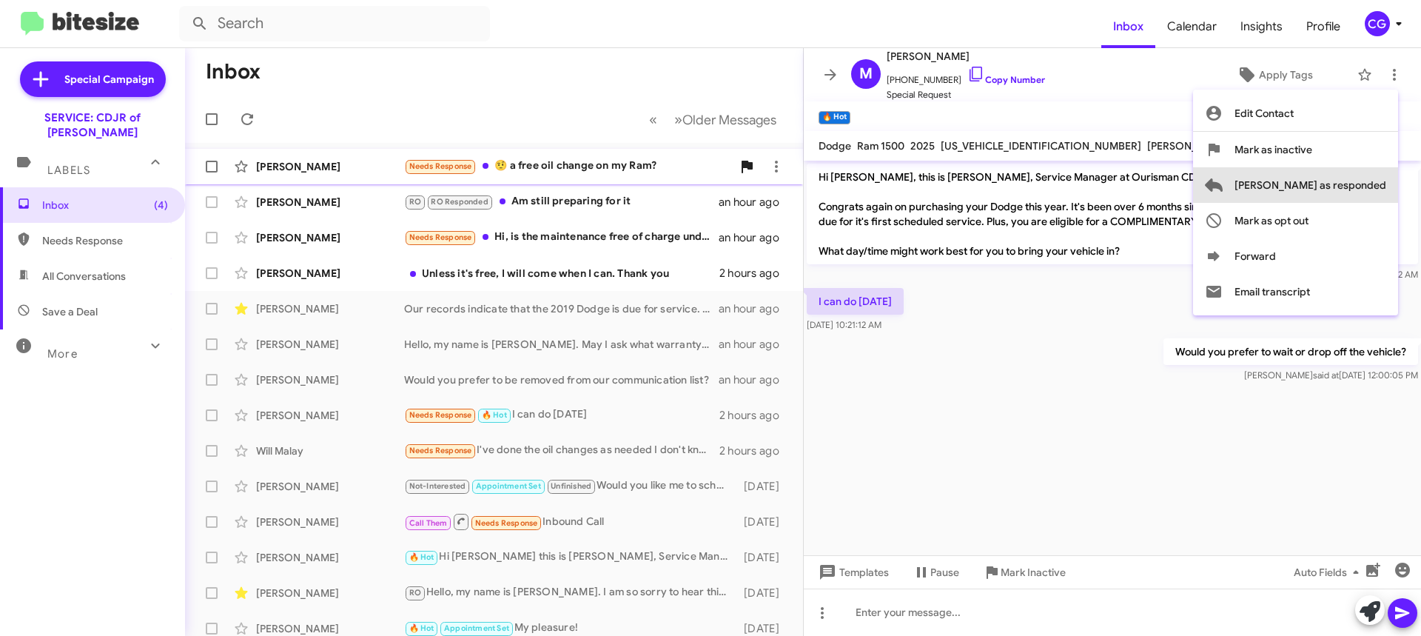
drag, startPoint x: 1364, startPoint y: 180, endPoint x: 1352, endPoint y: 172, distance: 14.0
click at [1364, 178] on span "[PERSON_NAME] as responded" at bounding box center [1311, 185] width 152 height 36
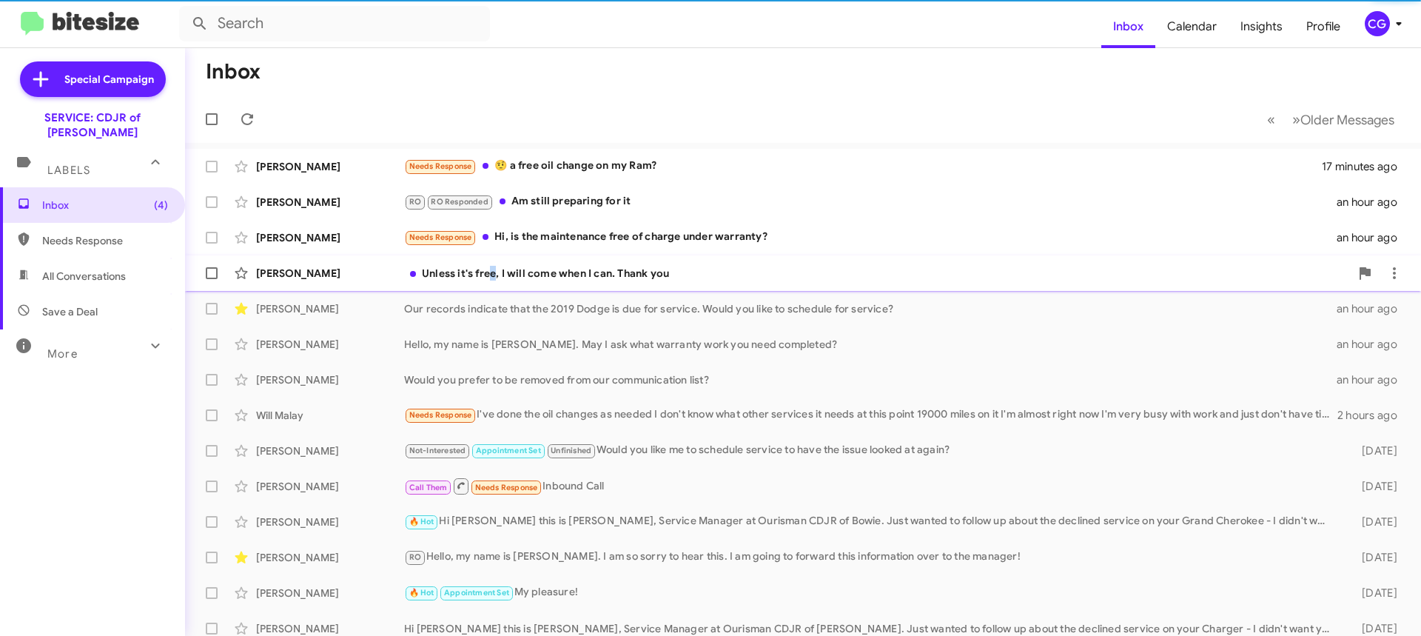
click at [491, 285] on div "Kimberly Savoy Unless it's free, I will come when I can. Thank you 2 hours ago" at bounding box center [803, 273] width 1212 height 30
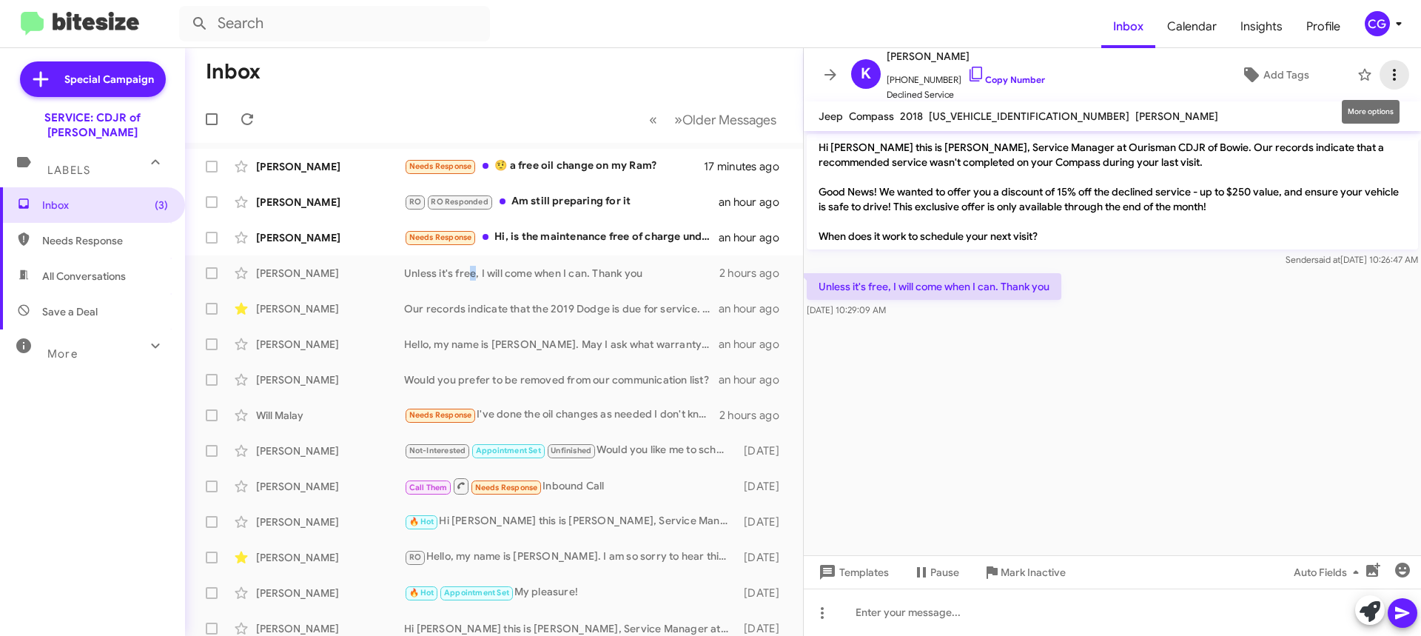
click at [1386, 78] on icon at bounding box center [1395, 75] width 18 height 18
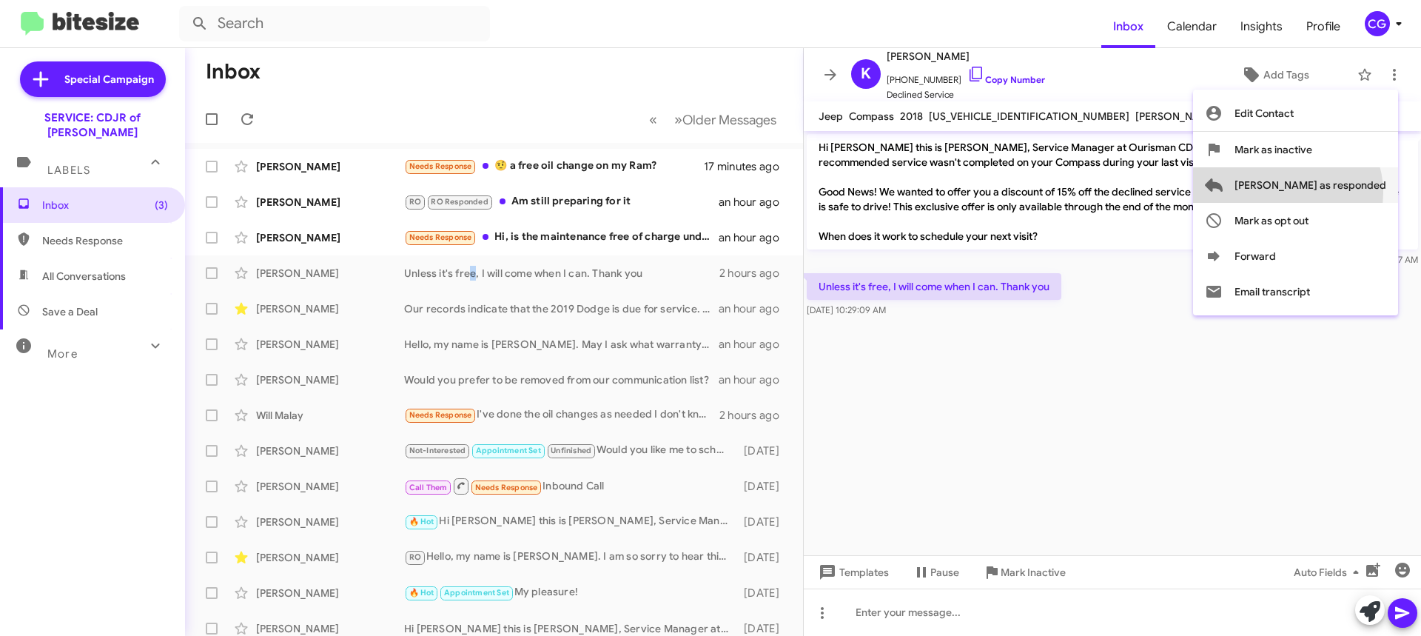
click at [1346, 192] on span "[PERSON_NAME] as responded" at bounding box center [1311, 185] width 152 height 36
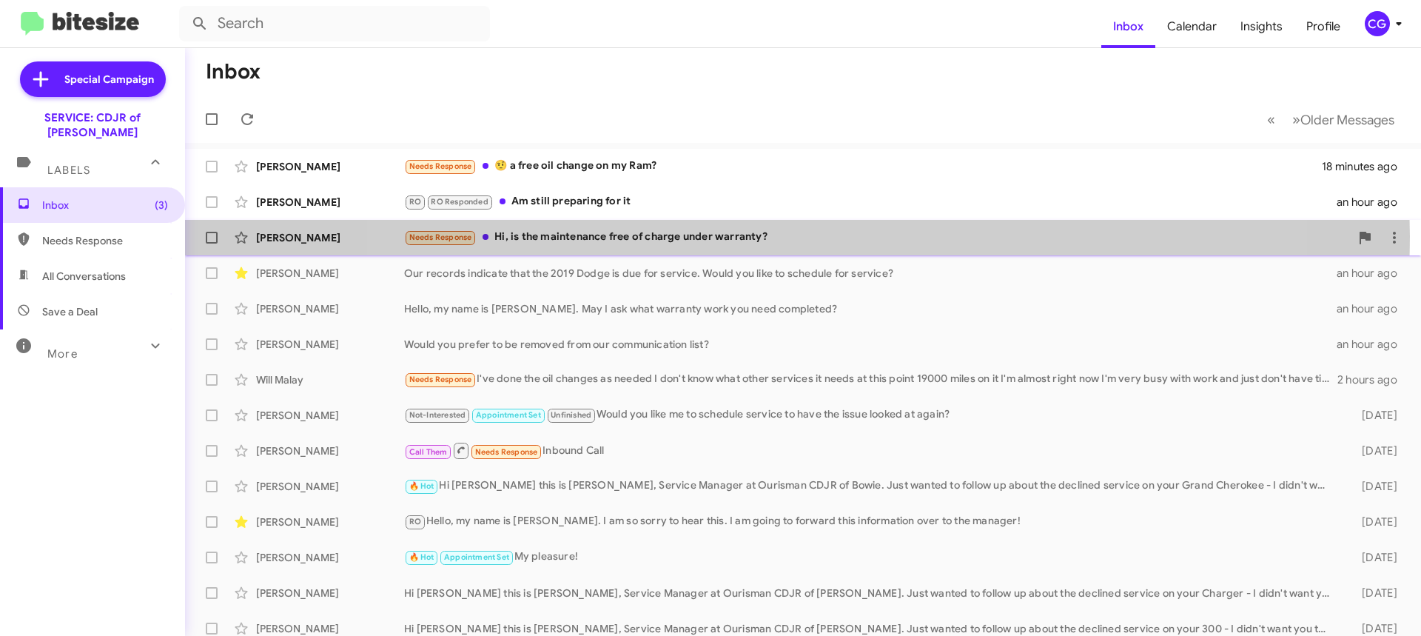
click at [794, 236] on div "Needs Response Hi, is the maintenance free of charge under warranty?" at bounding box center [877, 237] width 946 height 17
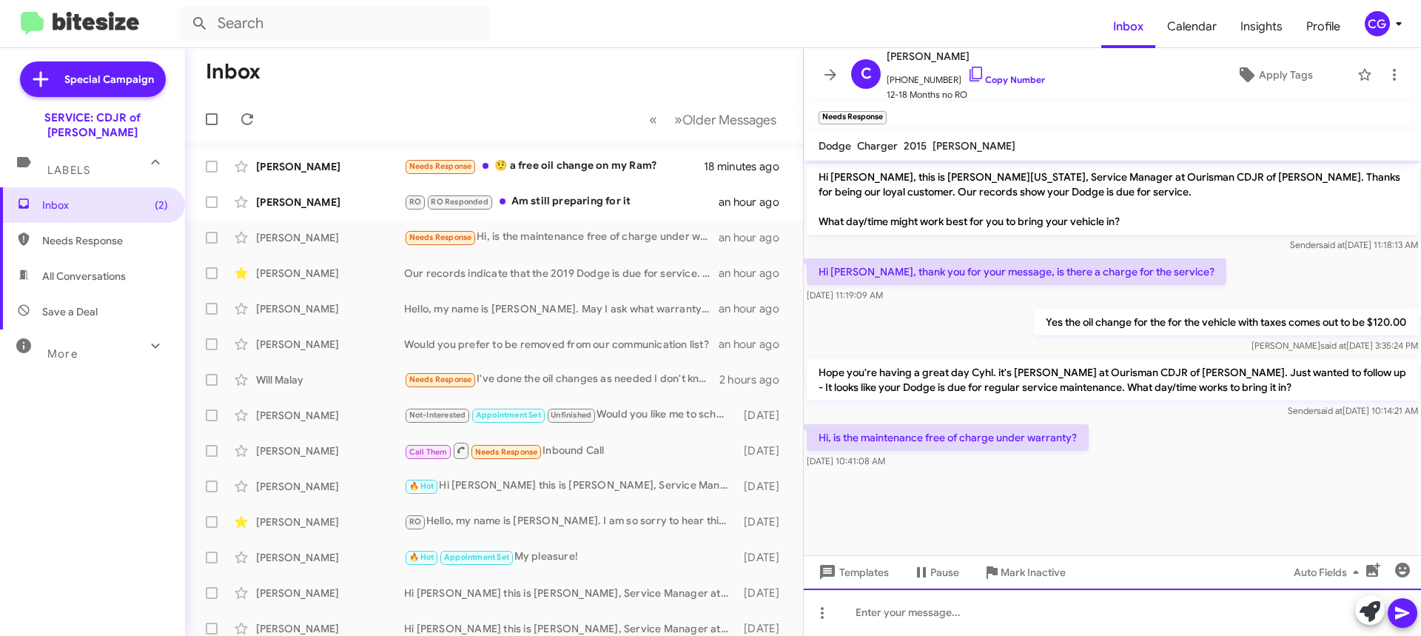
click at [1049, 612] on div at bounding box center [1112, 611] width 617 height 47
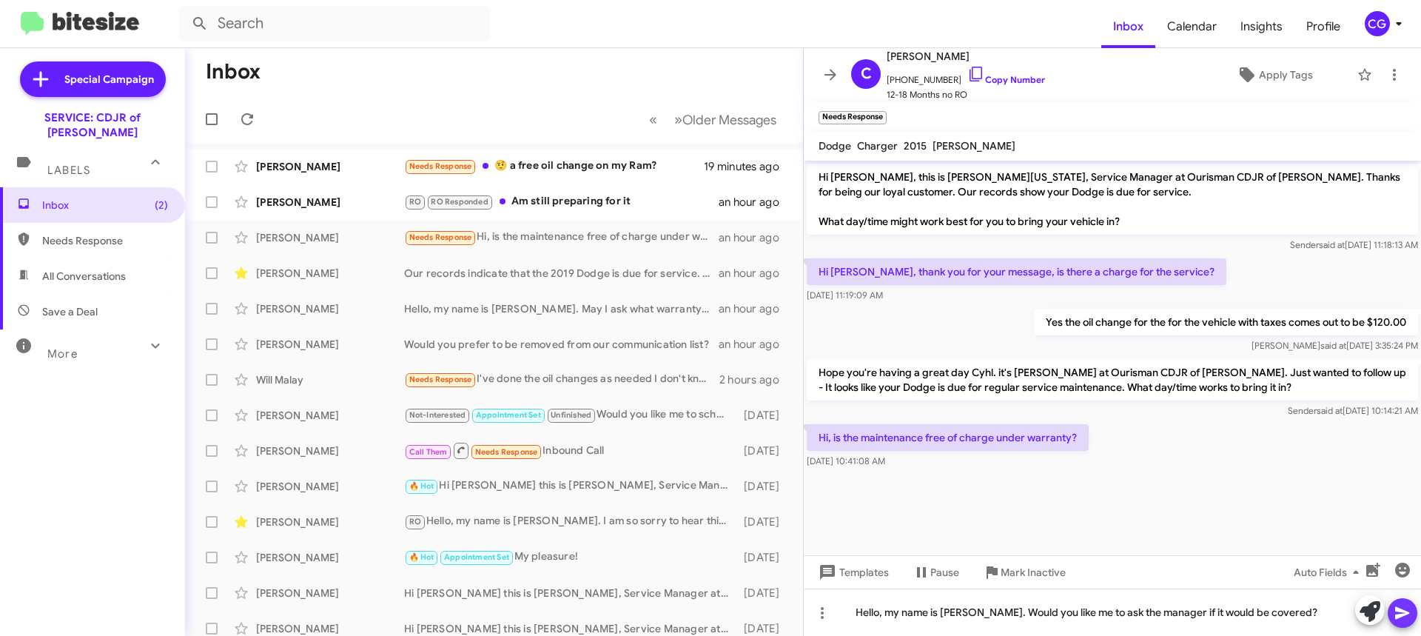
drag, startPoint x: 1402, startPoint y: 610, endPoint x: 1401, endPoint y: 597, distance: 13.3
click at [1404, 609] on icon at bounding box center [1403, 613] width 18 height 18
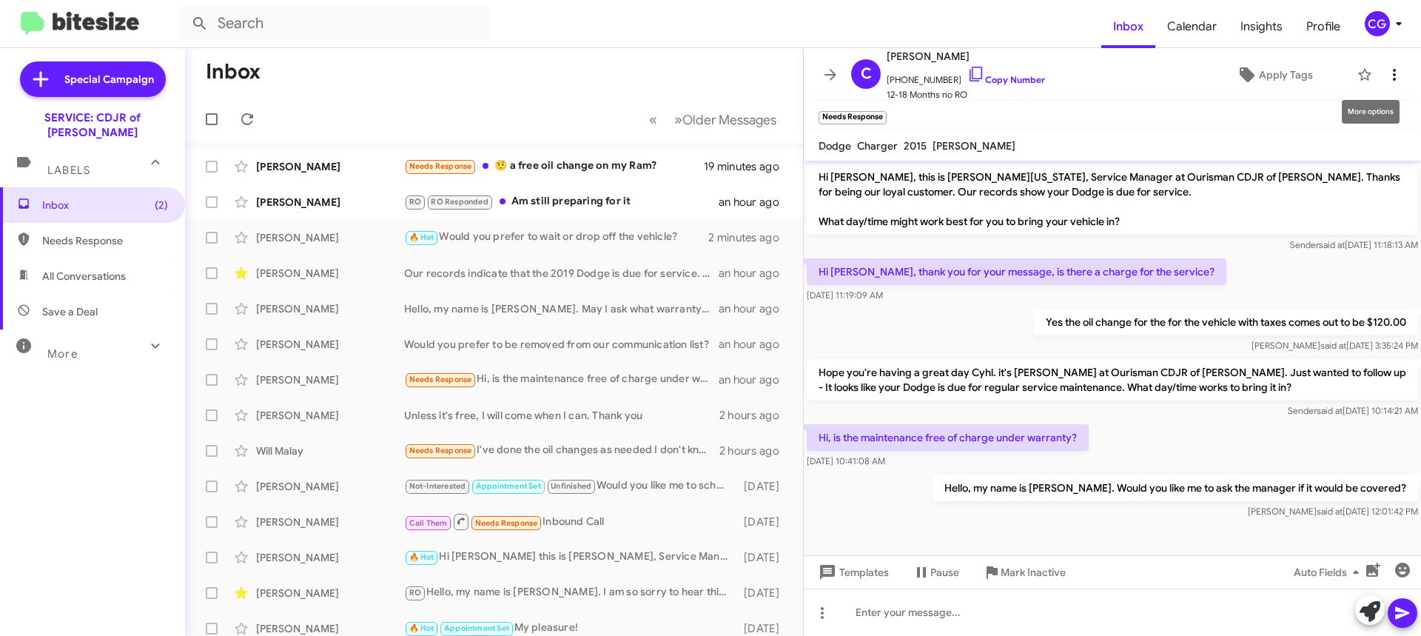
click at [1386, 80] on icon at bounding box center [1395, 75] width 18 height 18
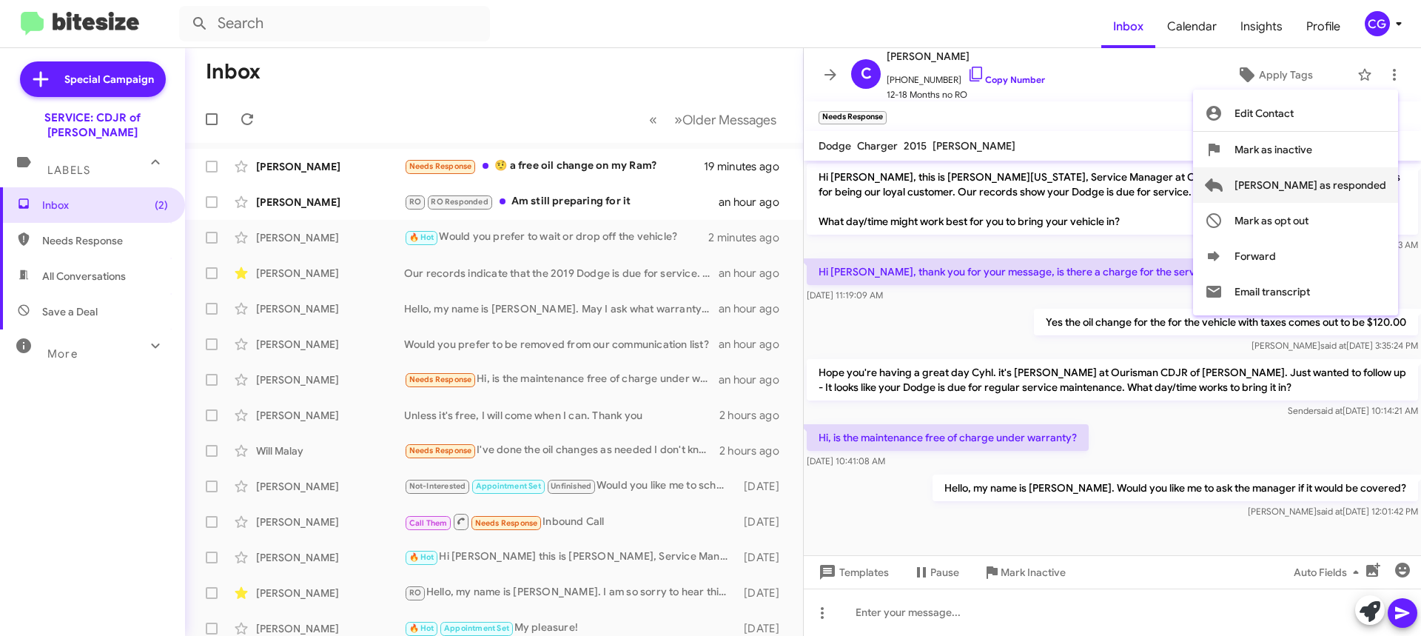
click at [1355, 187] on span "[PERSON_NAME] as responded" at bounding box center [1311, 185] width 152 height 36
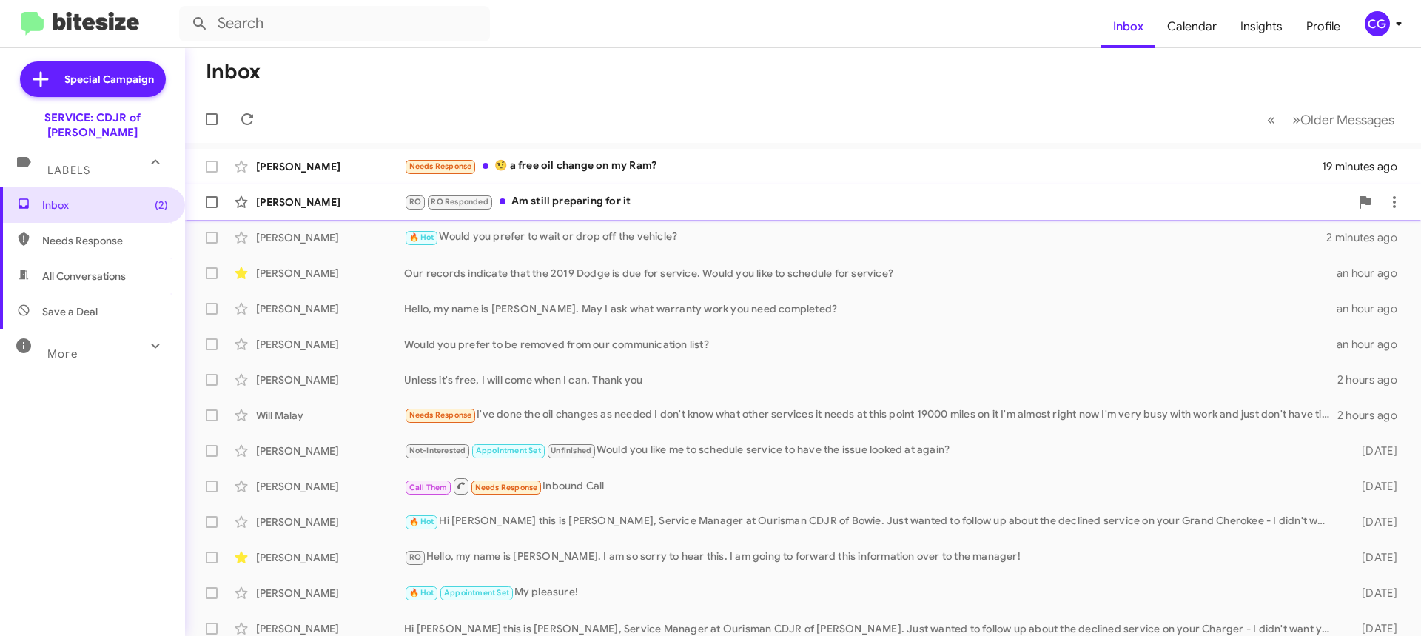
click at [708, 205] on div "RO RO Responded Am still preparing for it" at bounding box center [877, 201] width 946 height 17
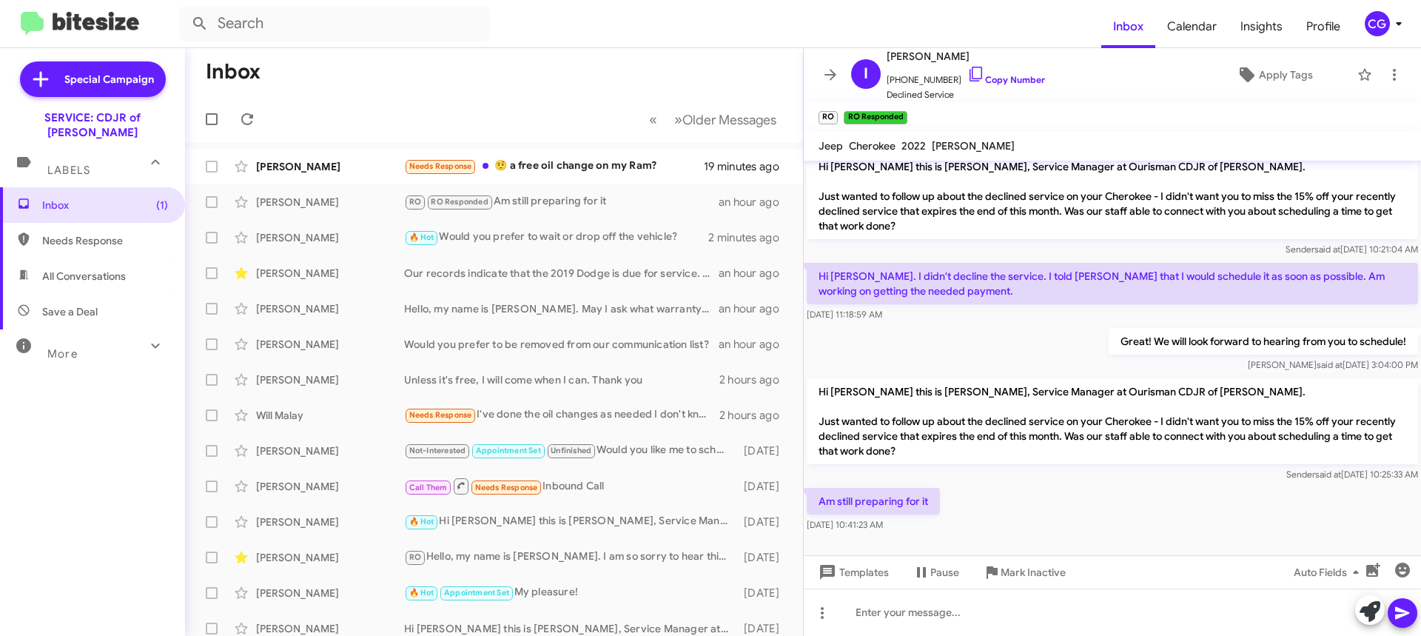
scroll to position [361, 0]
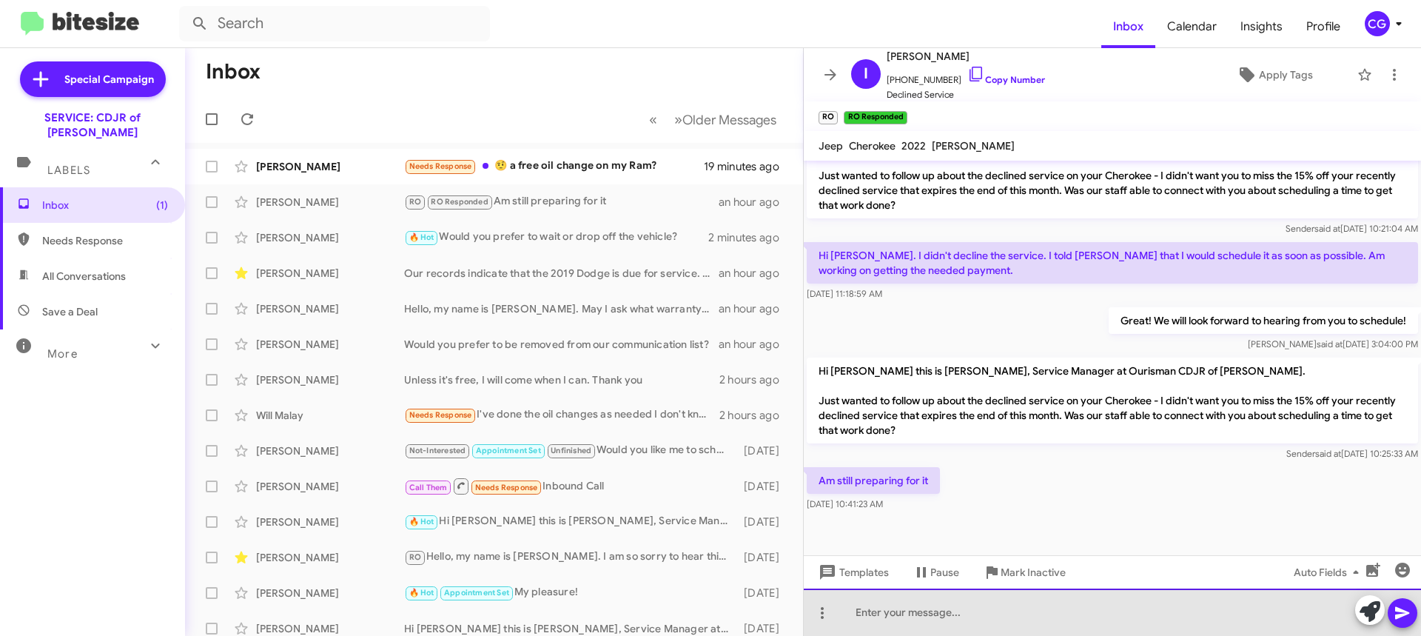
click at [919, 611] on div at bounding box center [1112, 611] width 617 height 47
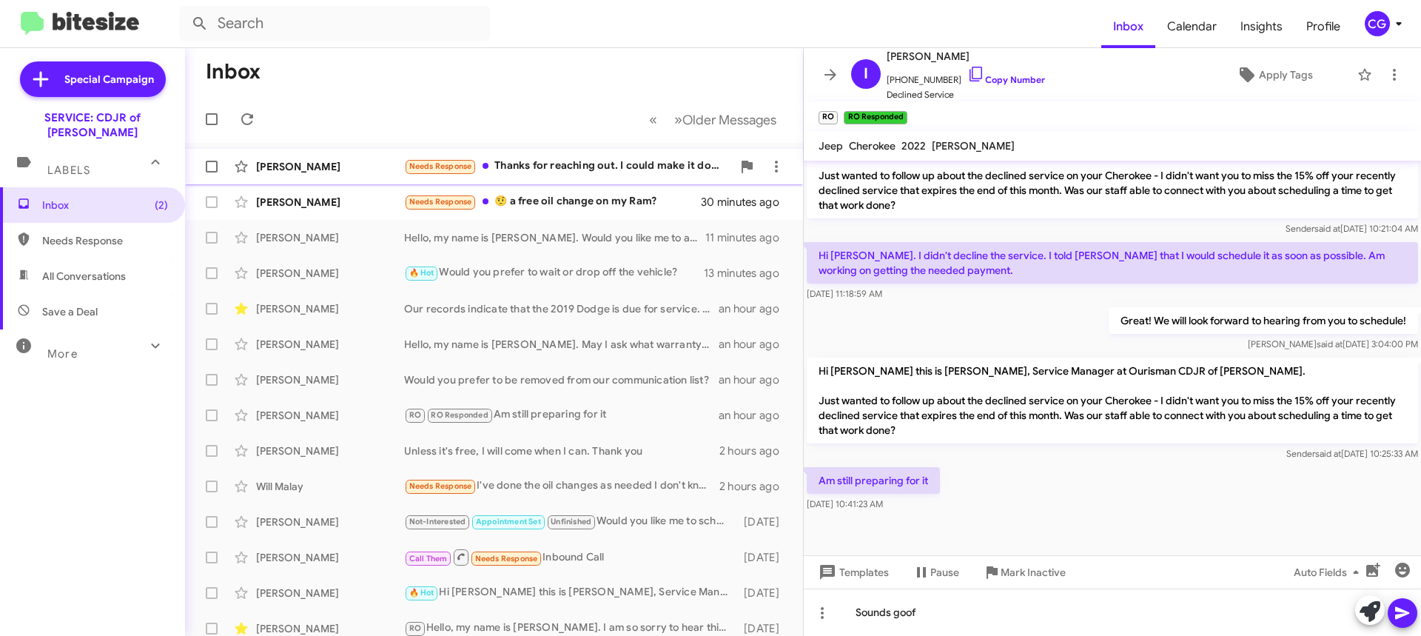
drag, startPoint x: 586, startPoint y: 144, endPoint x: 583, endPoint y: 163, distance: 19.6
click at [583, 152] on mat-action-list "Yusuf Ibrahim Needs Response Thanks for reaching out. I could make it down. Sun…" at bounding box center [494, 501] width 618 height 717
drag, startPoint x: 583, startPoint y: 164, endPoint x: 596, endPoint y: 170, distance: 13.6
click at [583, 164] on div "Needs Response Thanks for reaching out. I could make it down. Sunday 09/21/2025…" at bounding box center [568, 166] width 328 height 17
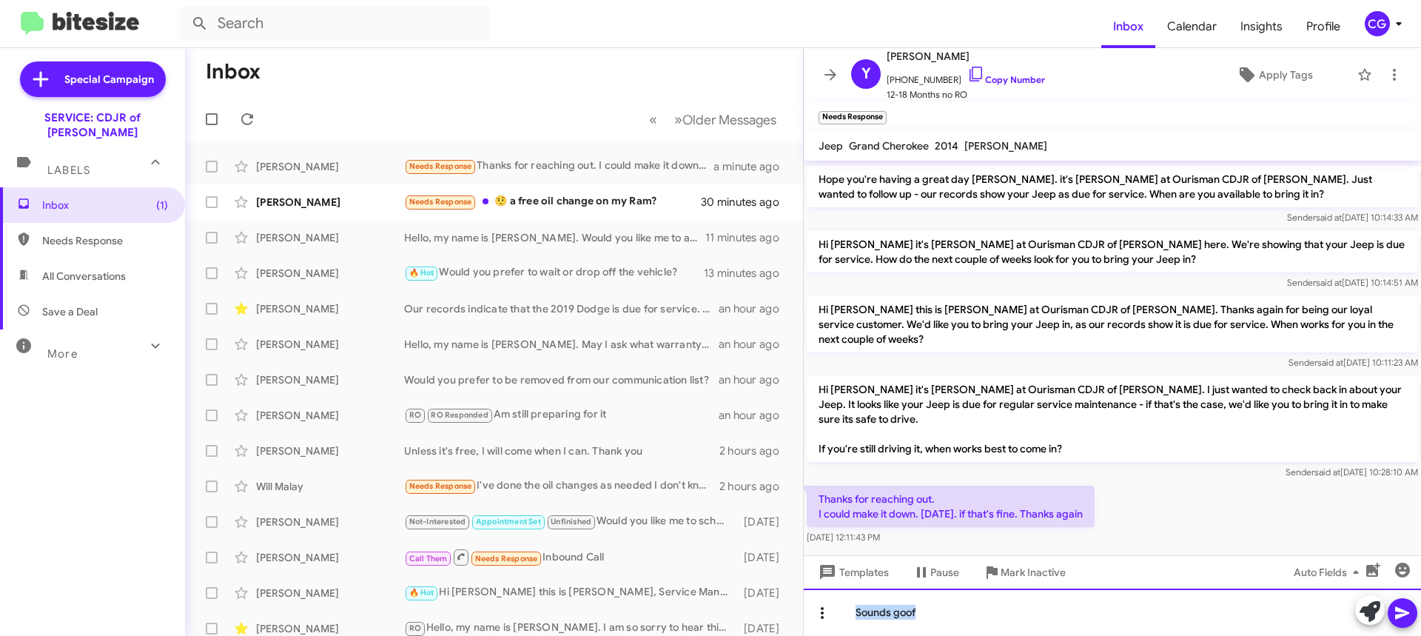
drag, startPoint x: 1002, startPoint y: 617, endPoint x: 819, endPoint y: 624, distance: 183.7
click at [819, 624] on div "Sounds goof" at bounding box center [1112, 611] width 617 height 47
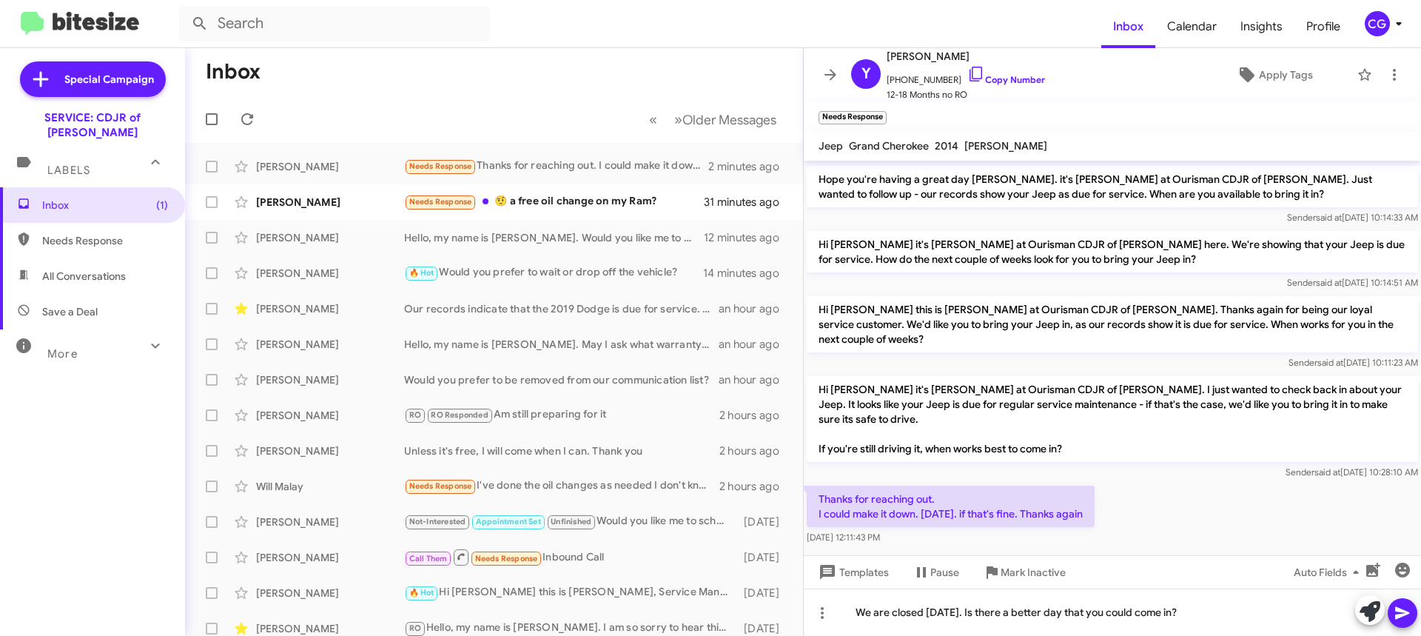
click at [1411, 623] on span at bounding box center [1403, 613] width 18 height 30
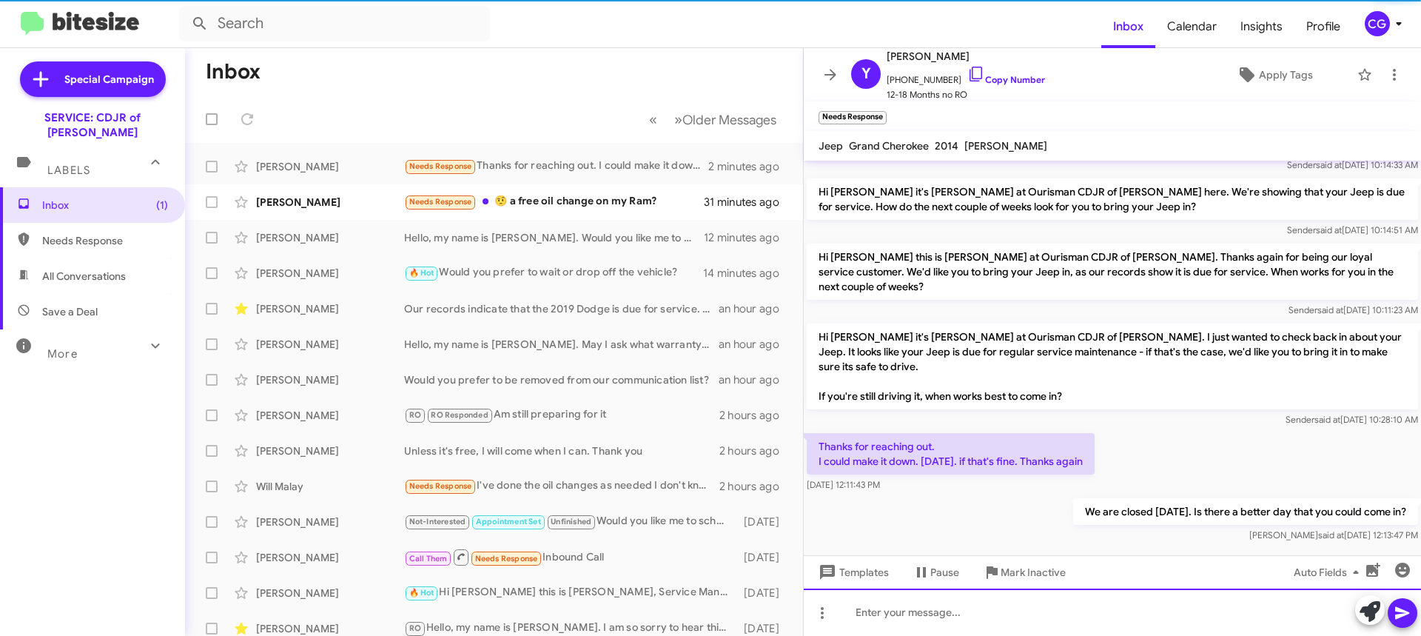
scroll to position [147, 0]
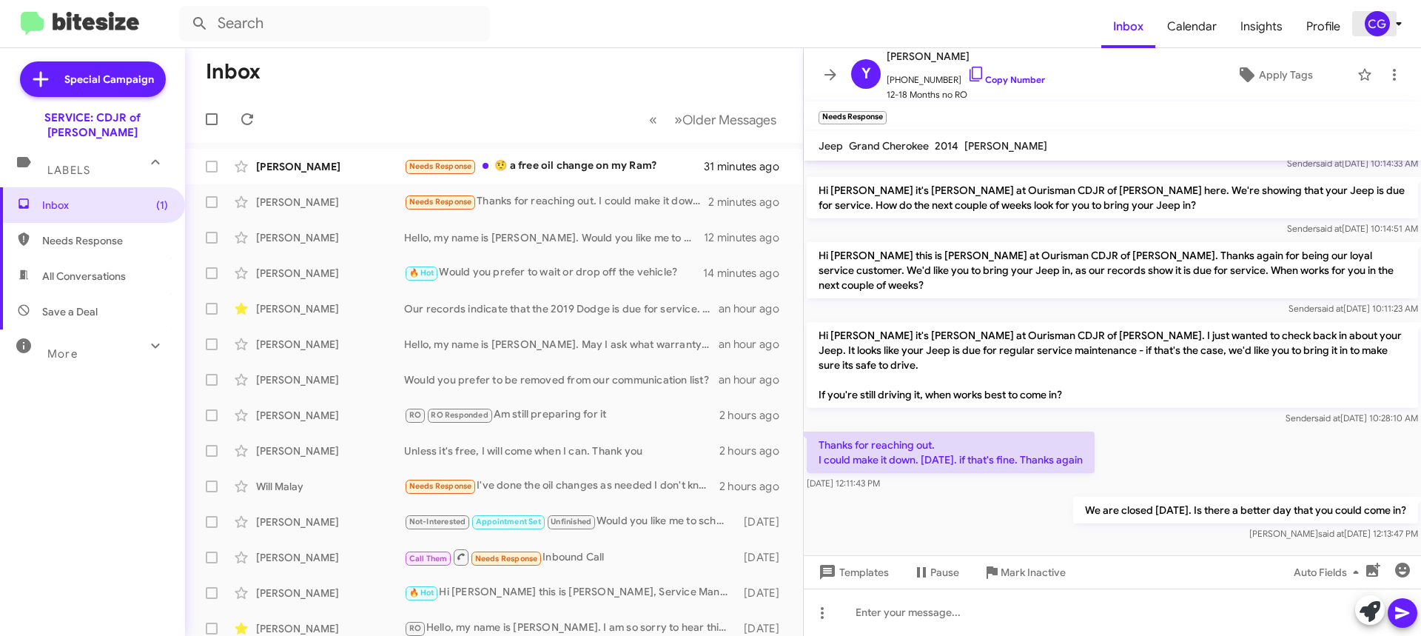
click at [1398, 29] on icon at bounding box center [1399, 24] width 18 height 18
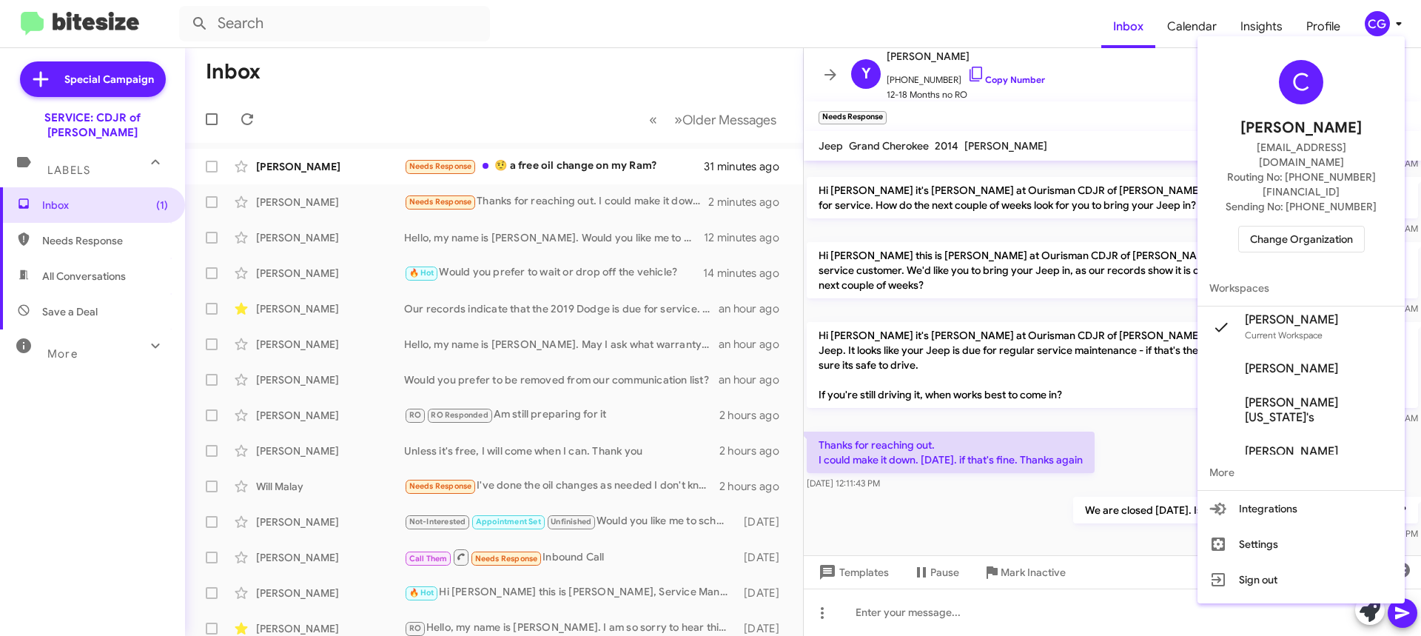
click at [1165, 86] on div at bounding box center [710, 318] width 1421 height 636
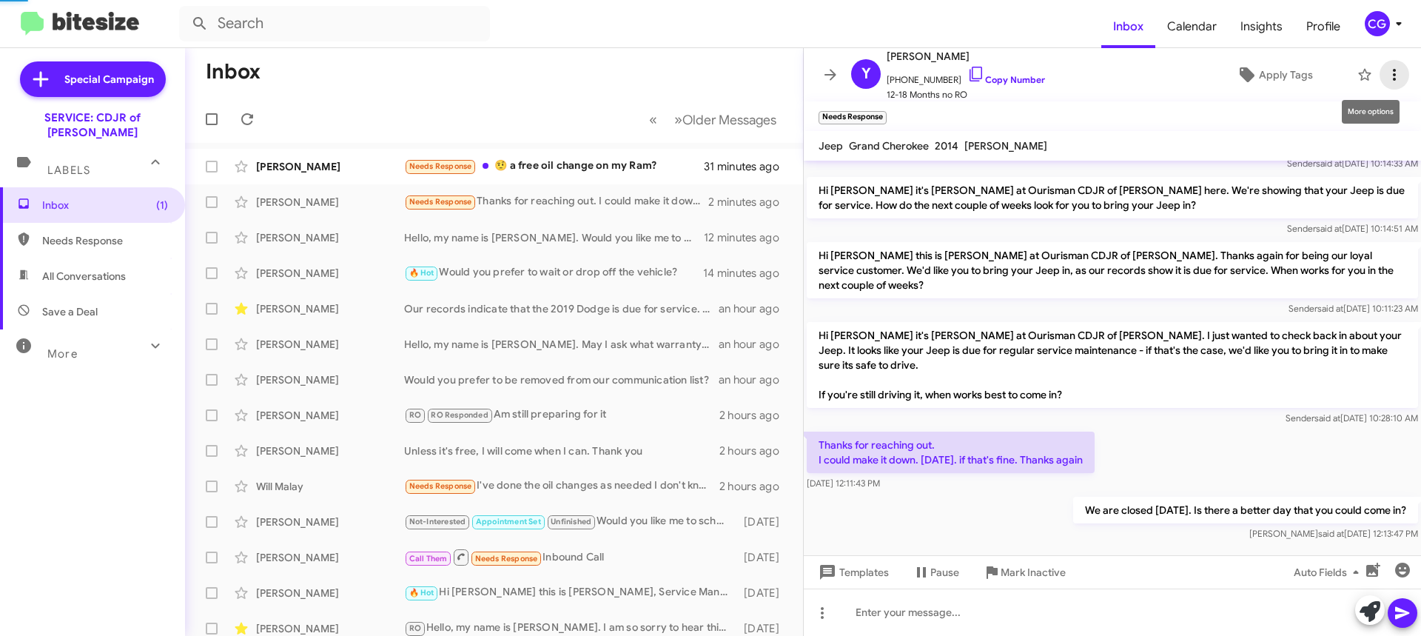
click at [1386, 81] on icon at bounding box center [1395, 75] width 18 height 18
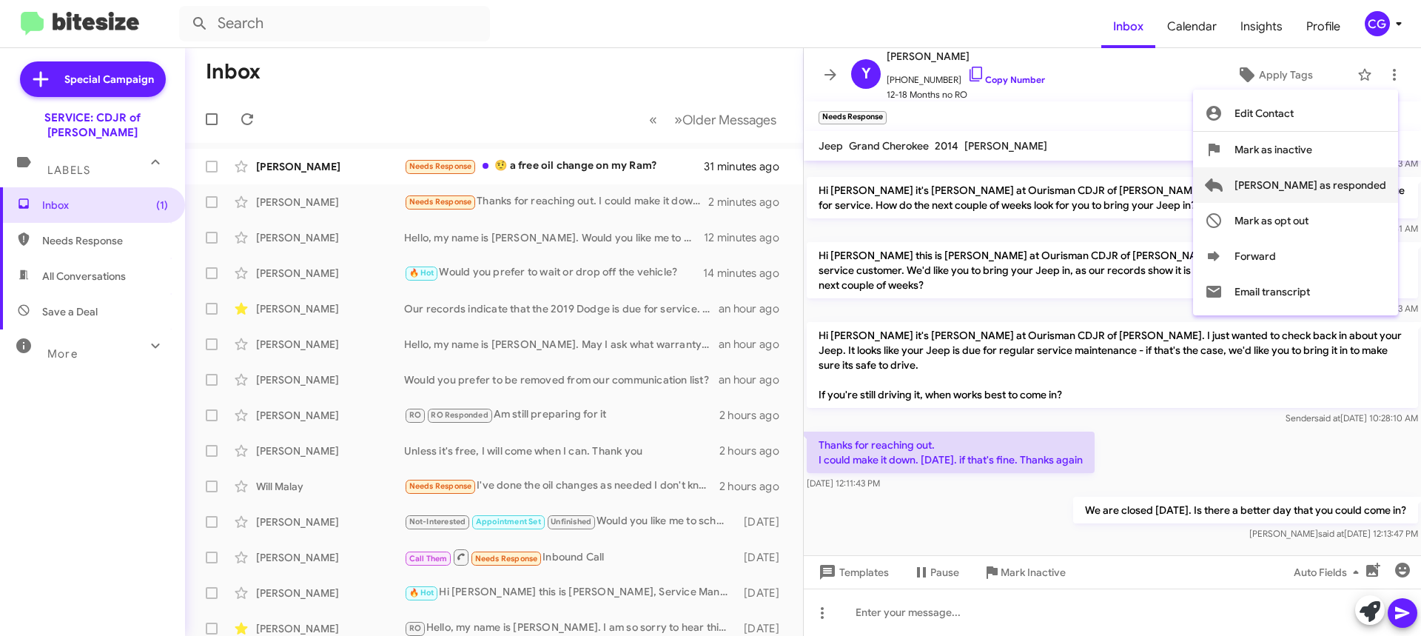
click at [1373, 191] on span "[PERSON_NAME] as responded" at bounding box center [1311, 185] width 152 height 36
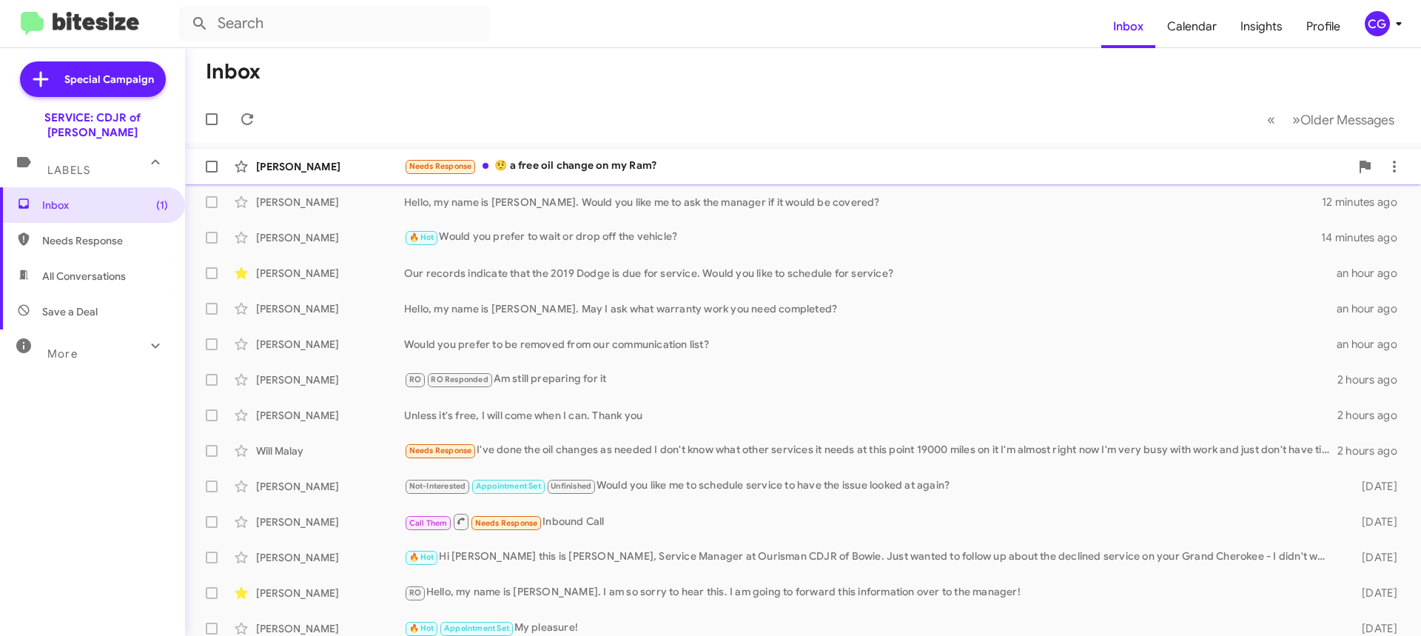
click at [786, 169] on div "Needs Response 🤨 a free oil change on my Ram?" at bounding box center [877, 166] width 946 height 17
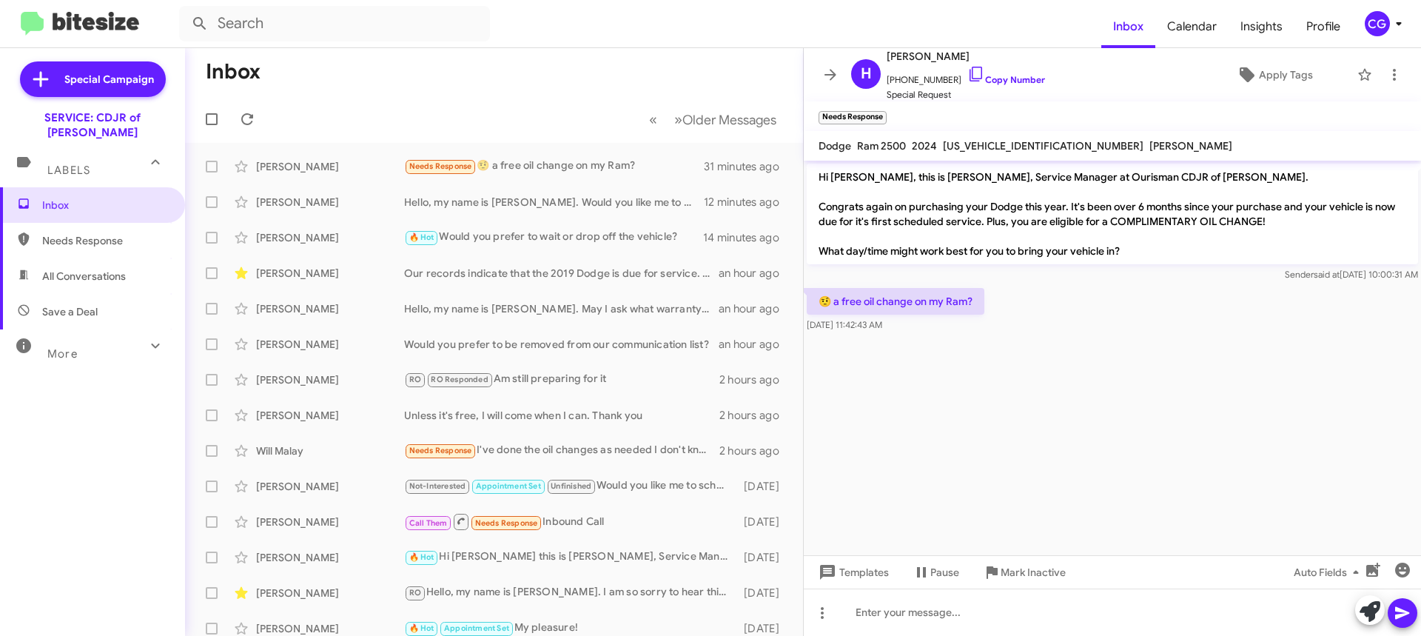
click at [1004, 158] on mat-toolbar "Dodge Ram 2500 2024 3C6UR5HL6RG267596 GENTRY" at bounding box center [1112, 146] width 617 height 30
click at [1004, 147] on span "3C6UR5HL6RG267596" at bounding box center [1043, 145] width 201 height 13
copy span "3C6UR5HL6RG267596"
click at [847, 606] on div at bounding box center [1112, 611] width 617 height 47
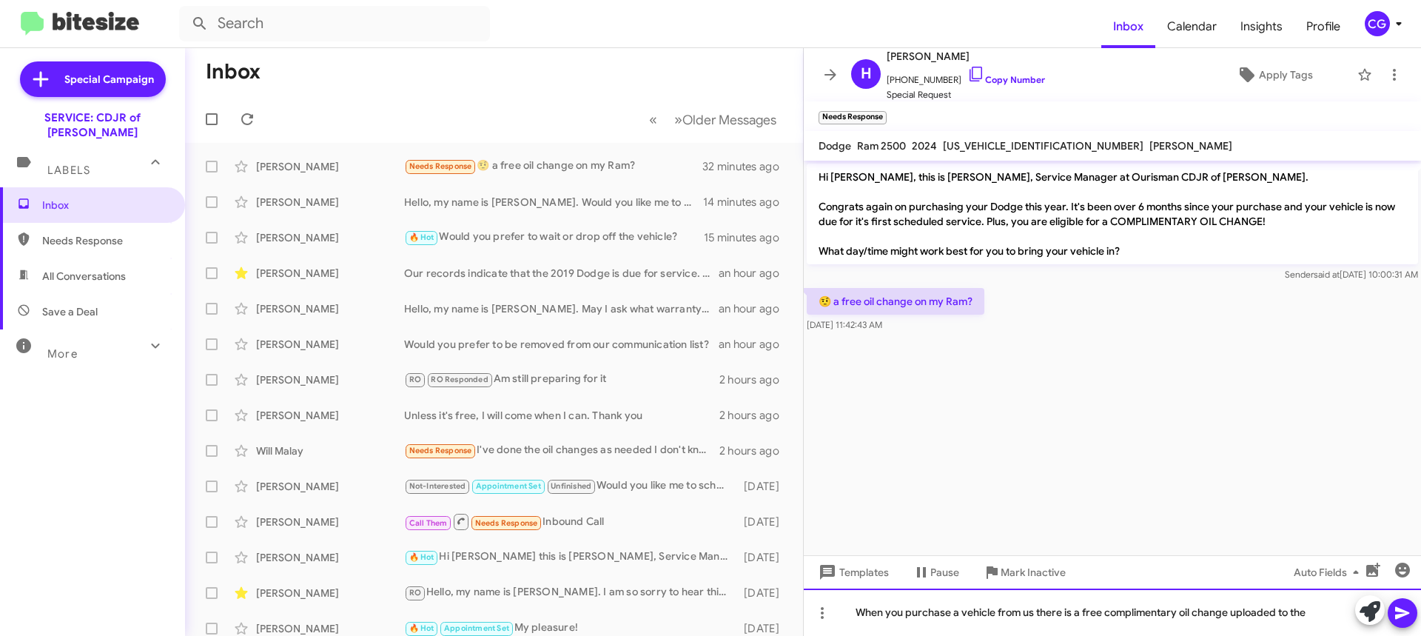
click at [1324, 616] on div "When you purchase a vehicle from us there is a free complimentary oil change up…" at bounding box center [1112, 611] width 617 height 47
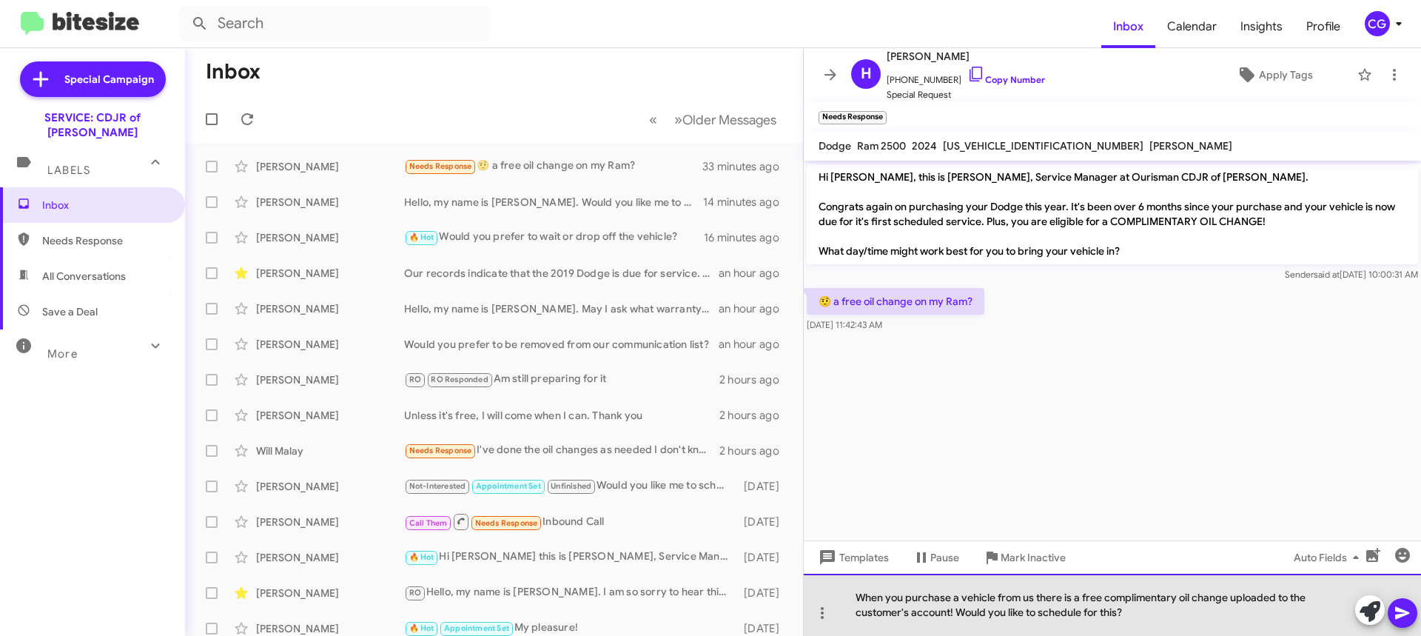
click at [1127, 599] on div "When you purchase a vehicle from us there is a free complimentary oil change up…" at bounding box center [1112, 605] width 617 height 62
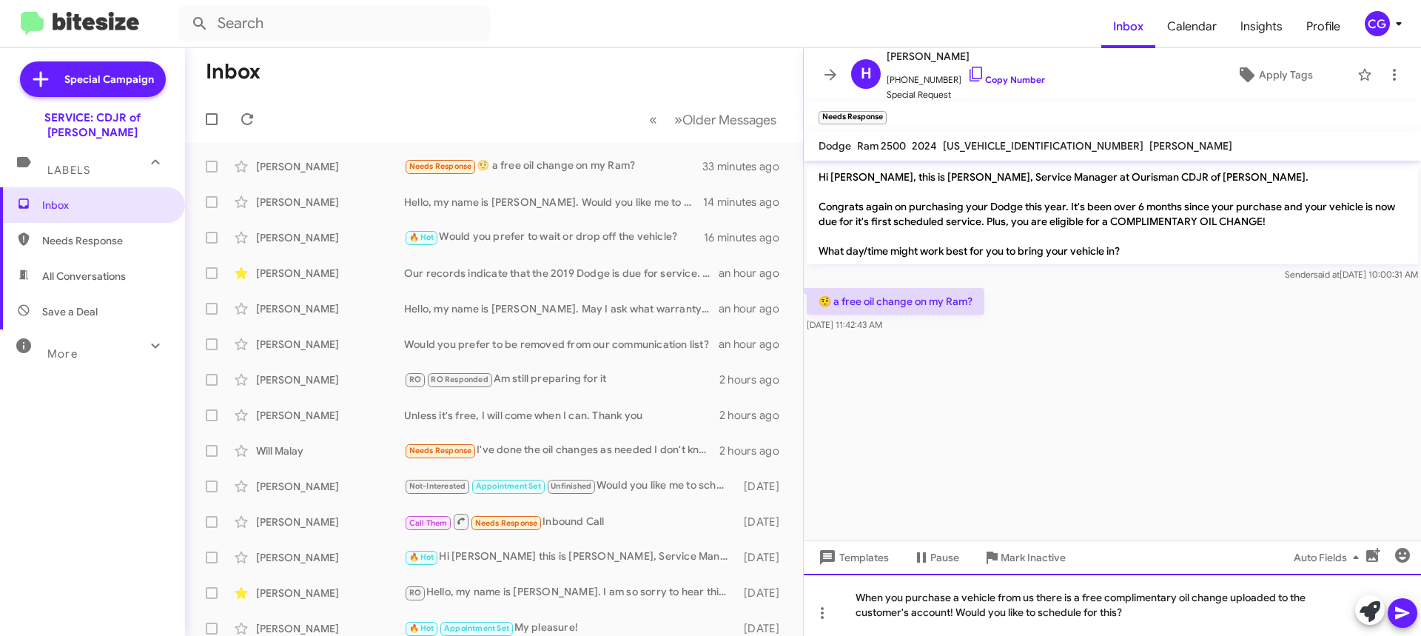
click at [1103, 599] on div "When you purchase a vehicle from us there is a free complimentary oil change up…" at bounding box center [1112, 605] width 617 height 62
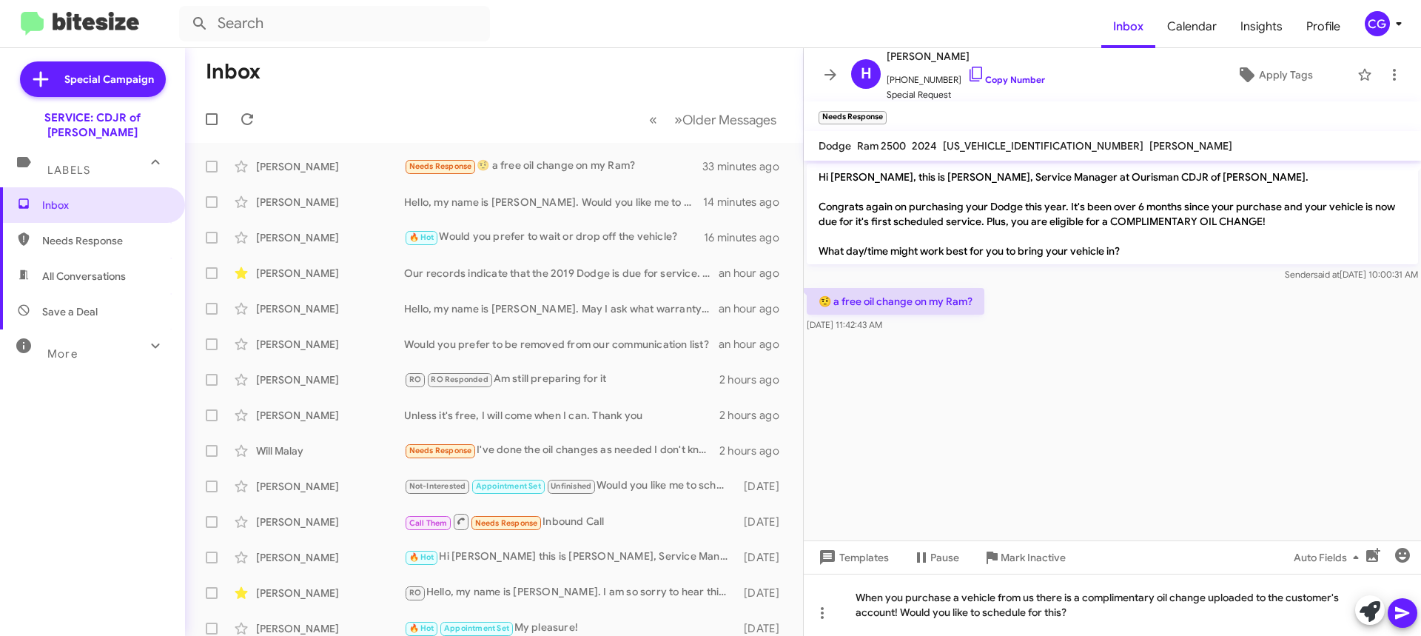
click at [1120, 517] on cdk-virtual-scroll-viewport "Hi Hemi, this is David Valenzuela, Service Manager at Ourisman CDJR of Bowie. C…" at bounding box center [1112, 351] width 617 height 380
click at [1391, 620] on button at bounding box center [1403, 613] width 30 height 30
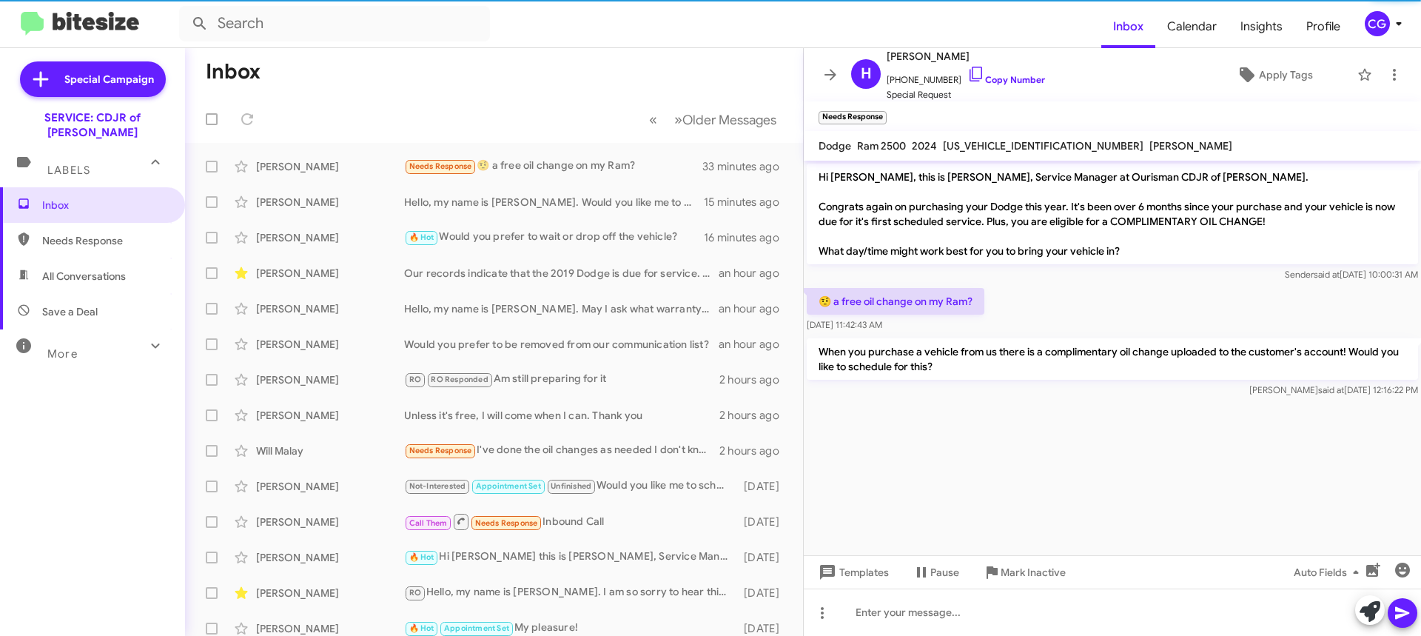
click at [1386, 38] on mat-toolbar "Inbox Calendar Insights Profile CG" at bounding box center [710, 23] width 1421 height 47
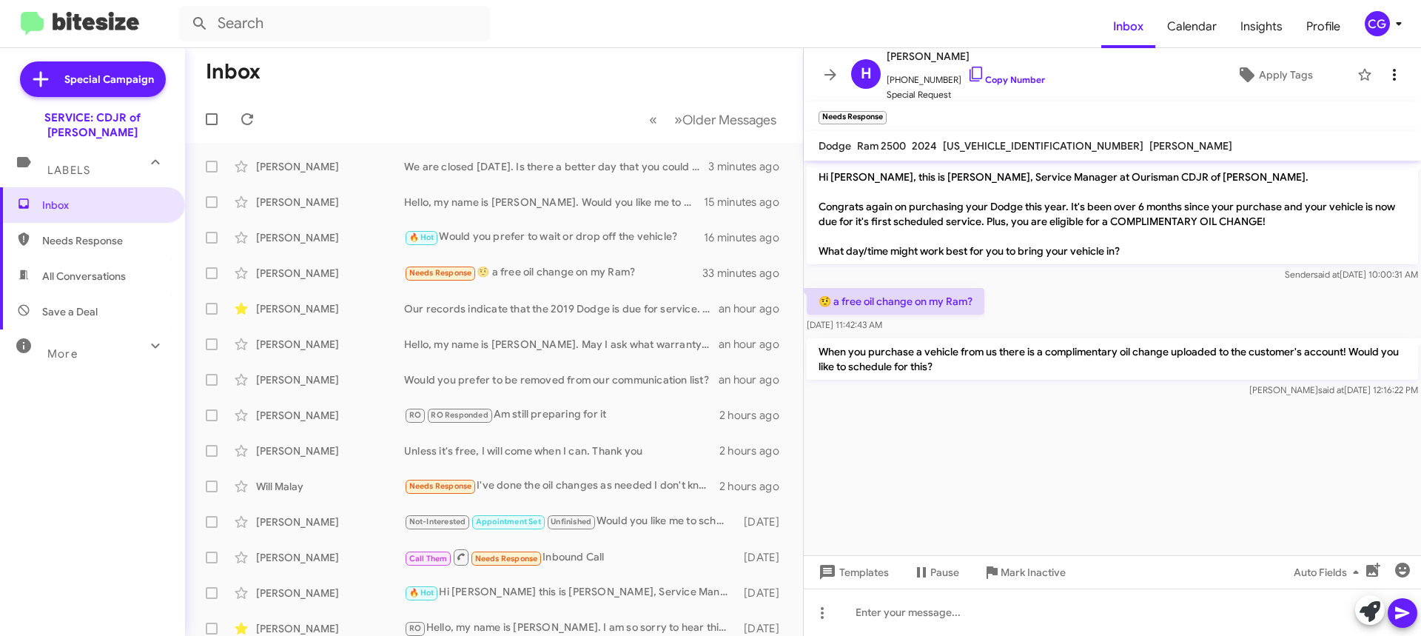
drag, startPoint x: 1402, startPoint y: 73, endPoint x: 1375, endPoint y: 76, distance: 26.7
click at [1401, 74] on mat-toolbar "H Hemi Hunt +13013856776 Copy Number Special Request Apply Tags" at bounding box center [1112, 74] width 617 height 53
click at [1386, 76] on icon at bounding box center [1395, 75] width 18 height 18
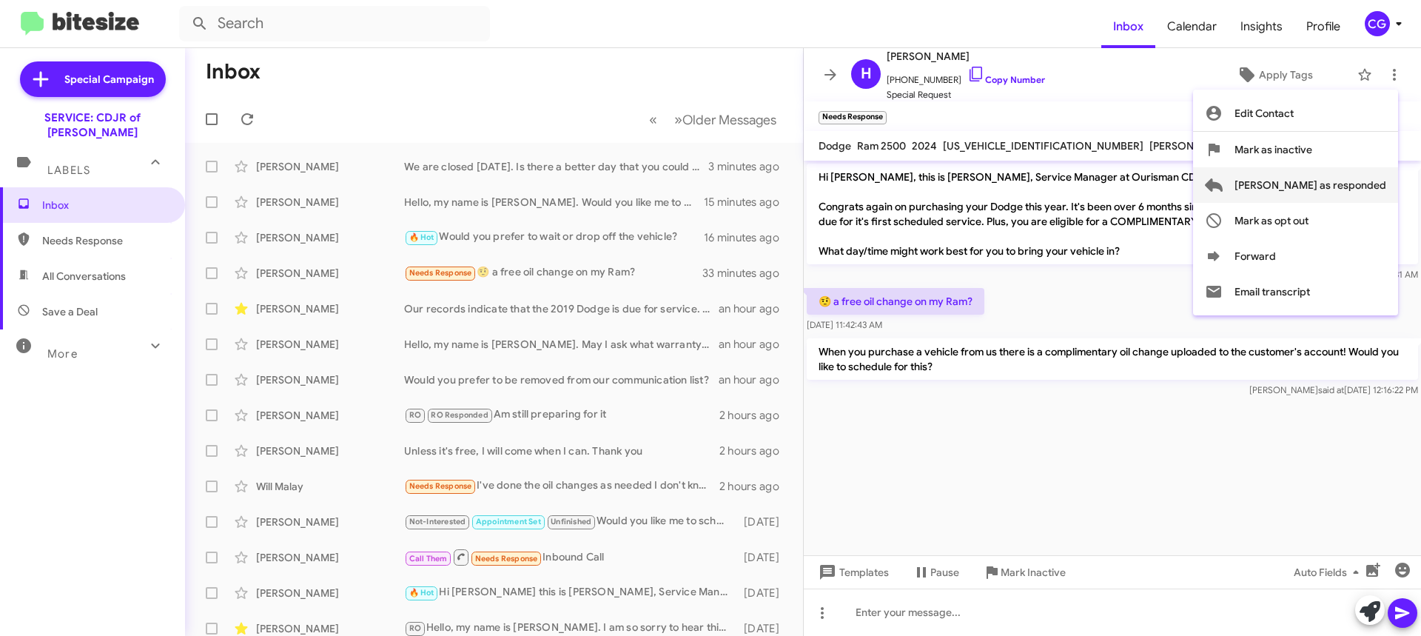
click at [1381, 192] on span "[PERSON_NAME] as responded" at bounding box center [1311, 185] width 152 height 36
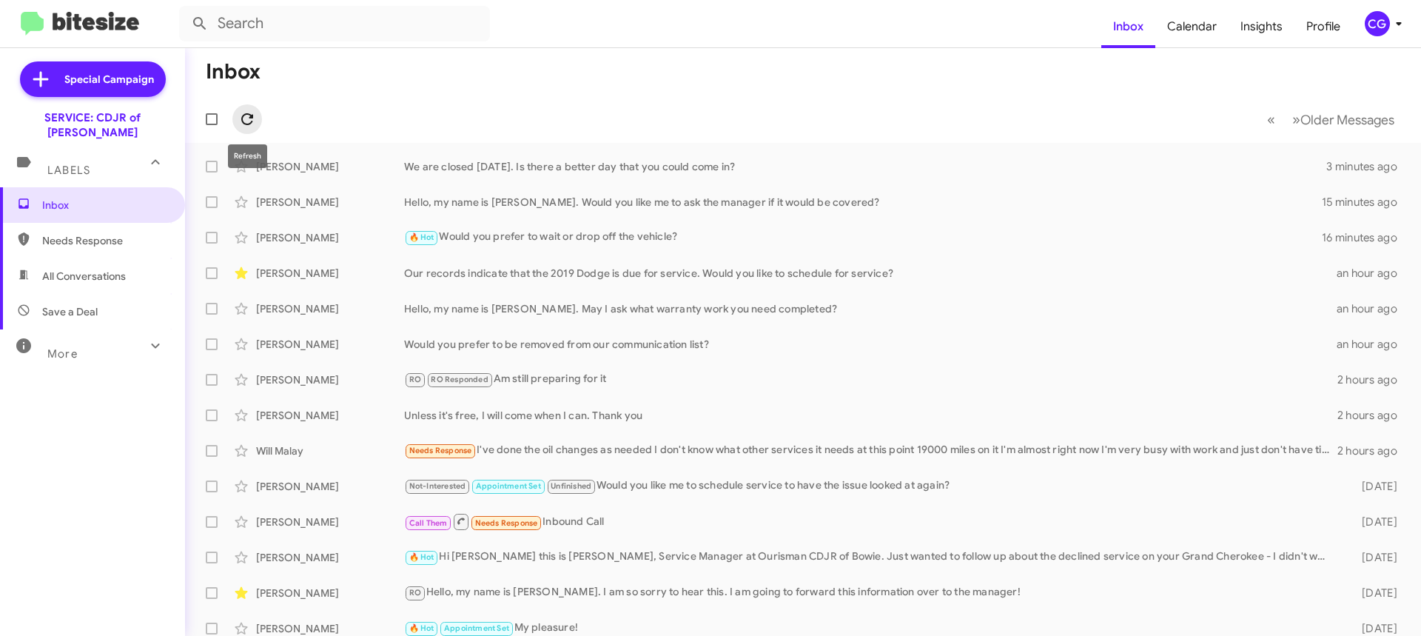
click at [238, 113] on span at bounding box center [247, 119] width 30 height 18
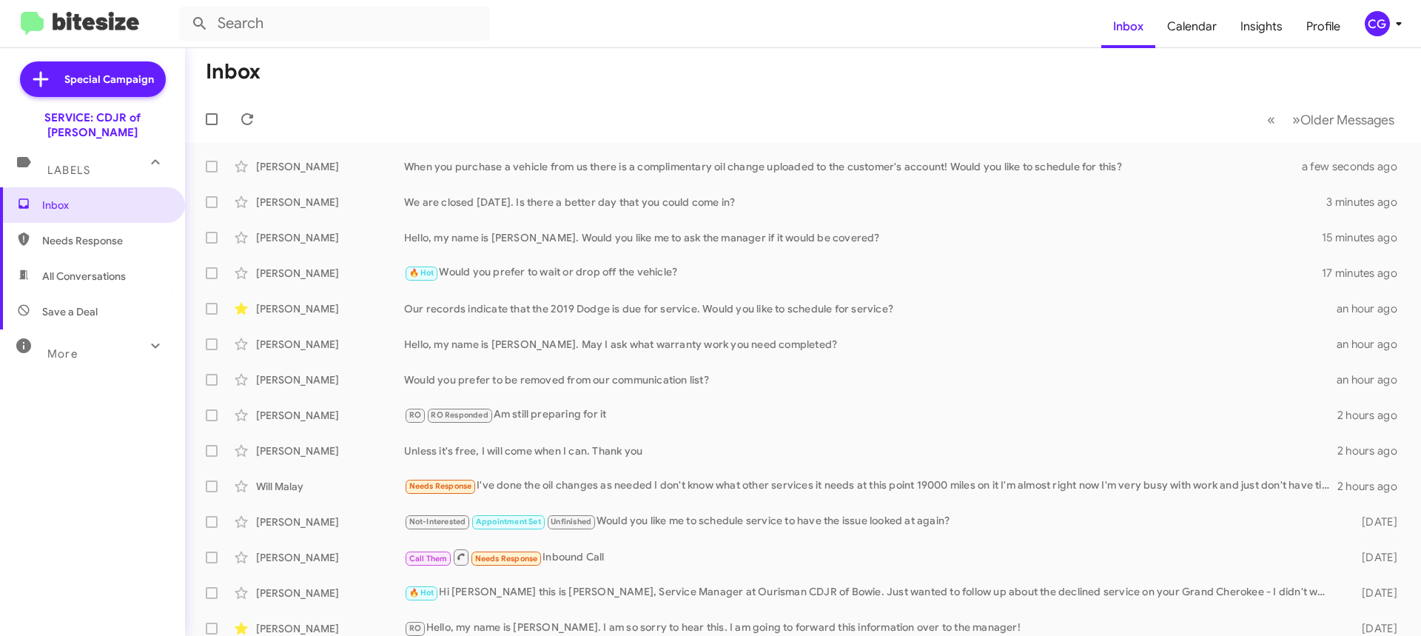
click at [1391, 24] on icon at bounding box center [1399, 24] width 18 height 18
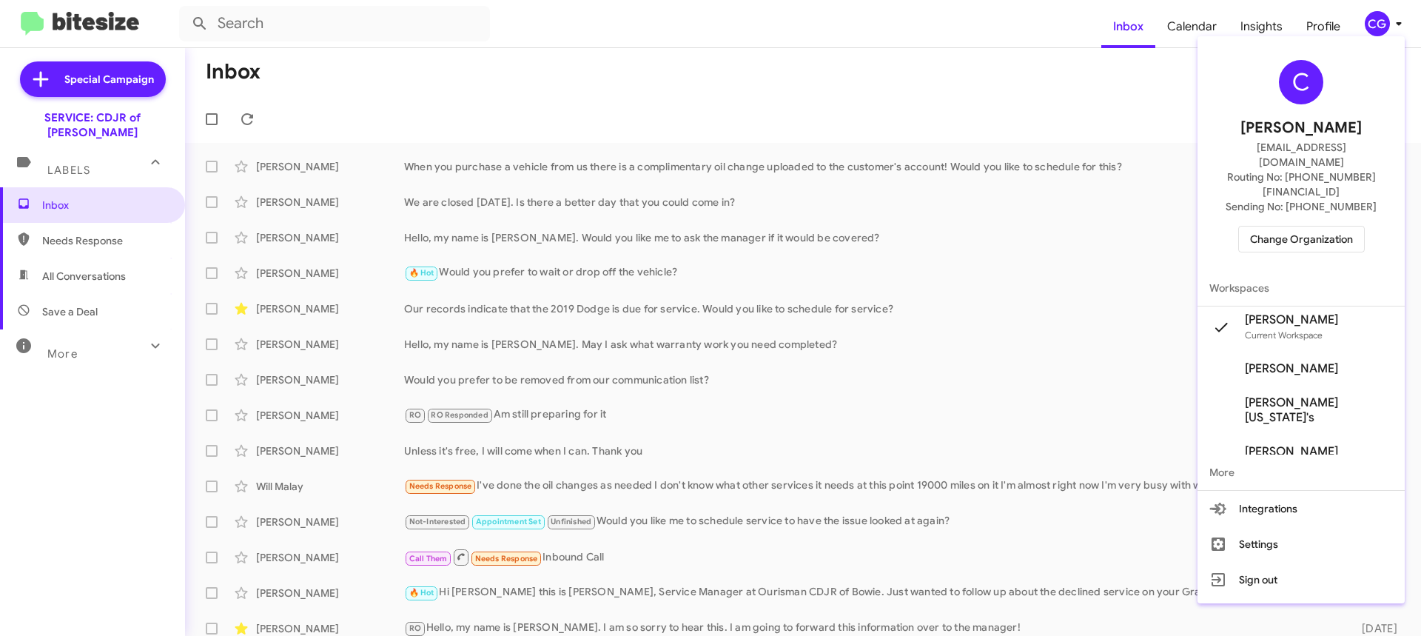
click at [1321, 227] on span "Change Organization" at bounding box center [1301, 239] width 103 height 25
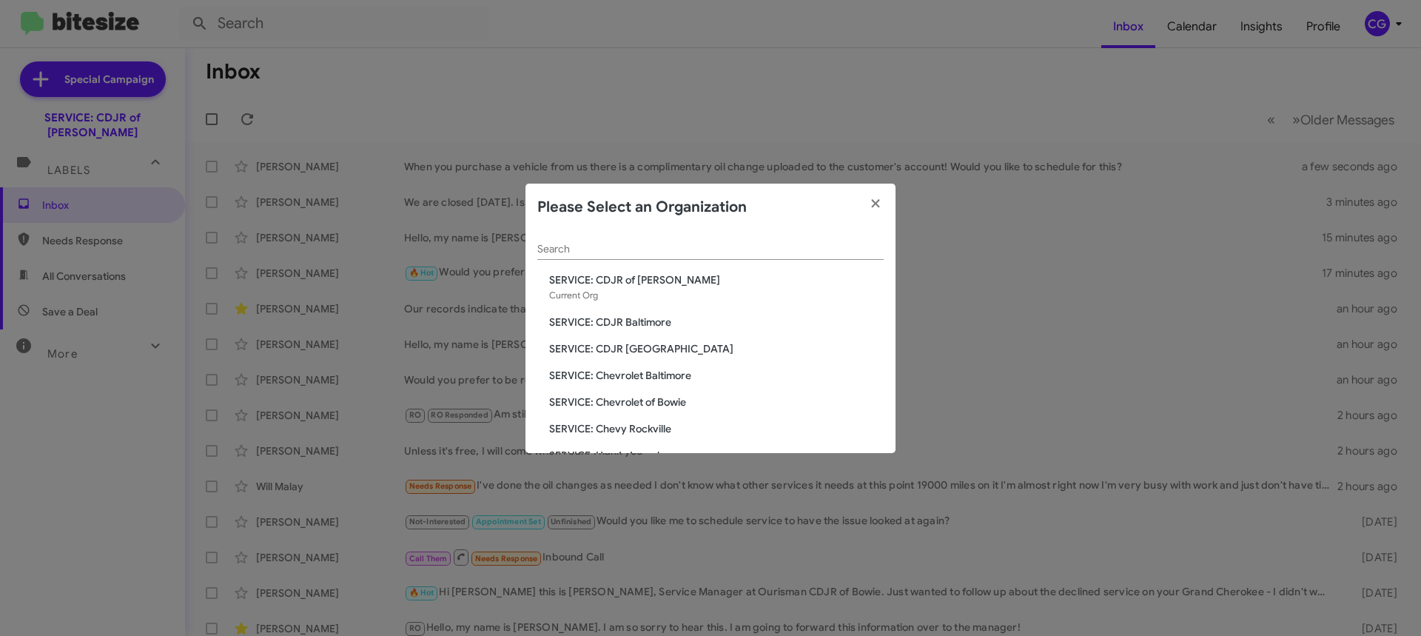
scroll to position [148, 0]
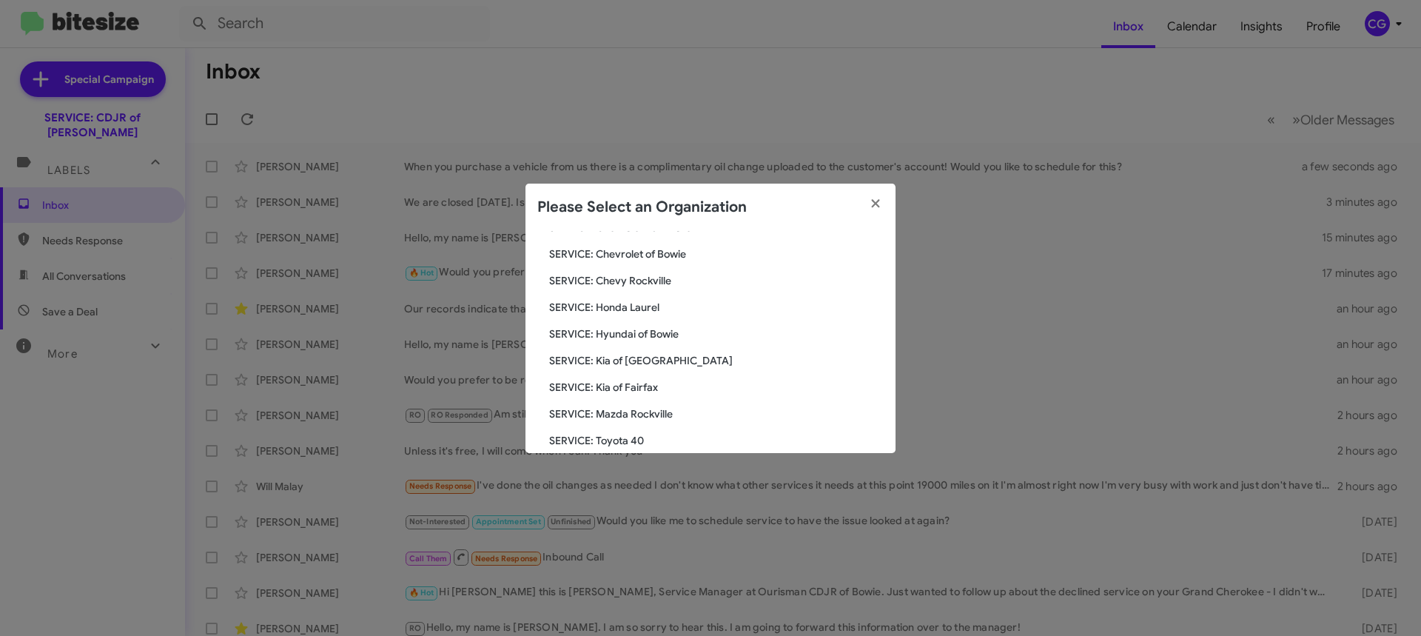
click at [657, 341] on div "Search SERVICE: CDJR of Bowie Current Org SERVICE: CDJR Baltimore SERVICE: CDJR…" at bounding box center [711, 342] width 370 height 222
click at [661, 338] on span "SERVICE: Hyundai of Bowie" at bounding box center [716, 333] width 335 height 15
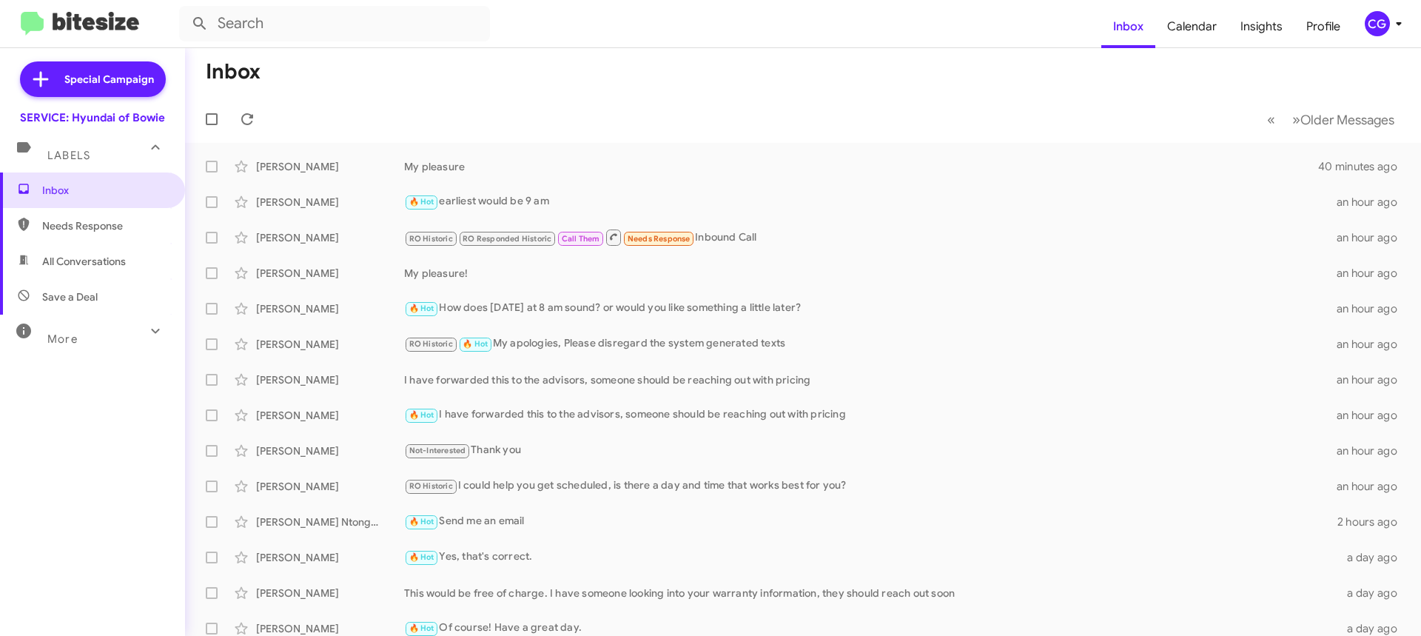
click at [1383, 30] on div "CG" at bounding box center [1377, 23] width 25 height 25
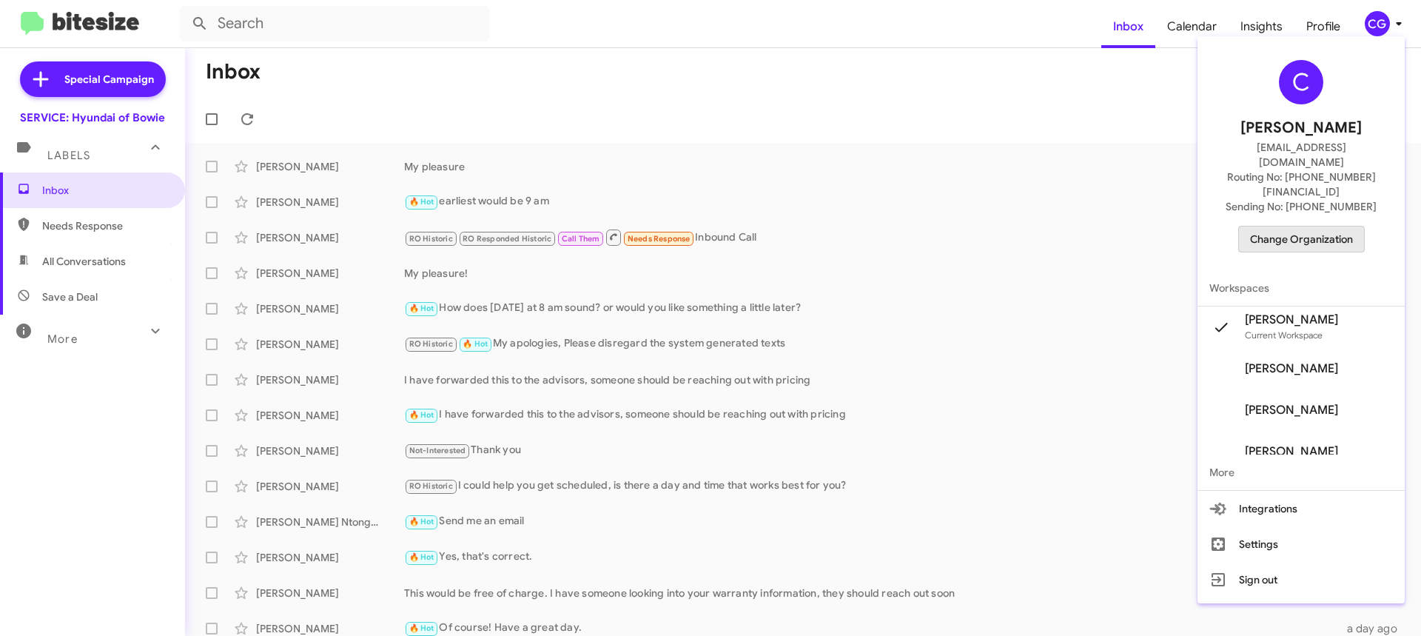
click at [1299, 227] on span "Change Organization" at bounding box center [1301, 239] width 103 height 25
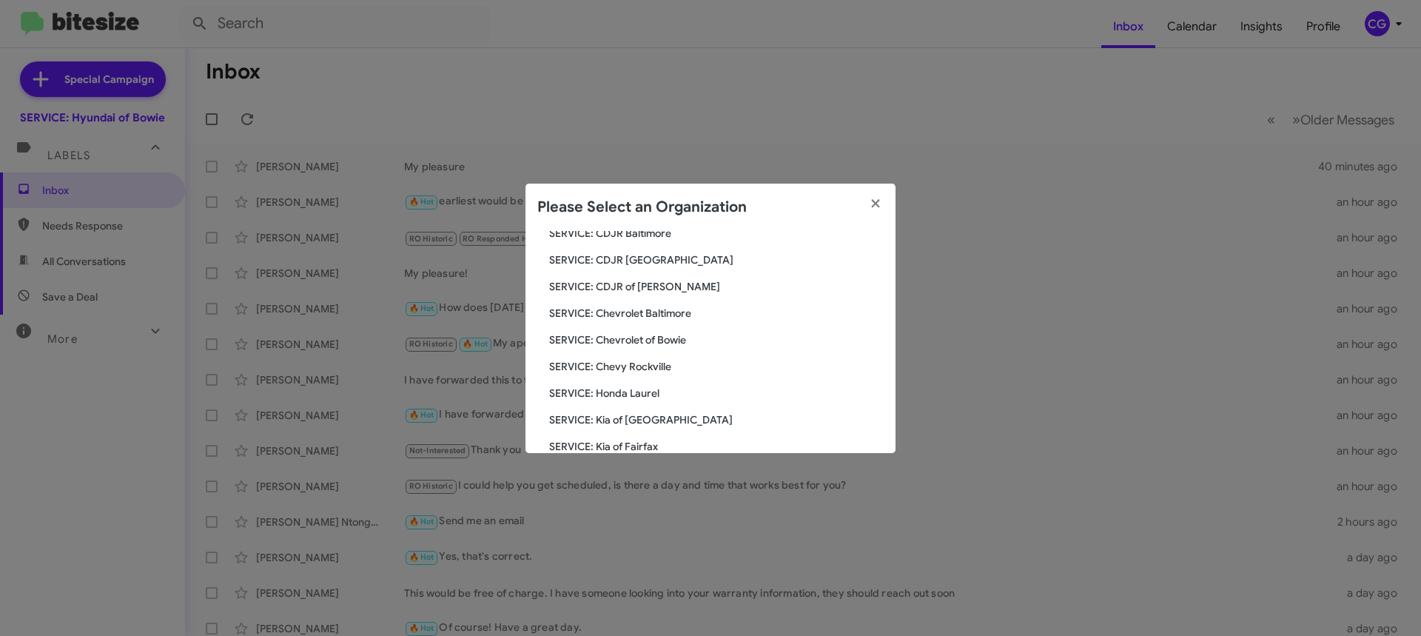
scroll to position [222, 0]
click at [625, 368] on span "SERVICE: Toyota 40" at bounding box center [716, 366] width 335 height 15
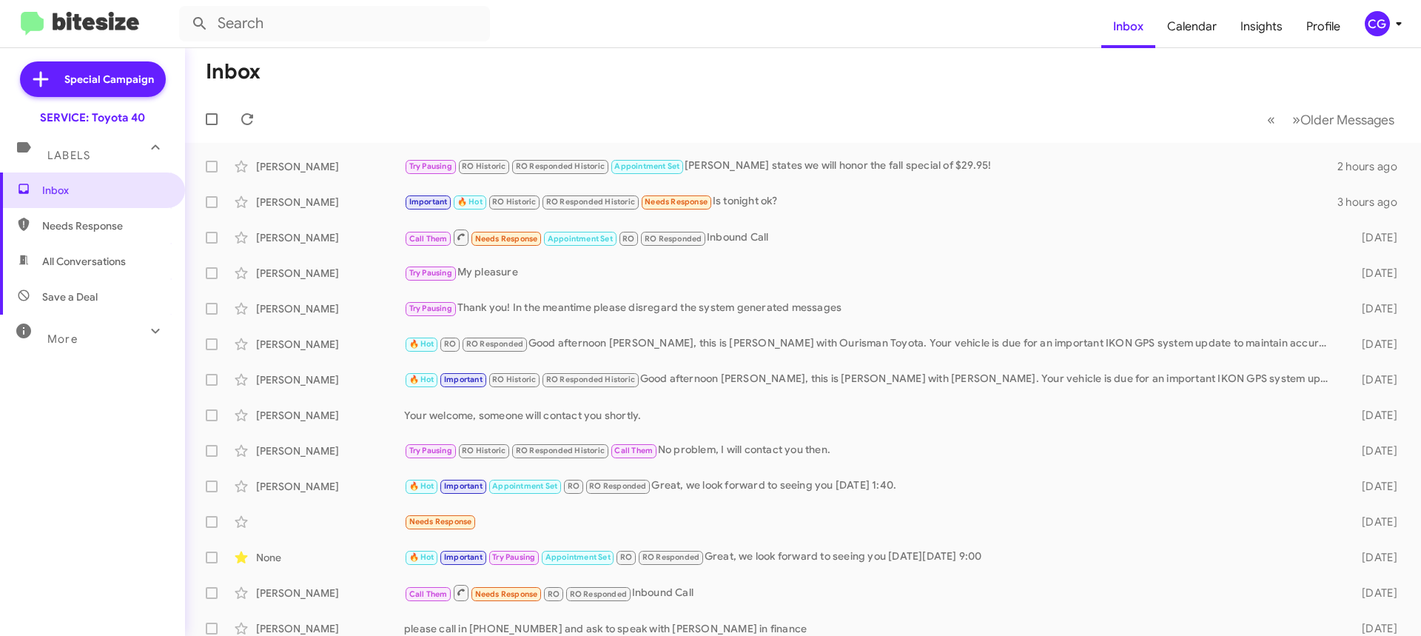
click at [1385, 27] on div "CG" at bounding box center [1377, 23] width 25 height 25
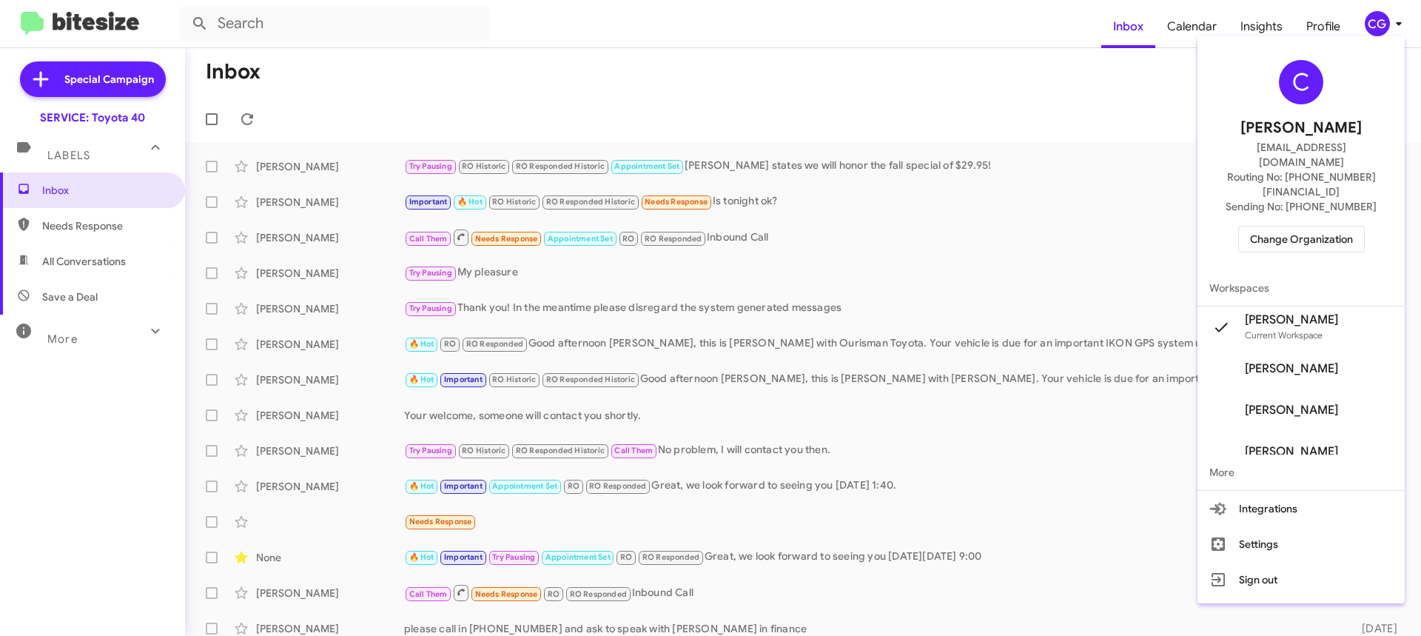
click at [1294, 227] on span "Change Organization" at bounding box center [1301, 239] width 103 height 25
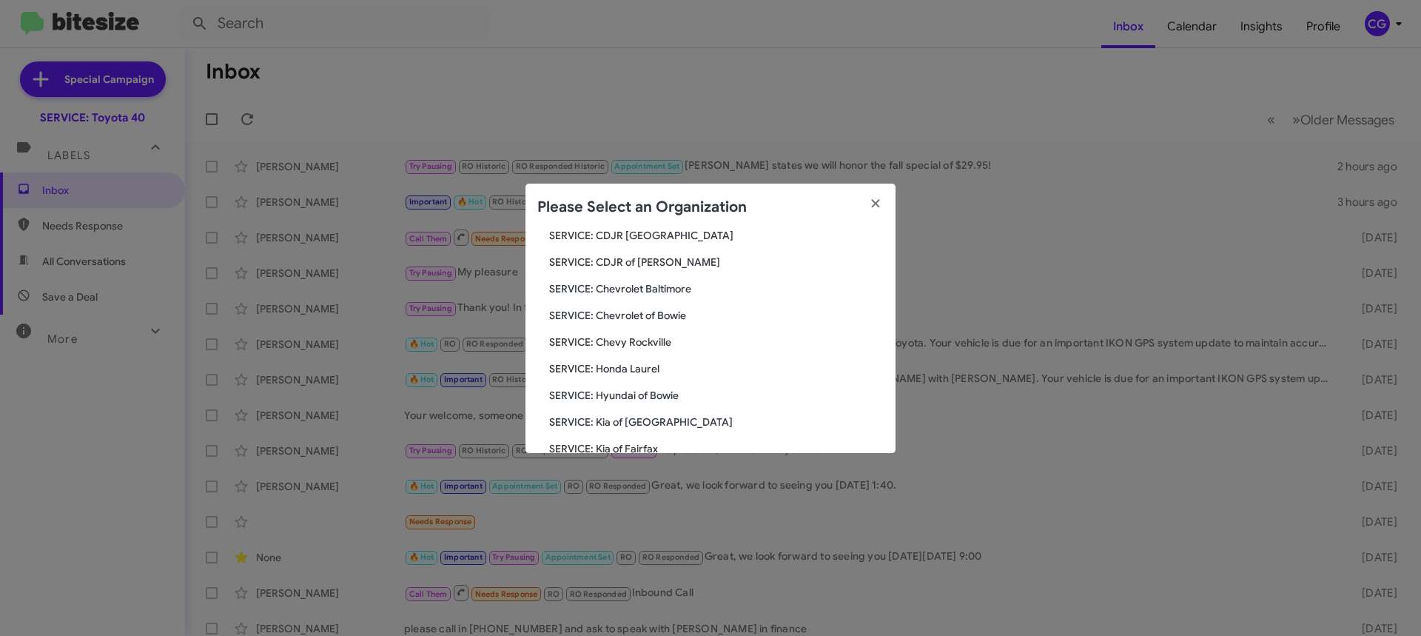
scroll to position [273, 0]
click at [677, 390] on div "Search SERVICE: Toyota 40 Current Org SERVICE: CDJR Baltimore SERVICE: CDJR Cla…" at bounding box center [711, 342] width 370 height 222
click at [673, 394] on span "SERVICE: Volkswagen Laurel" at bounding box center [716, 395] width 335 height 15
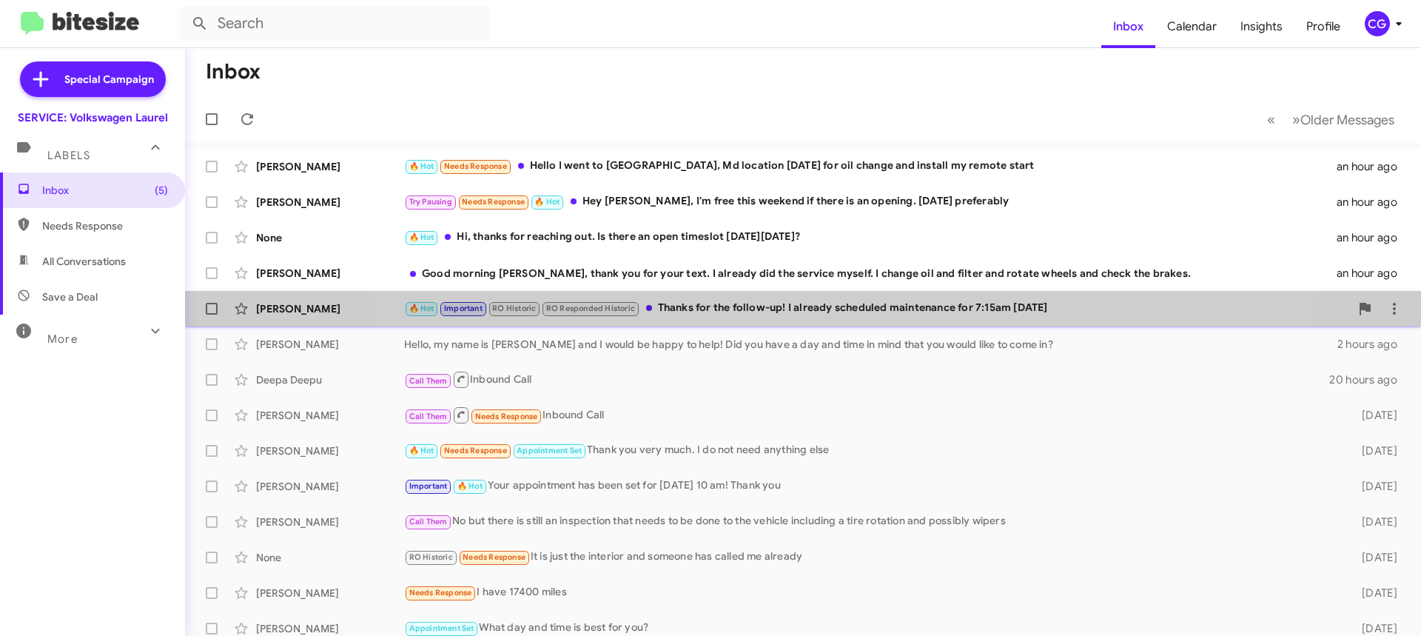
click at [808, 315] on div "🔥 Hot Important RO Historic RO Responded Historic Thanks for the follow-up! I a…" at bounding box center [877, 308] width 946 height 17
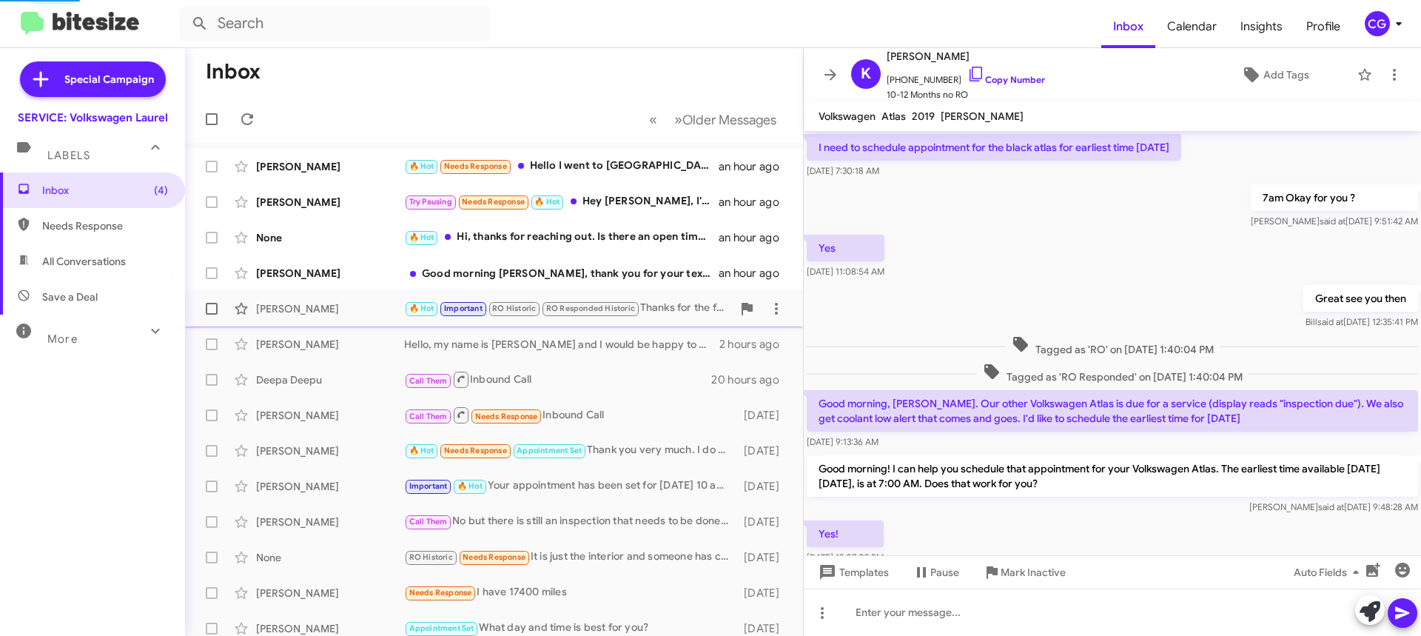
scroll to position [788, 0]
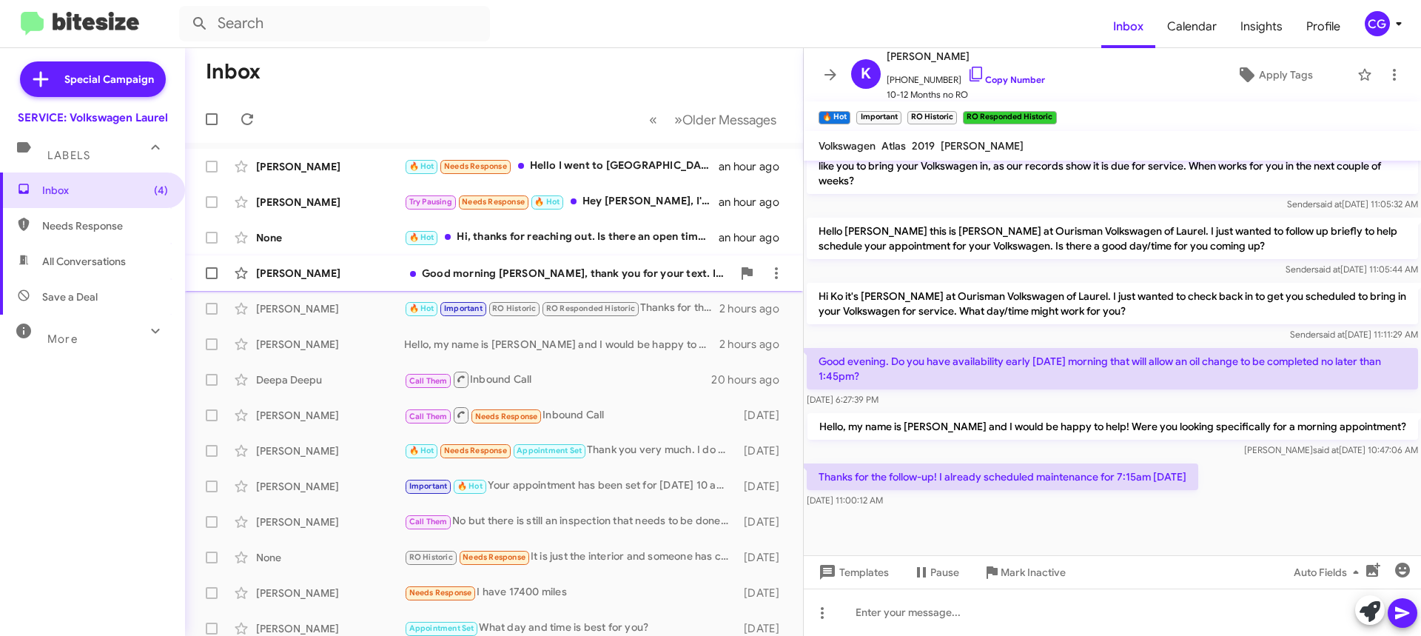
click at [610, 278] on div "Good morning [PERSON_NAME], thank you for your text. I already did the service …" at bounding box center [568, 273] width 328 height 15
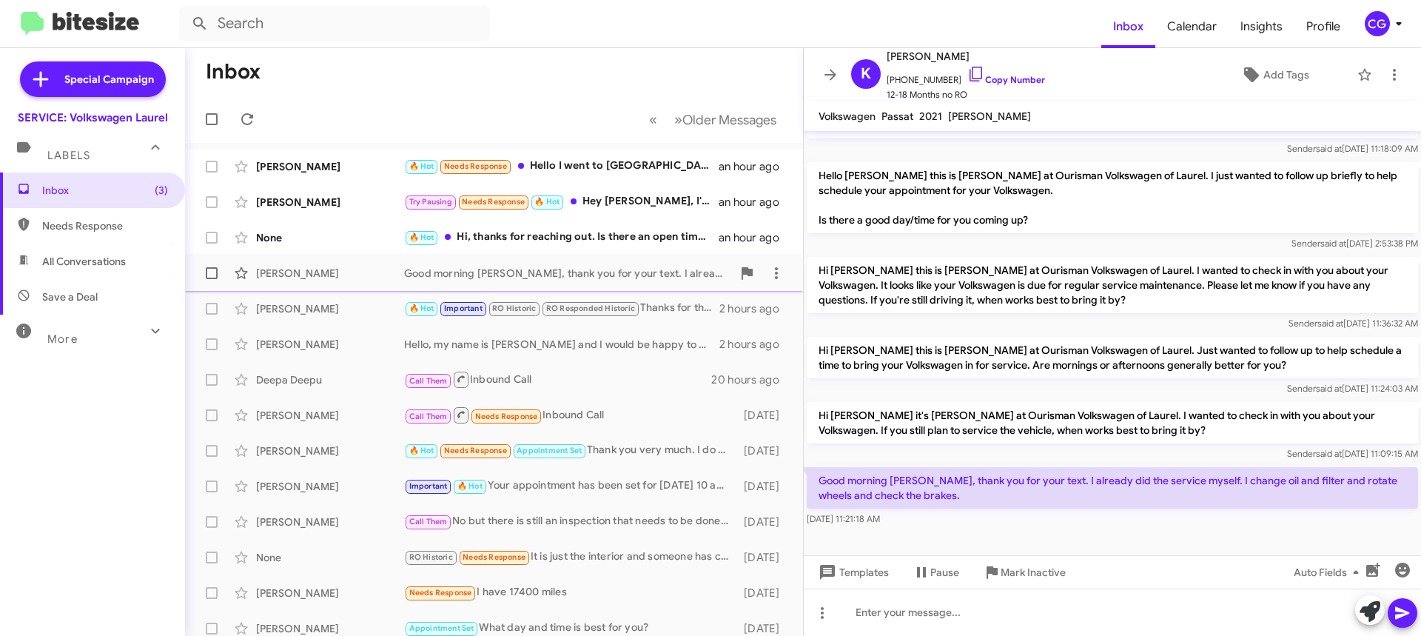
scroll to position [224, 0]
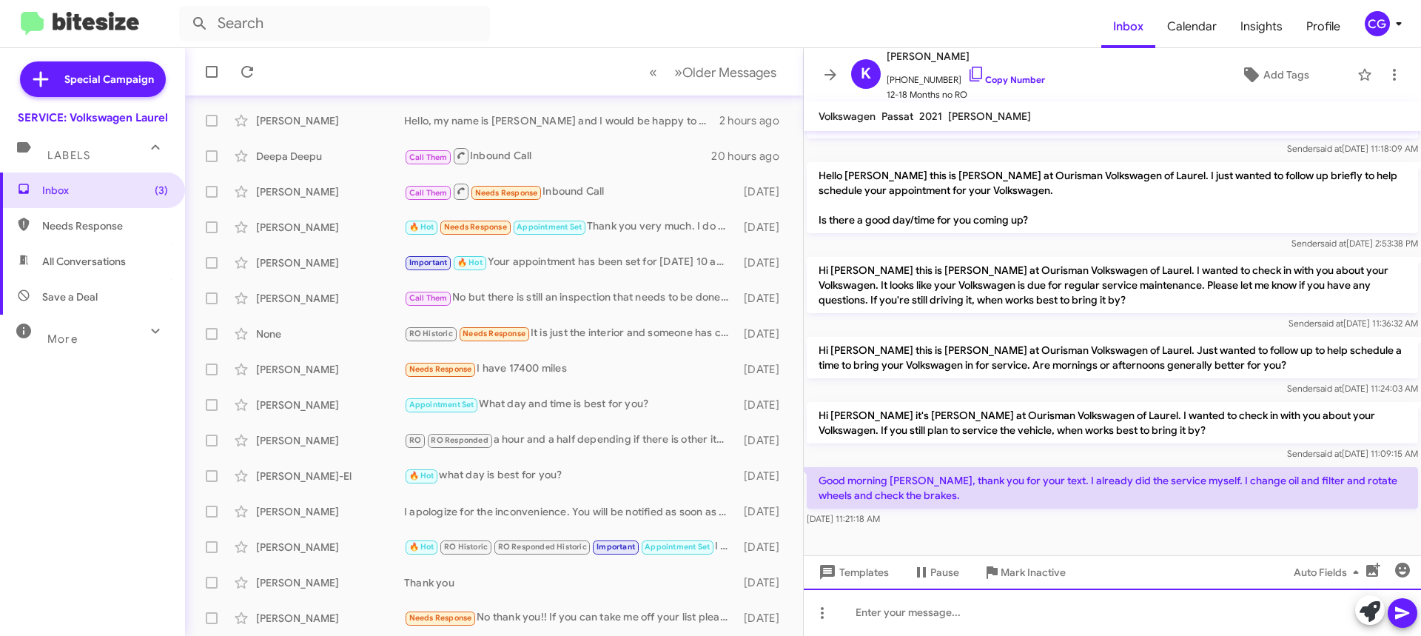
click at [984, 617] on div at bounding box center [1112, 611] width 617 height 47
click at [1401, 617] on icon at bounding box center [1402, 613] width 14 height 13
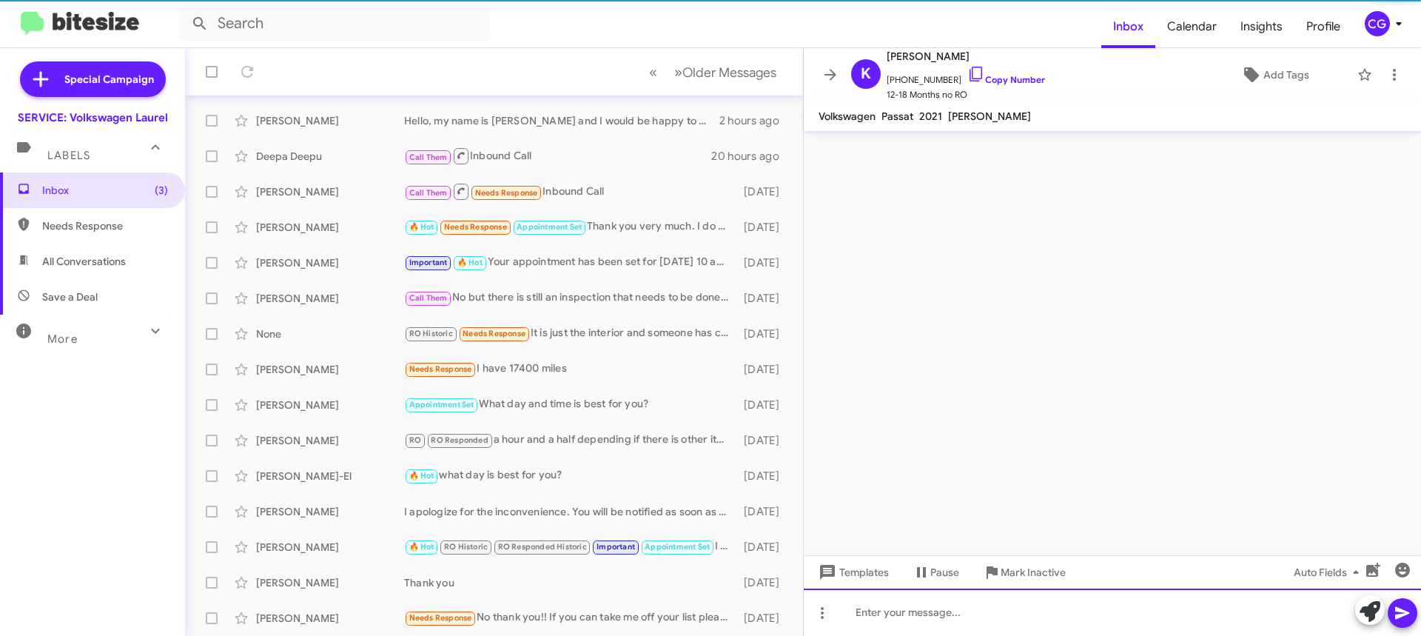
scroll to position [0, 0]
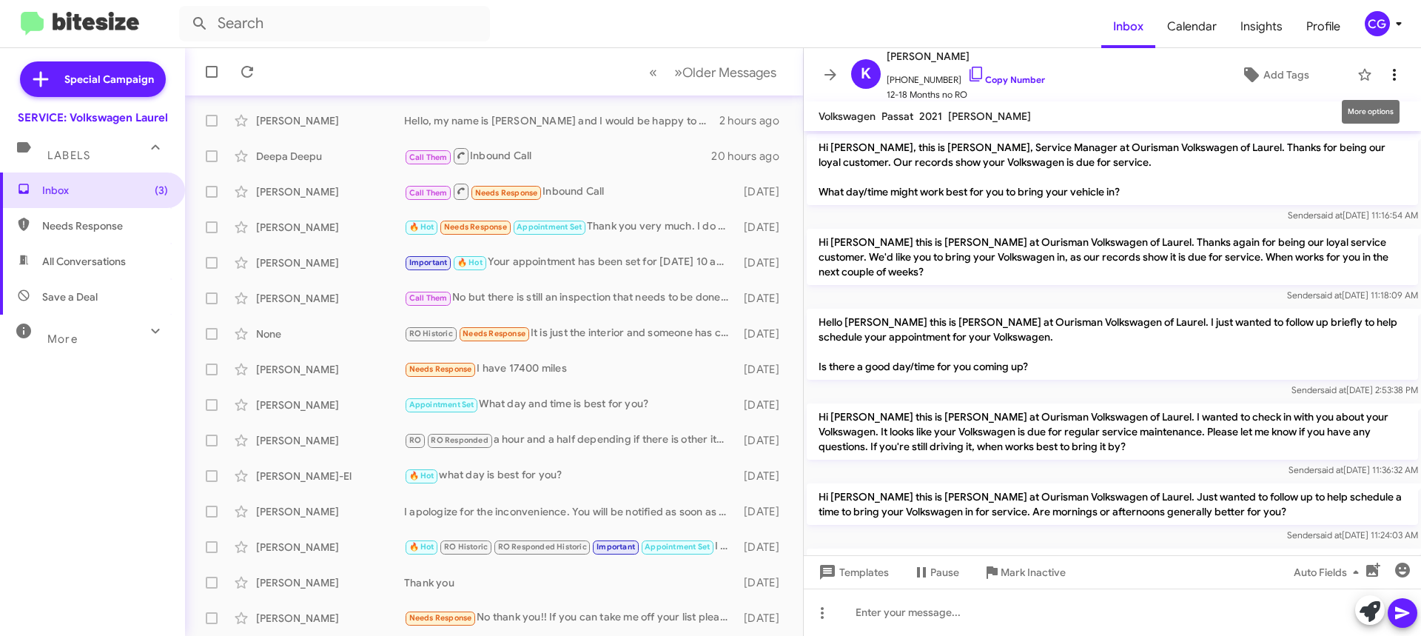
click at [1386, 76] on icon at bounding box center [1395, 75] width 18 height 18
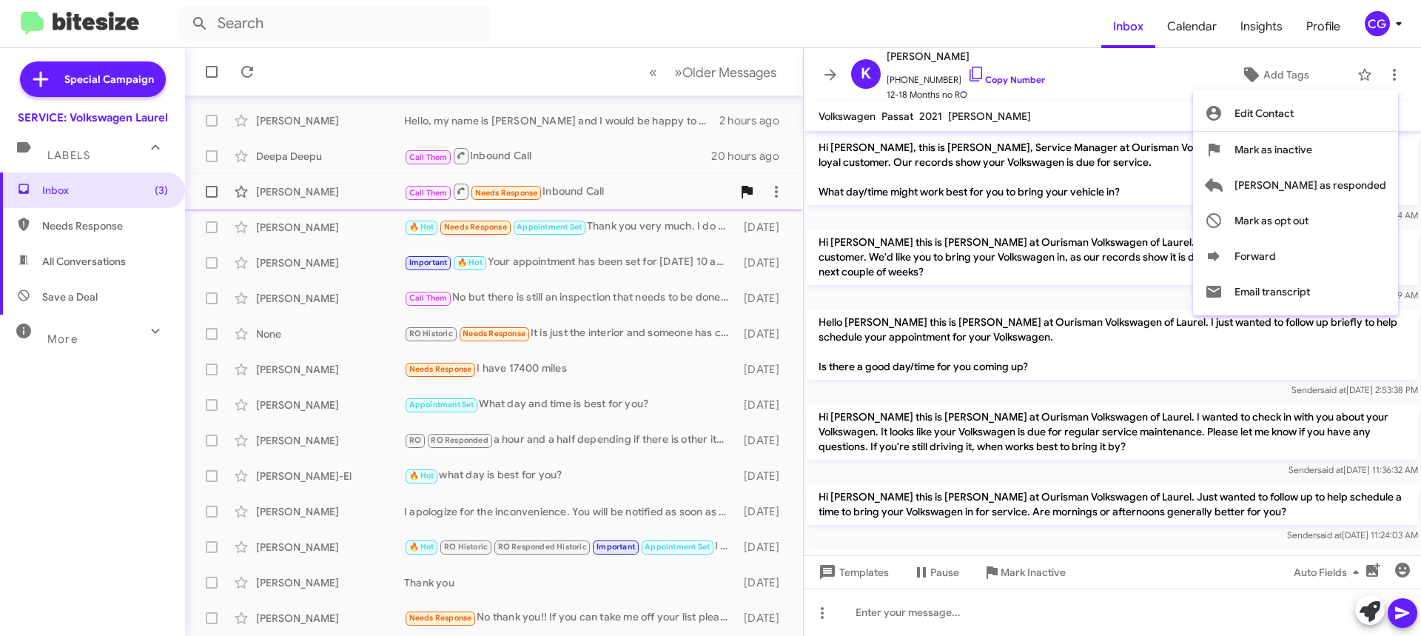
drag, startPoint x: 1373, startPoint y: 189, endPoint x: 1366, endPoint y: 189, distance: 7.4
click at [1373, 189] on span "[PERSON_NAME] as responded" at bounding box center [1311, 185] width 152 height 36
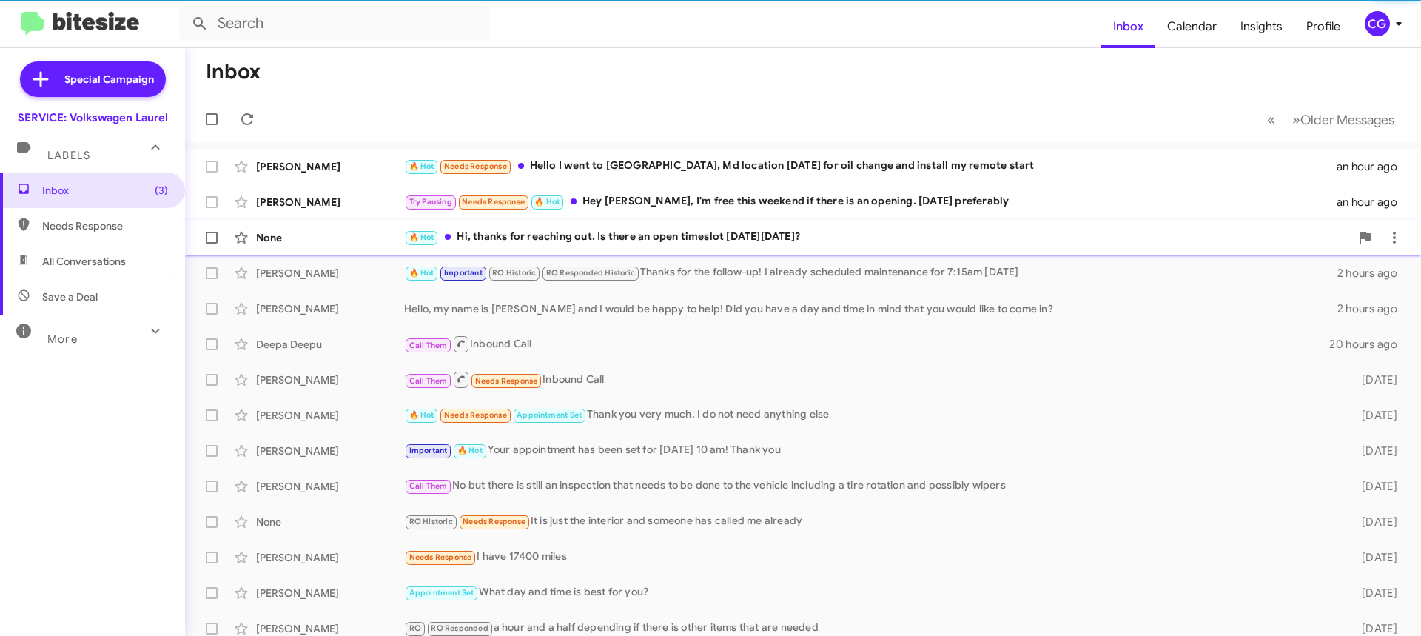
click at [791, 235] on div "🔥 Hot Hi, thanks for reaching out. Is there an open timeslot [DATE][DATE]?" at bounding box center [877, 237] width 946 height 17
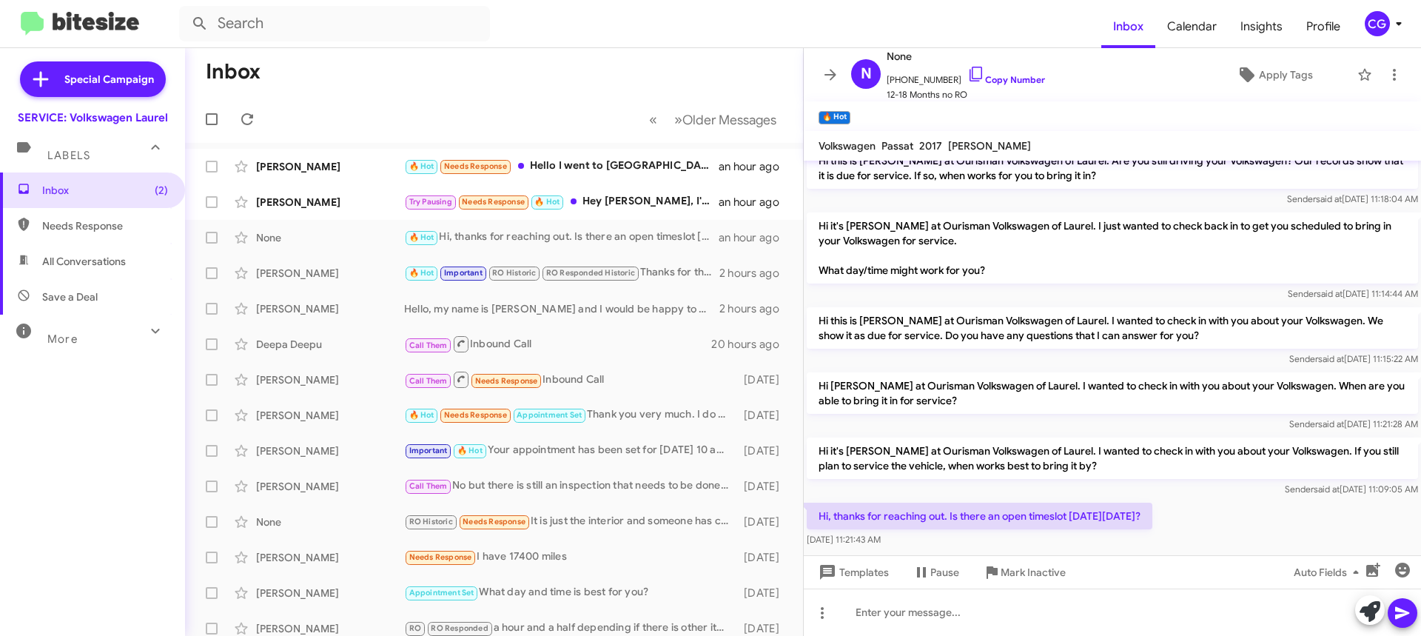
scroll to position [132, 0]
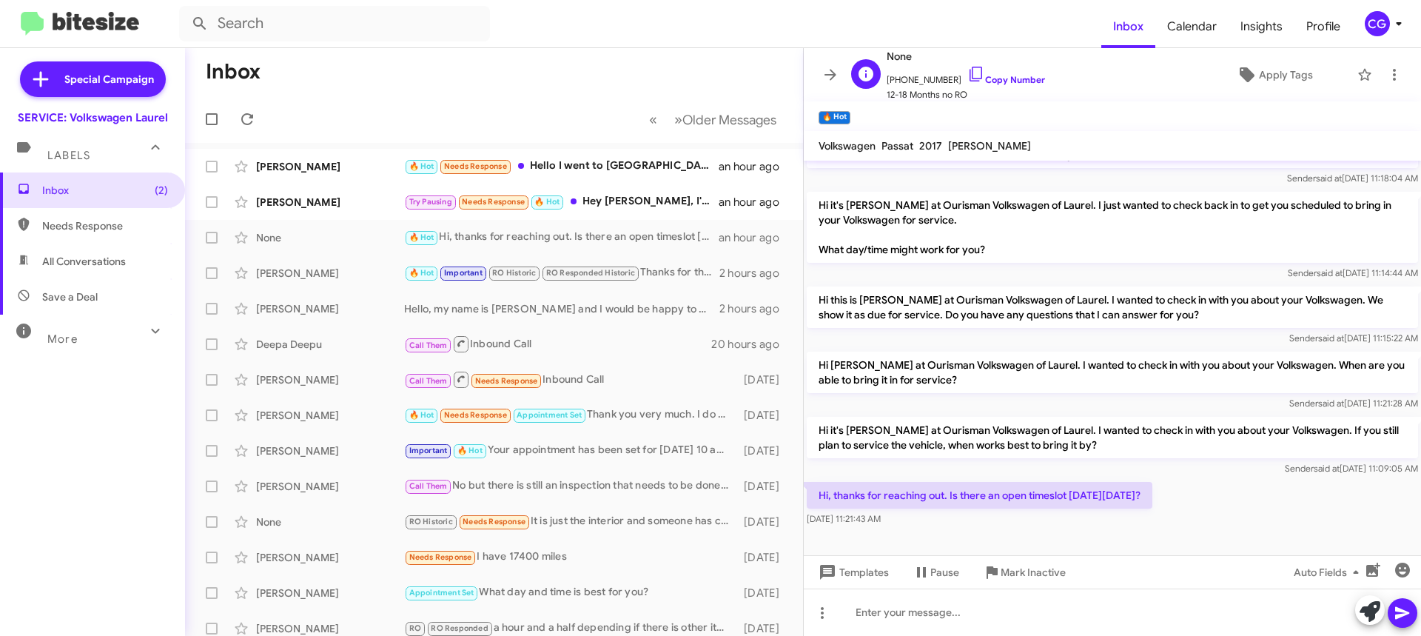
click at [929, 77] on span "[PHONE_NUMBER] Copy Number" at bounding box center [966, 76] width 158 height 22
copy span "13015422851"
